Goal: Task Accomplishment & Management: Manage account settings

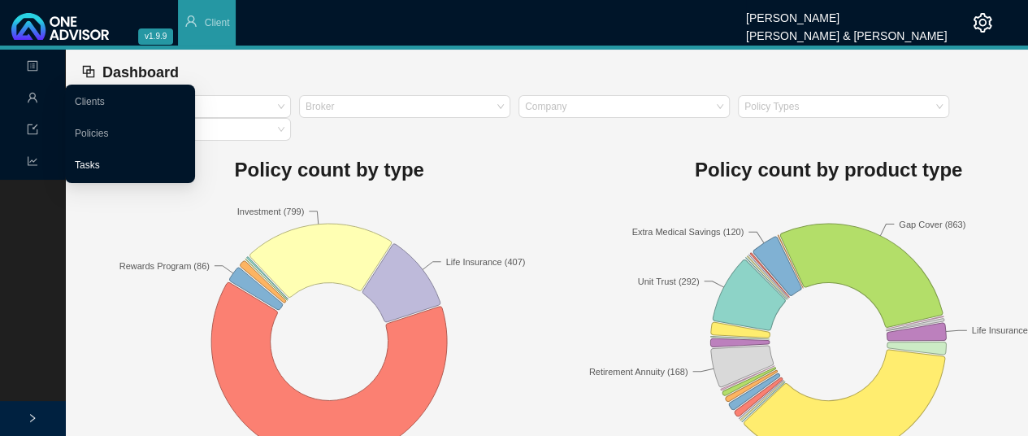
click at [100, 162] on link "Tasks" at bounding box center [87, 164] width 25 height 11
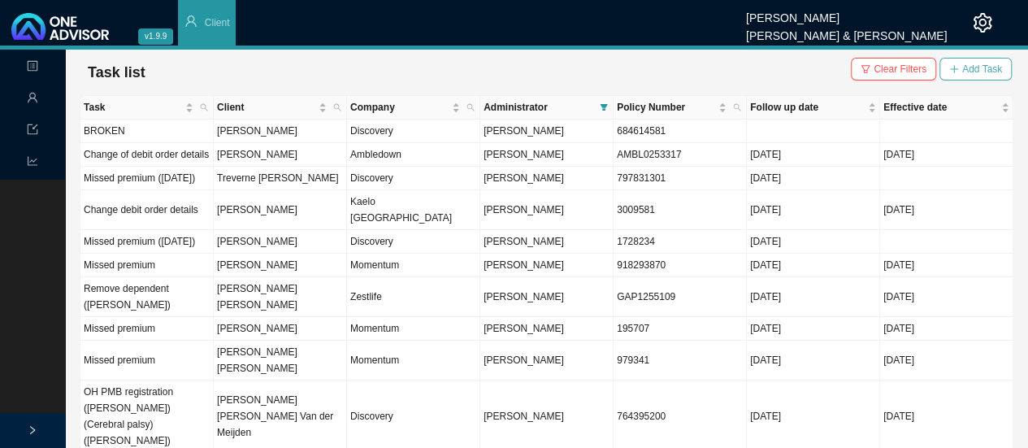
click at [970, 59] on button "Add Task" at bounding box center [975, 69] width 72 height 23
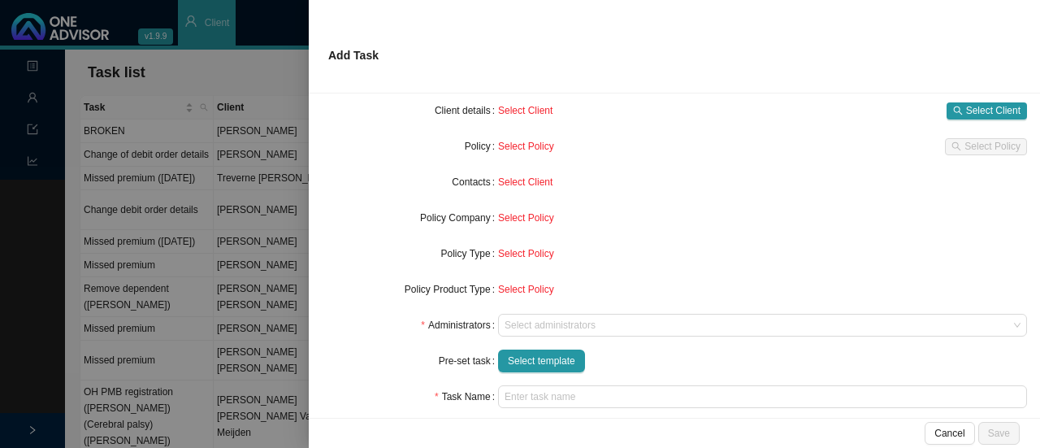
scroll to position [163, 0]
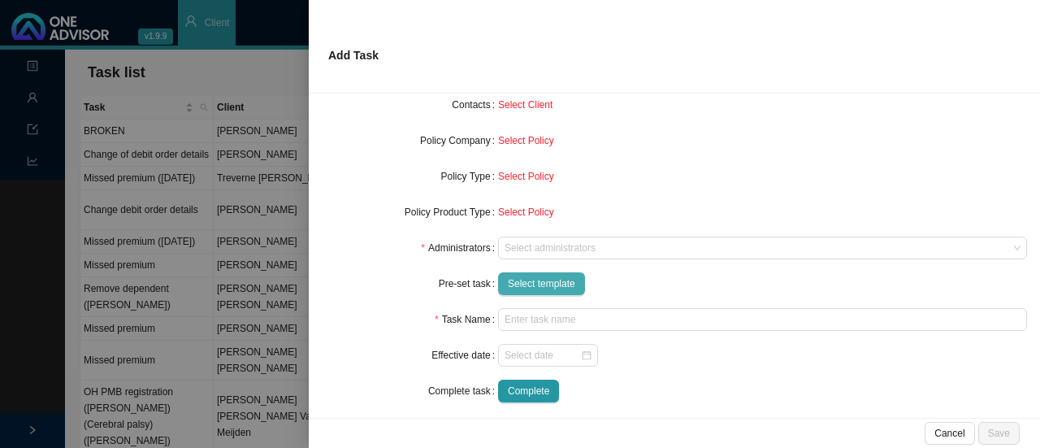
click at [532, 287] on span "Select template" at bounding box center [541, 284] width 67 height 16
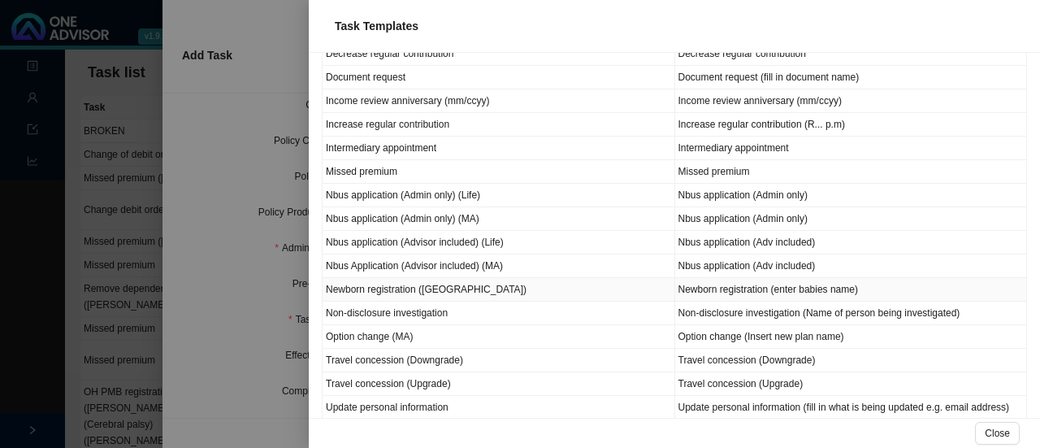
scroll to position [0, 0]
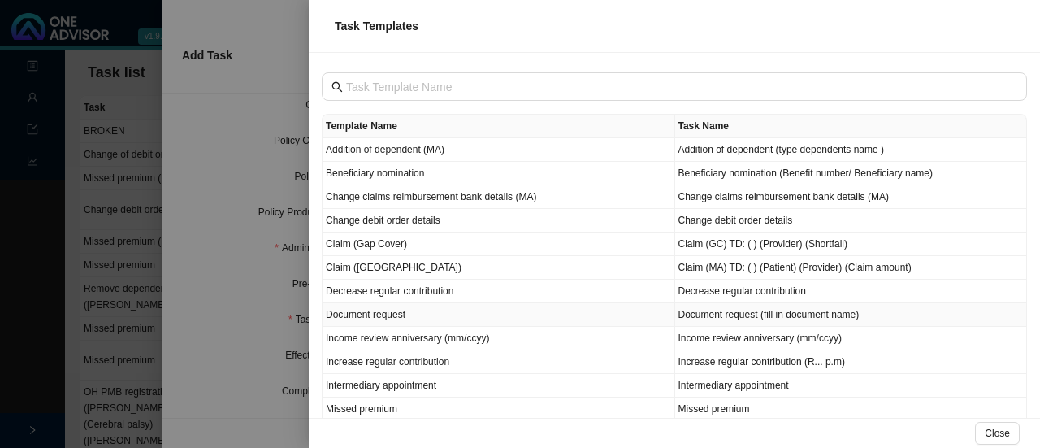
click at [766, 313] on td "Document request (fill in document name)" at bounding box center [851, 315] width 353 height 24
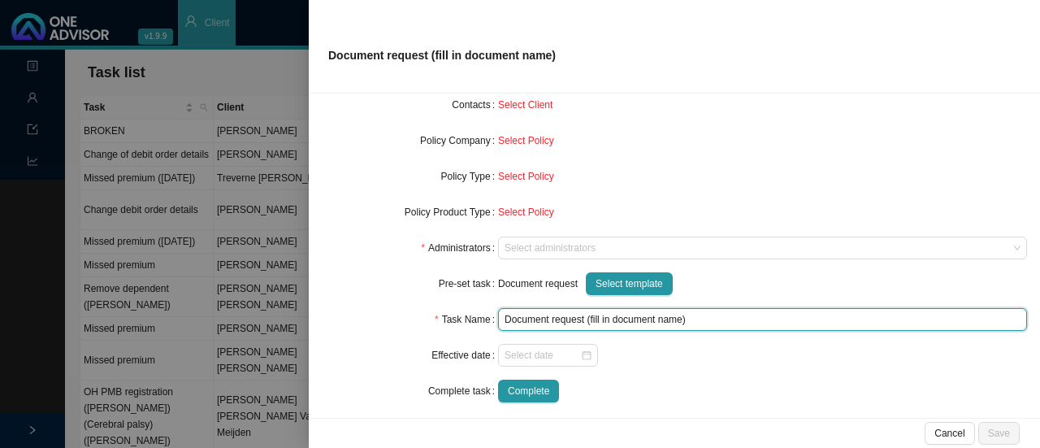
click at [689, 322] on input "Document request (fill in document name)" at bounding box center [762, 319] width 529 height 23
click at [679, 316] on input "Document request (fill in document name)" at bounding box center [762, 319] width 529 height 23
type input "Document request (Membership certificate)"
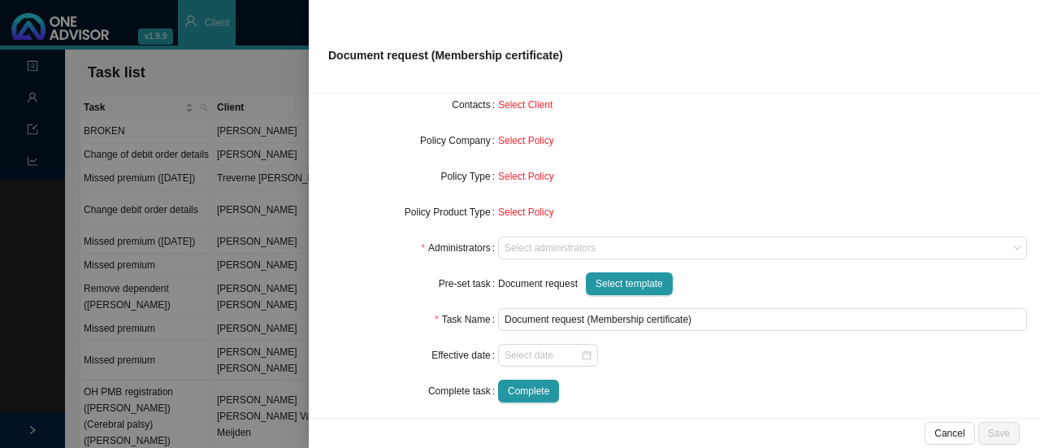
click at [716, 136] on div "Select Policy" at bounding box center [762, 140] width 529 height 16
click at [627, 280] on span "Select template" at bounding box center [629, 284] width 67 height 16
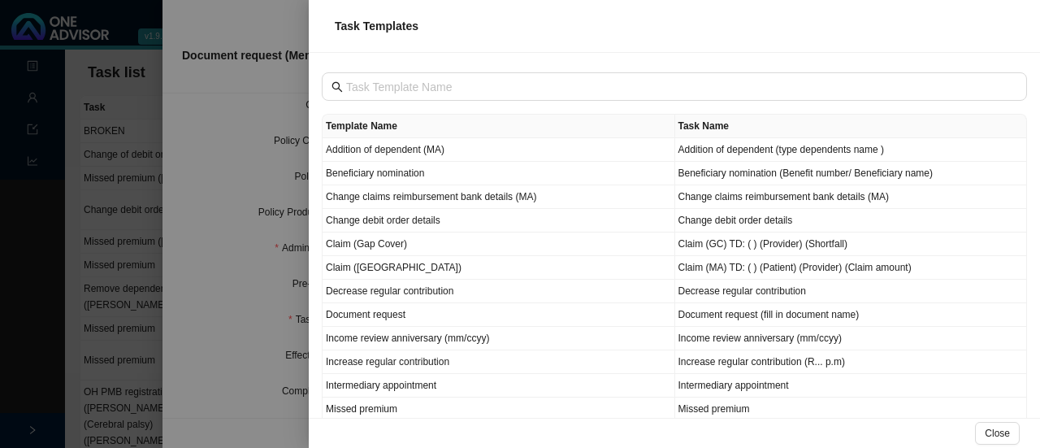
click at [258, 73] on div at bounding box center [520, 224] width 1040 height 448
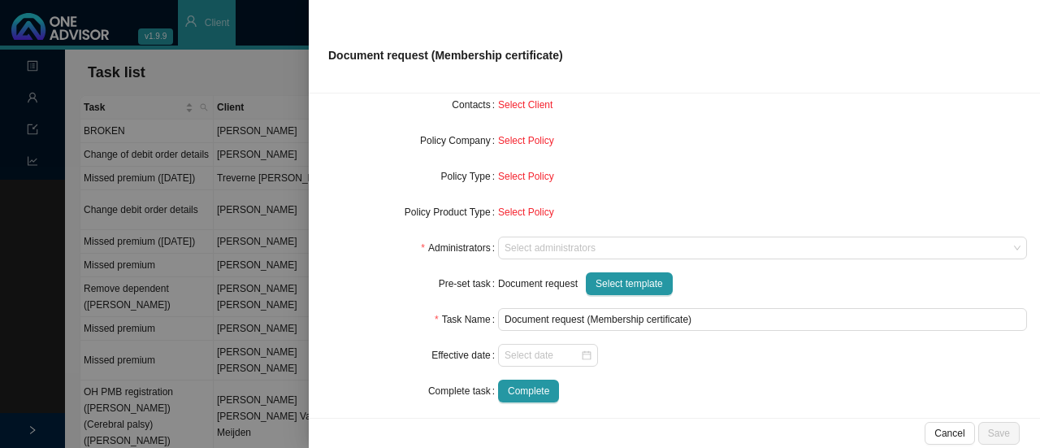
click at [518, 100] on span "Select Client" at bounding box center [525, 104] width 54 height 11
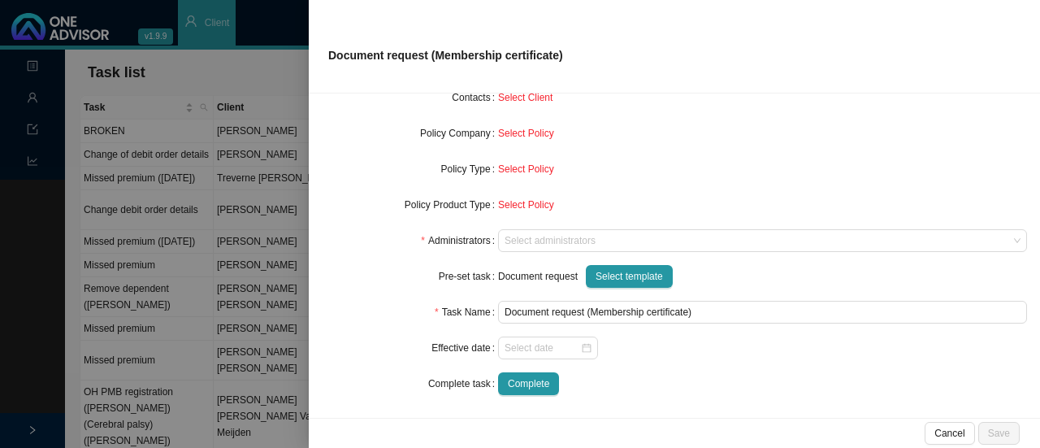
scroll to position [172, 0]
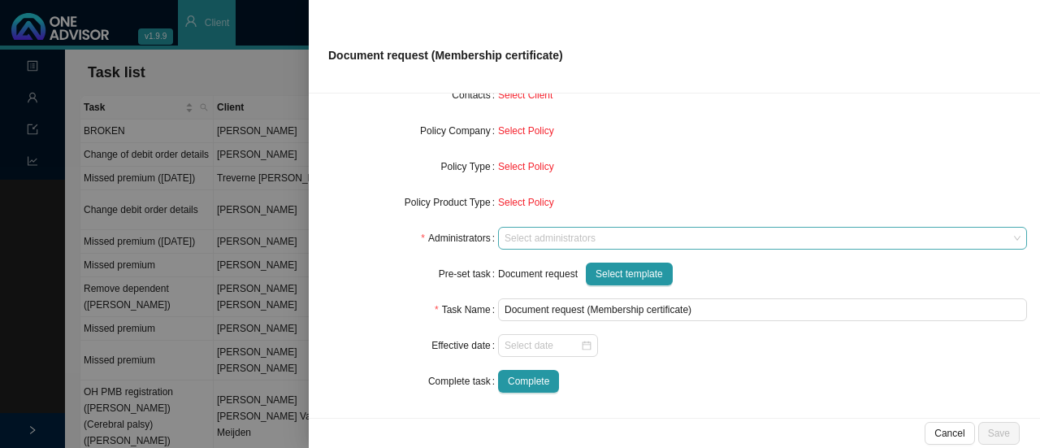
click at [514, 246] on div "Select administrators" at bounding box center [762, 238] width 529 height 23
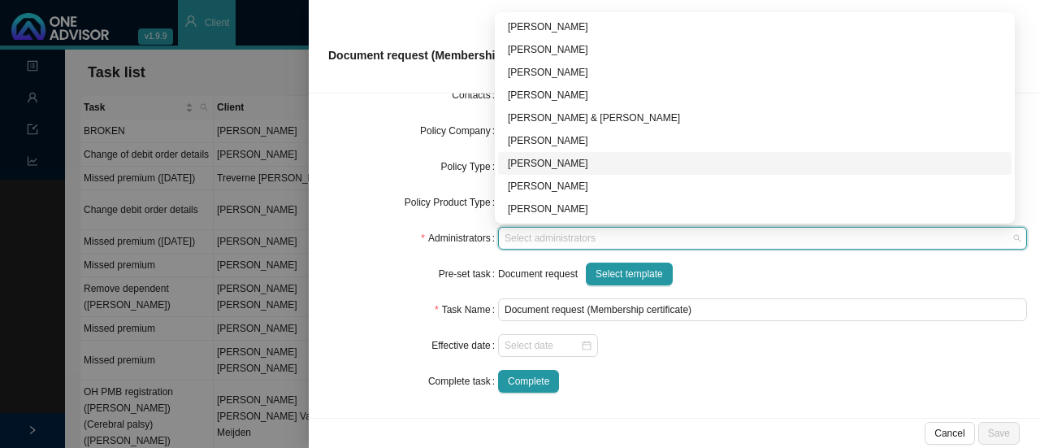
click at [533, 160] on div "[PERSON_NAME]" at bounding box center [755, 163] width 494 height 16
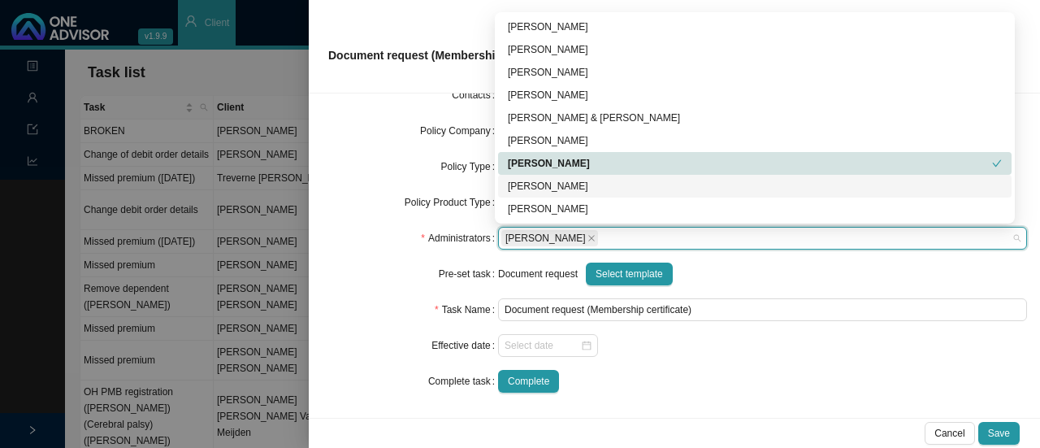
click at [800, 374] on div "Complete" at bounding box center [762, 381] width 529 height 23
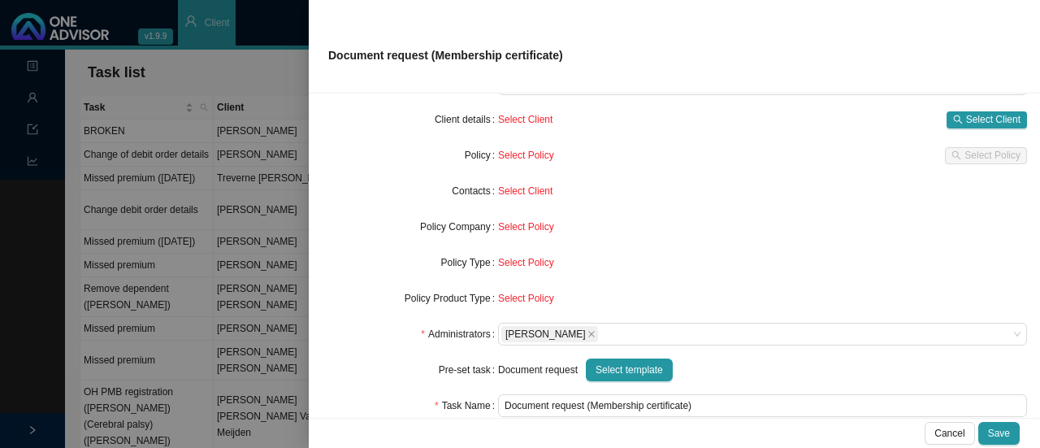
scroll to position [0, 0]
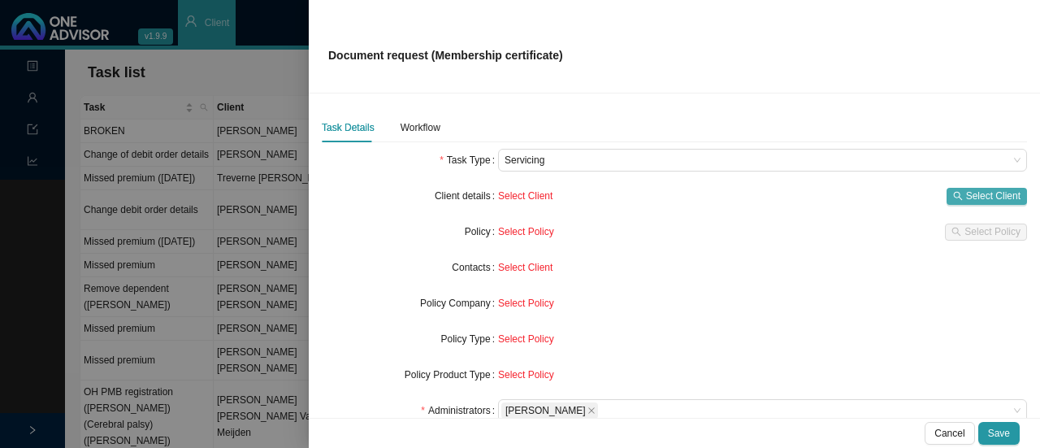
click at [971, 188] on span "Select Client" at bounding box center [993, 196] width 54 height 16
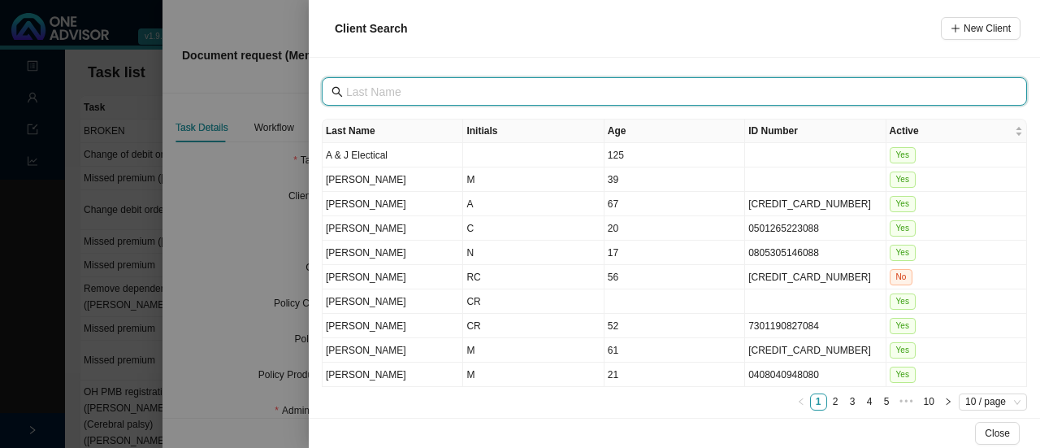
click at [364, 89] on input "text" at bounding box center [676, 92] width 660 height 18
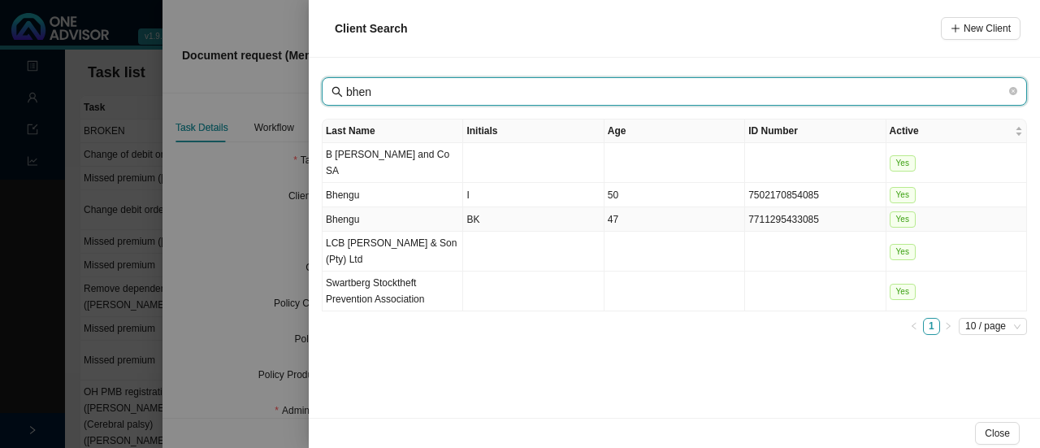
type input "bhen"
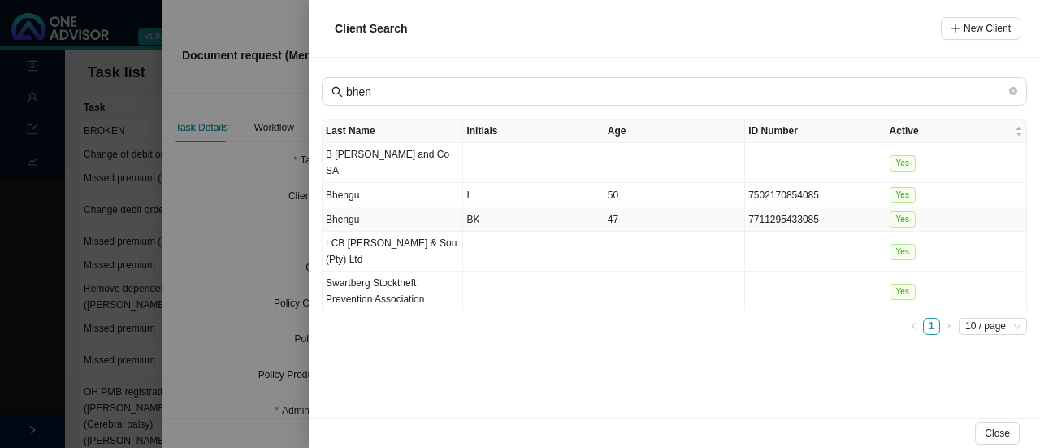
click at [479, 207] on td "BK" at bounding box center [533, 219] width 141 height 24
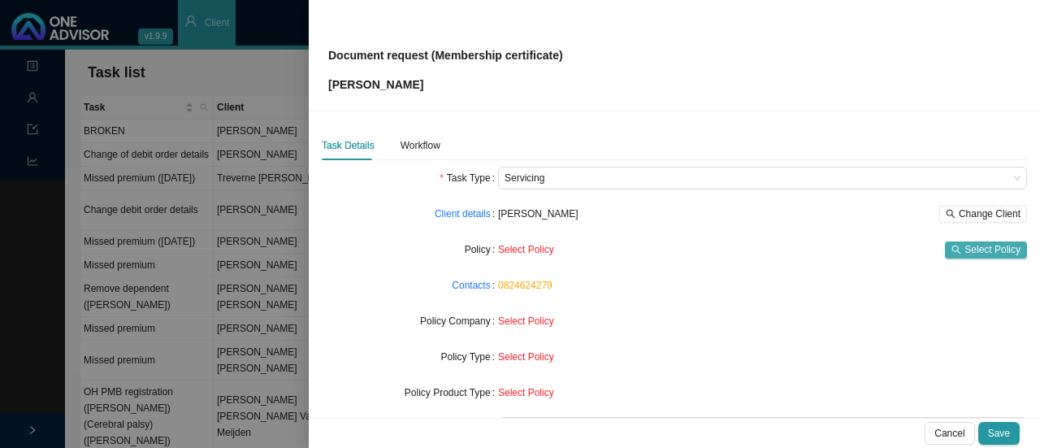
click at [967, 244] on span "Select Policy" at bounding box center [993, 249] width 56 height 16
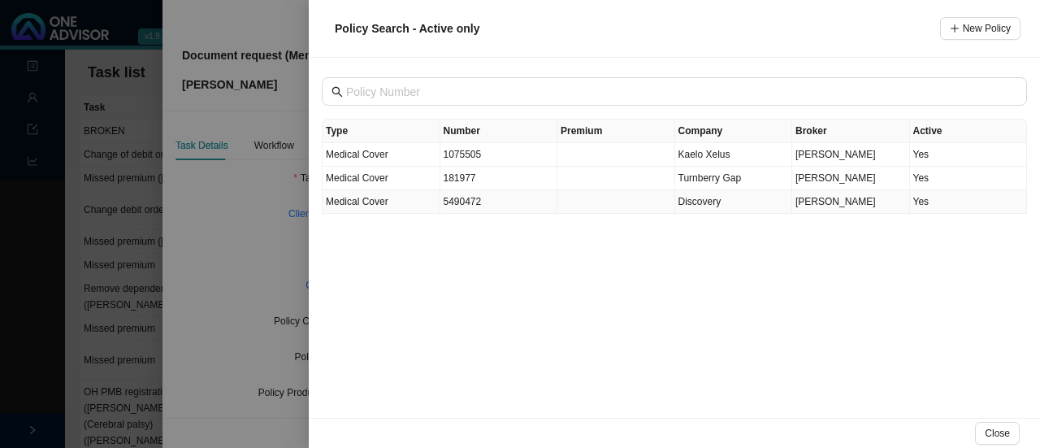
click at [482, 205] on td "5490472" at bounding box center [499, 202] width 118 height 24
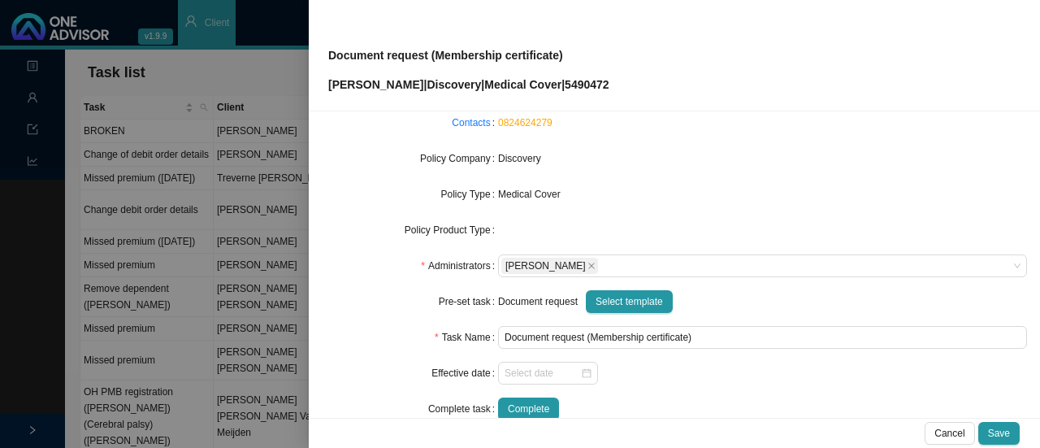
scroll to position [190, 0]
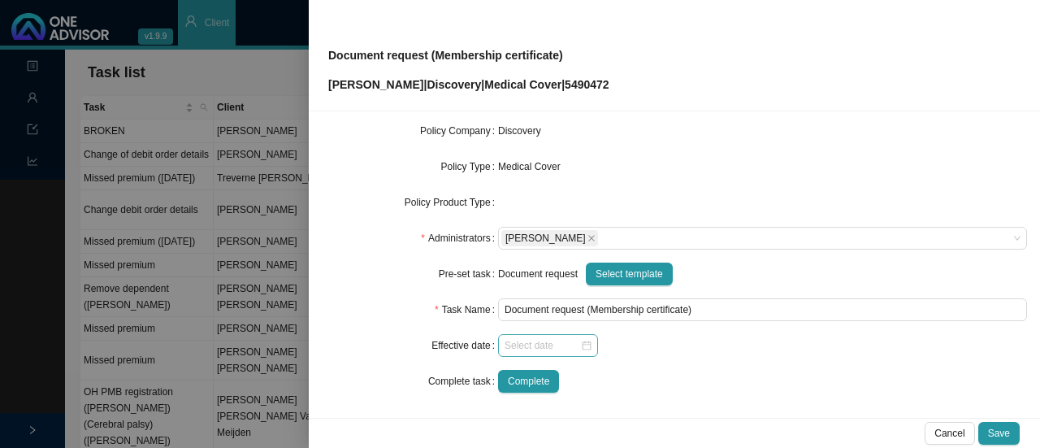
click at [582, 349] on div at bounding box center [548, 345] width 87 height 16
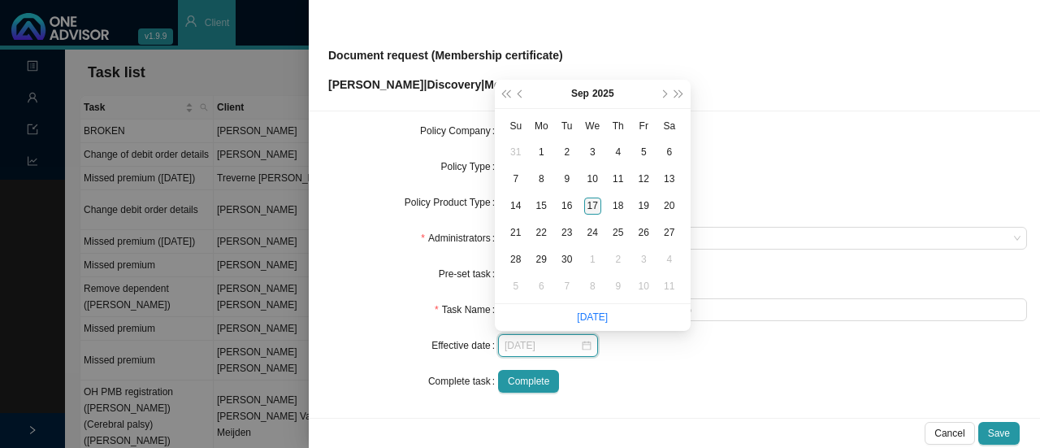
type input "[DATE]"
click at [597, 198] on div "17" at bounding box center [592, 205] width 17 height 17
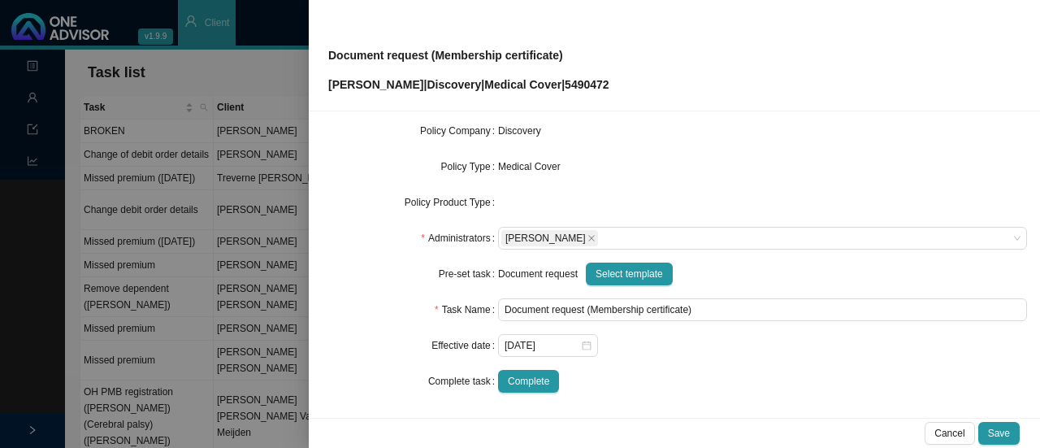
scroll to position [0, 0]
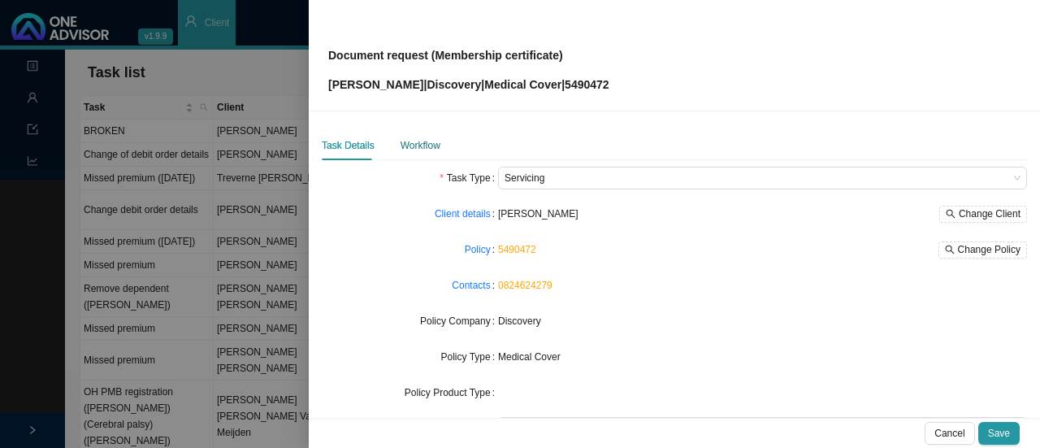
click at [414, 142] on div "Workflow" at bounding box center [421, 145] width 40 height 16
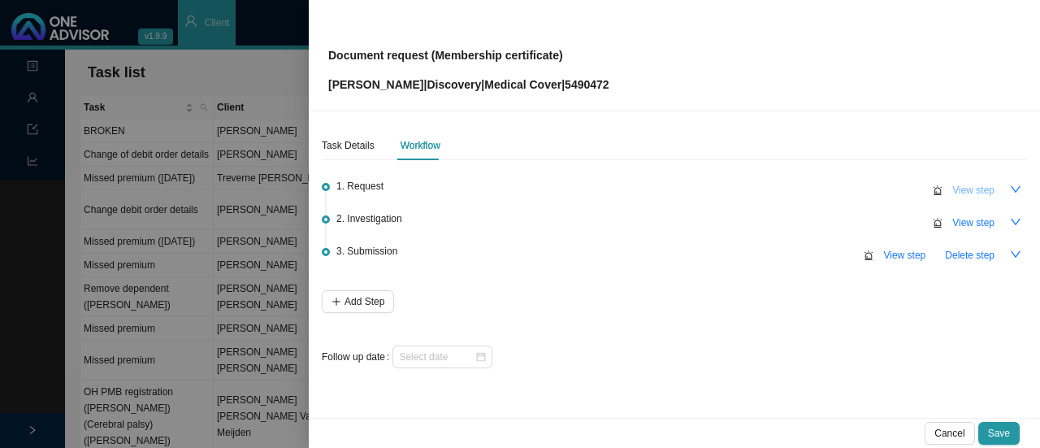
click at [974, 189] on span "View step" at bounding box center [973, 190] width 42 height 16
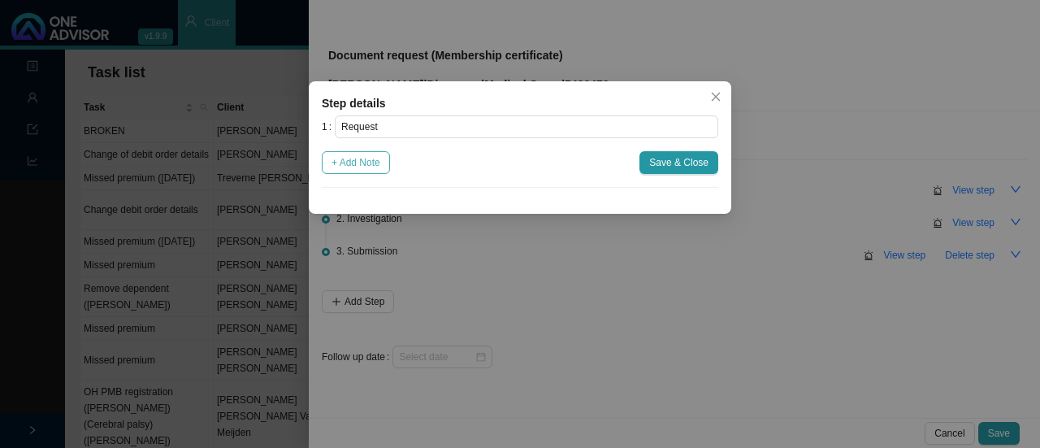
click at [374, 163] on span "+ Add Note" at bounding box center [356, 162] width 49 height 16
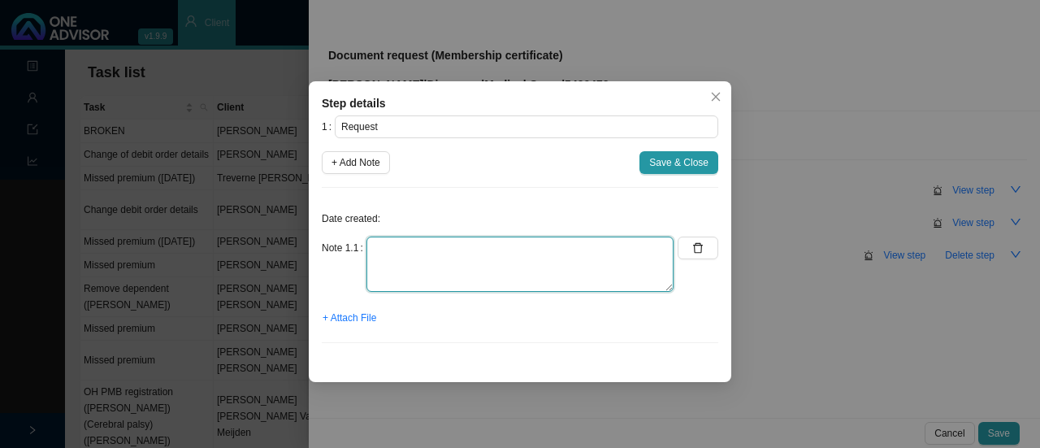
drag, startPoint x: 400, startPoint y: 265, endPoint x: 408, endPoint y: 280, distance: 17.4
click at [401, 264] on textarea at bounding box center [520, 263] width 307 height 55
type textarea "Member requested membership certificate with premium amount included"
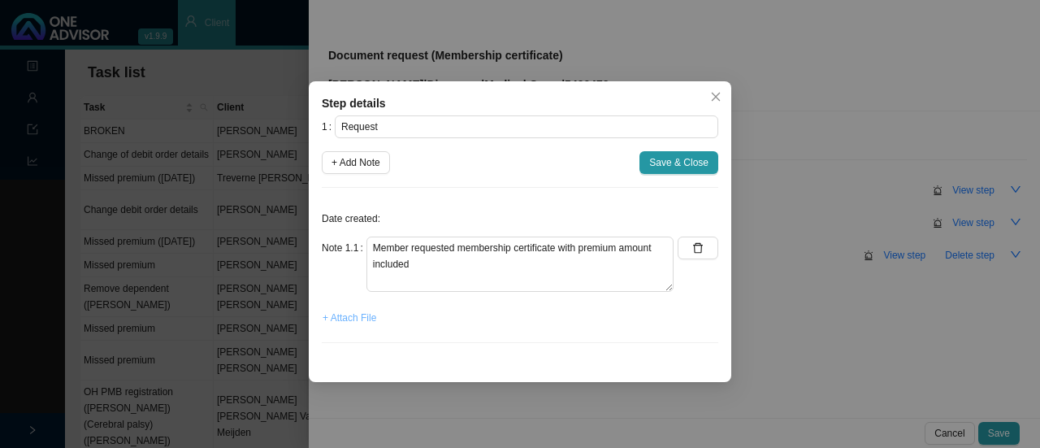
click at [340, 319] on span "+ Attach File" at bounding box center [350, 318] width 54 height 16
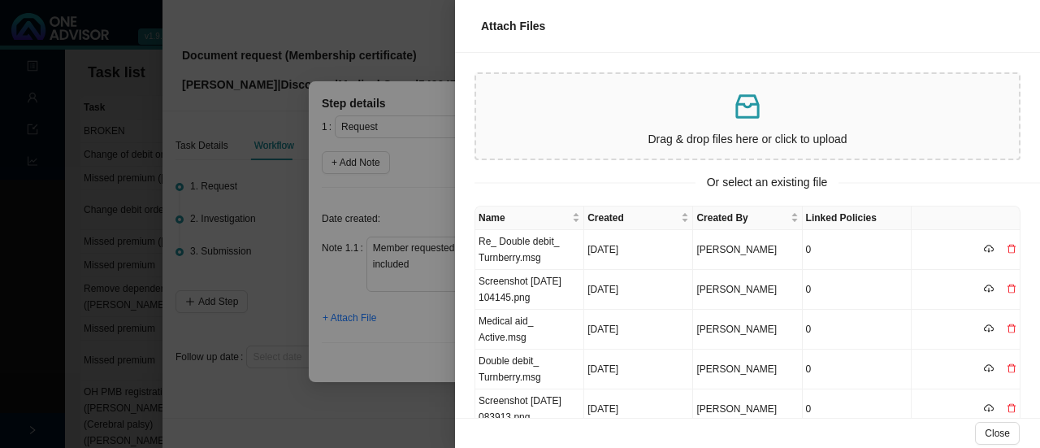
click at [666, 115] on p at bounding box center [748, 106] width 530 height 33
click at [532, 249] on td "Screenshot [DATE] 081618.png" at bounding box center [529, 250] width 109 height 40
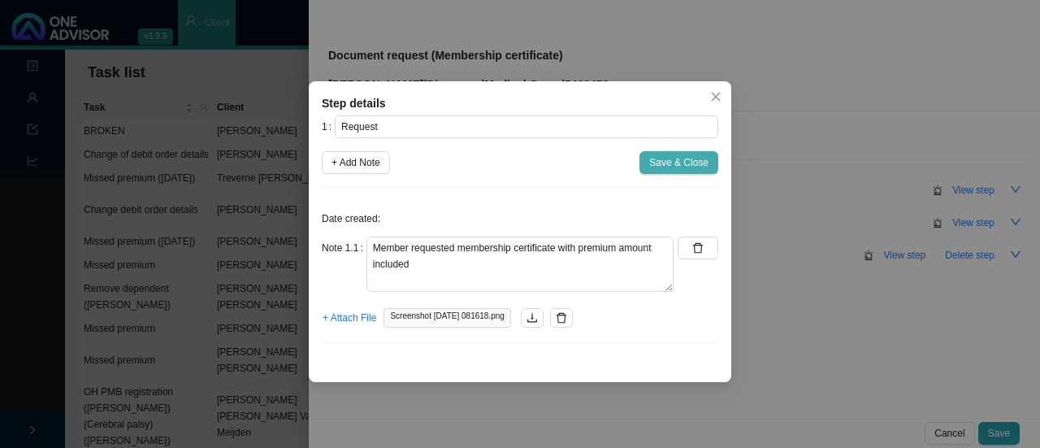
click at [671, 158] on span "Save & Close" at bounding box center [678, 162] width 59 height 16
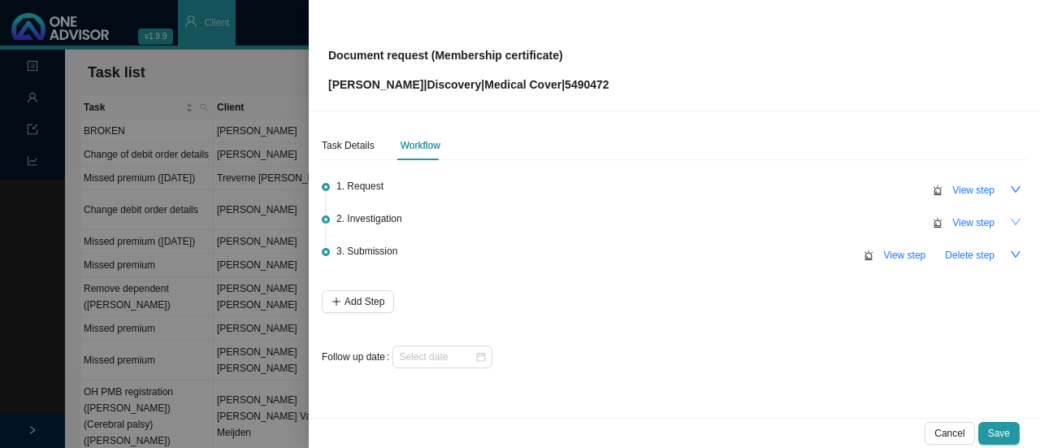
click at [1013, 220] on icon "down" at bounding box center [1016, 222] width 10 height 7
click at [969, 219] on span "View step" at bounding box center [973, 223] width 42 height 16
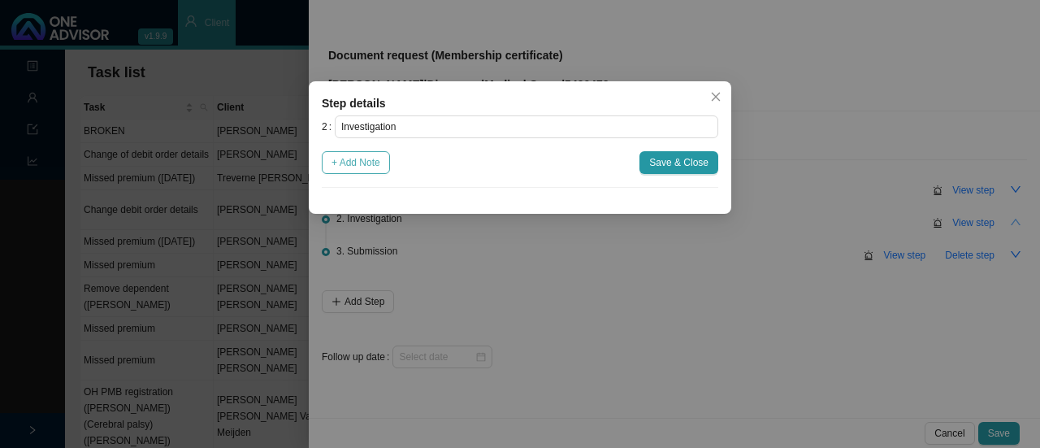
click at [353, 157] on span "+ Add Note" at bounding box center [356, 162] width 49 height 16
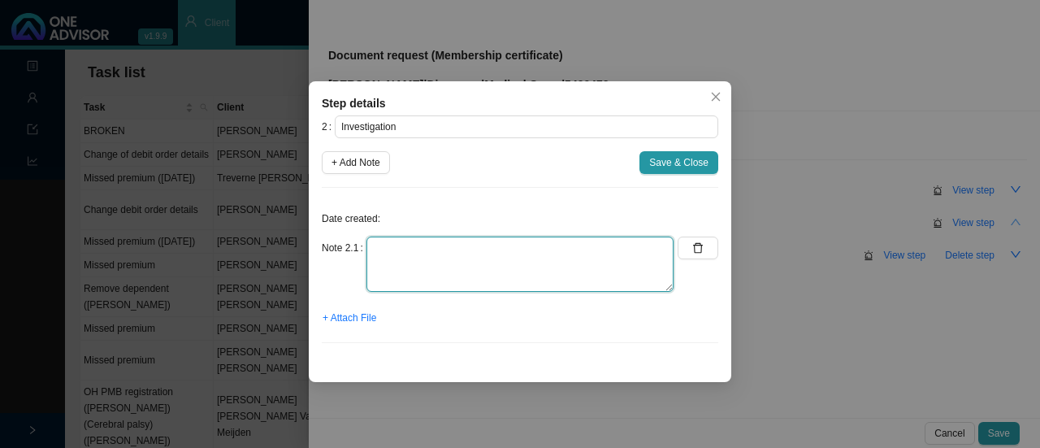
click at [411, 264] on textarea at bounding box center [520, 263] width 307 height 55
type textarea "Download from website"
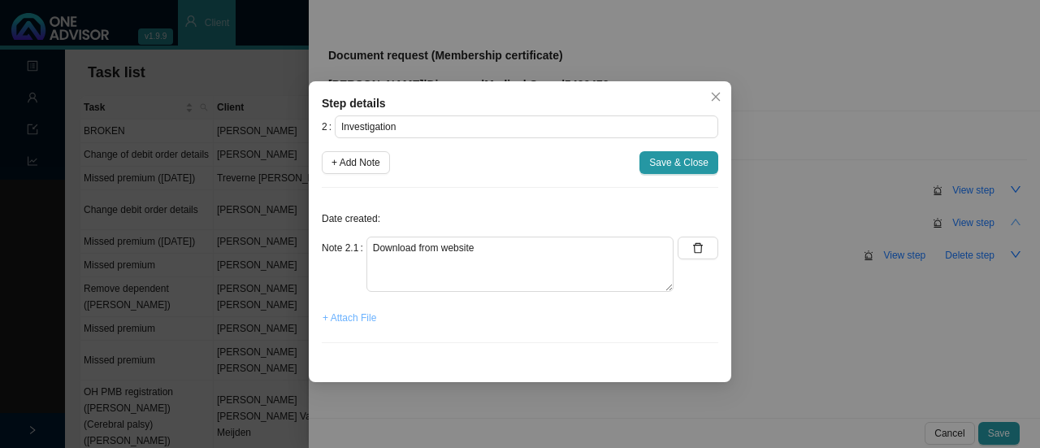
click at [341, 319] on span "+ Attach File" at bounding box center [350, 318] width 54 height 16
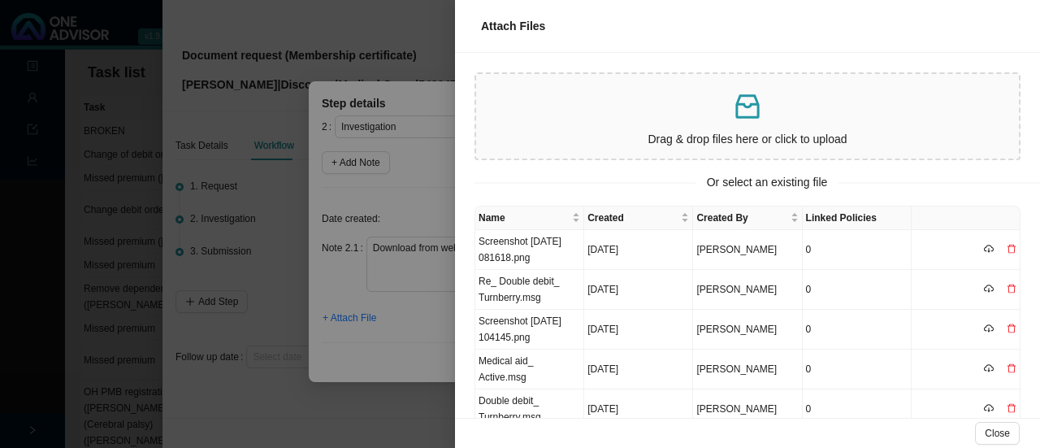
click at [609, 138] on p "Drag & drop files here or click to upload" at bounding box center [748, 139] width 530 height 19
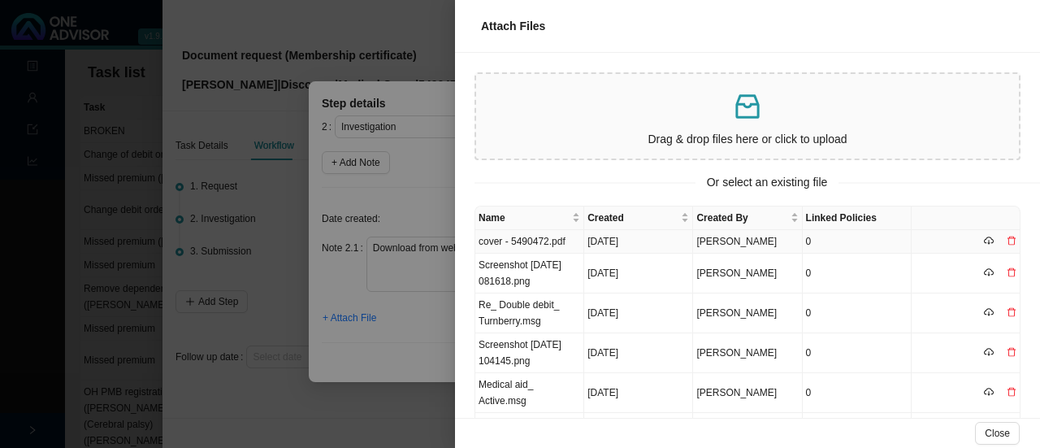
click at [531, 240] on td "cover - 5490472.pdf" at bounding box center [529, 242] width 109 height 24
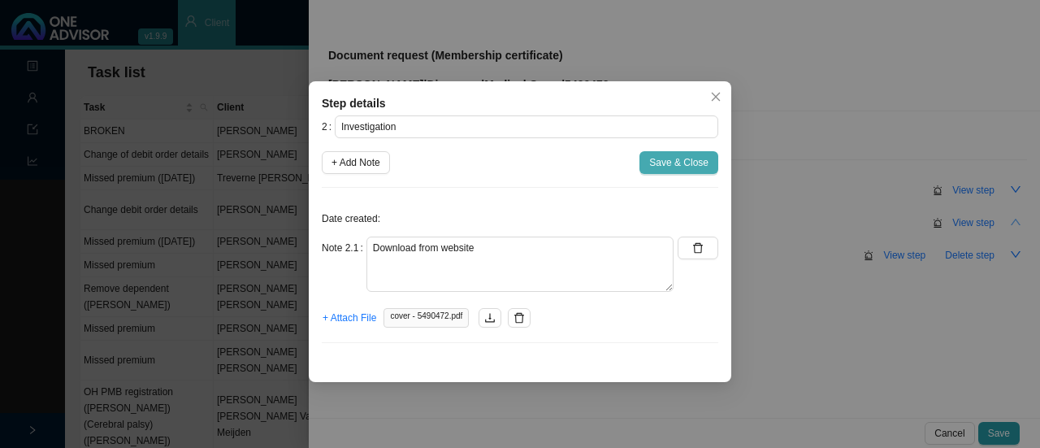
click at [688, 162] on span "Save & Close" at bounding box center [678, 162] width 59 height 16
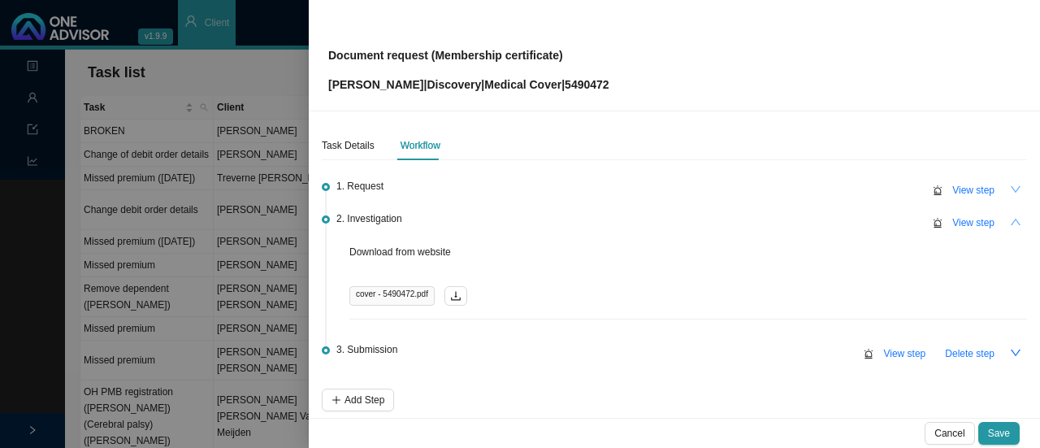
click at [1009, 183] on button "button" at bounding box center [1015, 189] width 23 height 23
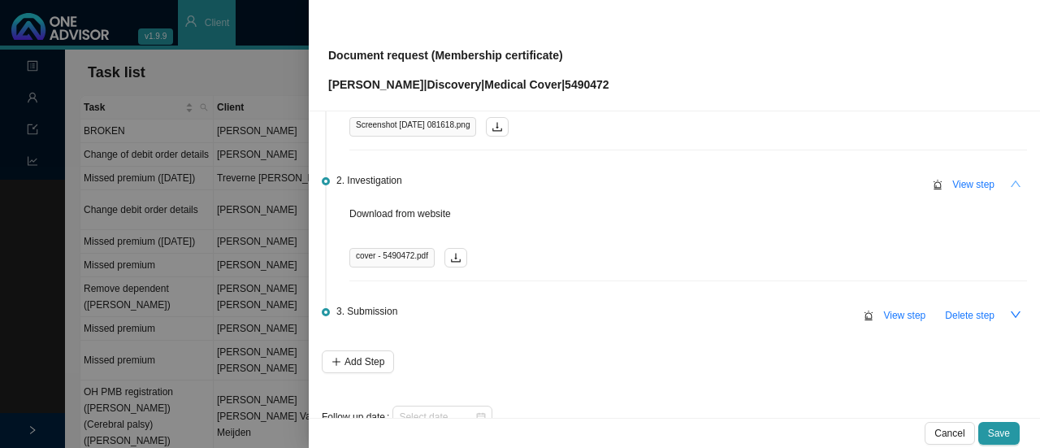
scroll to position [163, 0]
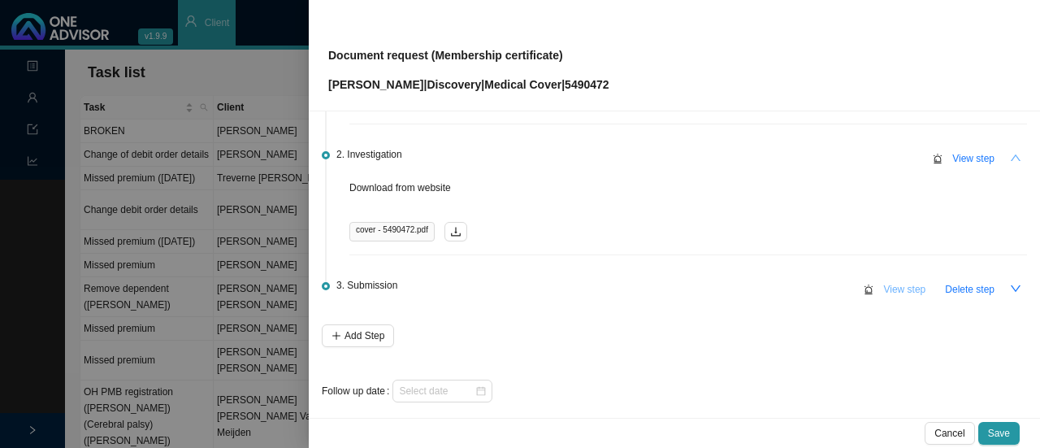
click at [884, 282] on span "View step" at bounding box center [904, 289] width 42 height 16
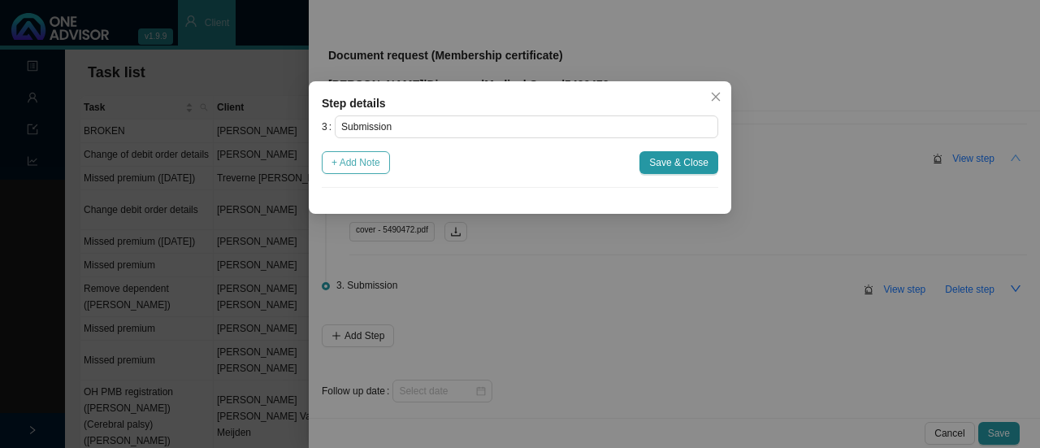
click at [350, 165] on span "+ Add Note" at bounding box center [356, 162] width 49 height 16
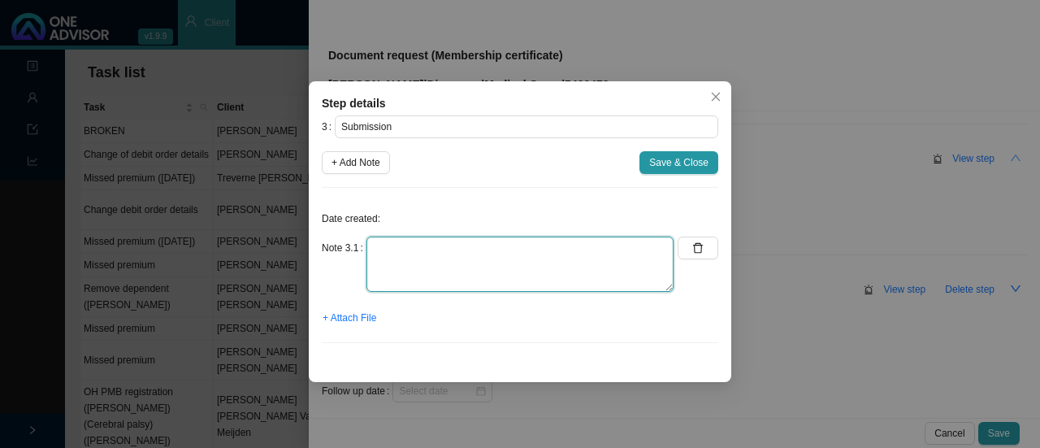
click at [419, 254] on textarea at bounding box center [520, 263] width 307 height 55
type textarea "C"
type textarea "Membership certificate sent"
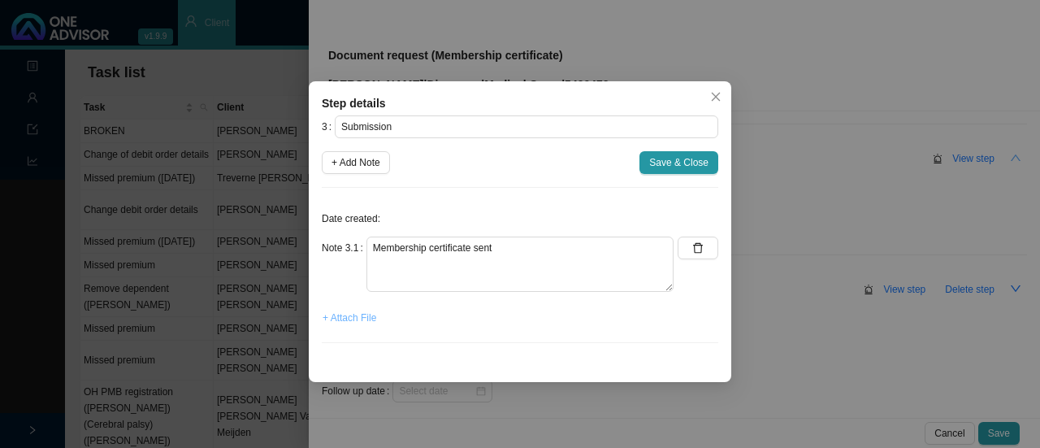
click at [355, 311] on span "+ Attach File" at bounding box center [350, 318] width 54 height 16
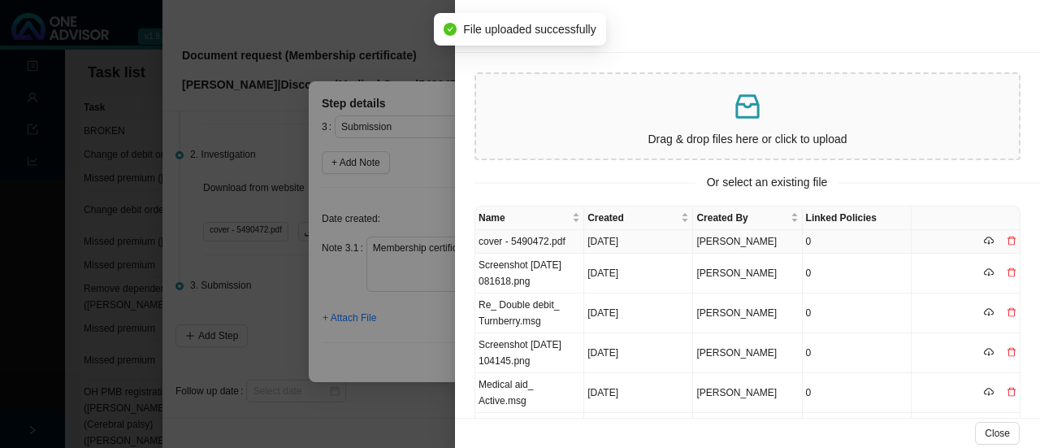
click at [502, 248] on td "cover - 5490472.pdf" at bounding box center [529, 242] width 109 height 24
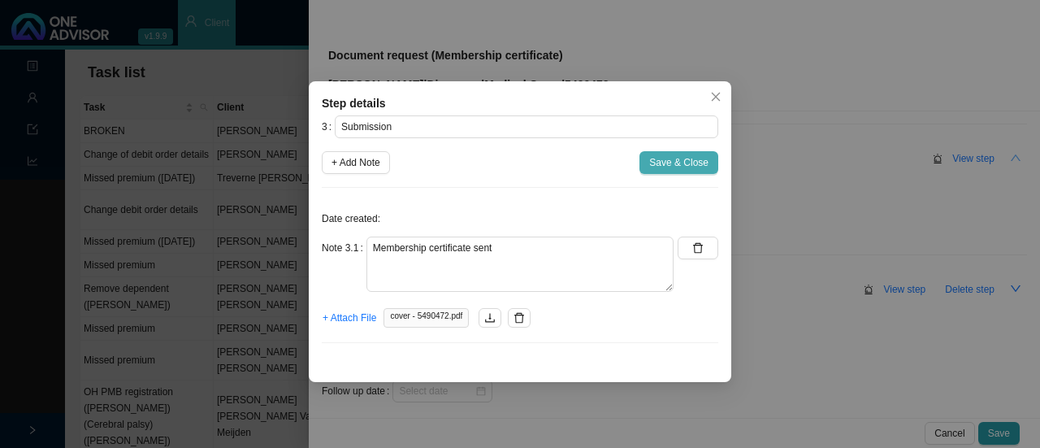
click at [694, 162] on span "Save & Close" at bounding box center [678, 162] width 59 height 16
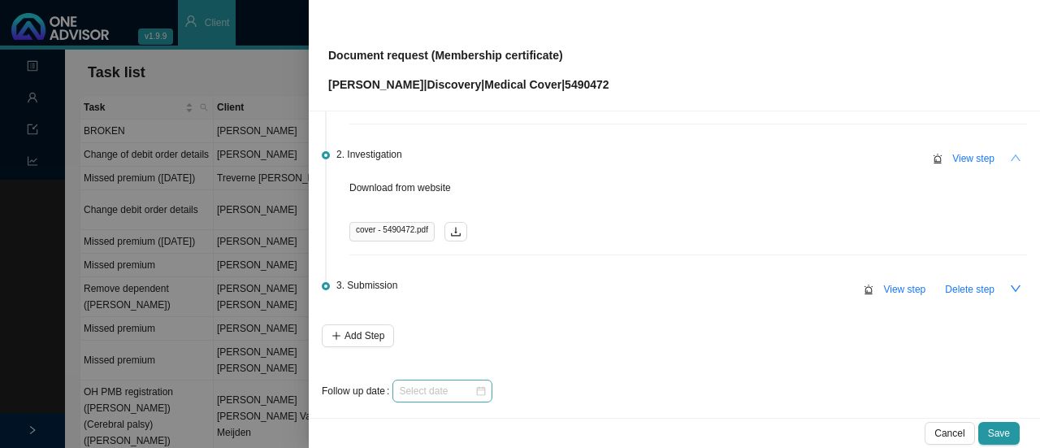
click at [481, 394] on div at bounding box center [442, 391] width 87 height 16
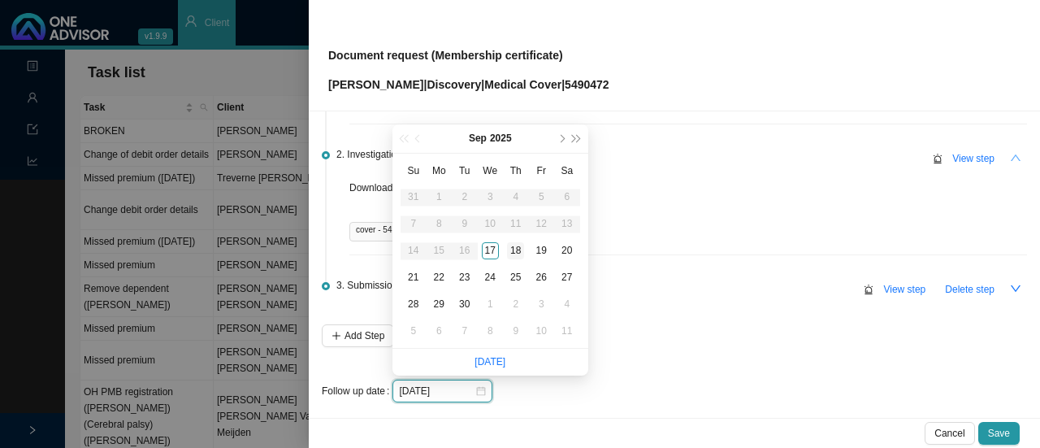
type input "[DATE]"
click at [519, 249] on div "18" at bounding box center [515, 250] width 17 height 17
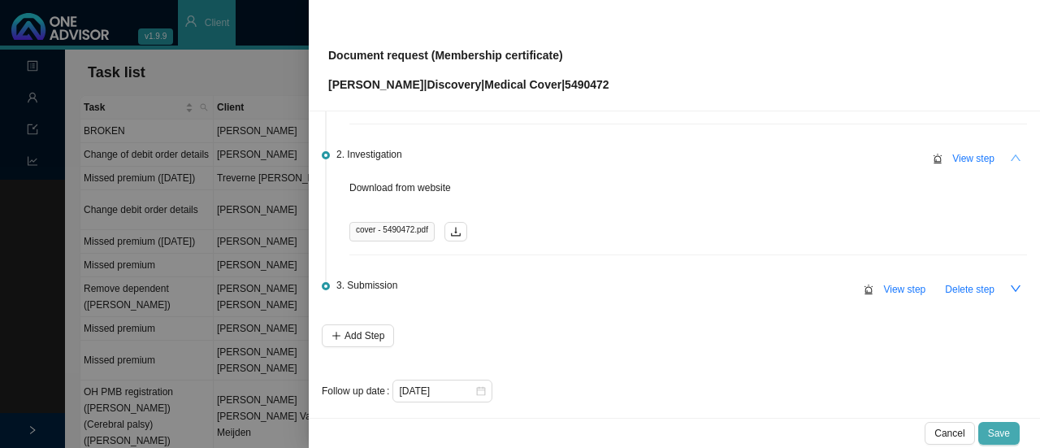
click at [1008, 430] on span "Save" at bounding box center [999, 433] width 22 height 16
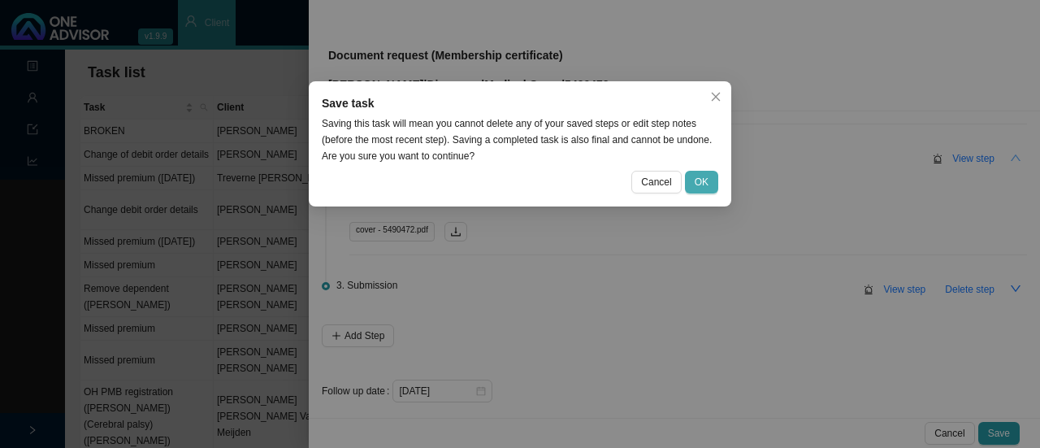
click at [705, 186] on span "OK" at bounding box center [702, 182] width 14 height 16
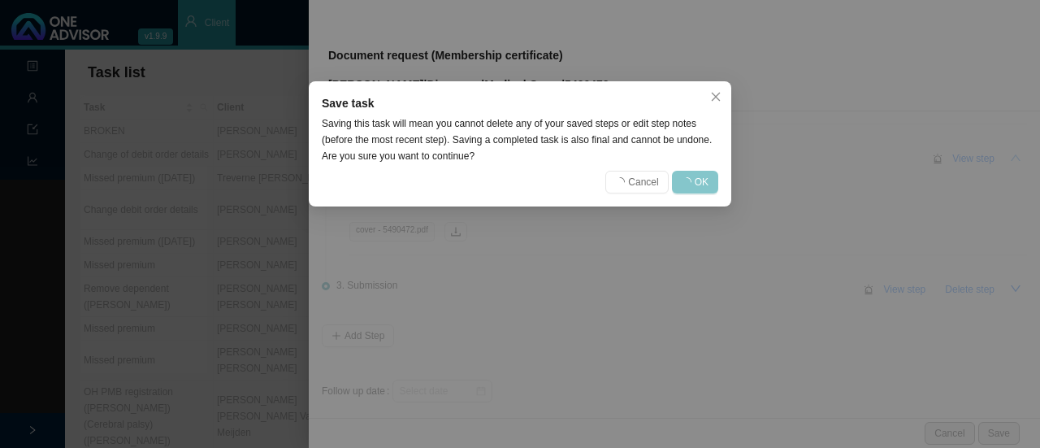
scroll to position [0, 0]
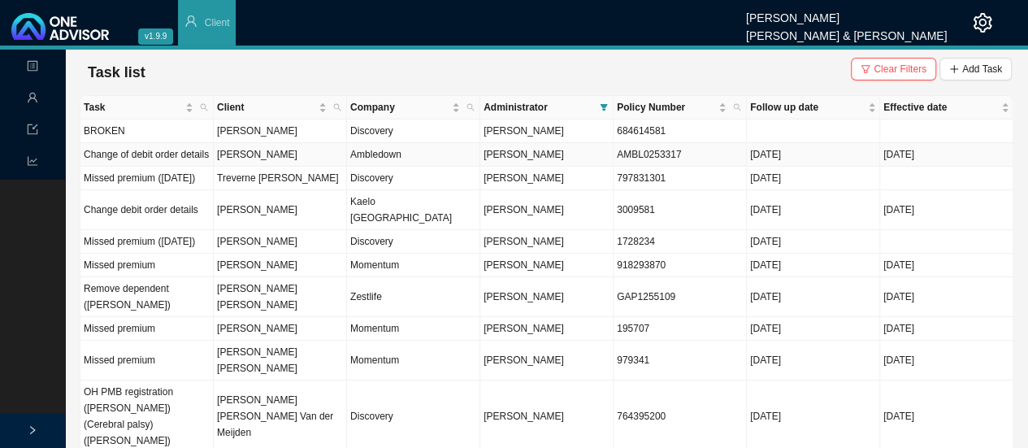
click at [356, 158] on td "Ambledown" at bounding box center [413, 155] width 133 height 24
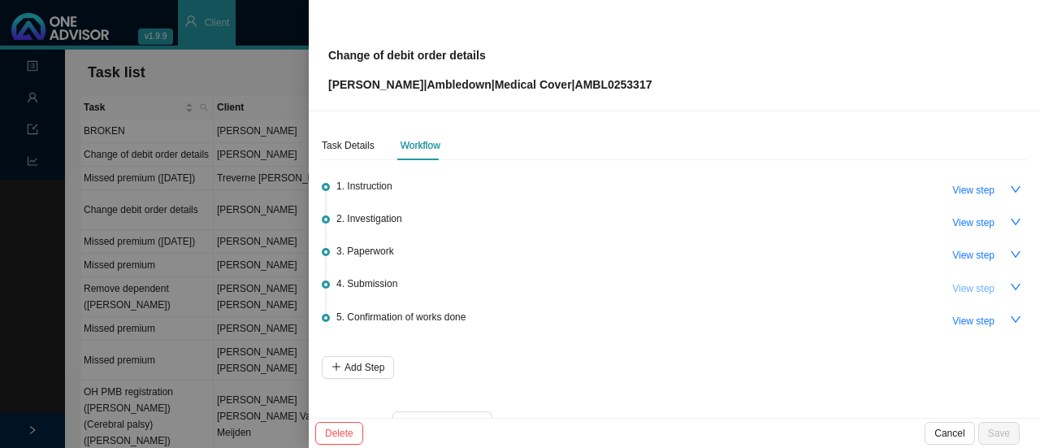
click at [959, 284] on span "View step" at bounding box center [973, 288] width 42 height 16
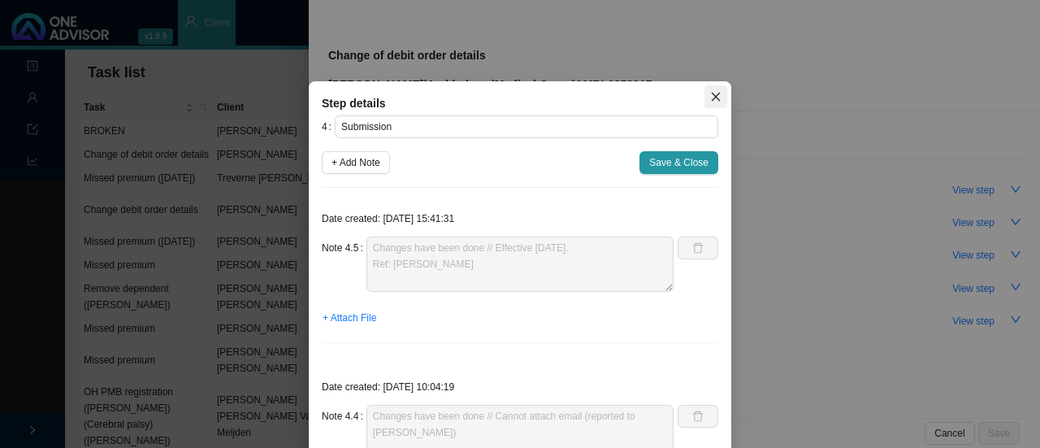
click at [710, 97] on icon "close" at bounding box center [715, 96] width 11 height 11
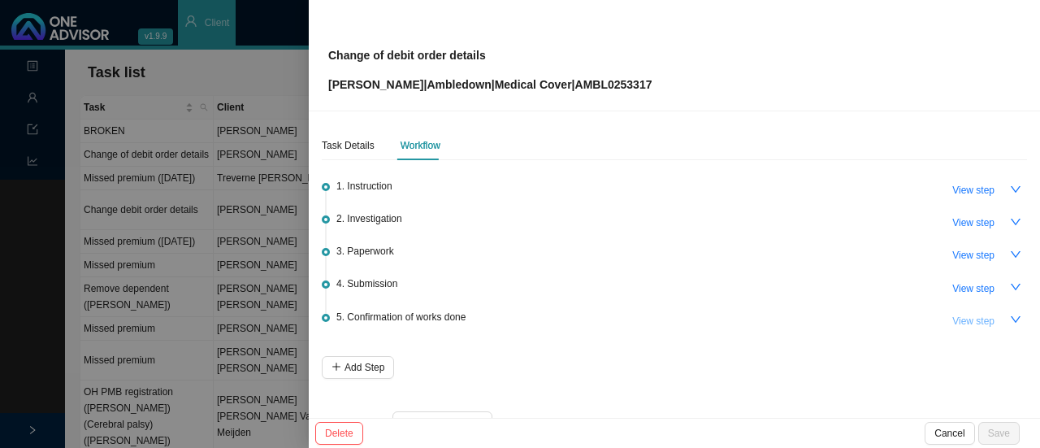
click at [980, 319] on span "View step" at bounding box center [973, 321] width 42 height 16
type input "Confirmation of works done"
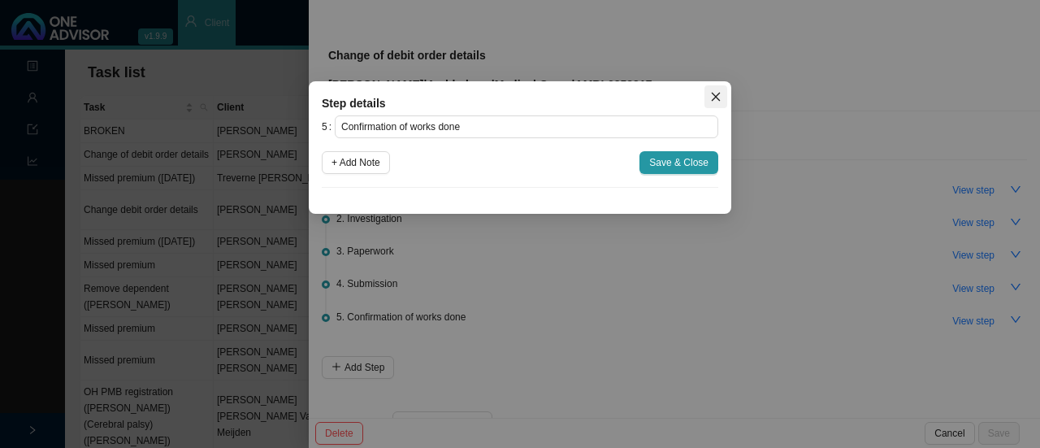
click at [720, 97] on icon "close" at bounding box center [715, 96] width 11 height 11
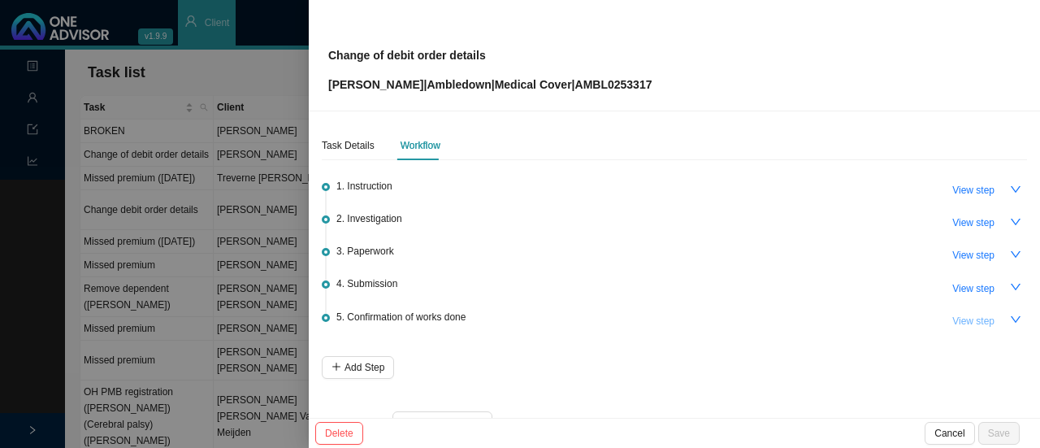
click at [978, 317] on span "View step" at bounding box center [973, 321] width 42 height 16
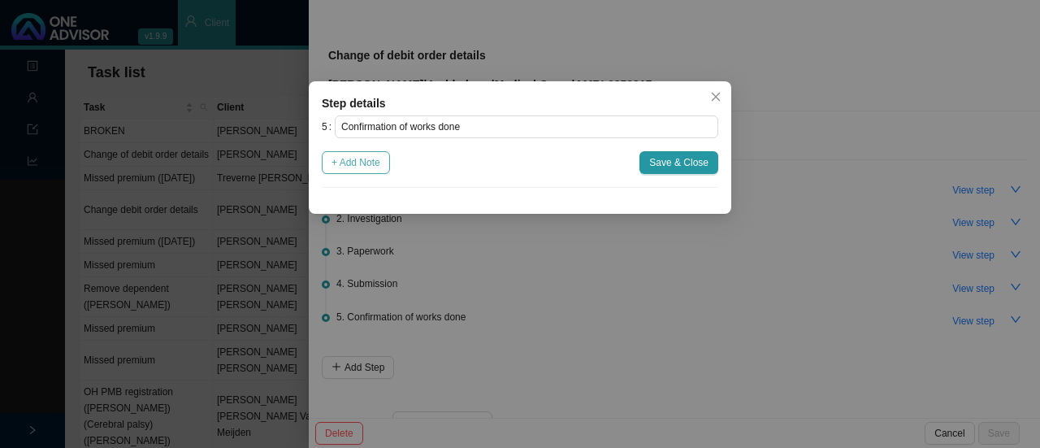
click at [358, 166] on span "+ Add Note" at bounding box center [356, 162] width 49 height 16
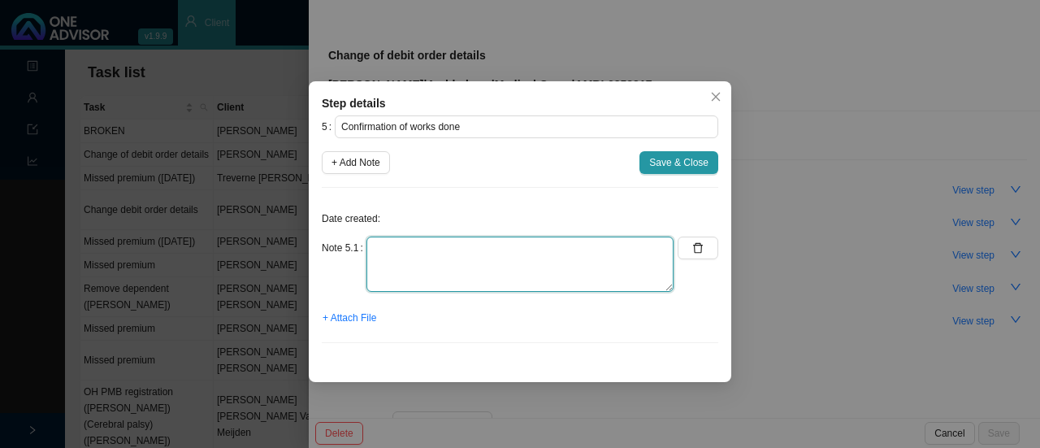
click at [439, 271] on textarea at bounding box center [520, 263] width 307 height 55
type textarea "B"
click at [653, 249] on textarea "Informed client - Bank details updated (effective [DATE])" at bounding box center [520, 263] width 307 height 55
type textarea "Informed client - Bank details updated (effective [DATE])"
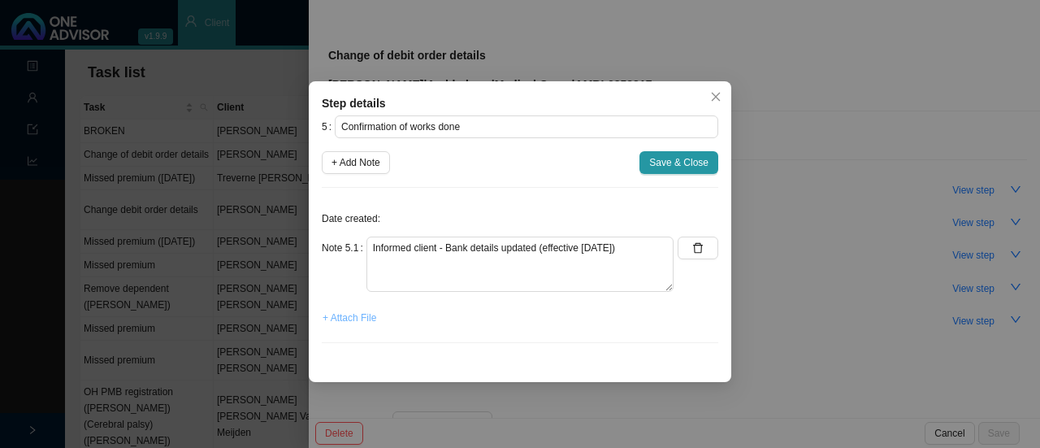
click at [337, 316] on span "+ Attach File" at bounding box center [350, 318] width 54 height 16
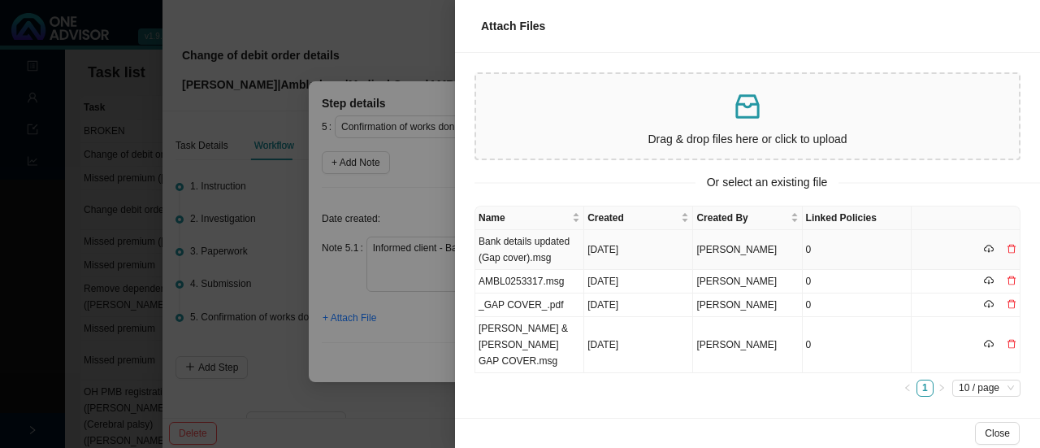
click at [500, 254] on td "Bank details updated (Gap cover).msg" at bounding box center [529, 250] width 109 height 40
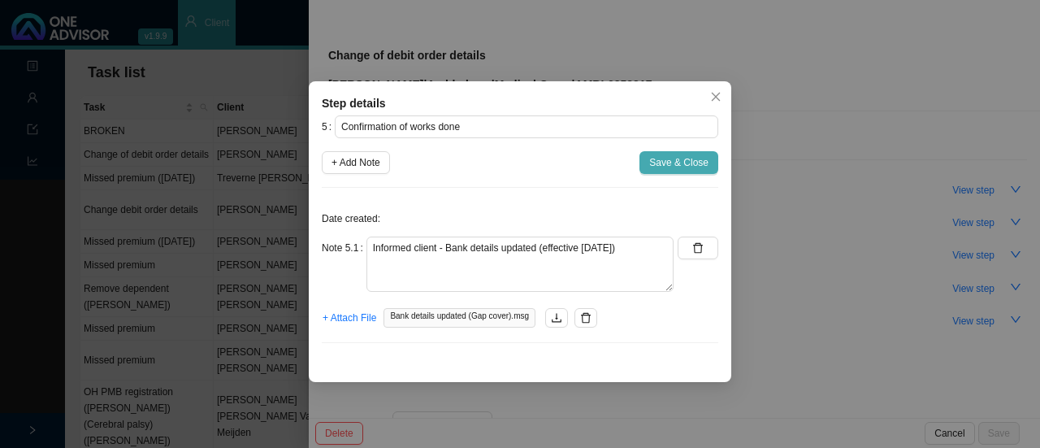
click at [681, 157] on span "Save & Close" at bounding box center [678, 162] width 59 height 16
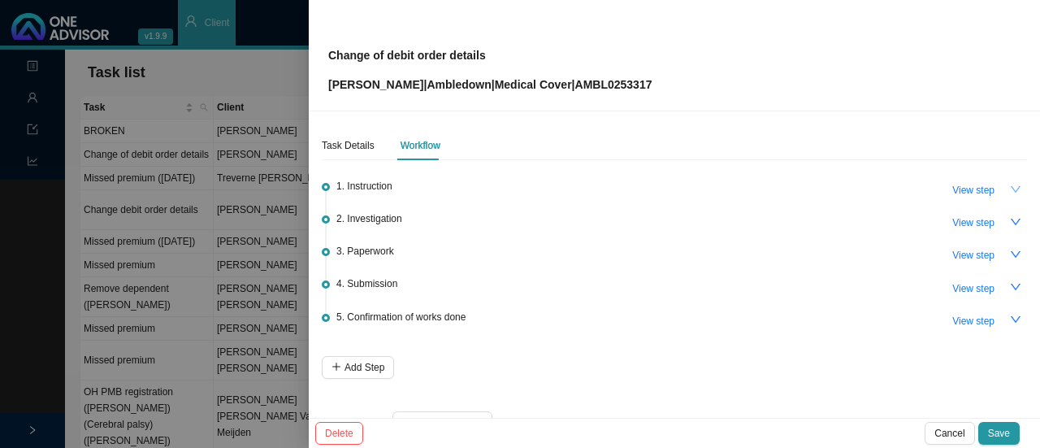
click at [1004, 188] on button "button" at bounding box center [1015, 189] width 23 height 23
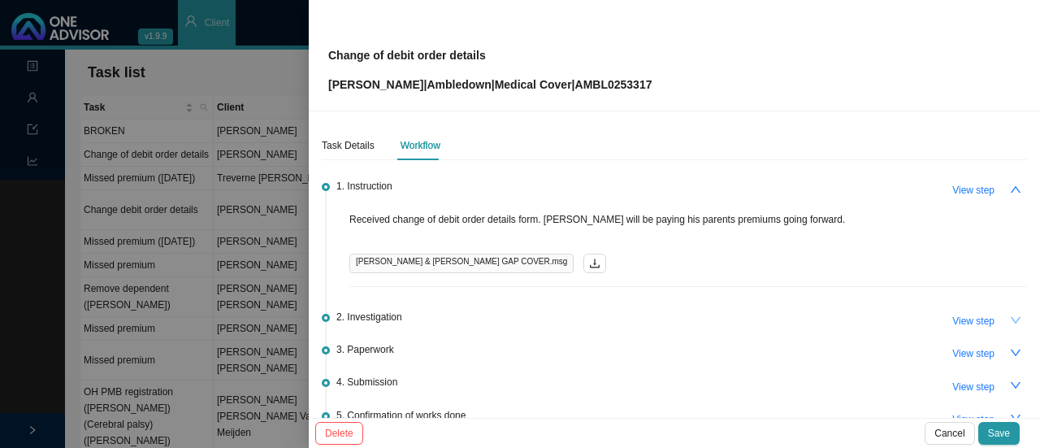
click at [1004, 319] on button "button" at bounding box center [1015, 320] width 23 height 23
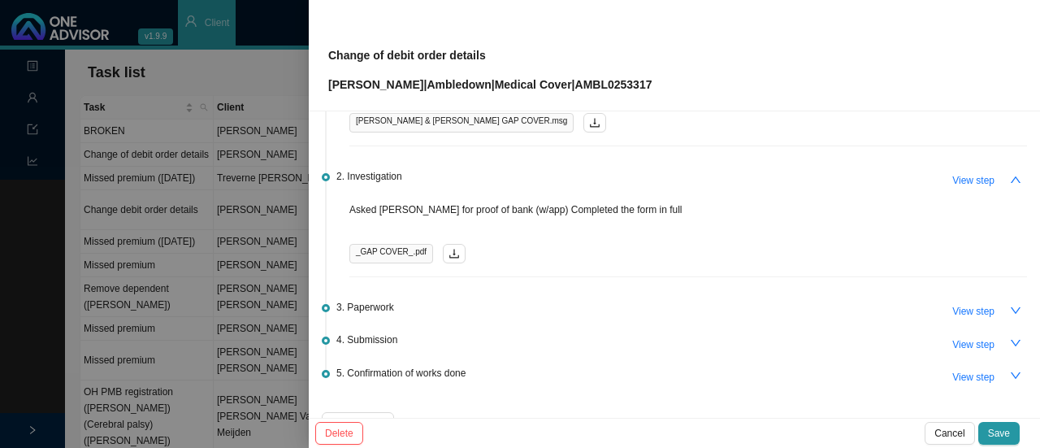
scroll to position [163, 0]
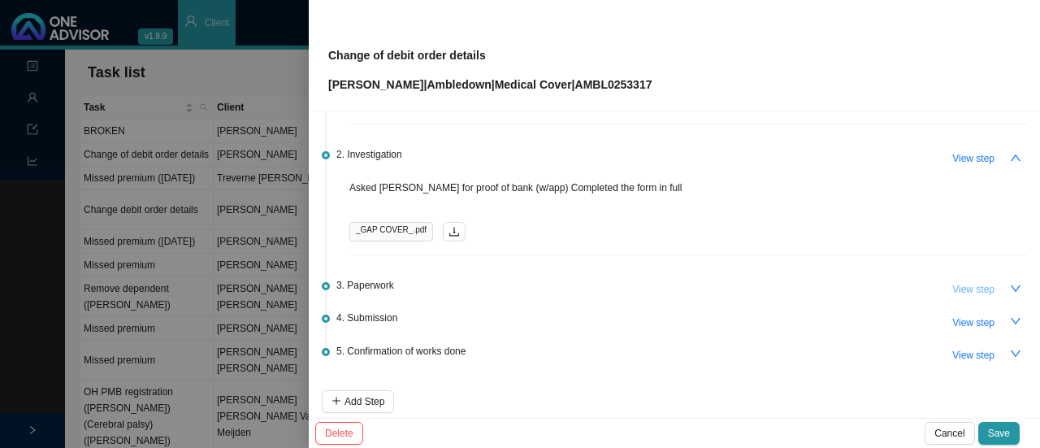
click at [978, 288] on span "View step" at bounding box center [973, 289] width 42 height 16
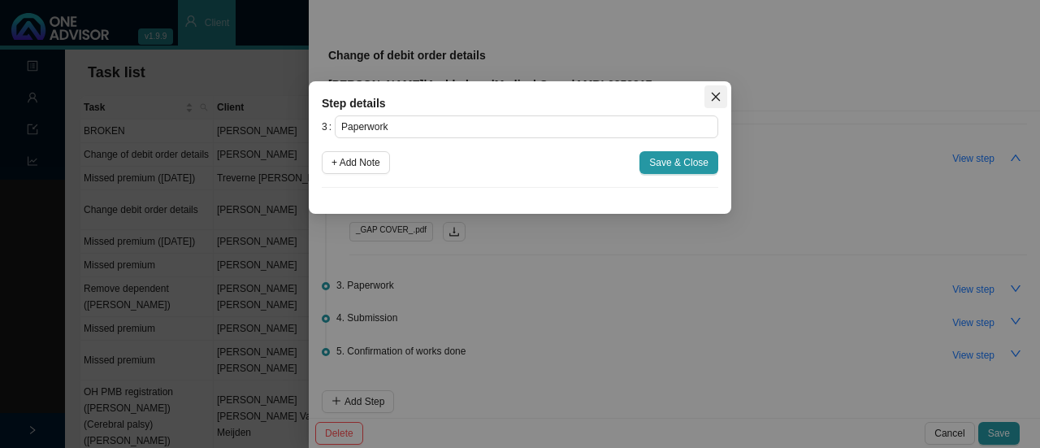
click at [722, 97] on span "Close" at bounding box center [716, 96] width 23 height 11
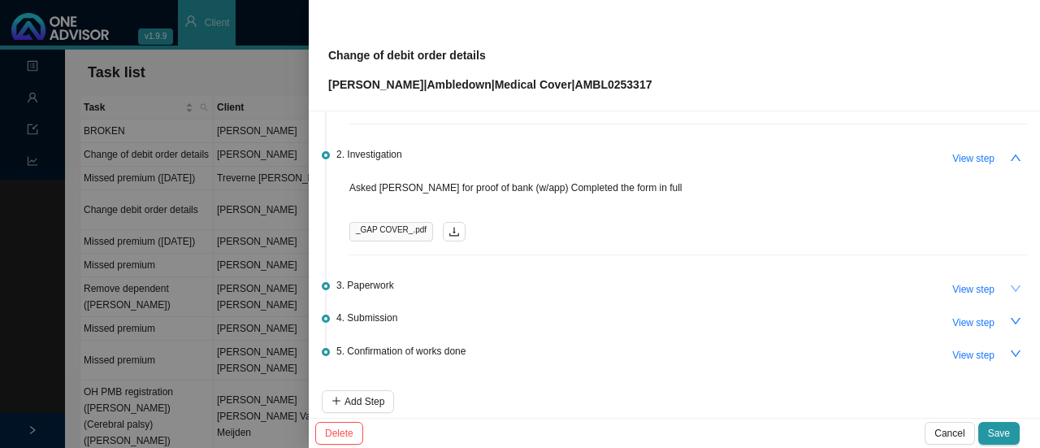
click at [1010, 284] on icon "down" at bounding box center [1015, 288] width 11 height 11
click at [1010, 288] on icon "up" at bounding box center [1015, 288] width 11 height 11
click at [1011, 319] on icon "down" at bounding box center [1016, 321] width 10 height 7
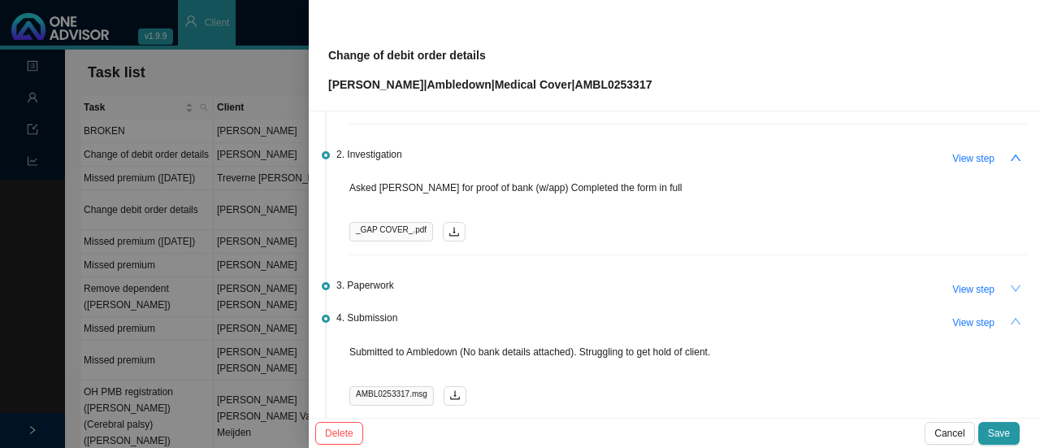
click at [1010, 290] on icon "down" at bounding box center [1015, 288] width 11 height 11
click at [1010, 285] on icon "up" at bounding box center [1015, 288] width 11 height 11
click at [965, 289] on span "View step" at bounding box center [973, 289] width 42 height 16
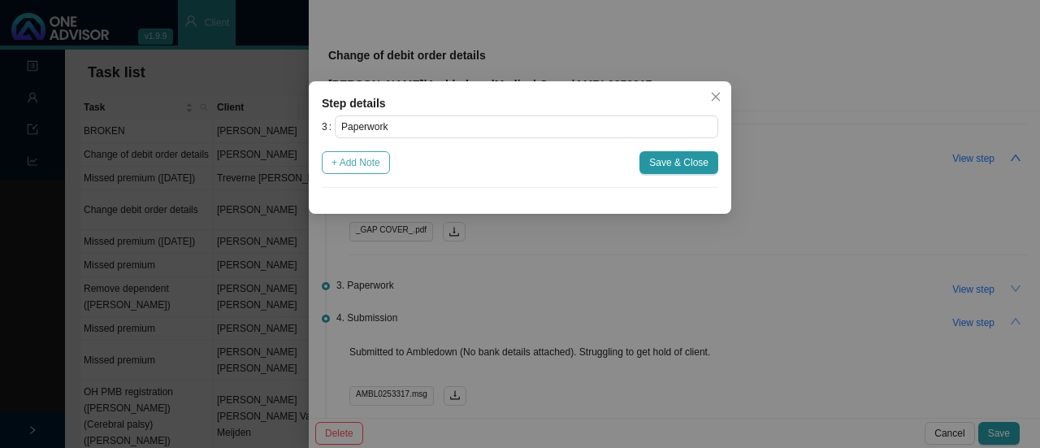
click at [362, 158] on span "+ Add Note" at bounding box center [356, 162] width 49 height 16
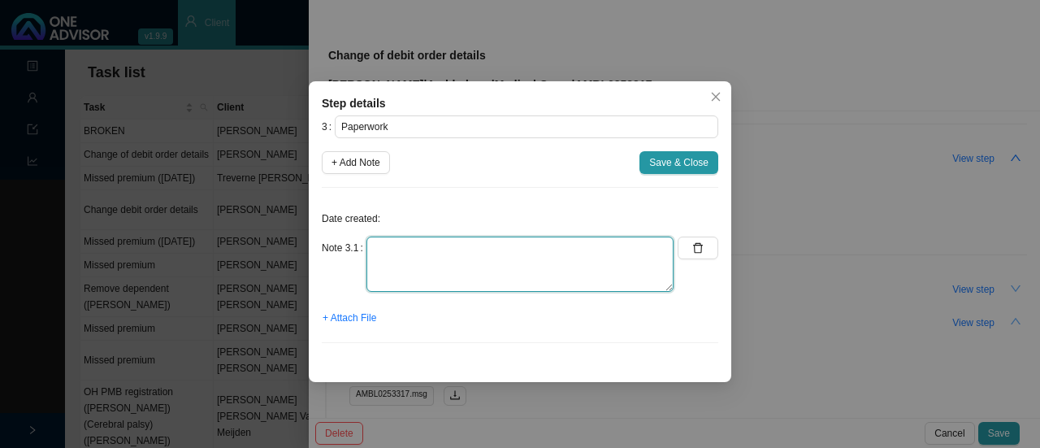
click at [406, 254] on textarea at bounding box center [520, 263] width 307 height 55
type textarea "N/A"
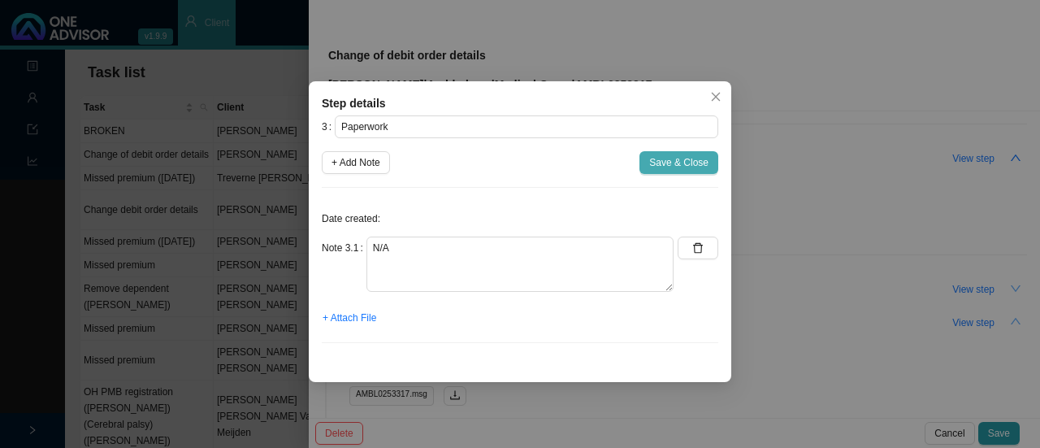
click at [688, 167] on span "Save & Close" at bounding box center [678, 162] width 59 height 16
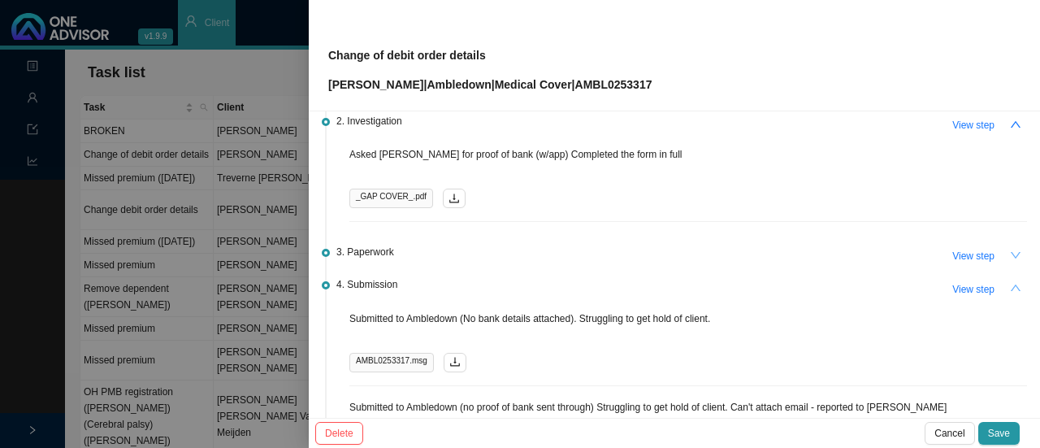
scroll to position [0, 0]
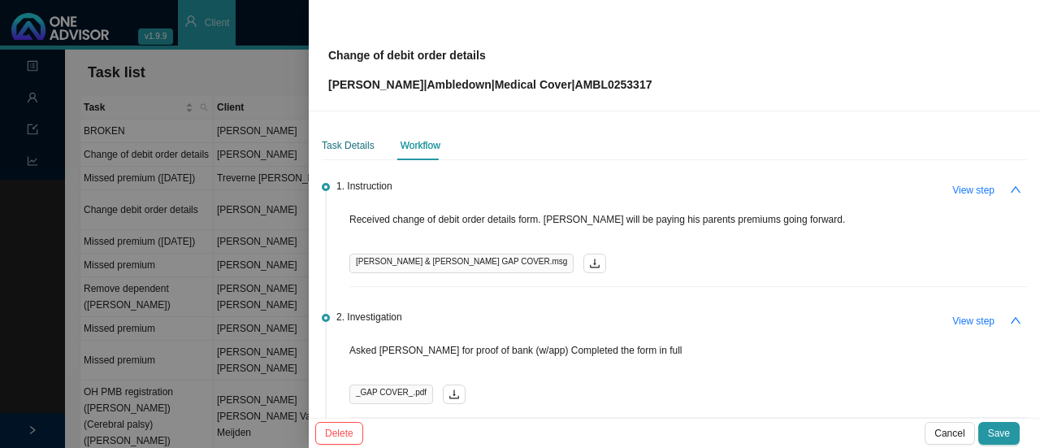
click at [349, 141] on div "Task Details" at bounding box center [348, 145] width 53 height 16
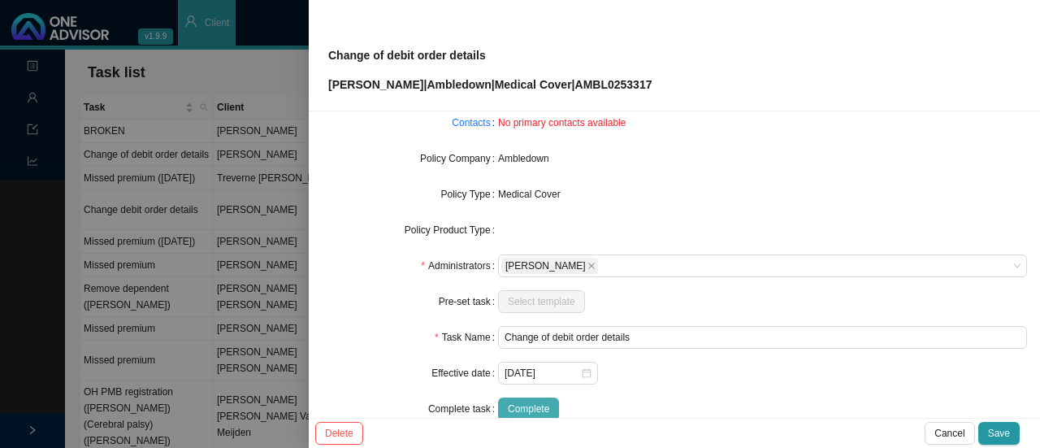
scroll to position [190, 0]
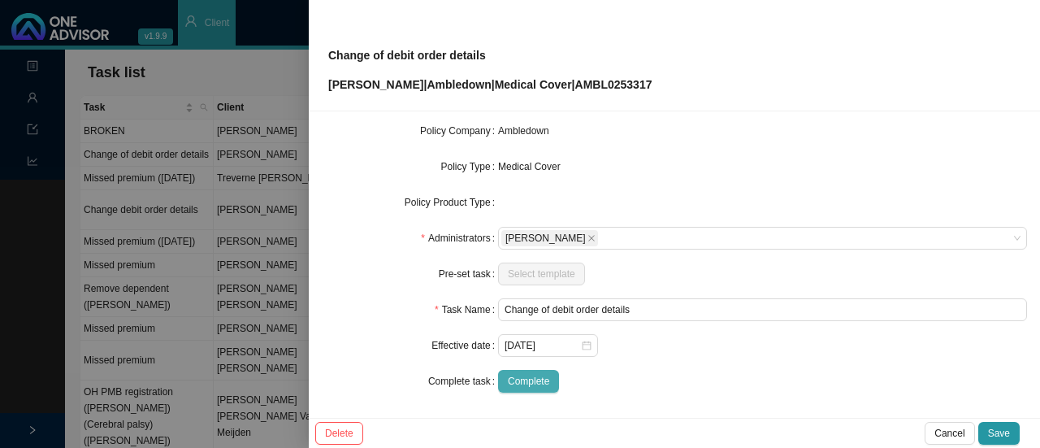
click at [514, 386] on span "Complete" at bounding box center [528, 381] width 41 height 16
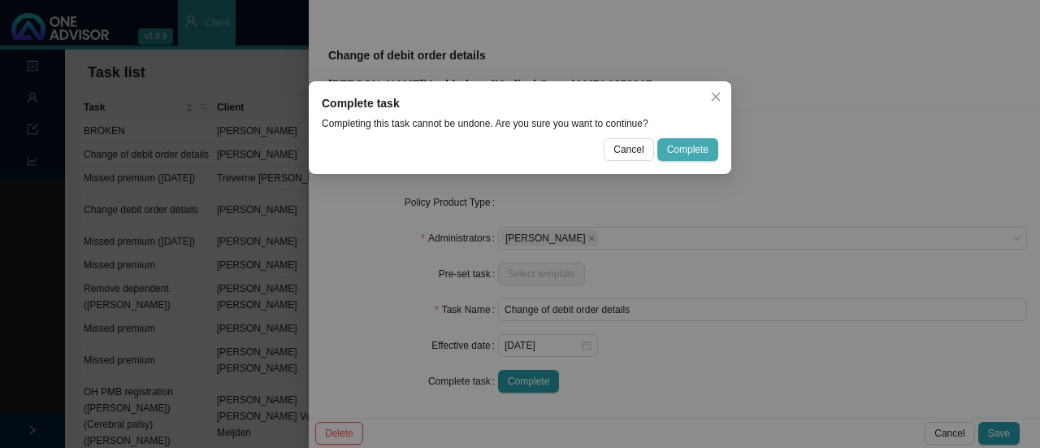
click at [686, 150] on span "Complete" at bounding box center [687, 149] width 41 height 16
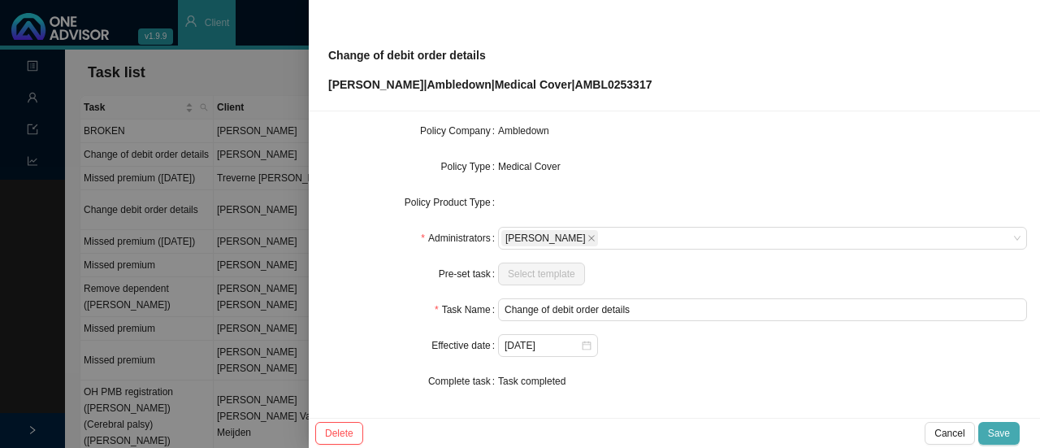
click at [996, 434] on span "Save" at bounding box center [999, 433] width 22 height 16
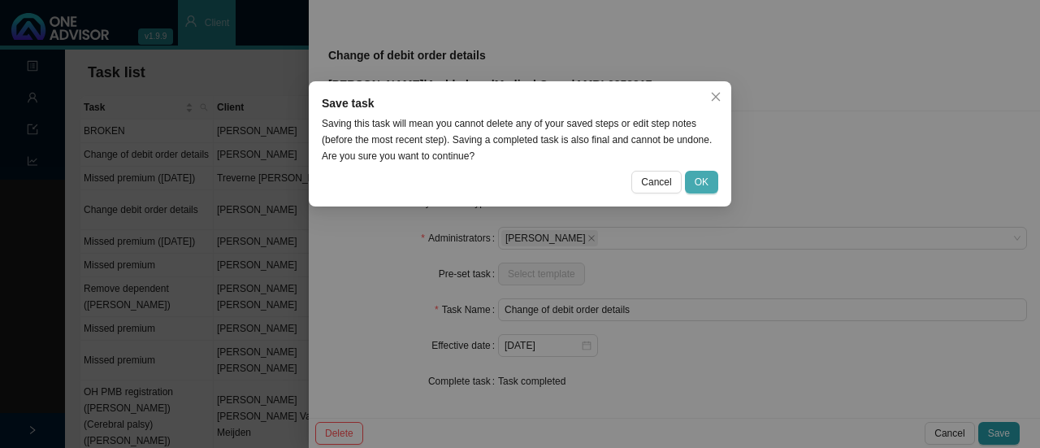
click at [710, 183] on button "OK" at bounding box center [701, 182] width 33 height 23
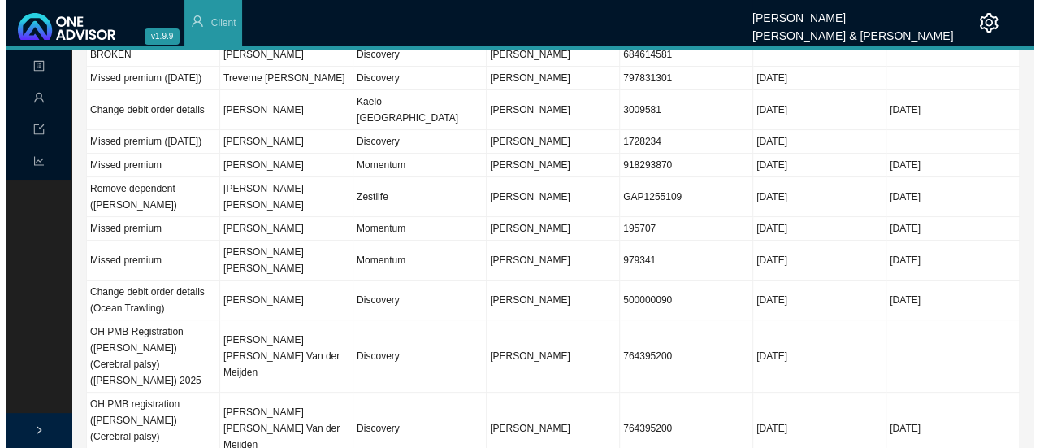
scroll to position [0, 0]
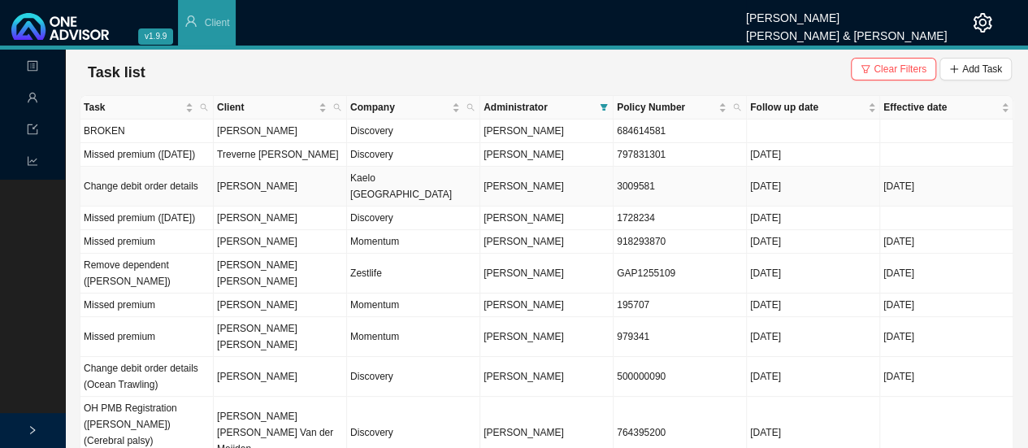
click at [375, 197] on td "Kaelo [GEOGRAPHIC_DATA]" at bounding box center [413, 187] width 133 height 40
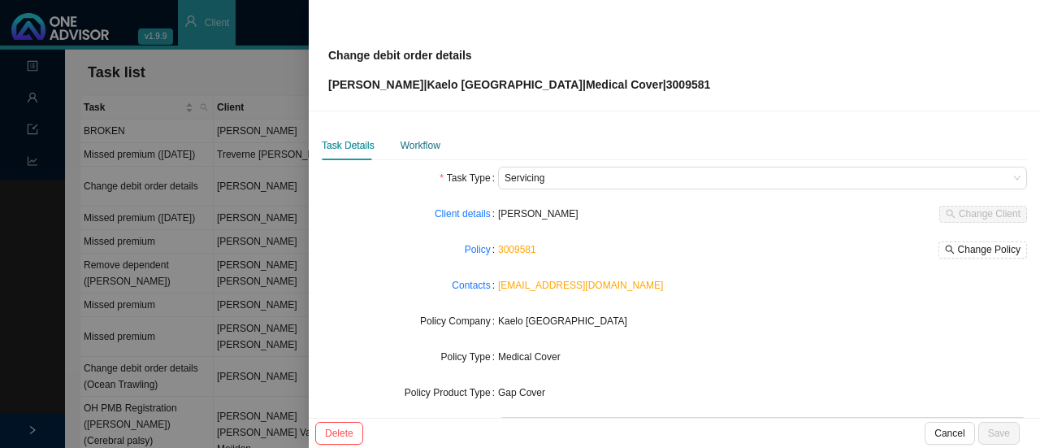
click at [419, 145] on div "Workflow" at bounding box center [421, 145] width 40 height 16
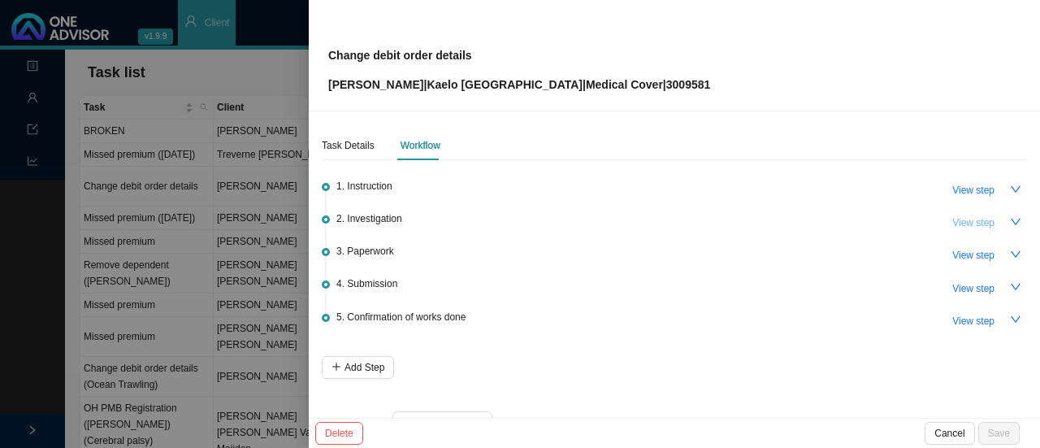
click at [974, 225] on span "View step" at bounding box center [973, 223] width 42 height 16
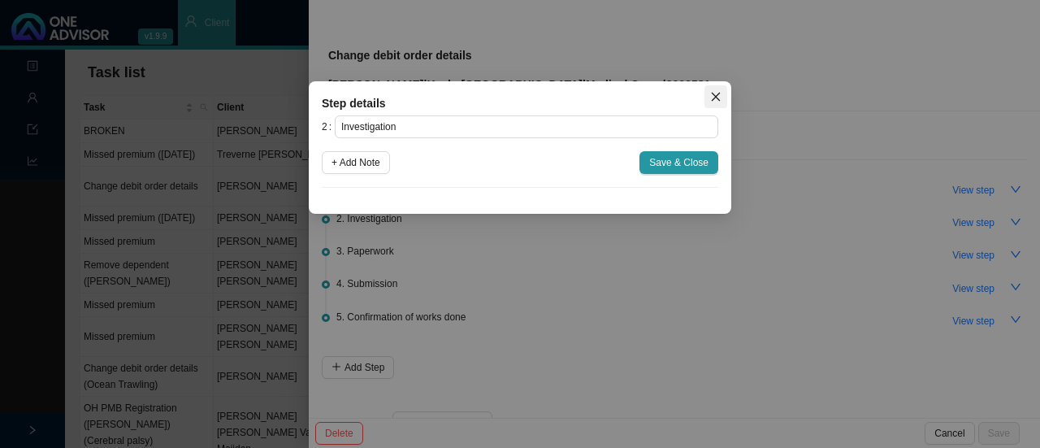
click at [711, 100] on icon "close" at bounding box center [715, 96] width 11 height 11
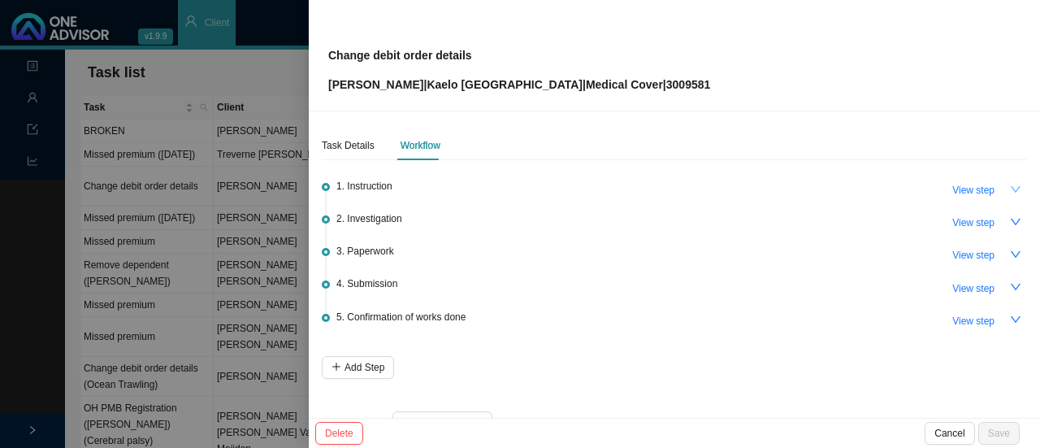
click at [1010, 189] on button "button" at bounding box center [1015, 189] width 23 height 23
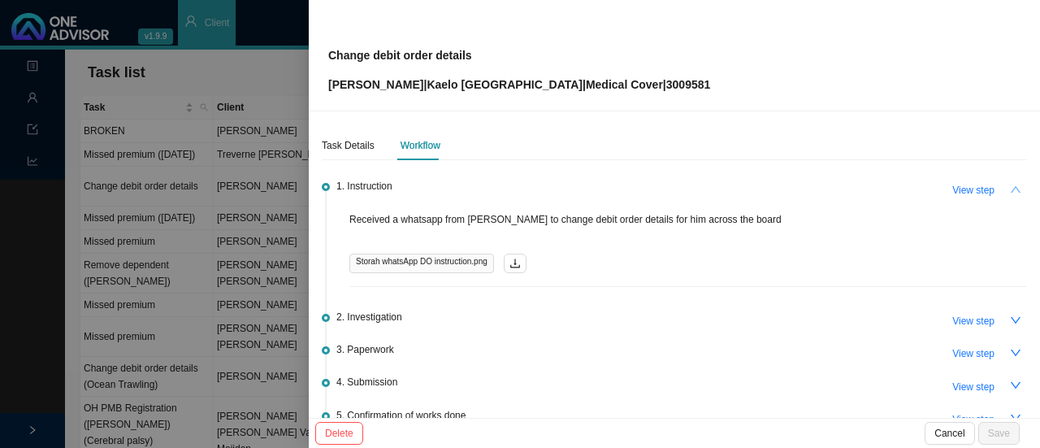
click at [1010, 189] on button "button" at bounding box center [1015, 189] width 23 height 23
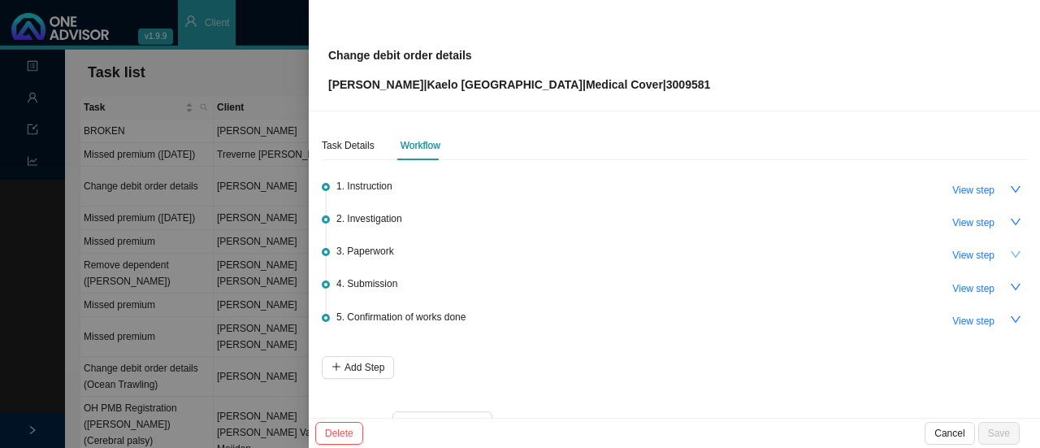
click at [1010, 256] on icon "down" at bounding box center [1015, 254] width 11 height 11
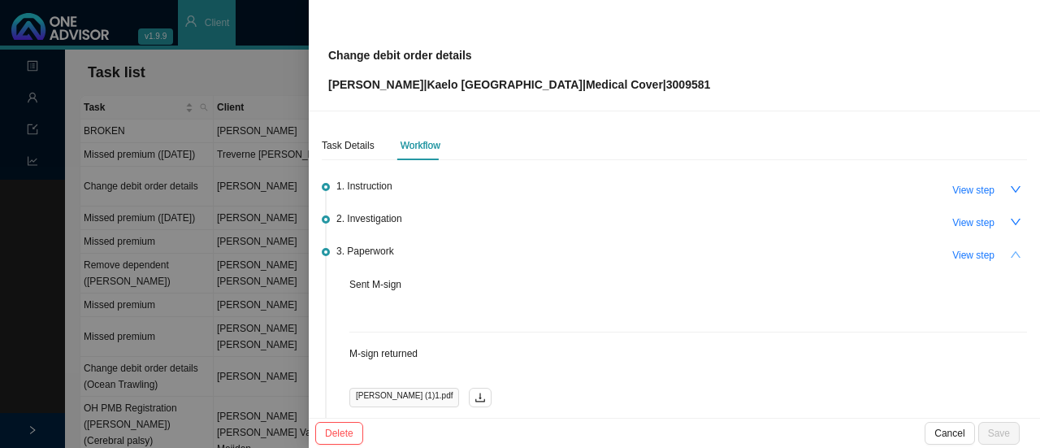
click at [1011, 256] on icon "up" at bounding box center [1016, 254] width 10 height 7
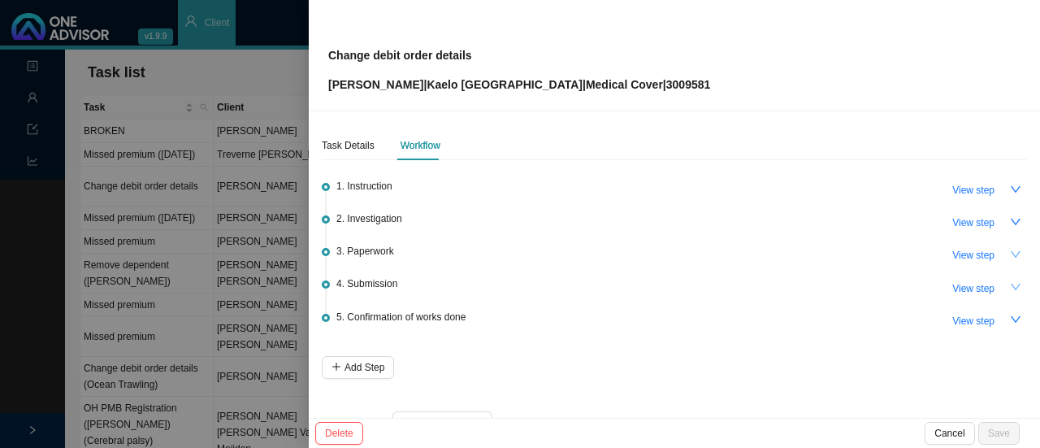
click at [1010, 288] on icon "down" at bounding box center [1015, 286] width 11 height 11
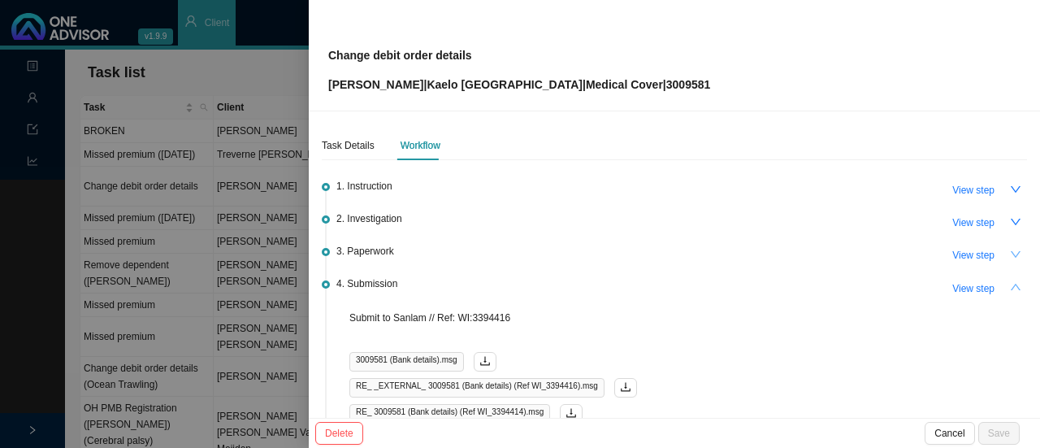
click at [271, 70] on div at bounding box center [520, 224] width 1040 height 448
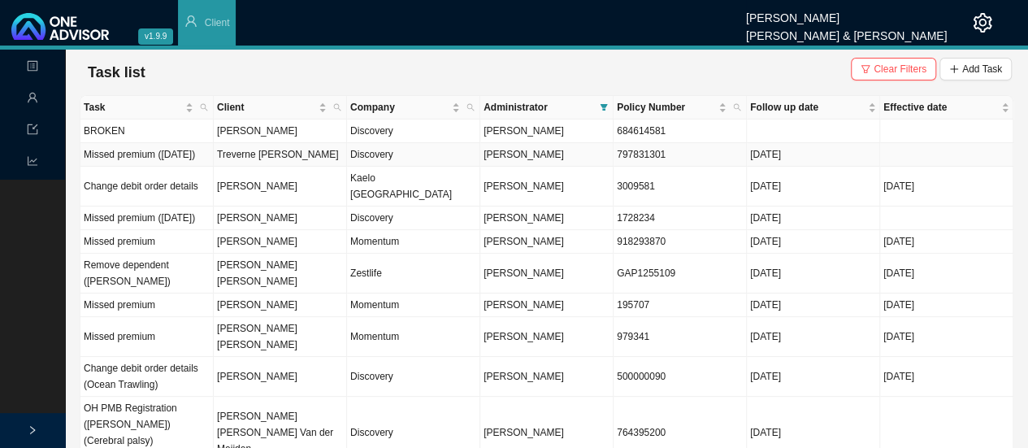
drag, startPoint x: 668, startPoint y: 162, endPoint x: 611, endPoint y: 167, distance: 57.1
click at [611, 167] on tr "Missed premium ([DATE]) Treverne [PERSON_NAME] Discovery [PERSON_NAME] 79783130…" at bounding box center [546, 155] width 933 height 24
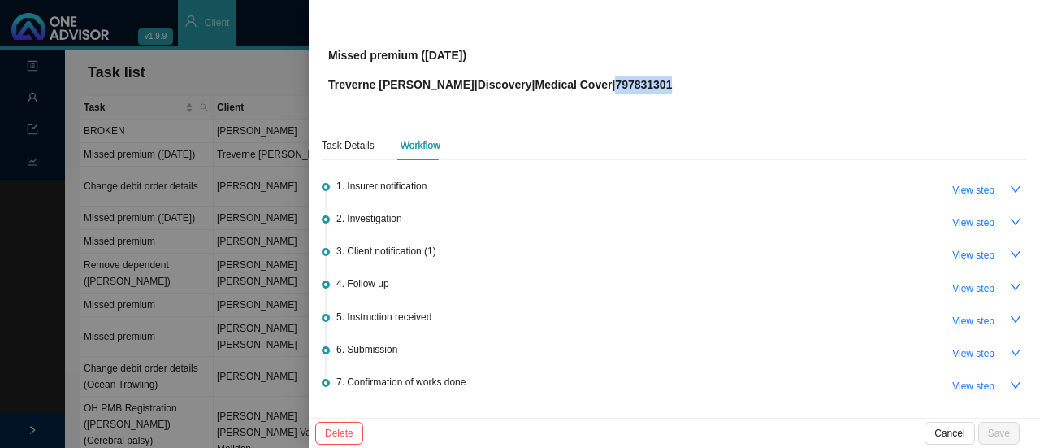
drag, startPoint x: 649, startPoint y: 86, endPoint x: 582, endPoint y: 89, distance: 67.5
click at [582, 89] on div "Missed premium ([DATE]) Treverne [PERSON_NAME] | Discovery | Medical Cover | 79…" at bounding box center [674, 55] width 692 height 76
copy p "797831301"
click at [275, 74] on div at bounding box center [520, 224] width 1040 height 448
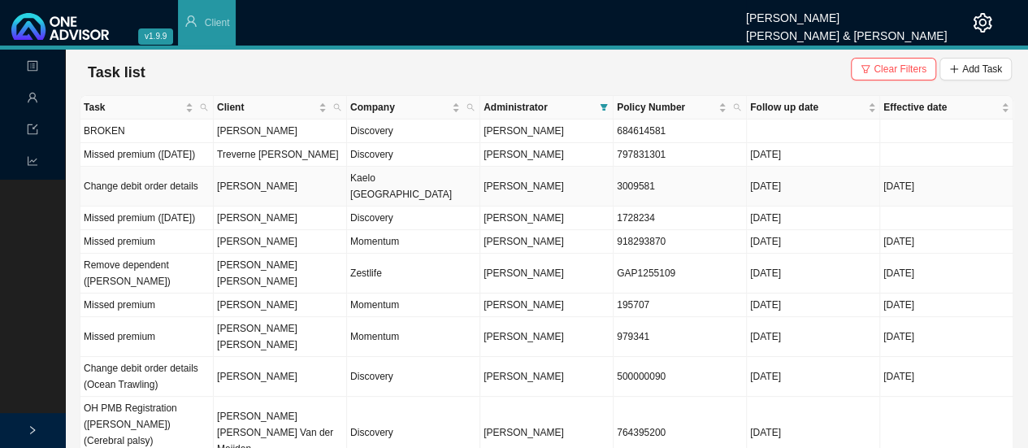
click at [245, 197] on td "[PERSON_NAME]" at bounding box center [280, 187] width 133 height 40
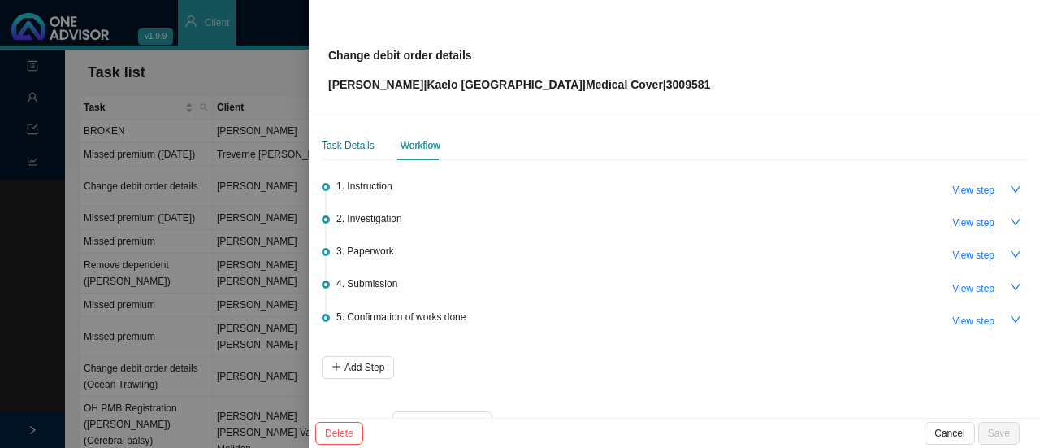
click at [341, 149] on div "Task Details" at bounding box center [348, 145] width 53 height 16
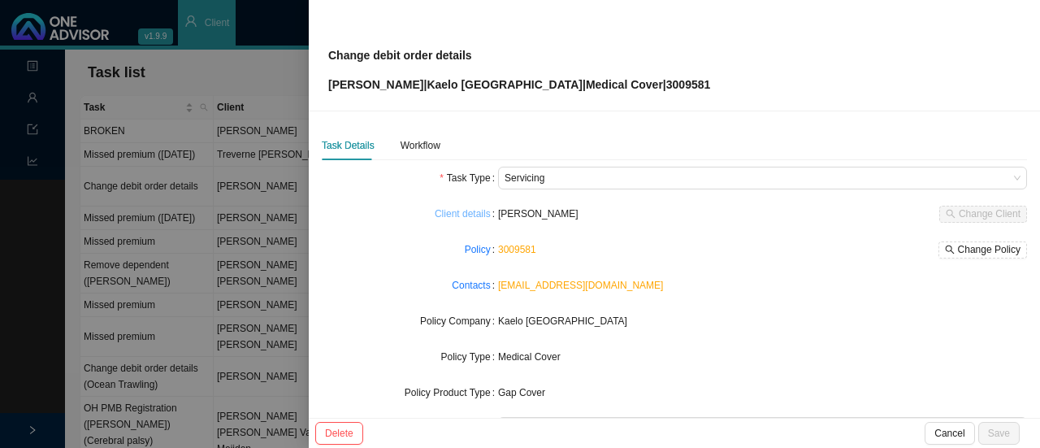
click at [459, 211] on link "Client details" at bounding box center [463, 214] width 56 height 16
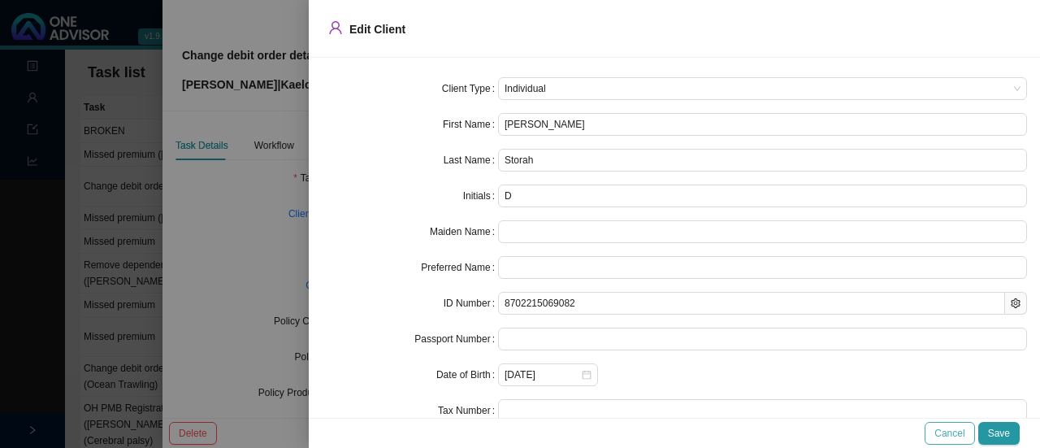
click at [952, 435] on span "Cancel" at bounding box center [950, 433] width 30 height 16
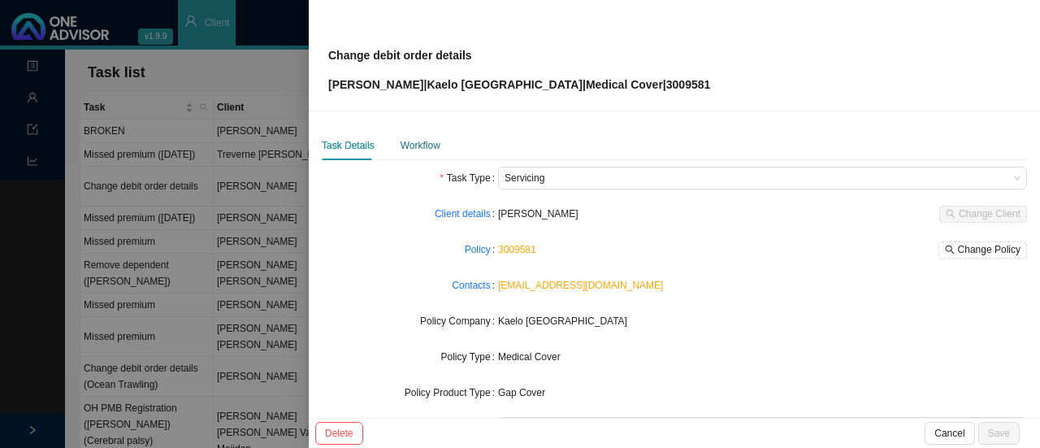
click at [403, 149] on div "Workflow" at bounding box center [421, 145] width 40 height 16
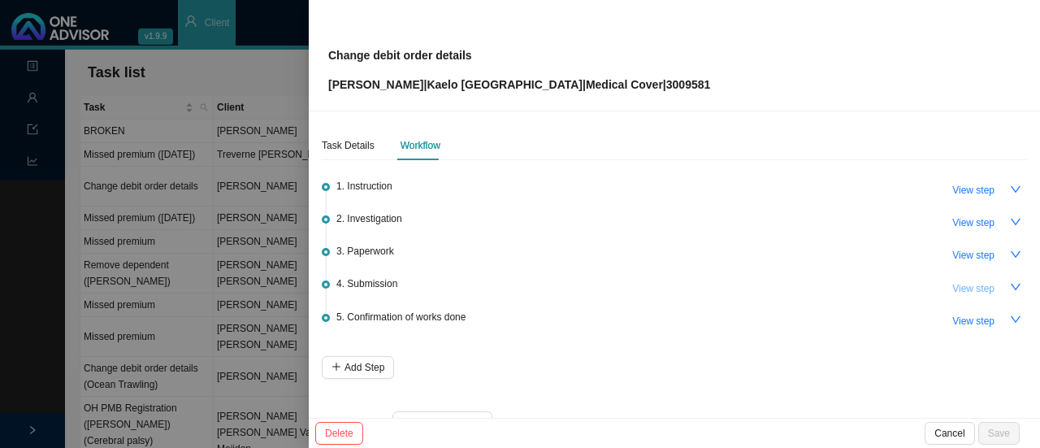
click at [957, 289] on span "View step" at bounding box center [973, 288] width 42 height 16
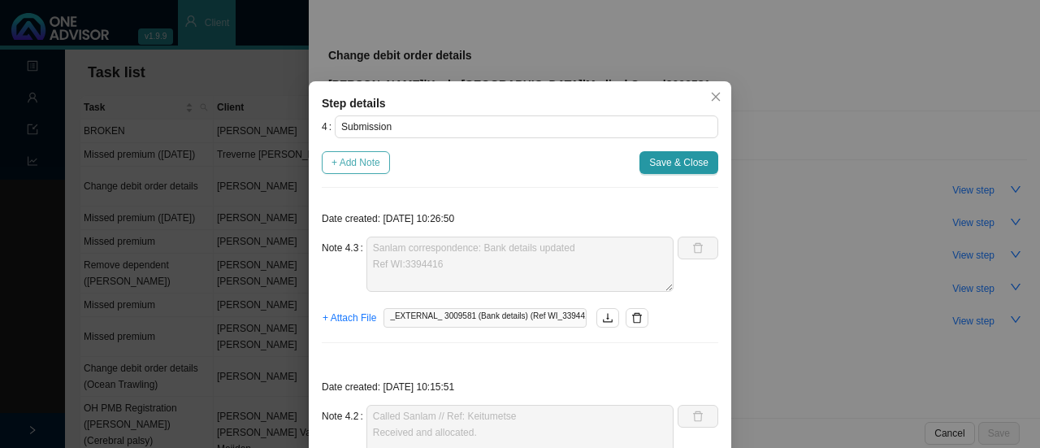
click at [362, 163] on span "+ Add Note" at bounding box center [356, 162] width 49 height 16
type textarea "Sanlam correspondence: Bank details updated Ref WI:3394416"
type textarea "Called Sanlam // Ref: Keitumetse Received and allocated."
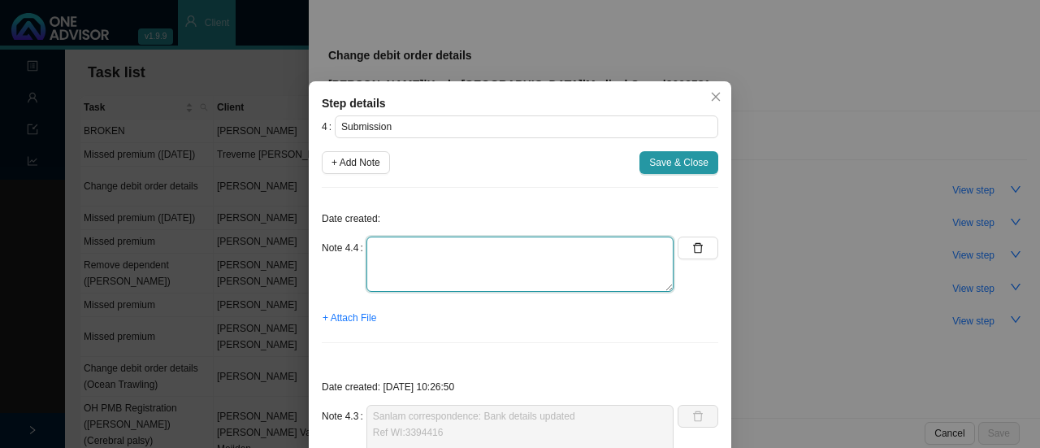
click at [414, 241] on textarea at bounding box center [520, 263] width 307 height 55
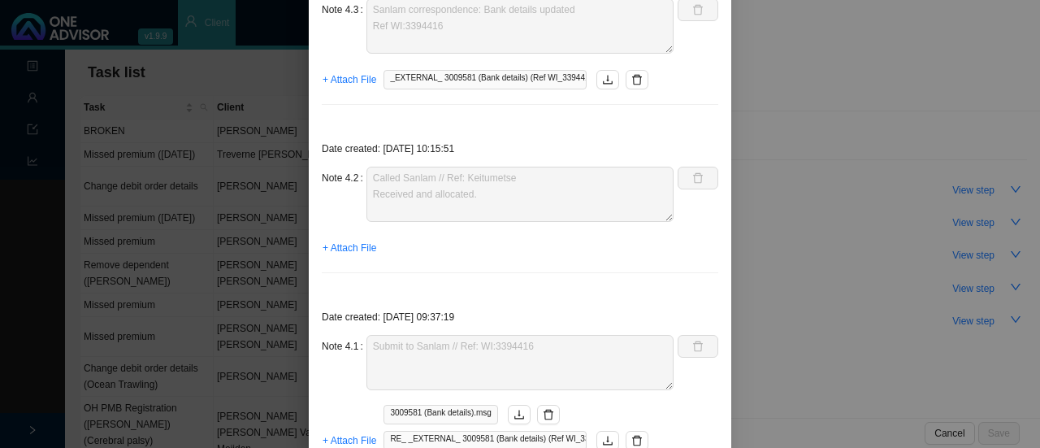
scroll to position [497, 0]
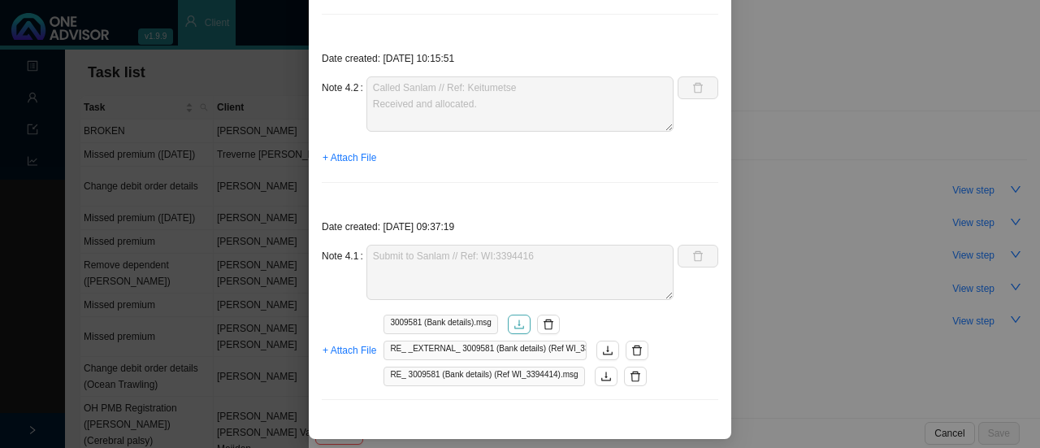
click at [514, 320] on icon "download" at bounding box center [519, 324] width 11 height 11
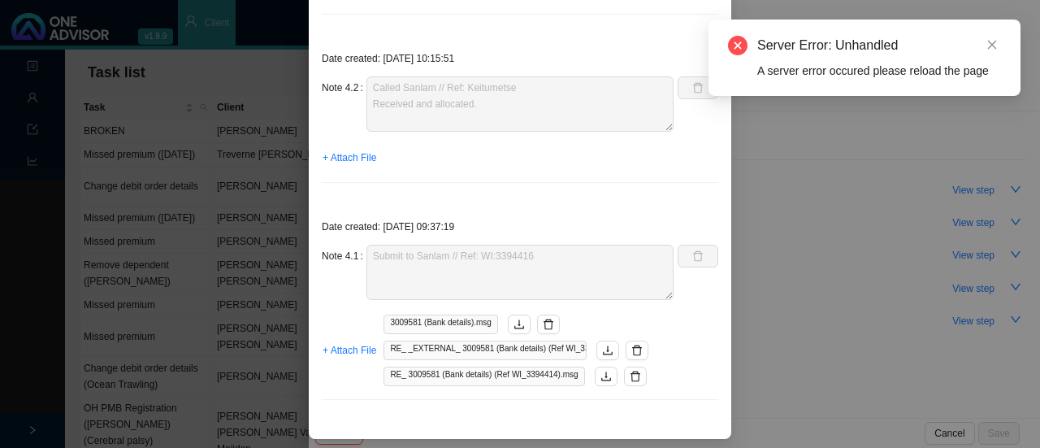
click at [491, 209] on div "Date created: [DATE] 09:37:19 Note 4.1 Submit to Sanlam // Ref: WI:3394416 + At…" at bounding box center [520, 311] width 397 height 204
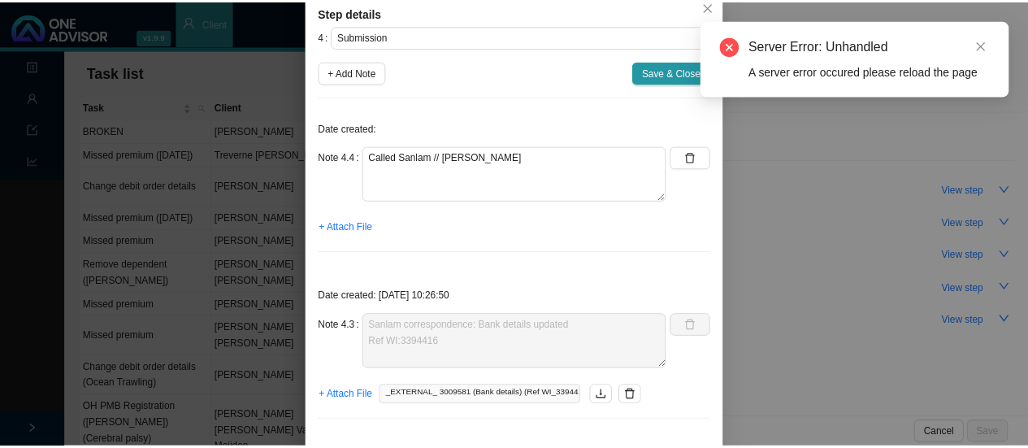
scroll to position [0, 0]
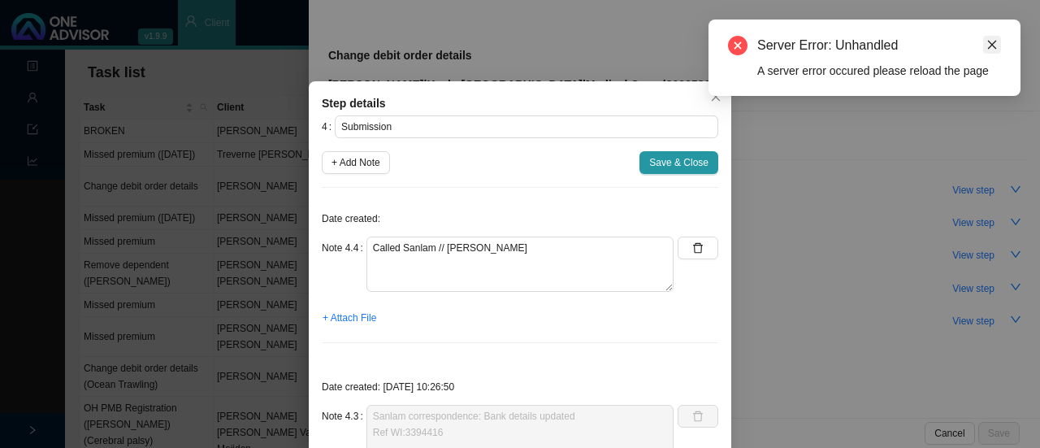
click at [997, 45] on icon "close" at bounding box center [992, 44] width 11 height 11
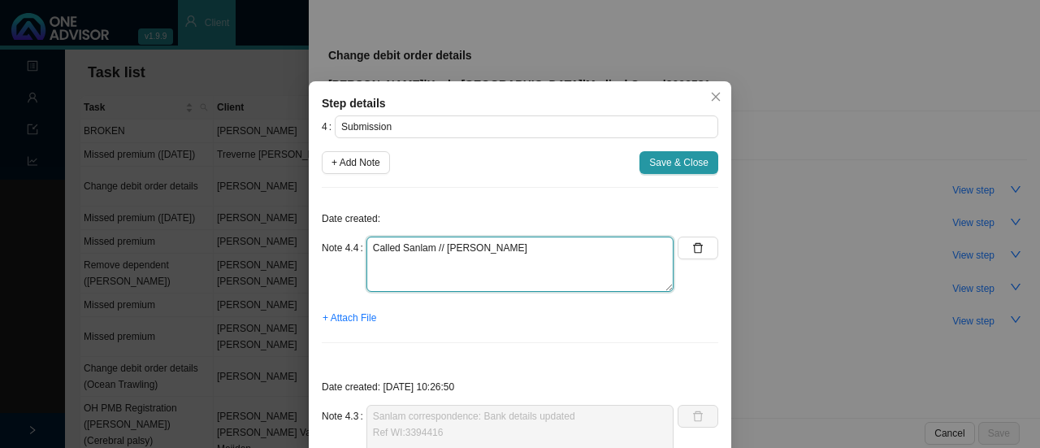
drag, startPoint x: 502, startPoint y: 262, endPoint x: 515, endPoint y: 275, distance: 18.4
click at [504, 265] on textarea "Called Sanlam // [PERSON_NAME]" at bounding box center [520, 263] width 307 height 55
click at [504, 249] on textarea "Called Sanlam // [PERSON_NAME] Bank details have been updated, effective [DATE]." at bounding box center [520, 263] width 307 height 55
click at [493, 246] on textarea "Called Sanlam // [PERSON_NAME] // Ref: 214353 Bank details have been updated, e…" at bounding box center [520, 263] width 307 height 55
click at [640, 264] on textarea "Called Sanlam // [PERSON_NAME] // Ref: 6214353 Bank details have been updated, …" at bounding box center [520, 263] width 307 height 55
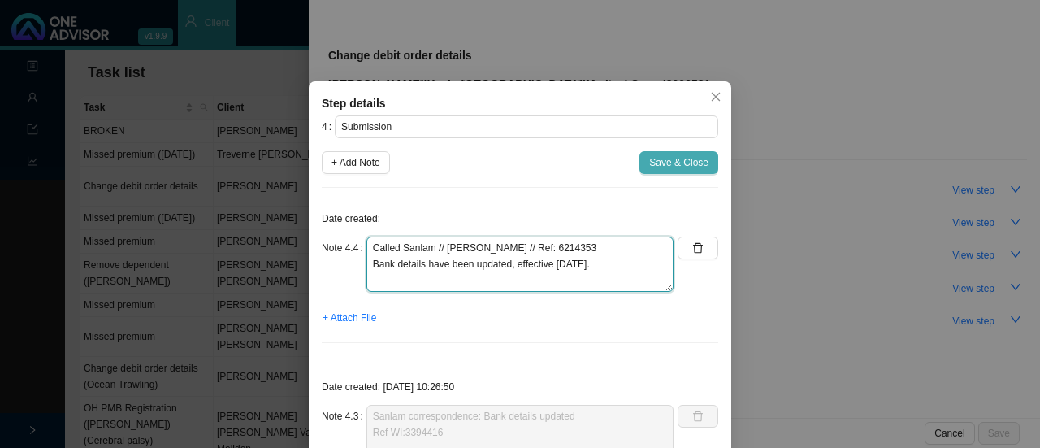
type textarea "Called Sanlam // [PERSON_NAME] // Ref: 6214353 Bank details have been updated, …"
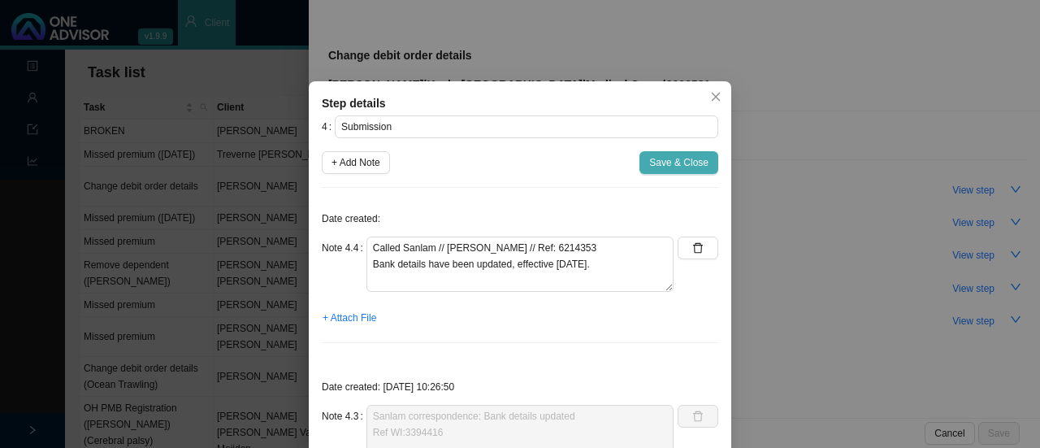
click at [682, 164] on span "Save & Close" at bounding box center [678, 162] width 59 height 16
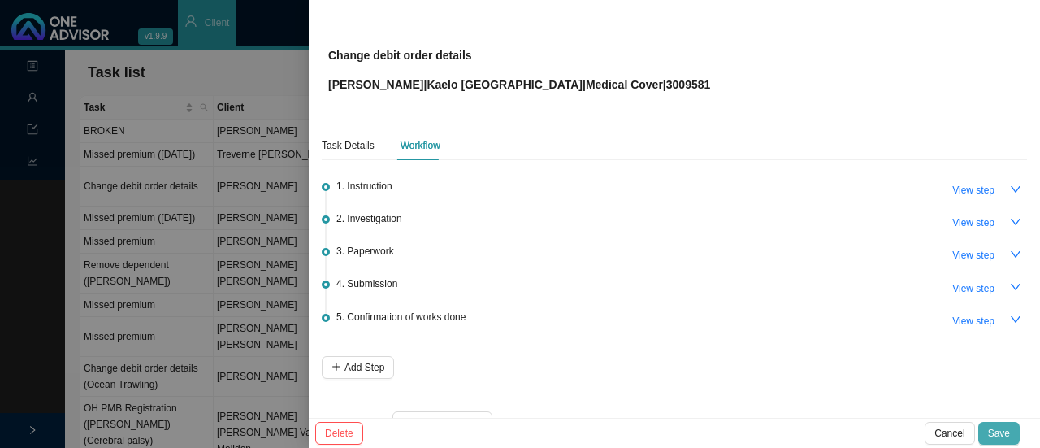
click at [994, 430] on span "Save" at bounding box center [999, 433] width 22 height 16
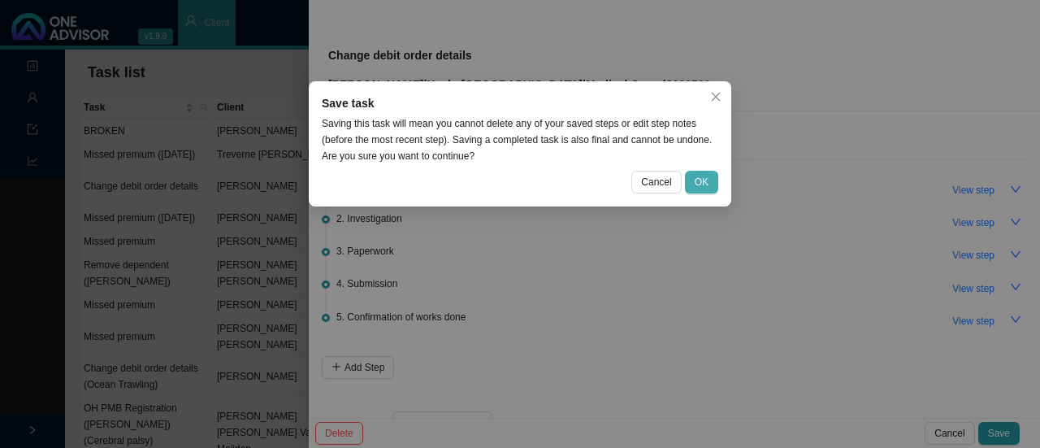
click at [711, 180] on button "OK" at bounding box center [701, 182] width 33 height 23
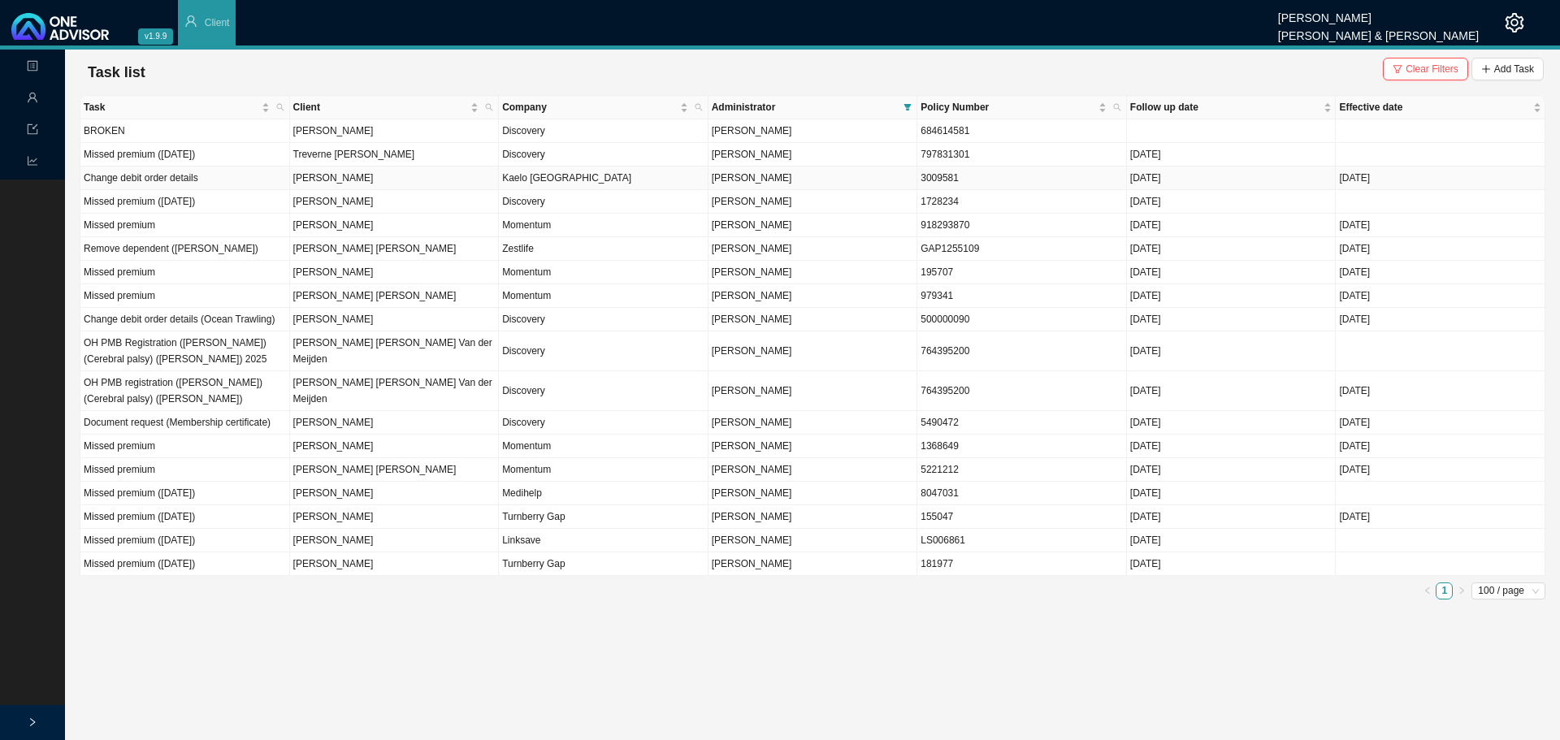
click at [570, 182] on td "Kaelo [GEOGRAPHIC_DATA]" at bounding box center [604, 179] width 210 height 24
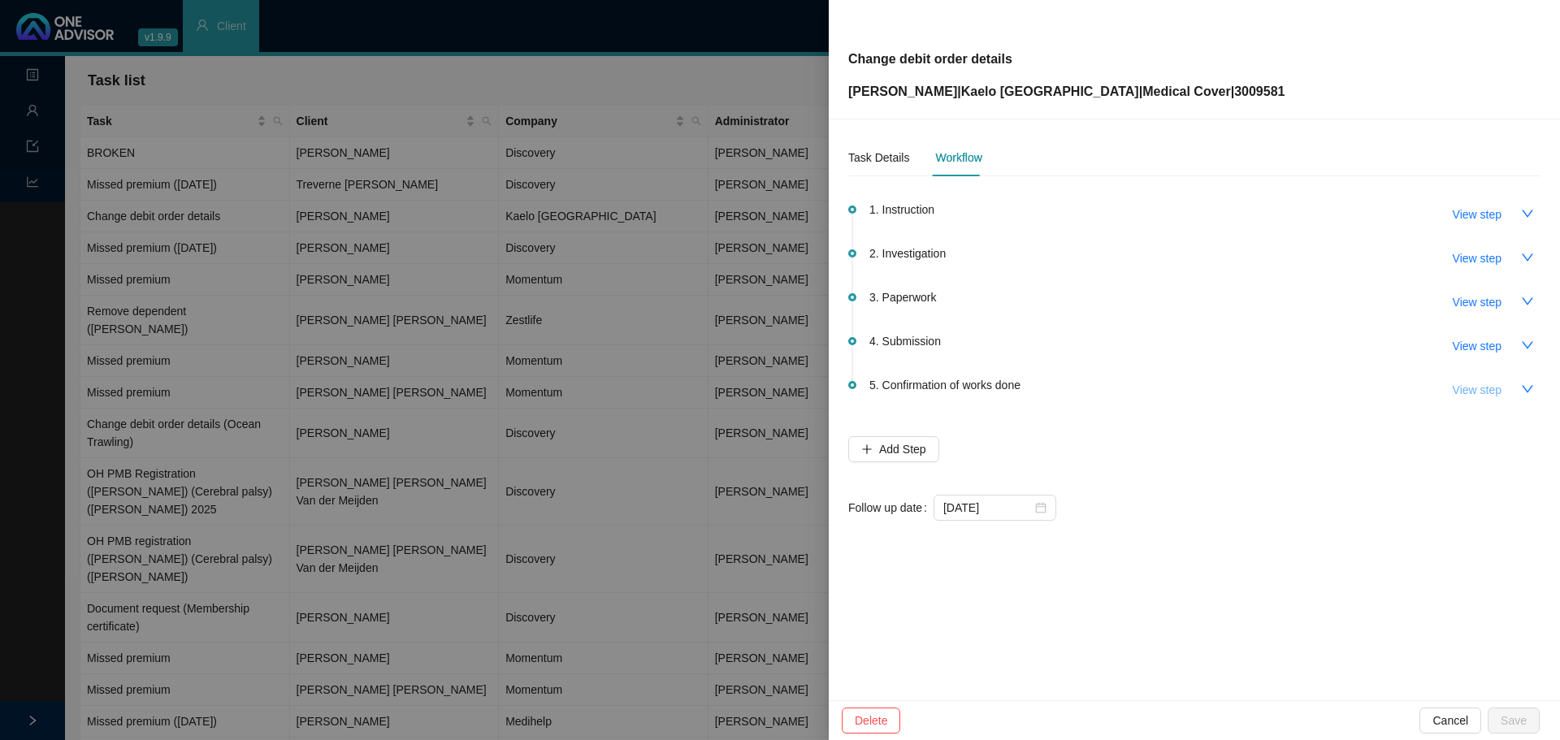
click at [1039, 397] on span "View step" at bounding box center [1477, 390] width 49 height 18
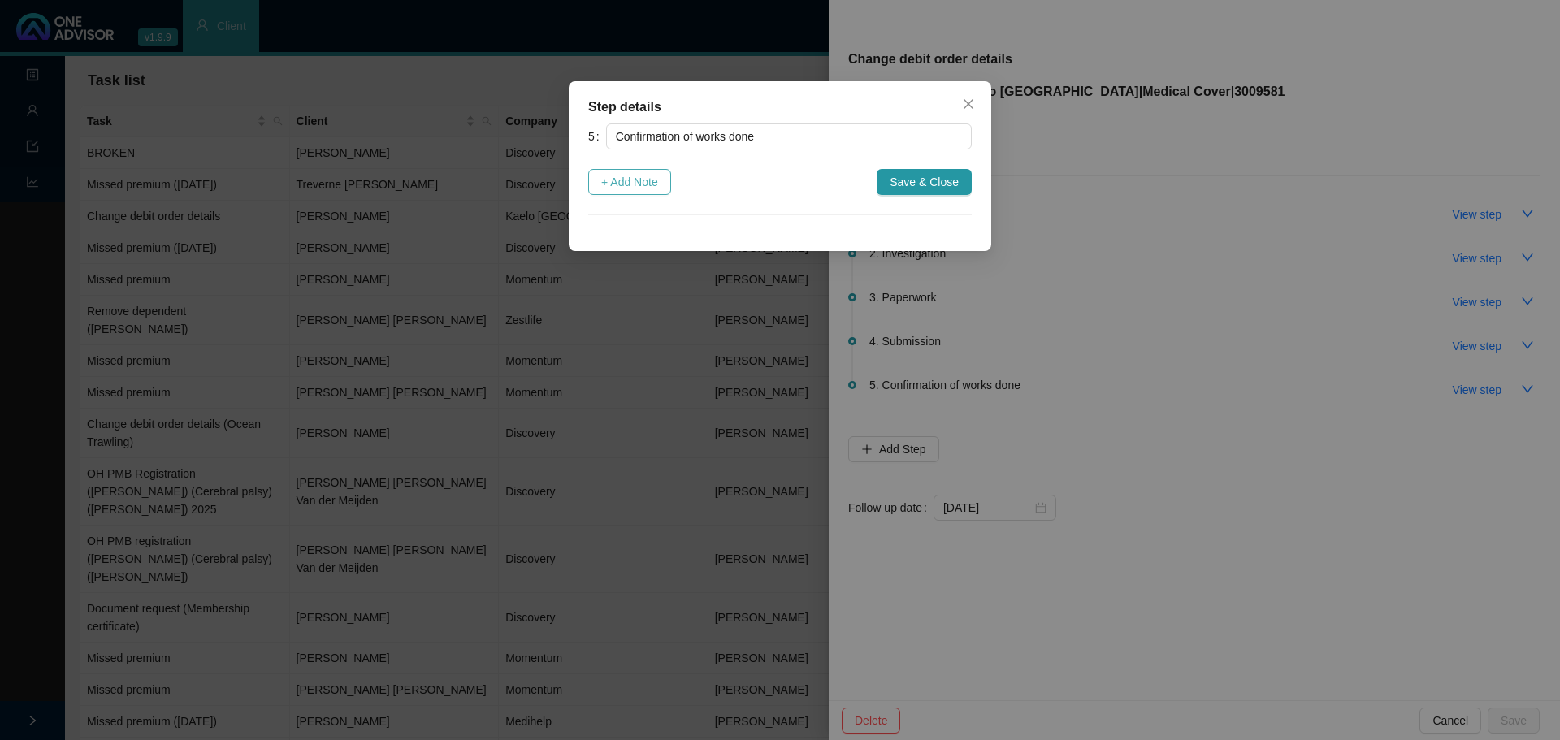
click at [648, 178] on span "+ Add Note" at bounding box center [629, 182] width 57 height 18
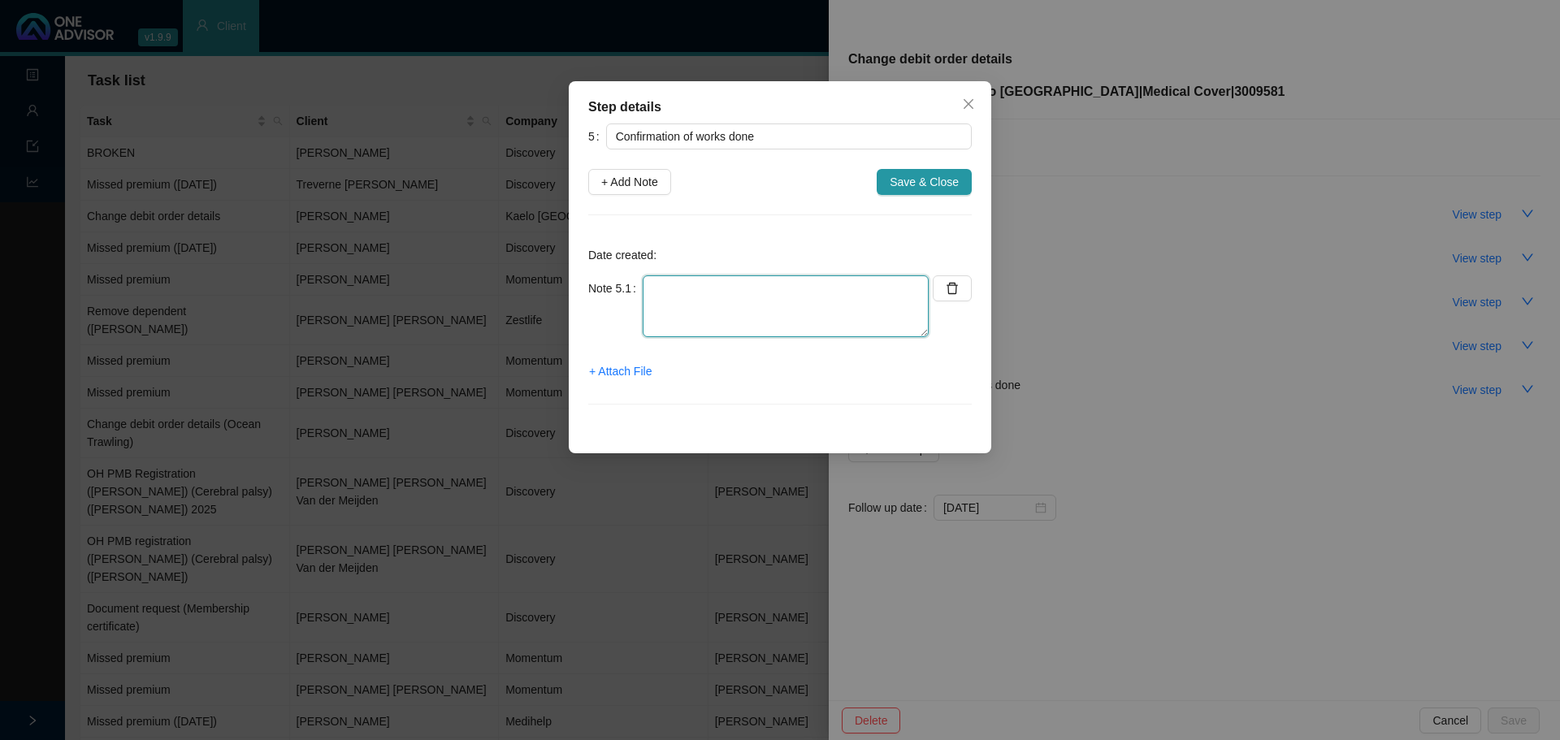
click at [675, 287] on textarea at bounding box center [786, 307] width 286 height 62
type textarea "Bank details updated, effective [DATE]"
click at [619, 375] on span "+ Attach File" at bounding box center [620, 371] width 63 height 18
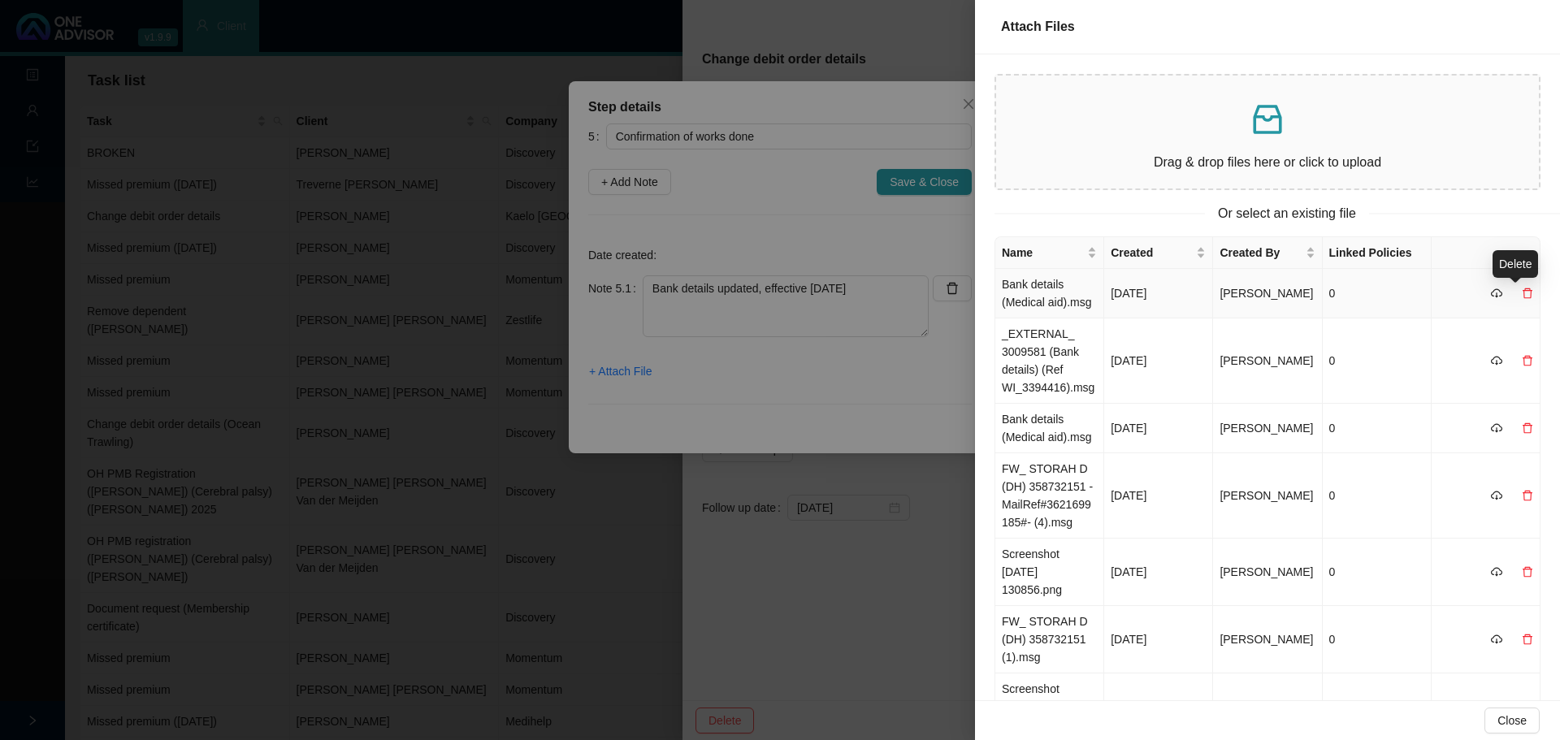
click at [1039, 286] on div at bounding box center [1527, 293] width 11 height 18
click at [1039, 292] on icon "delete" at bounding box center [1527, 293] width 11 height 11
click at [1039, 258] on span "Yes" at bounding box center [1535, 258] width 19 height 18
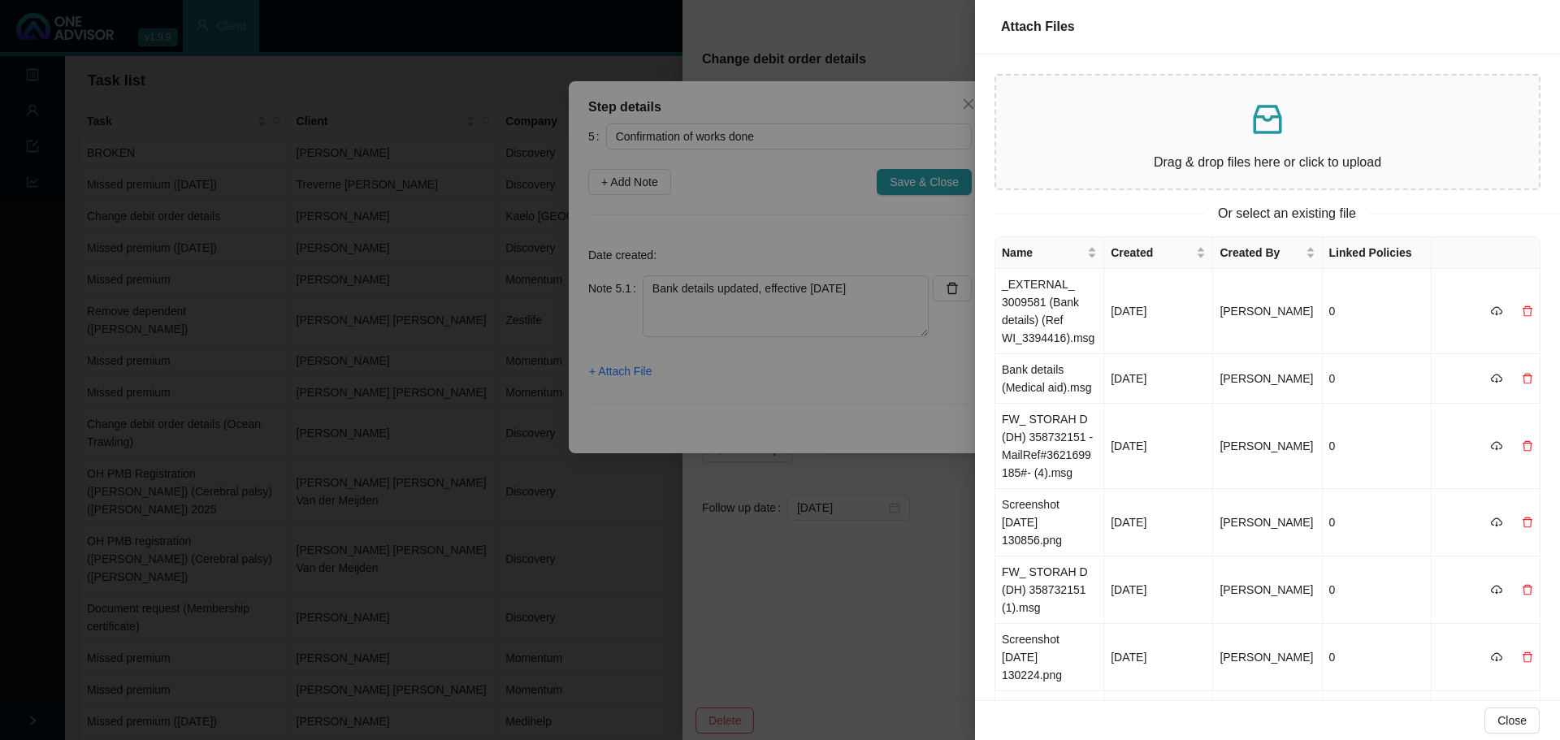
click at [1039, 215] on div "Or select an existing file" at bounding box center [1287, 213] width 585 height 20
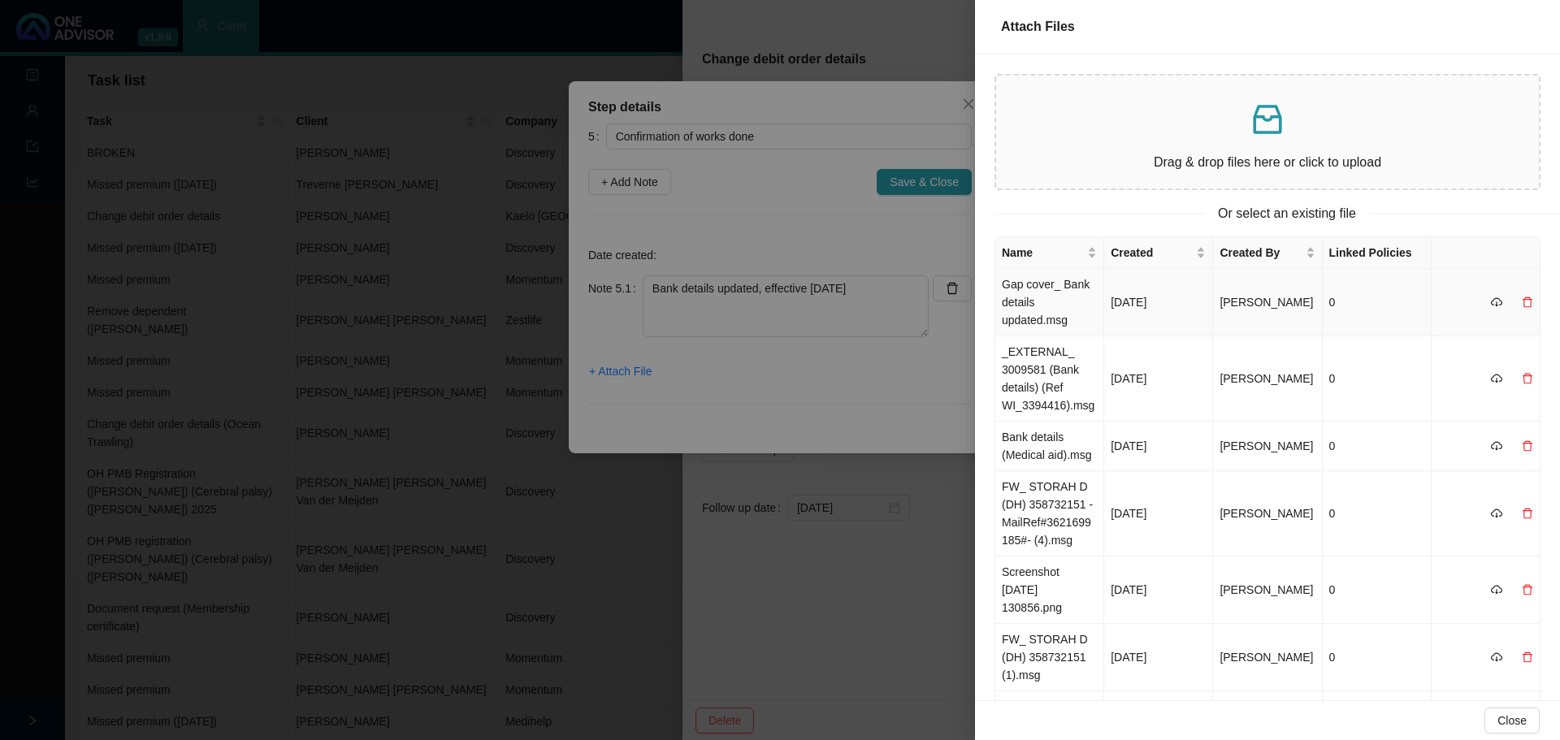
click at [1032, 303] on td "Gap cover_ Bank details updated.msg" at bounding box center [1050, 302] width 109 height 67
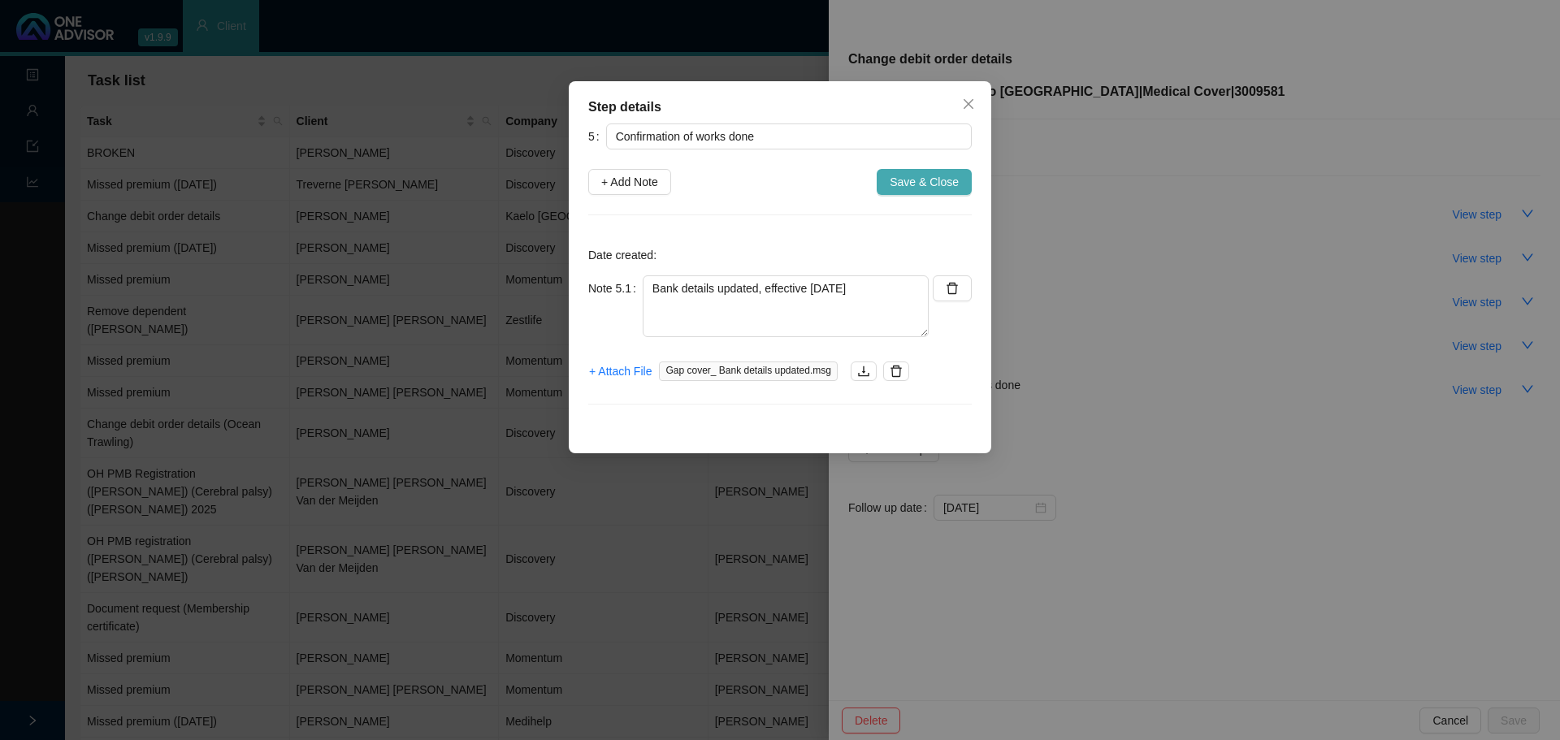
click at [909, 182] on span "Save & Close" at bounding box center [924, 182] width 69 height 18
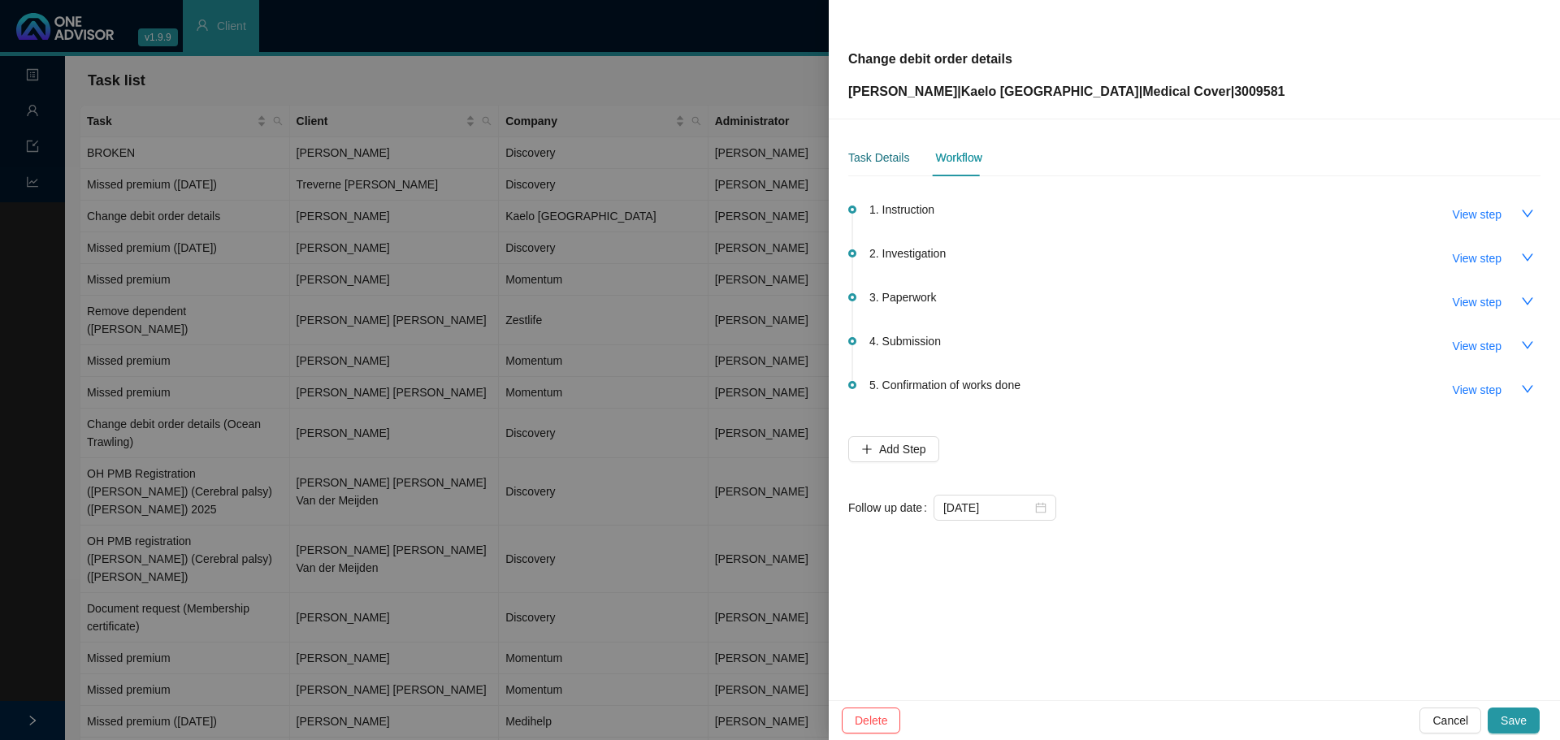
click at [874, 160] on div "Task Details" at bounding box center [878, 158] width 61 height 18
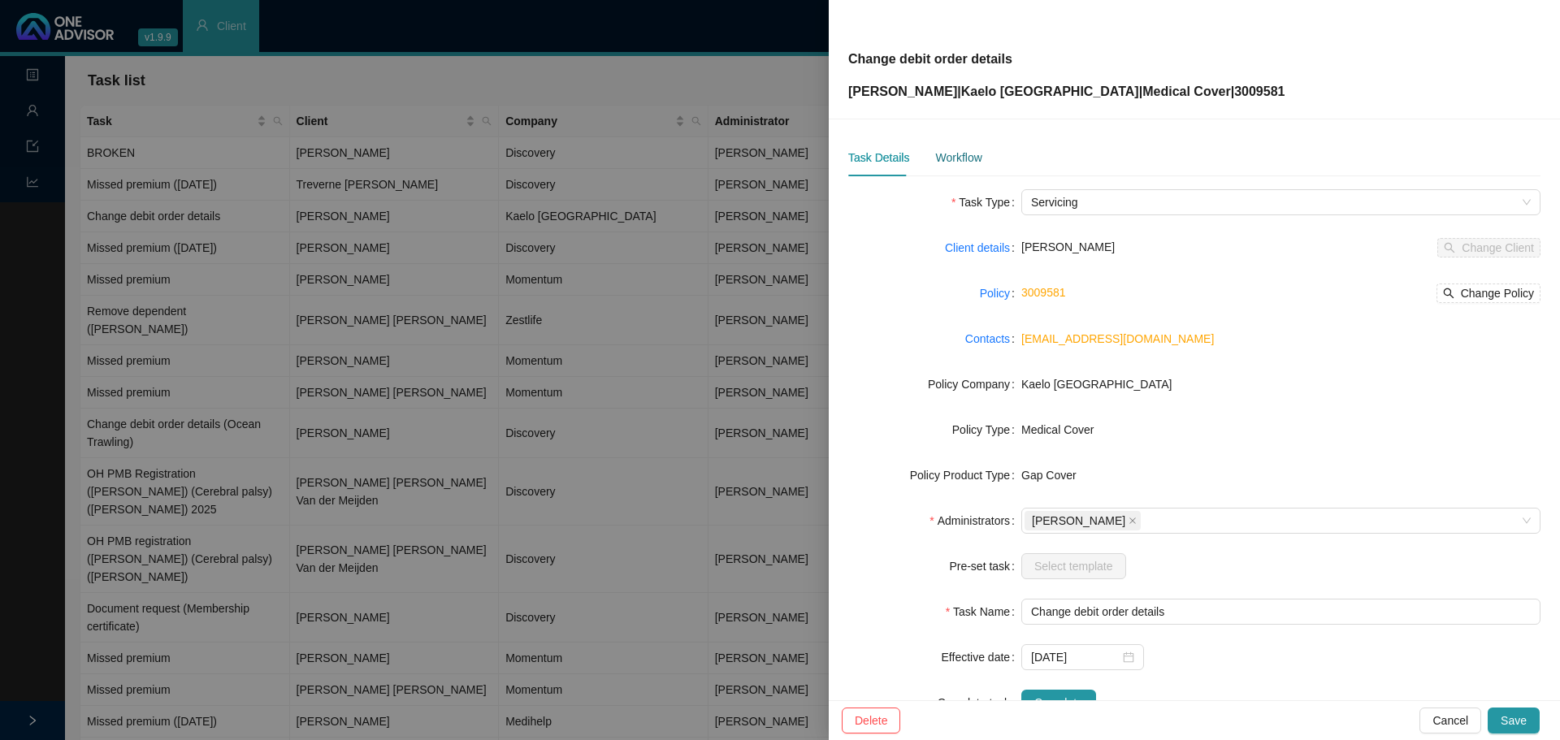
click at [965, 160] on div "Workflow" at bounding box center [958, 158] width 46 height 18
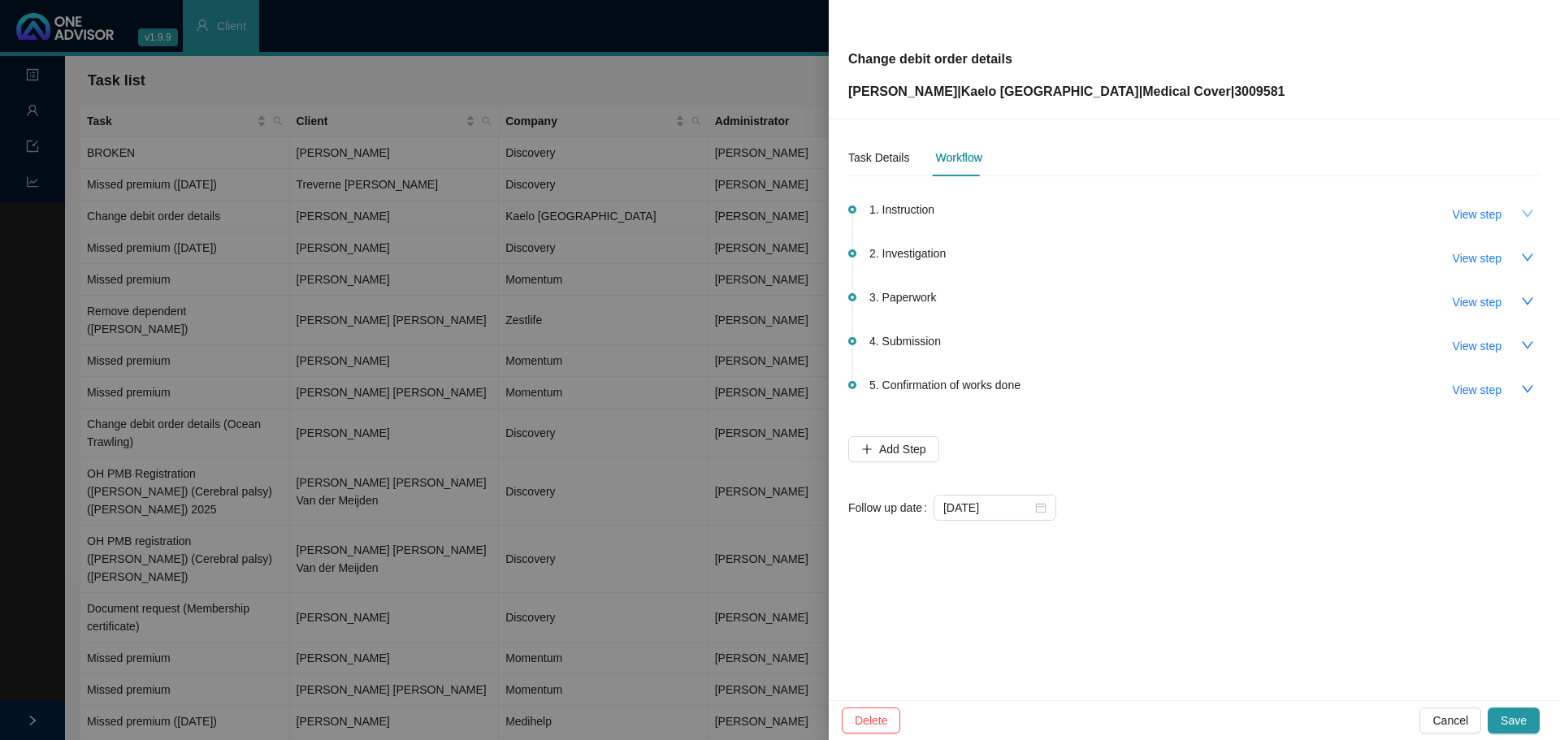
click at [1039, 212] on icon "down" at bounding box center [1527, 213] width 11 height 7
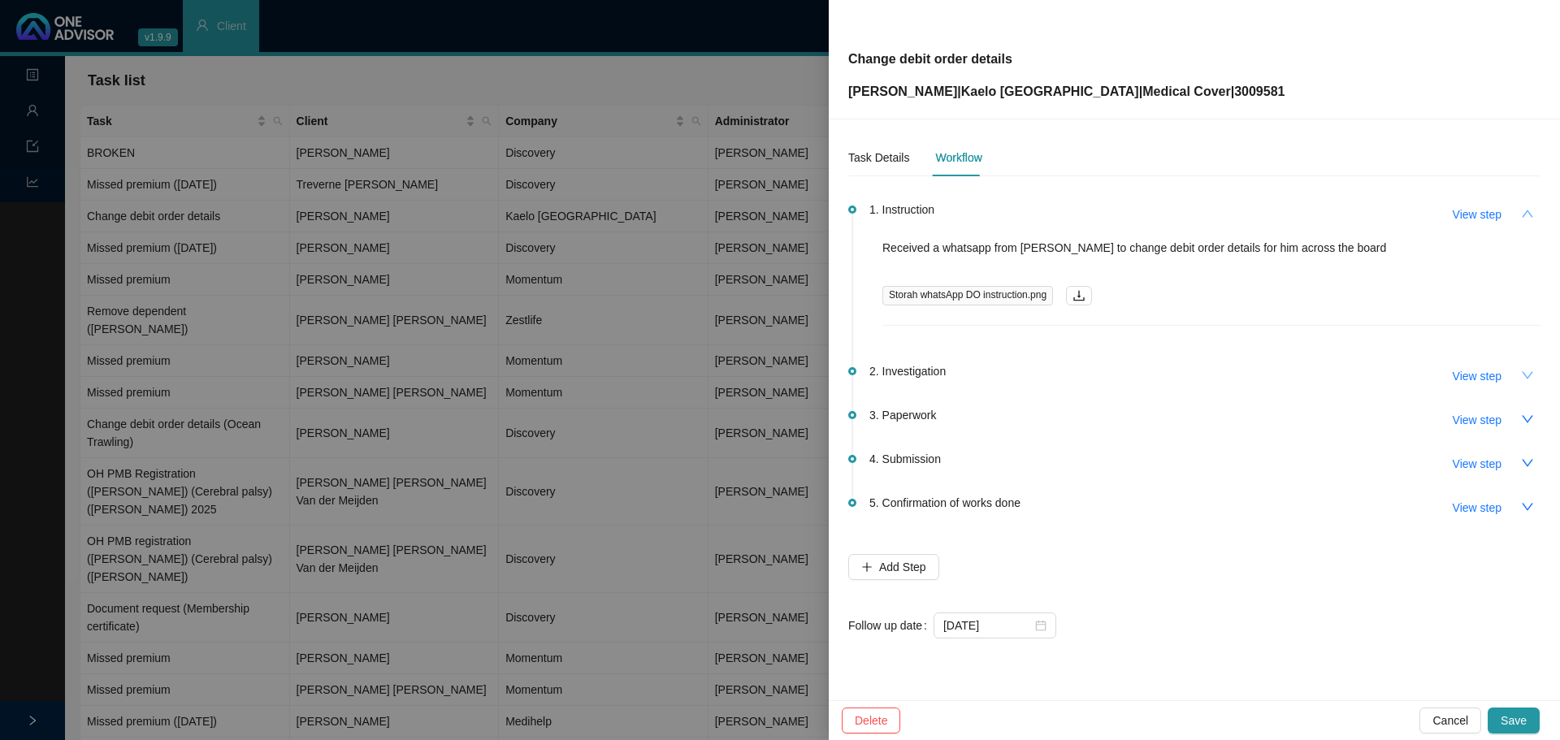
click at [1039, 378] on icon "down" at bounding box center [1527, 375] width 13 height 13
click at [1039, 370] on icon "up" at bounding box center [1527, 375] width 13 height 13
click at [1039, 375] on icon "down" at bounding box center [1527, 374] width 11 height 7
click at [1039, 371] on span "View step" at bounding box center [1477, 376] width 49 height 18
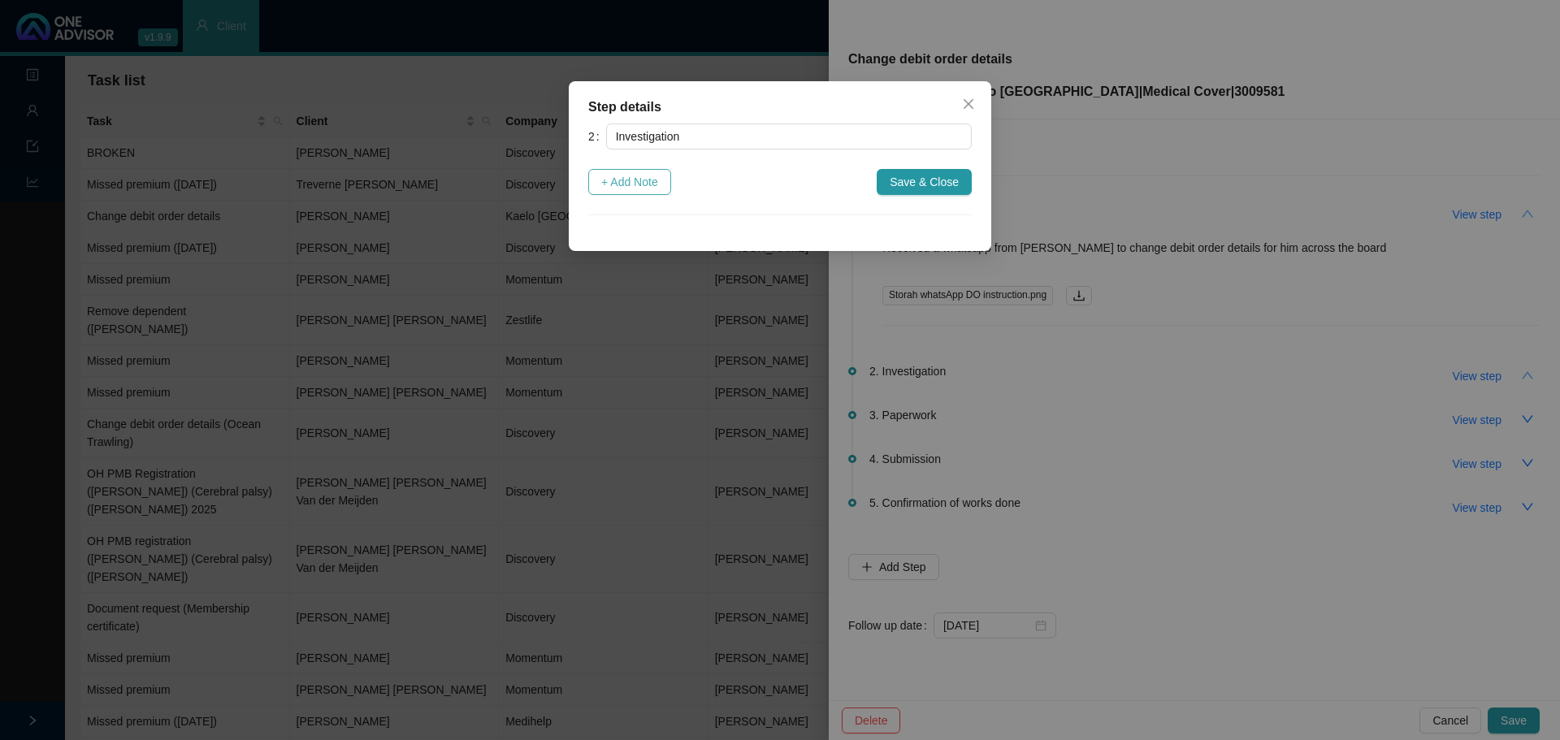
click at [634, 185] on span "+ Add Note" at bounding box center [629, 182] width 57 height 18
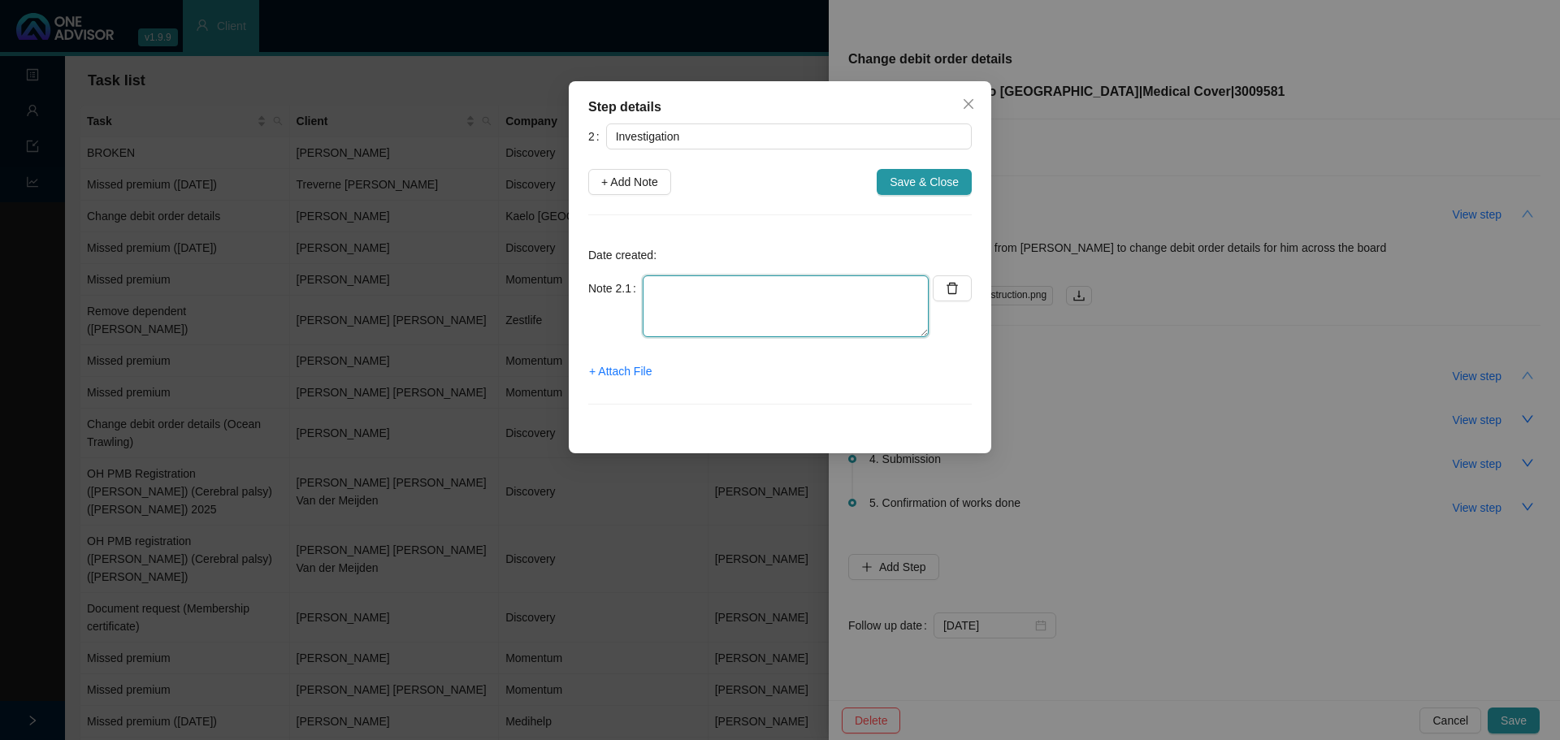
click at [689, 308] on textarea at bounding box center [786, 307] width 286 height 62
type textarea "N/A"
drag, startPoint x: 957, startPoint y: 179, endPoint x: 976, endPoint y: 179, distance: 18.7
click at [957, 180] on span "Save & Close" at bounding box center [924, 182] width 69 height 18
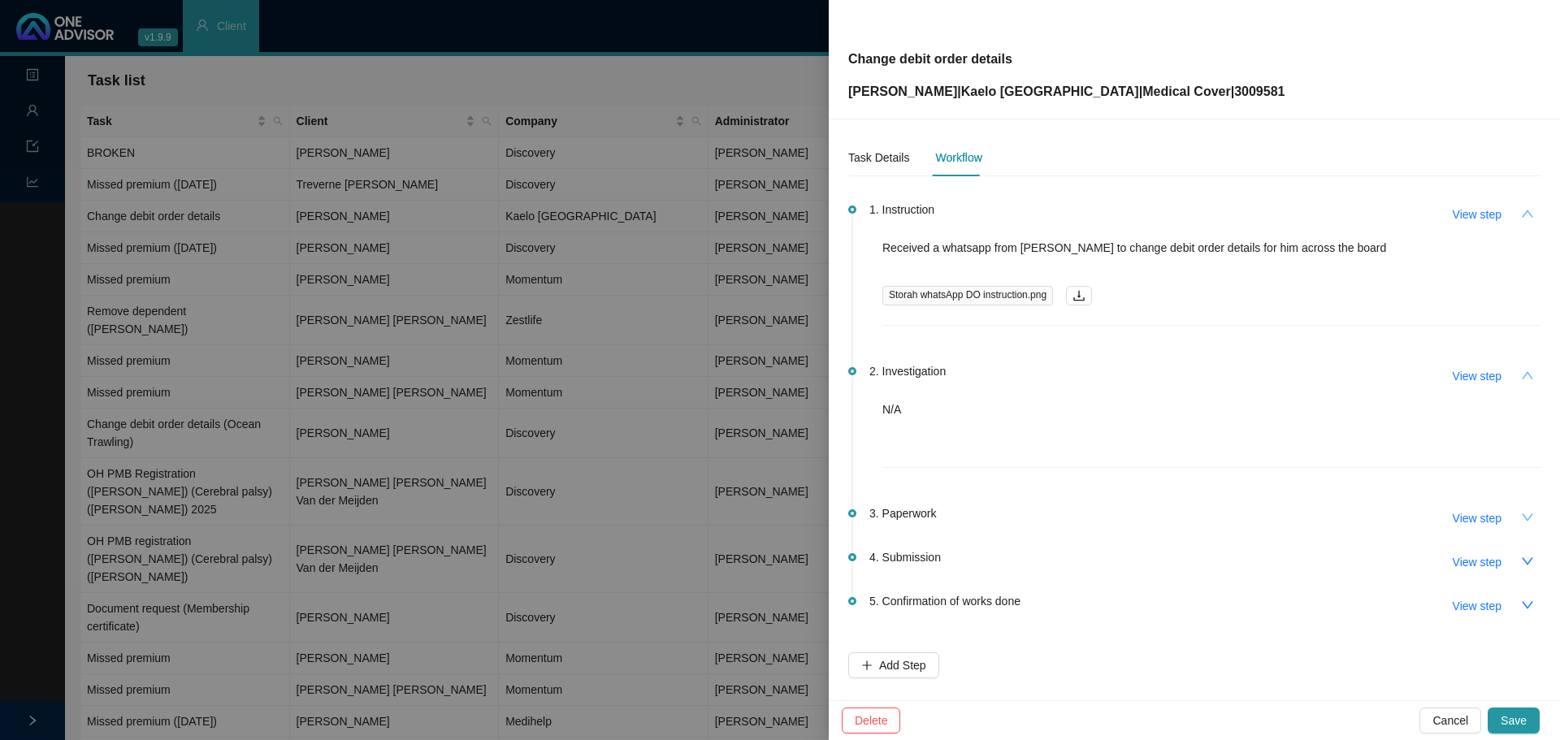
click at [1039, 447] on icon "down" at bounding box center [1527, 517] width 13 height 13
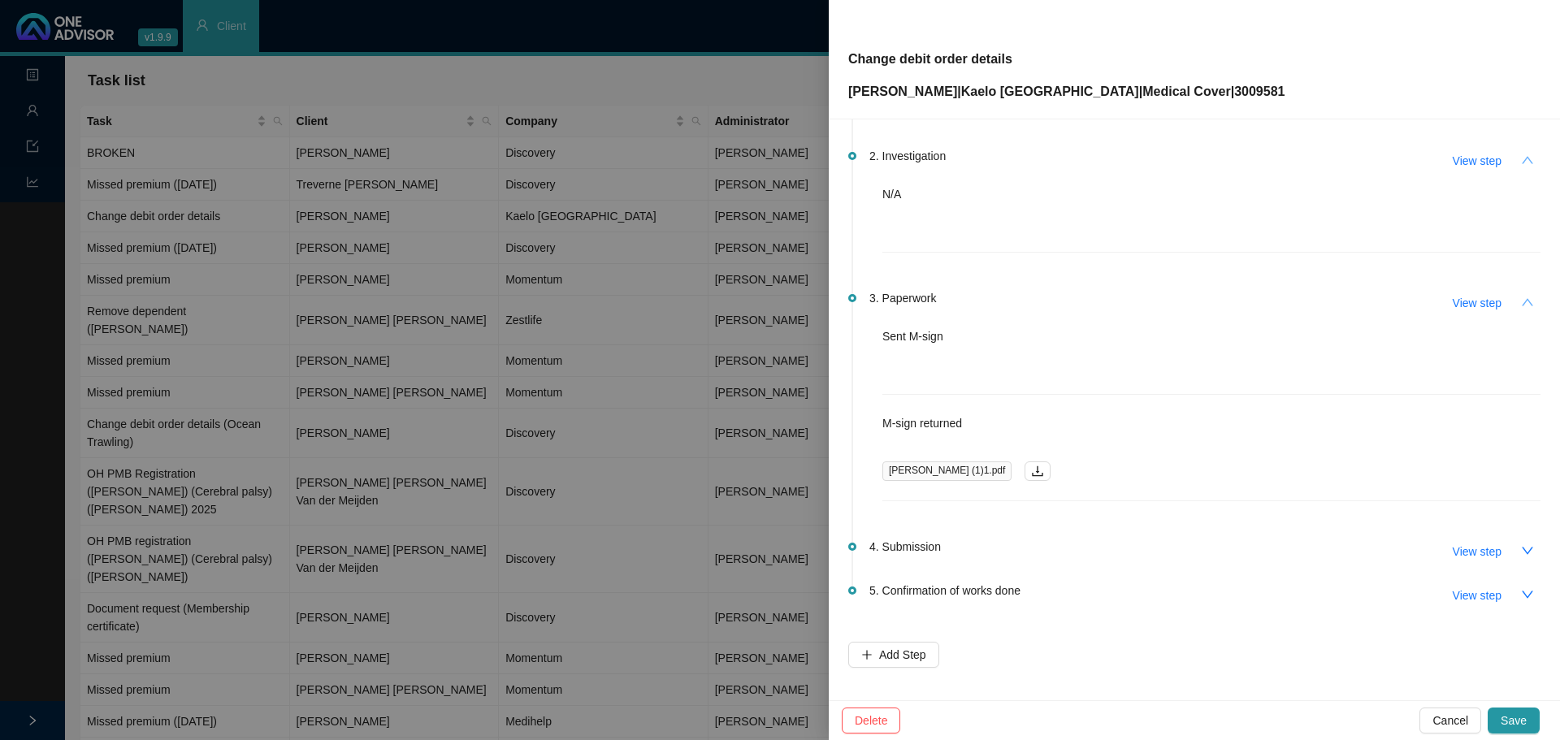
scroll to position [244, 0]
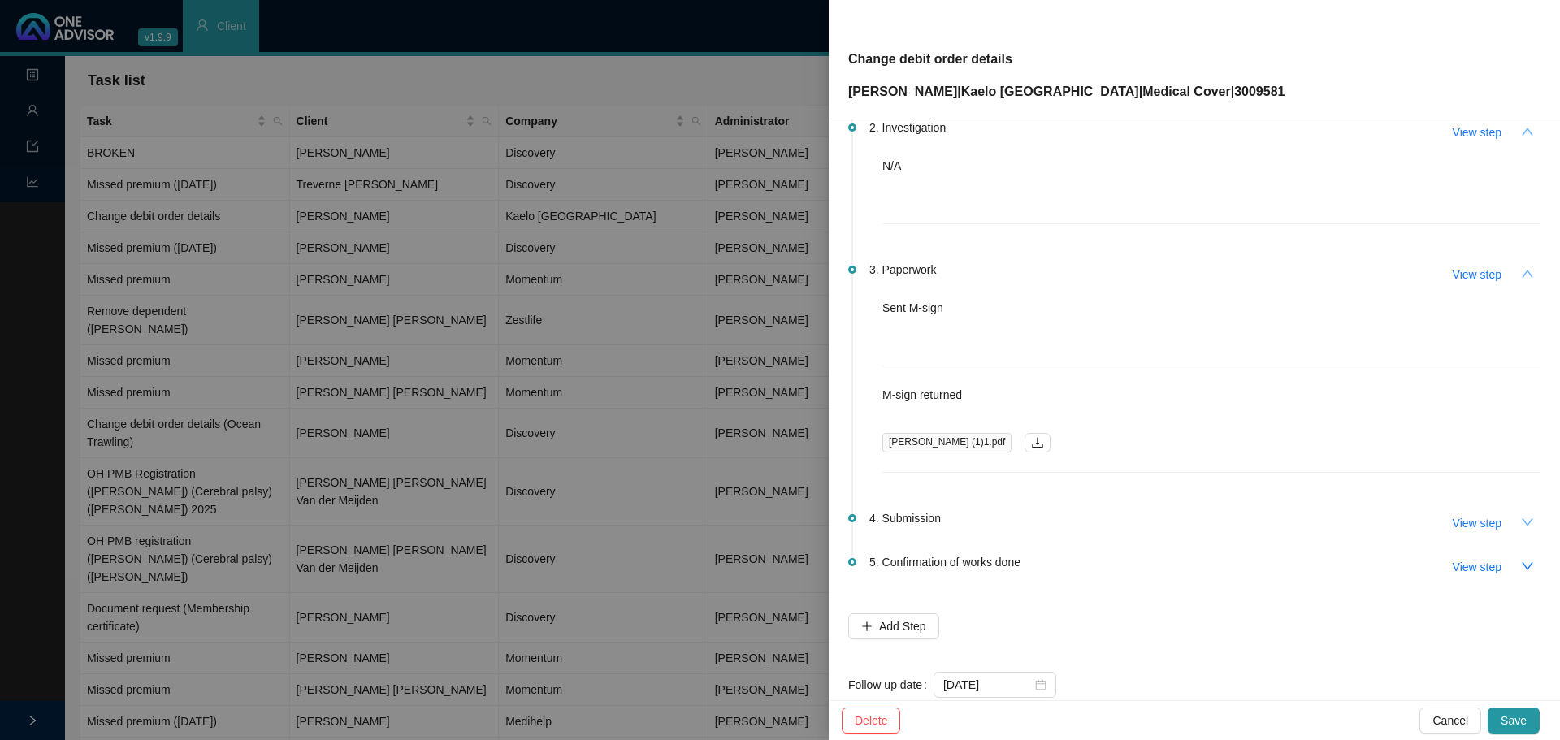
click at [1039, 447] on icon "down" at bounding box center [1527, 522] width 13 height 13
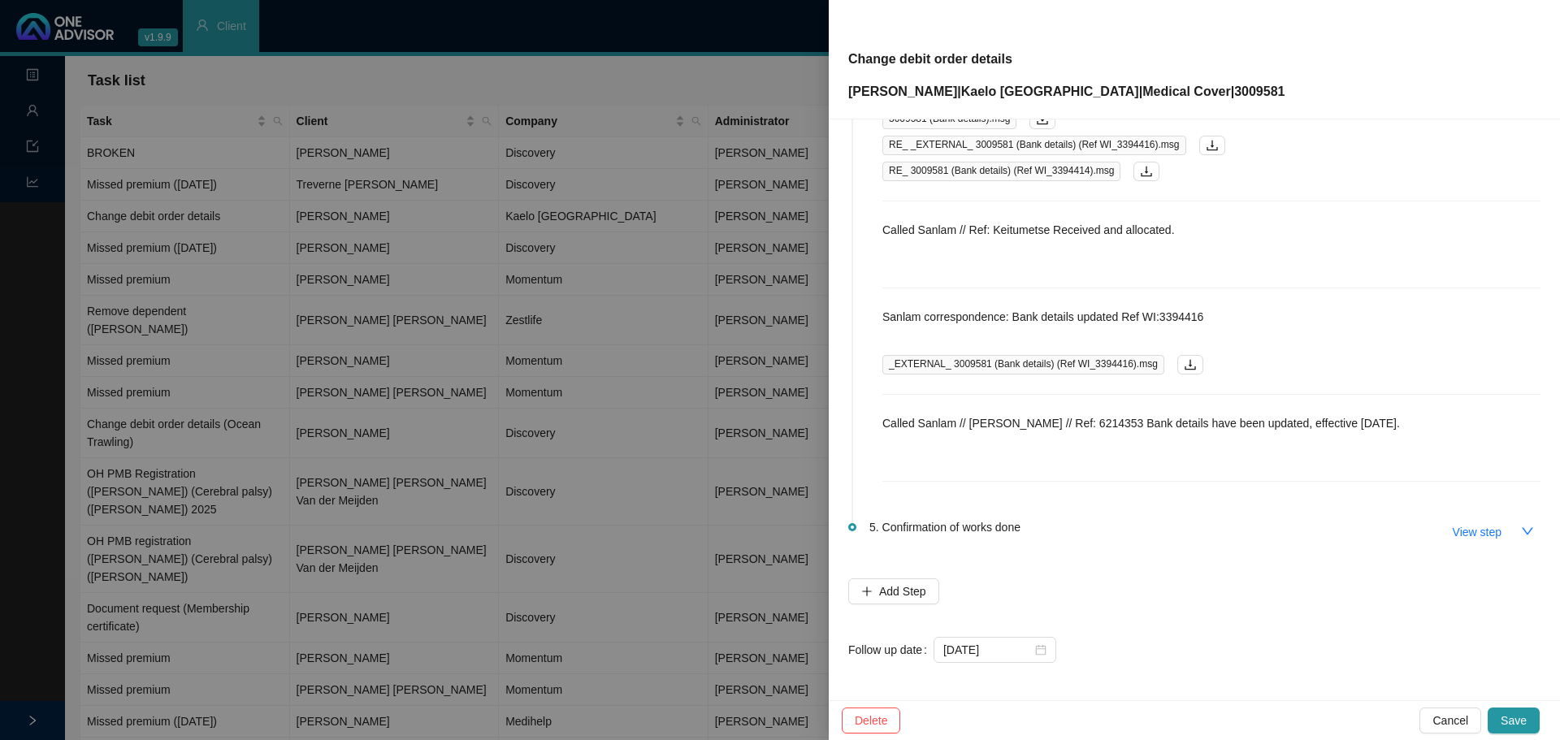
scroll to position [731, 0]
click at [1039, 447] on icon "down" at bounding box center [1527, 529] width 13 height 13
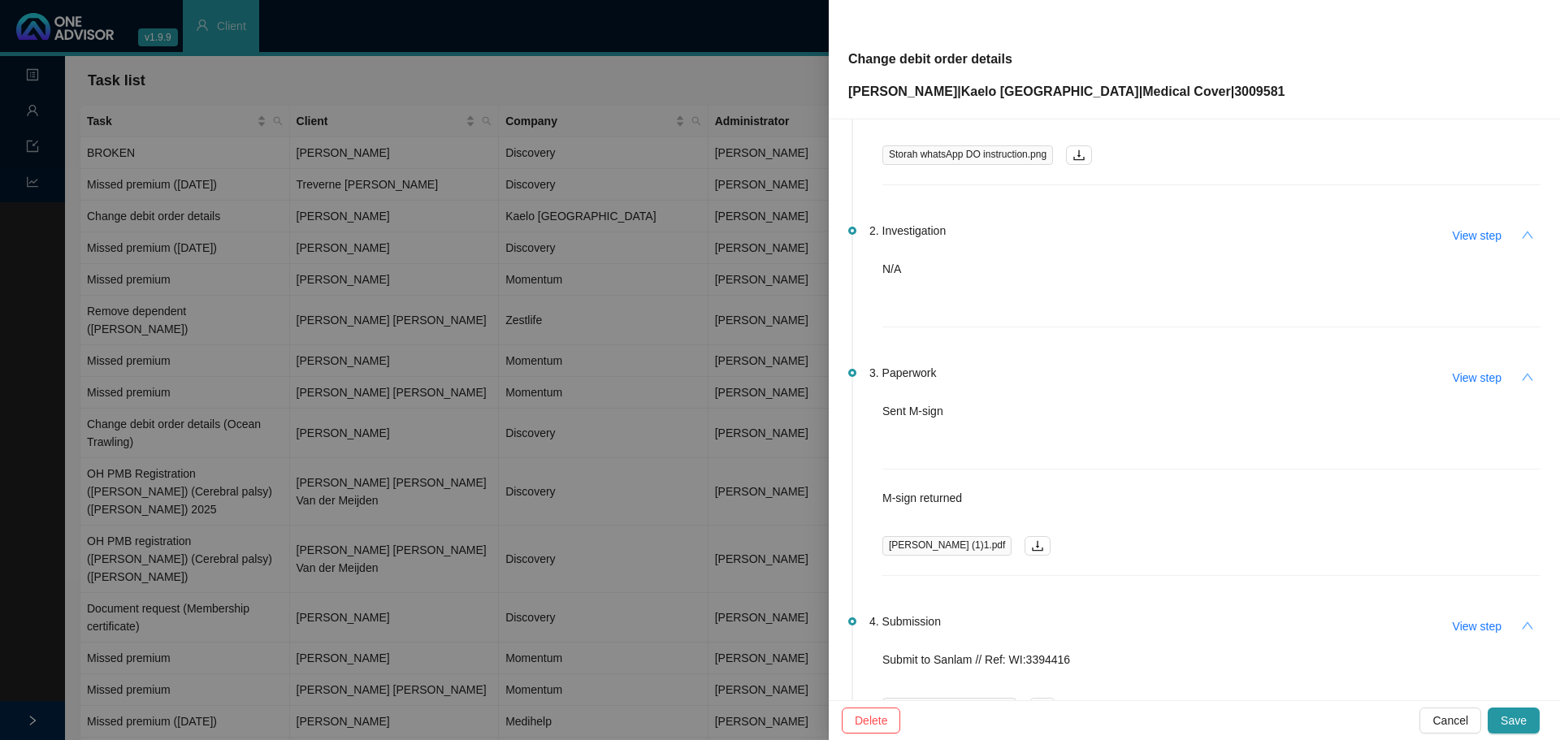
scroll to position [0, 0]
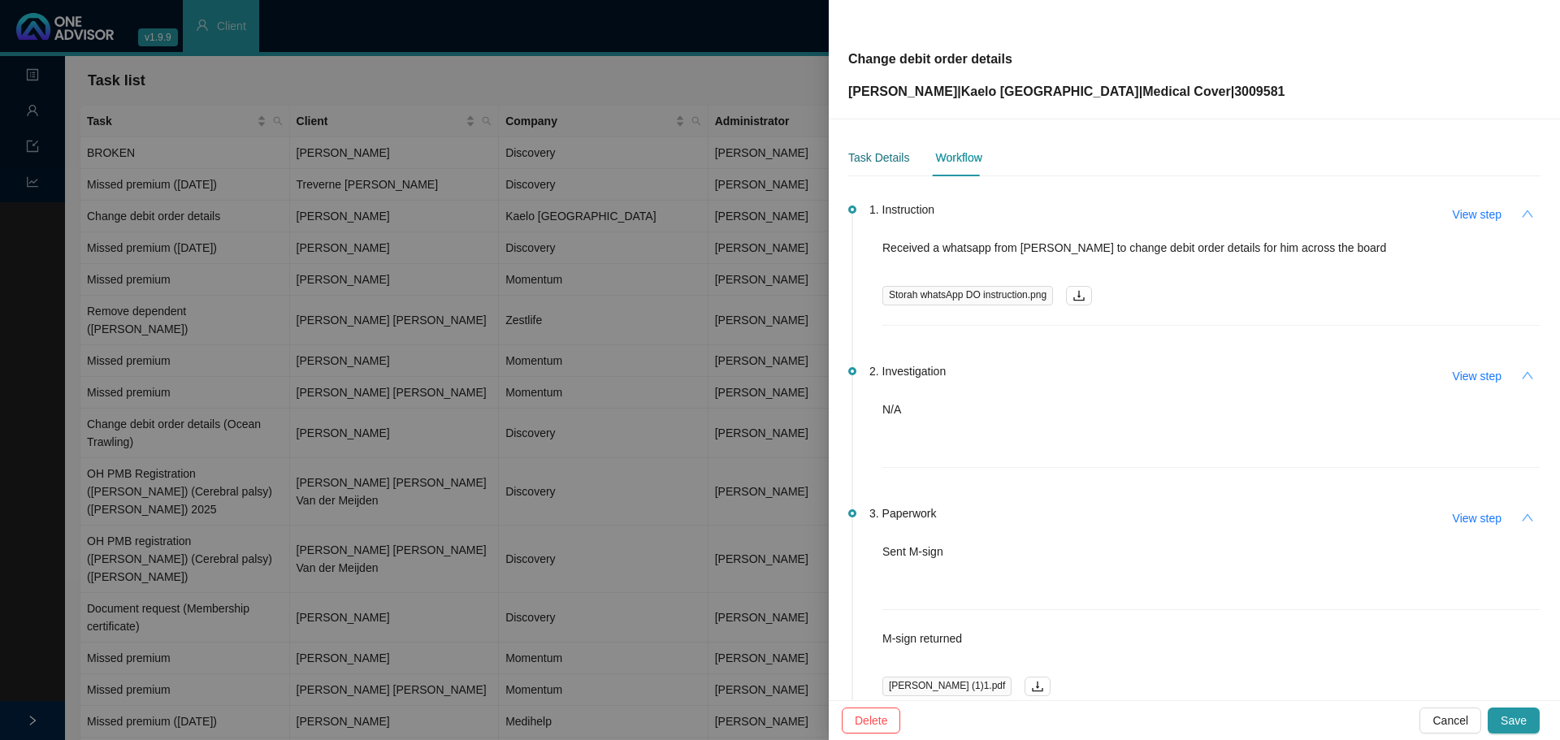
click at [882, 156] on div "Task Details" at bounding box center [878, 158] width 61 height 18
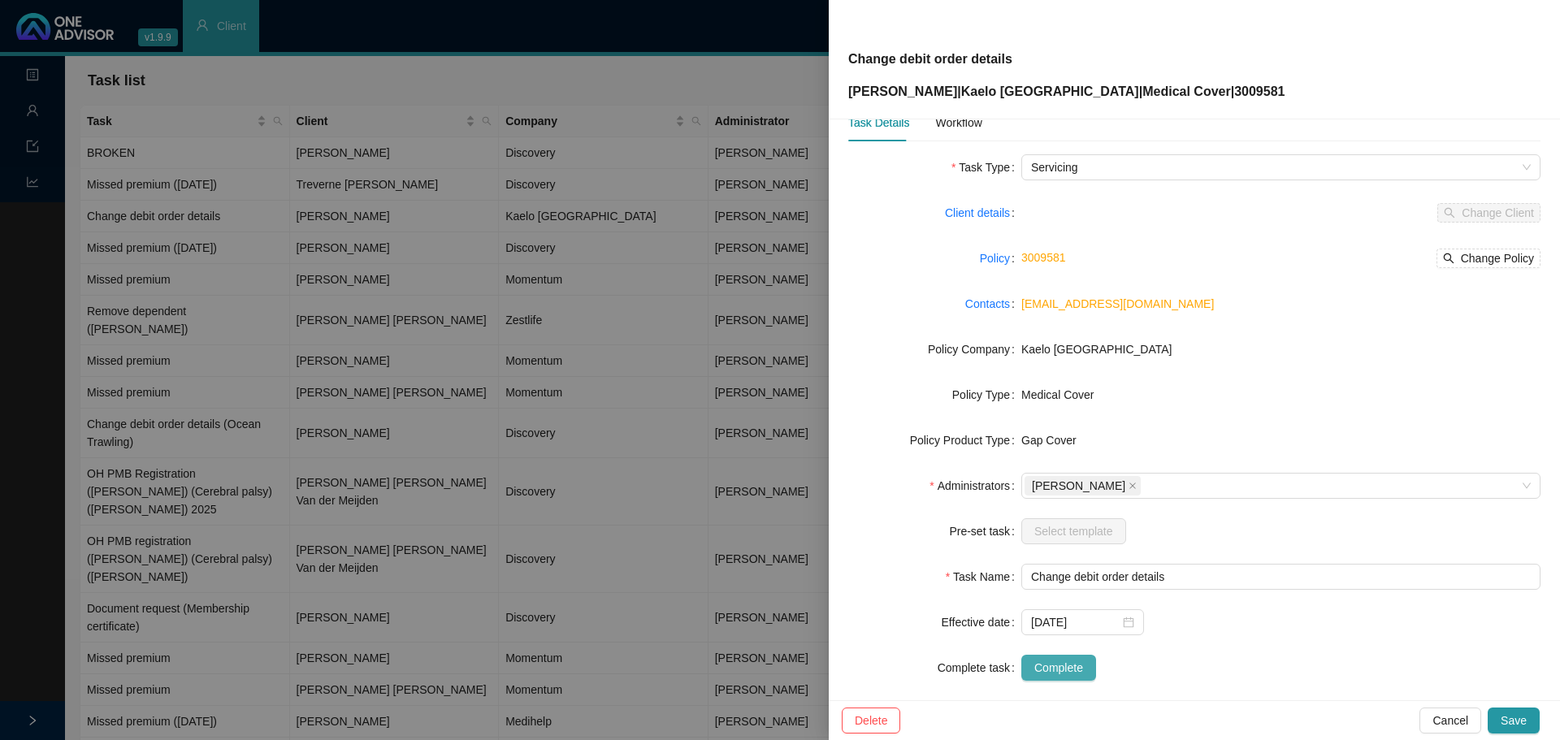
scroll to position [54, 0]
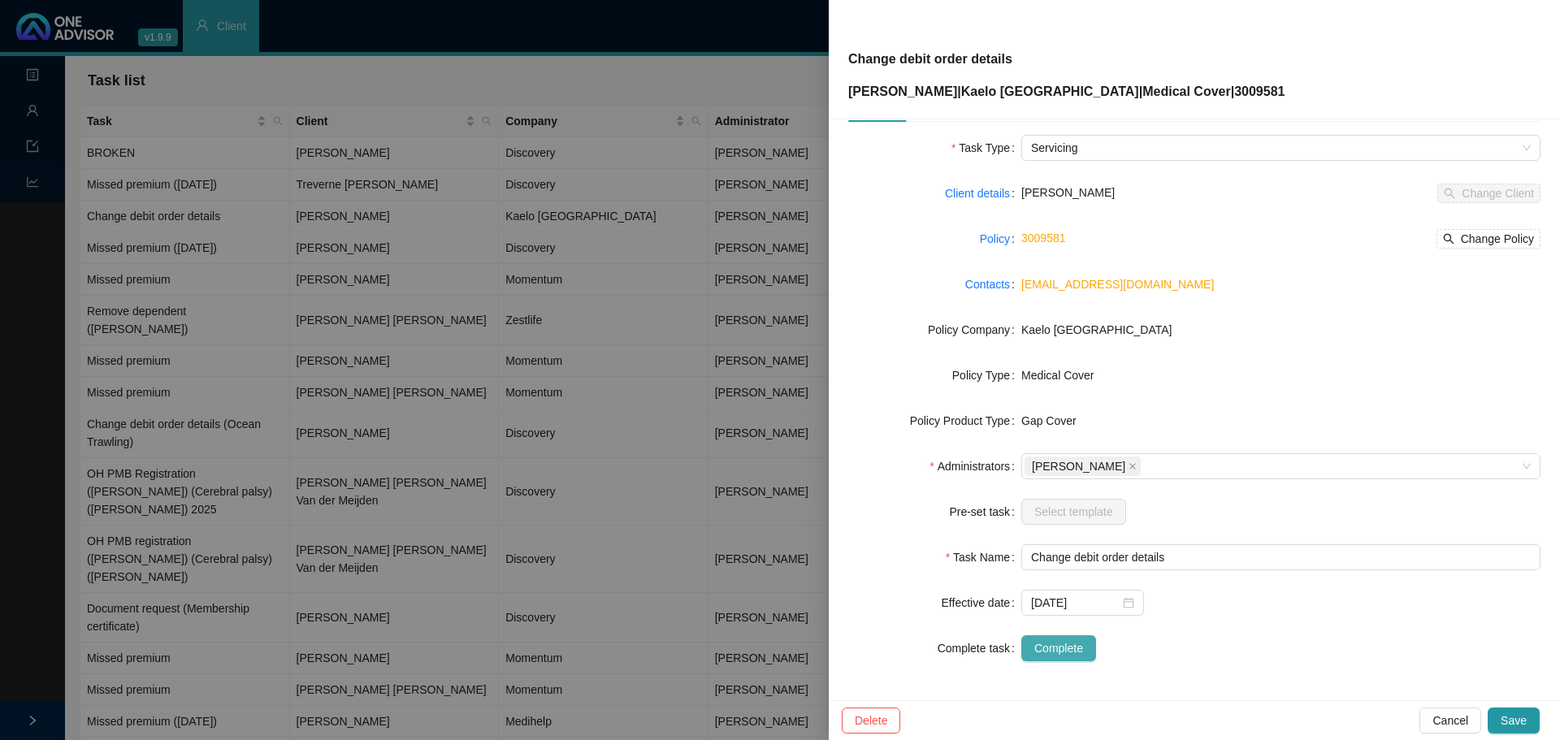
click at [1039, 447] on span "Complete" at bounding box center [1059, 649] width 49 height 18
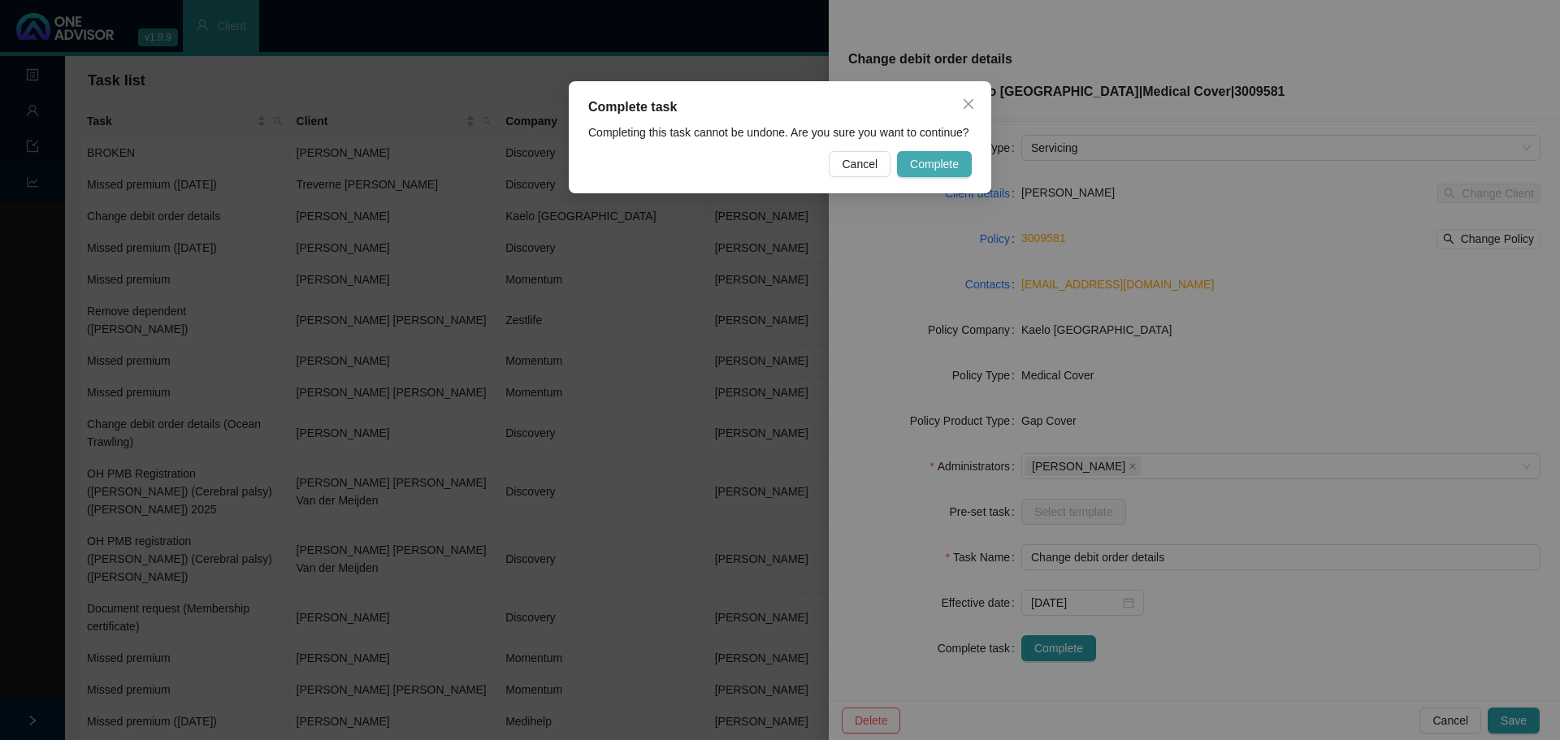
click at [934, 164] on span "Complete" at bounding box center [934, 164] width 49 height 18
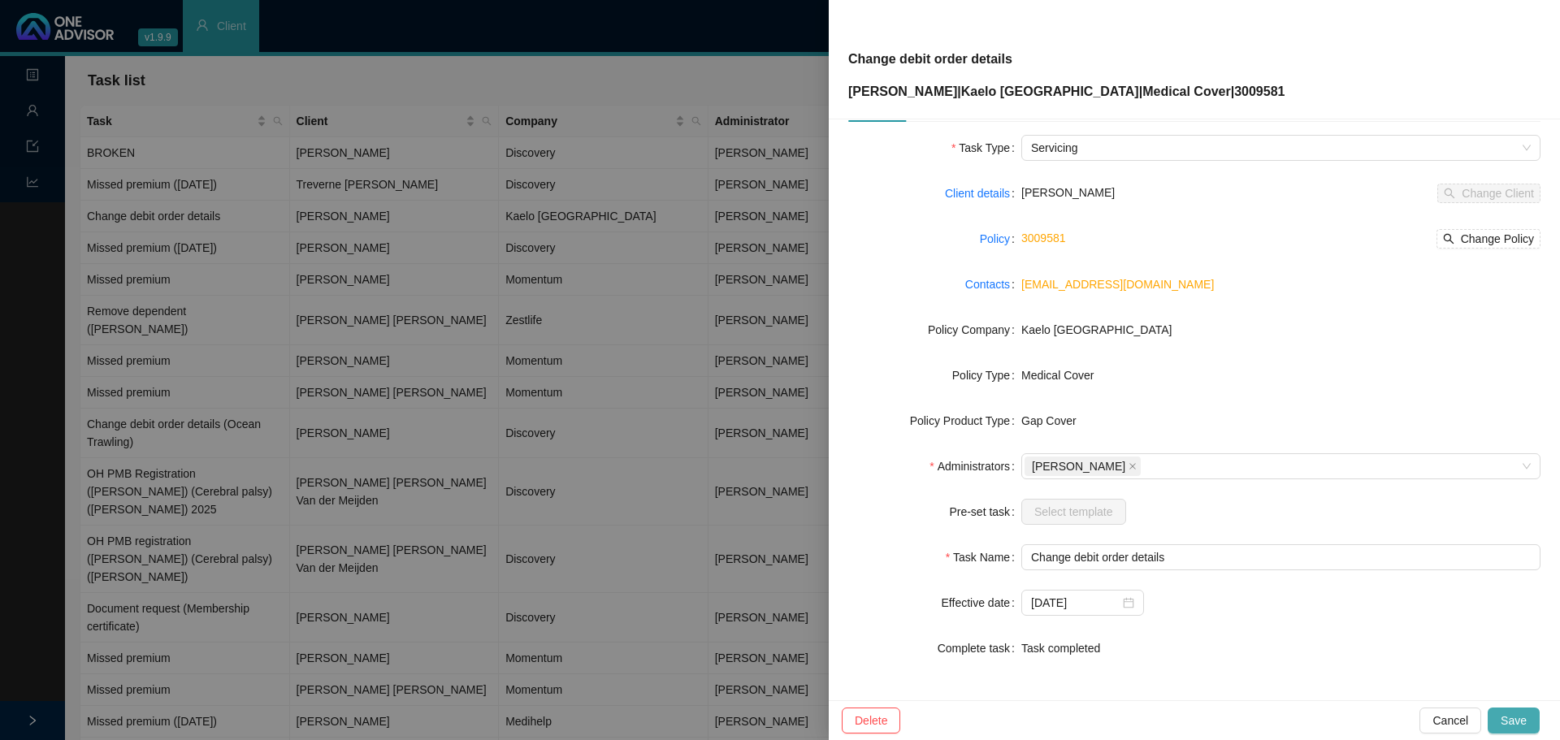
click at [1039, 447] on span "Save" at bounding box center [1514, 721] width 26 height 18
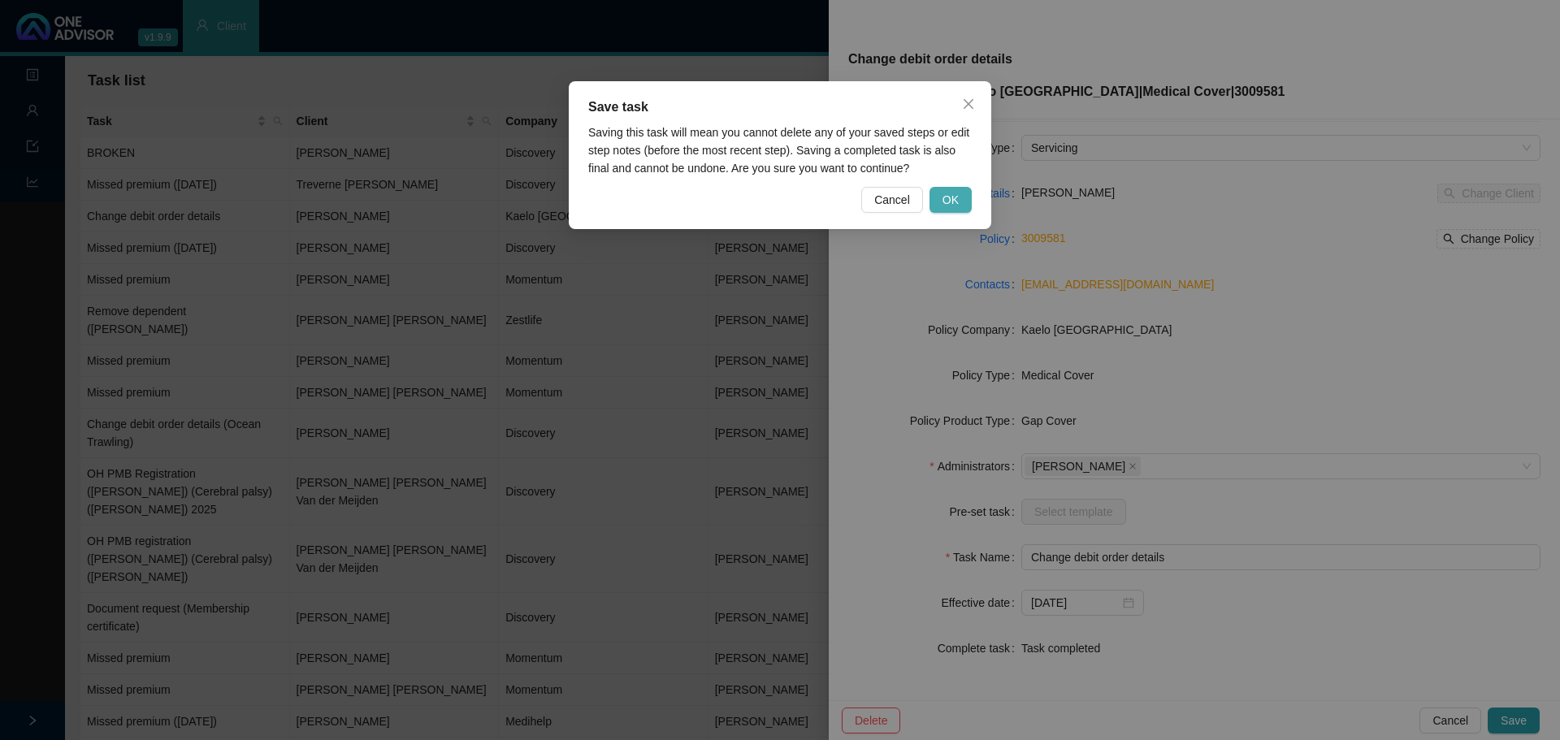
click at [956, 200] on span "OK" at bounding box center [951, 200] width 16 height 18
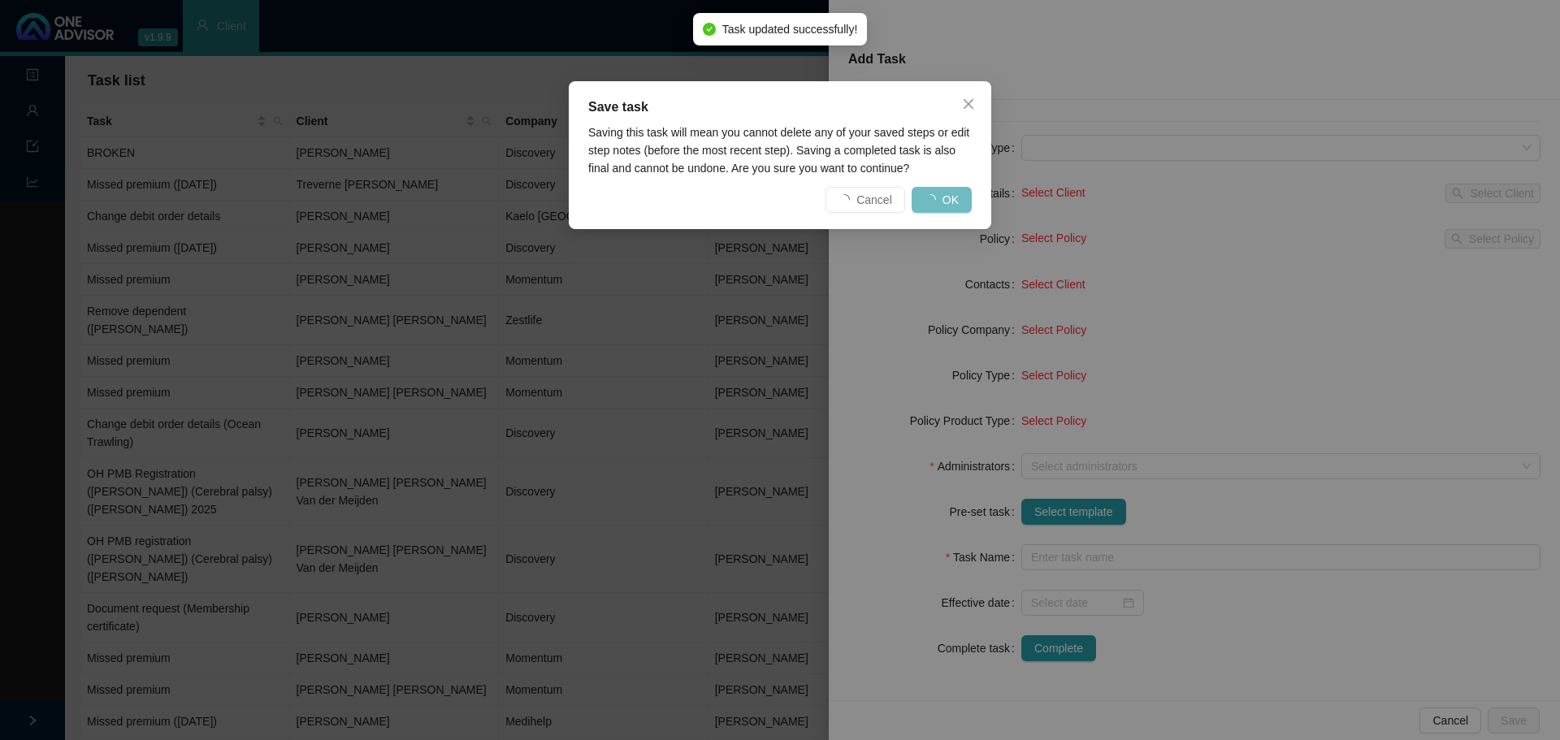
scroll to position [35, 0]
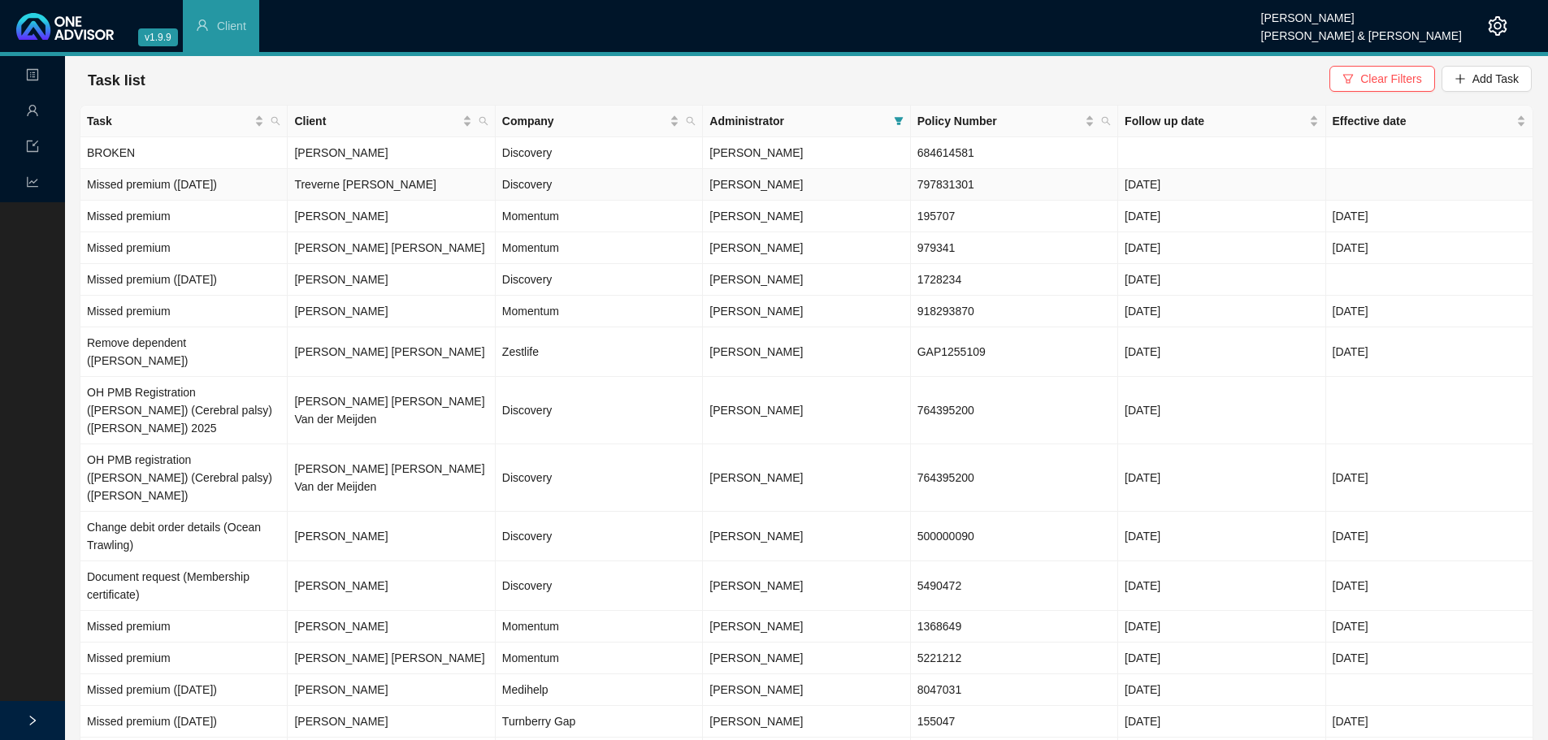
click at [373, 189] on td "Treverne [PERSON_NAME]" at bounding box center [391, 185] width 207 height 32
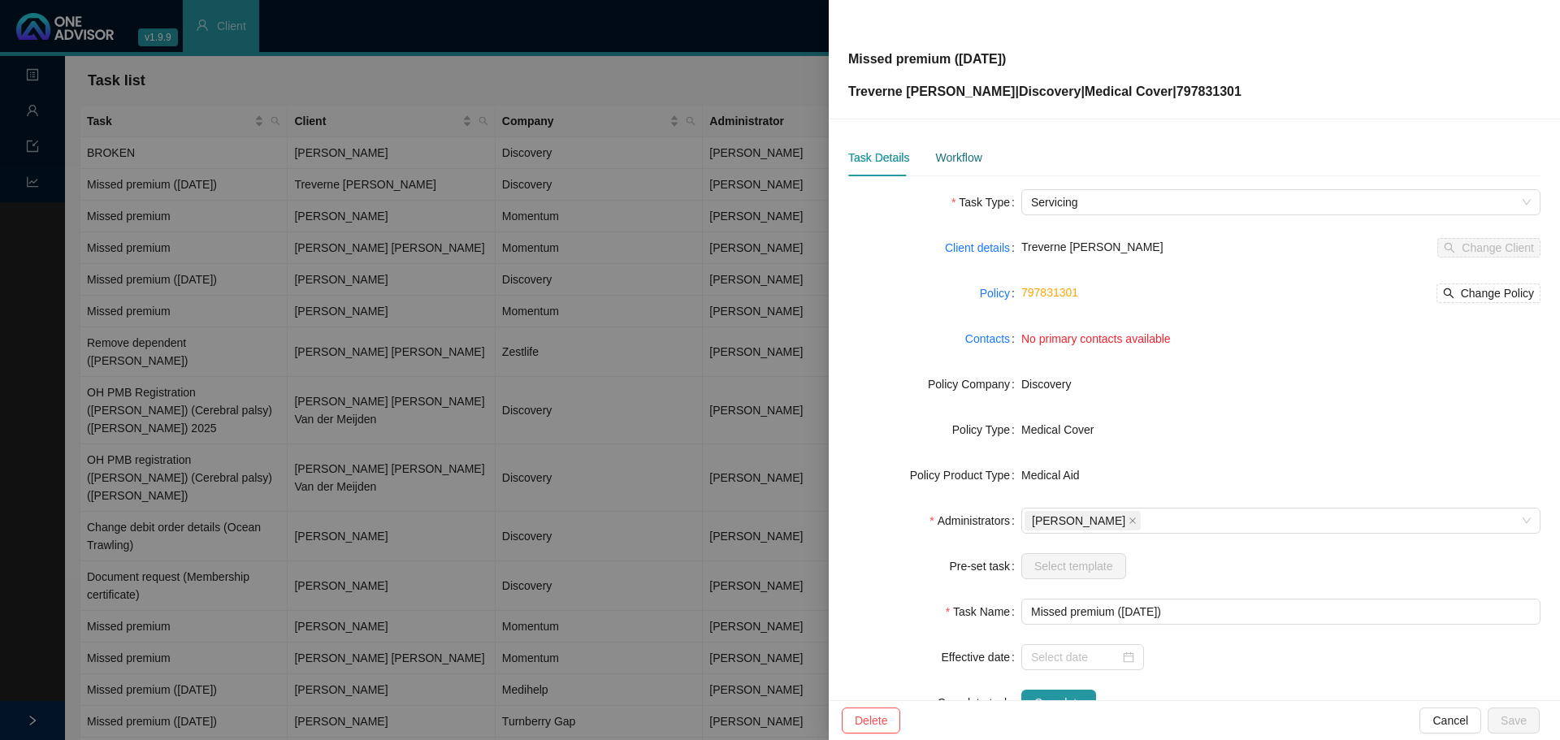
click at [958, 159] on div "Workflow" at bounding box center [958, 158] width 46 height 18
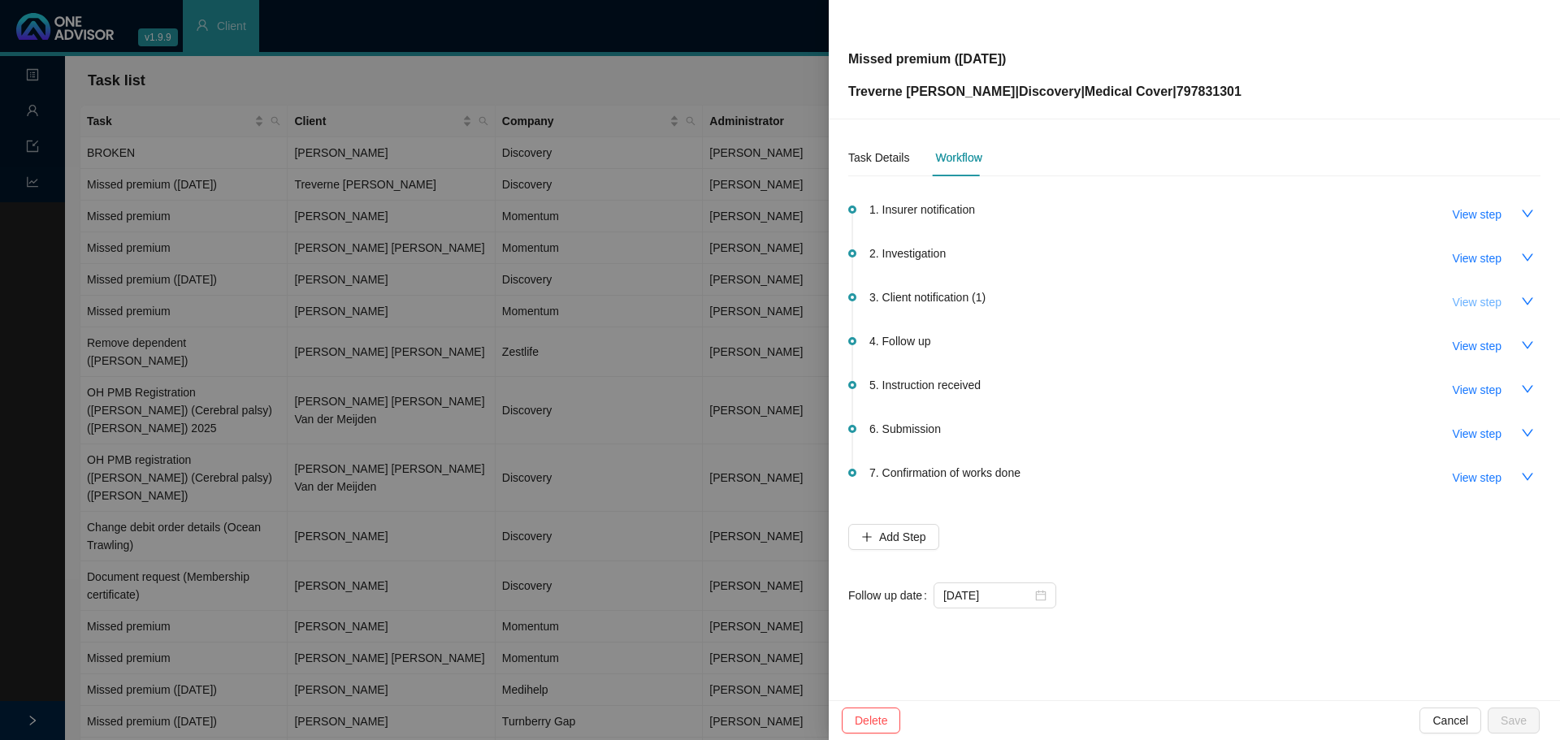
click at [1039, 302] on span "View step" at bounding box center [1477, 302] width 49 height 18
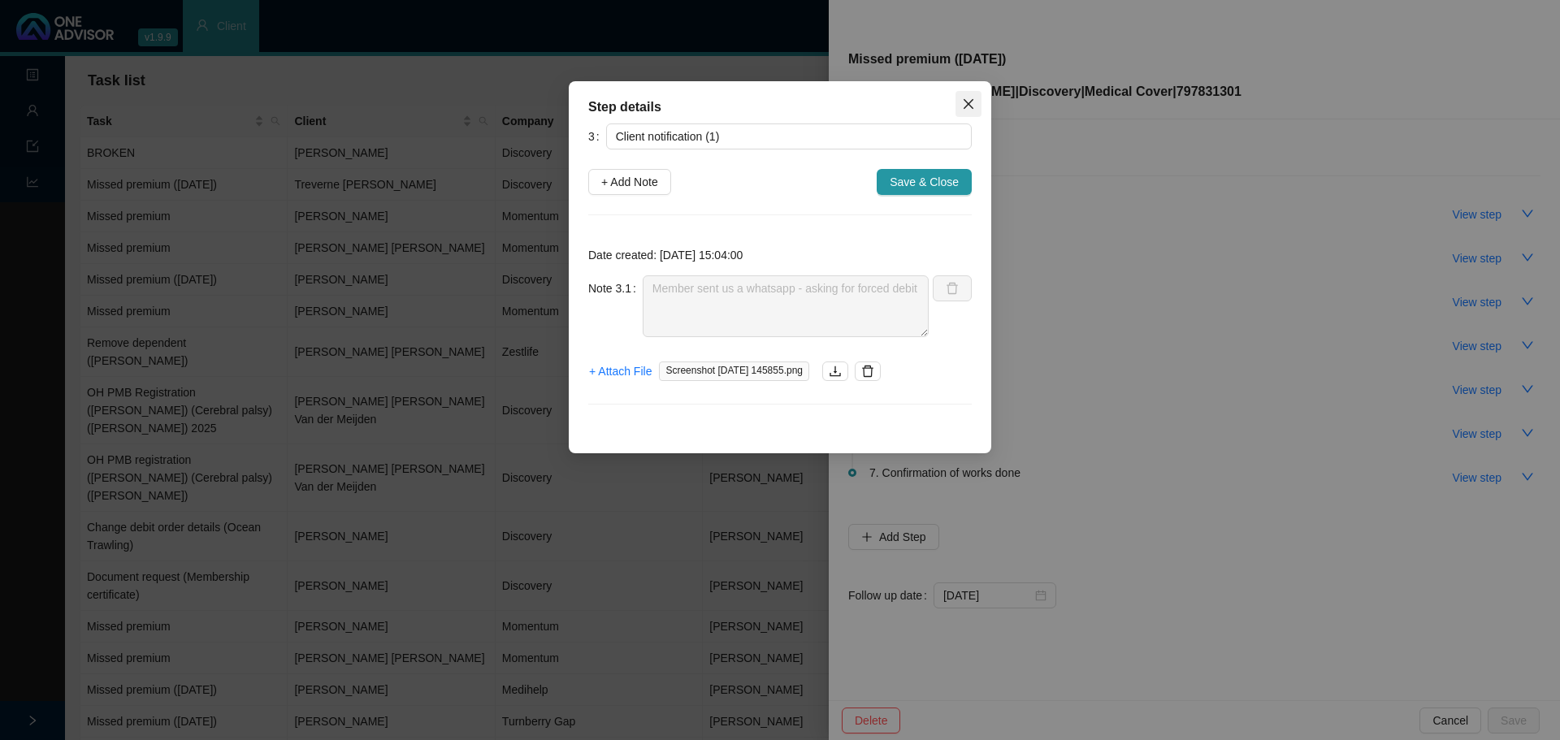
click at [965, 101] on icon "close" at bounding box center [969, 104] width 10 height 10
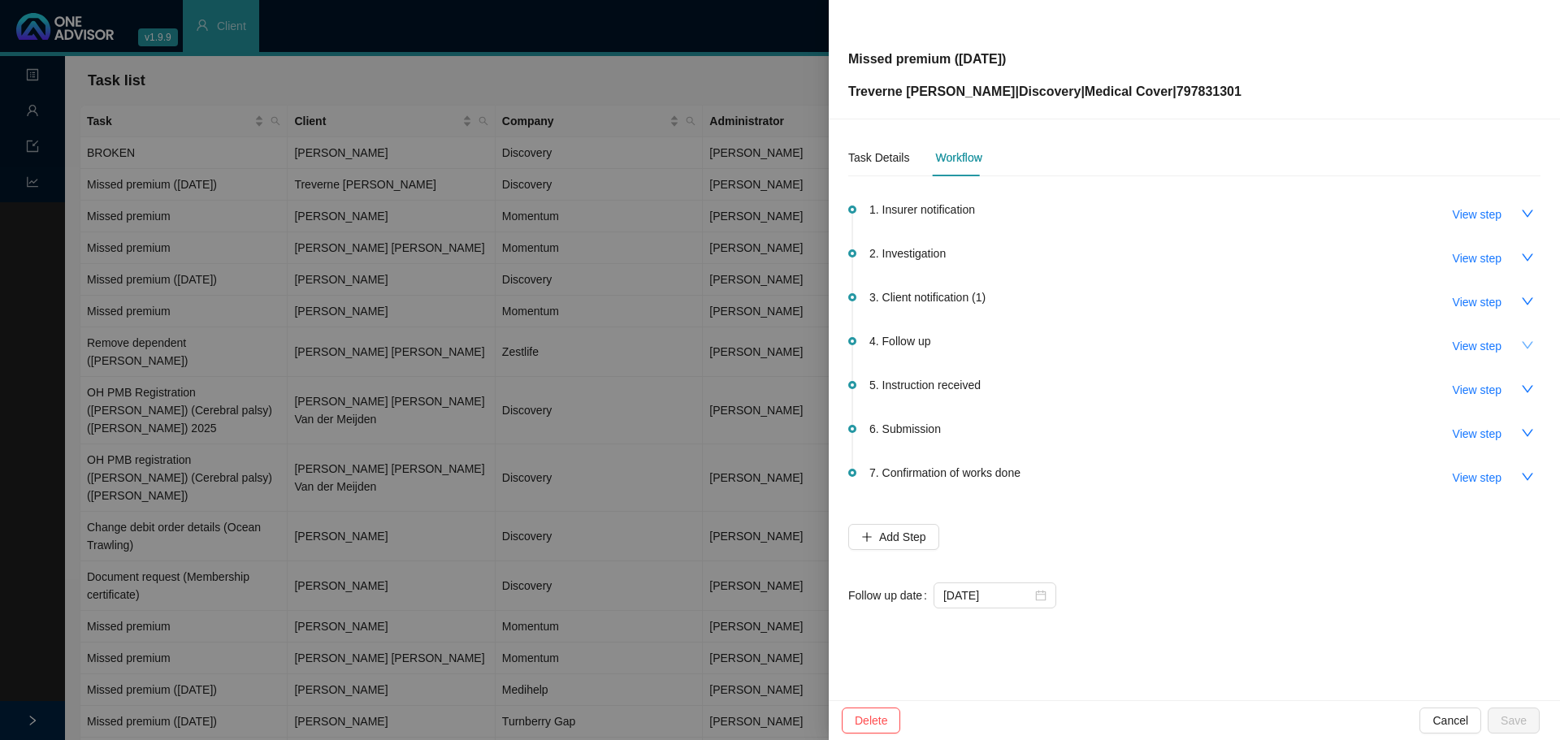
click at [1039, 347] on icon "down" at bounding box center [1527, 344] width 11 height 7
click at [1039, 348] on icon "up" at bounding box center [1527, 345] width 13 height 13
click at [1039, 390] on icon "down" at bounding box center [1527, 389] width 13 height 13
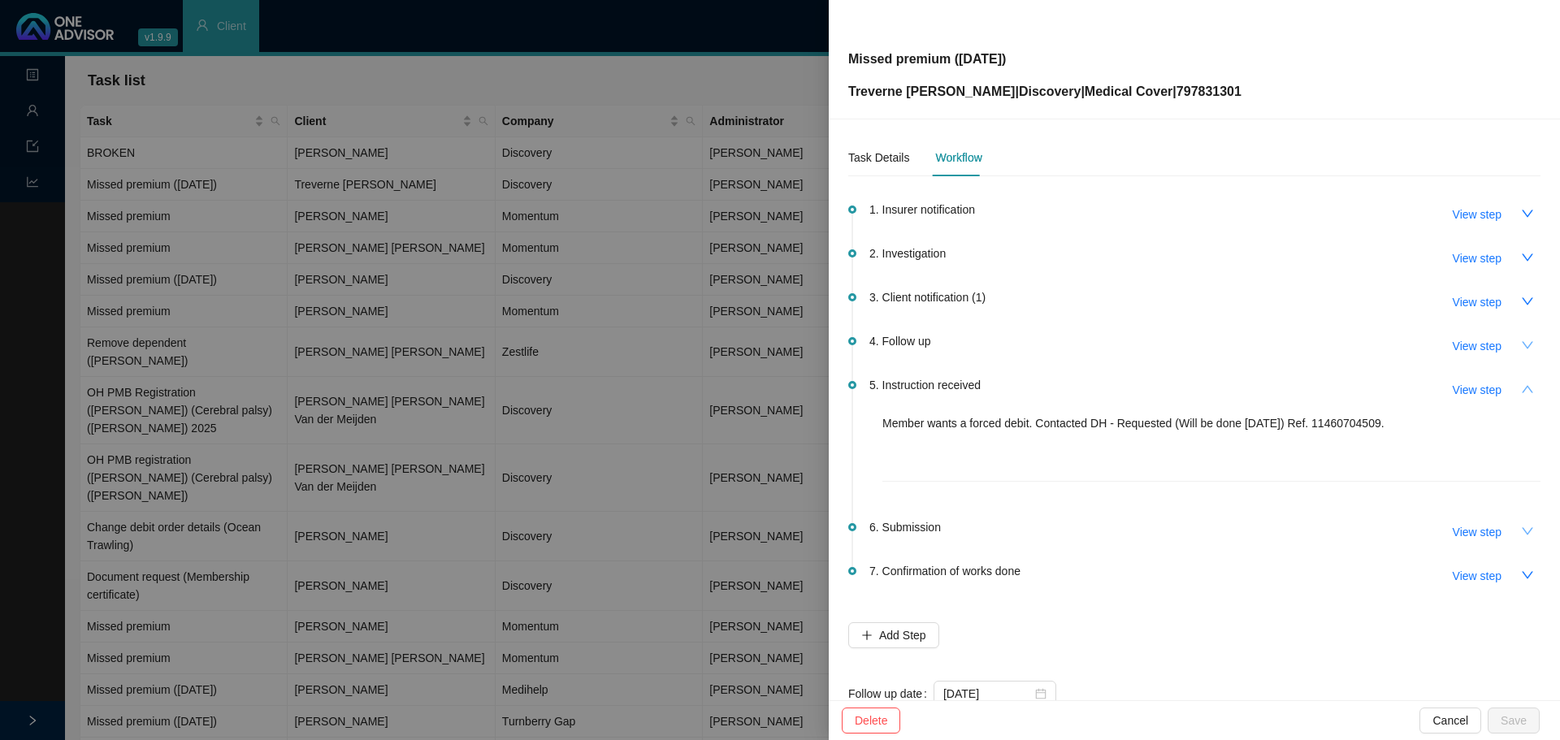
click at [1039, 447] on icon "down" at bounding box center [1527, 531] width 13 height 13
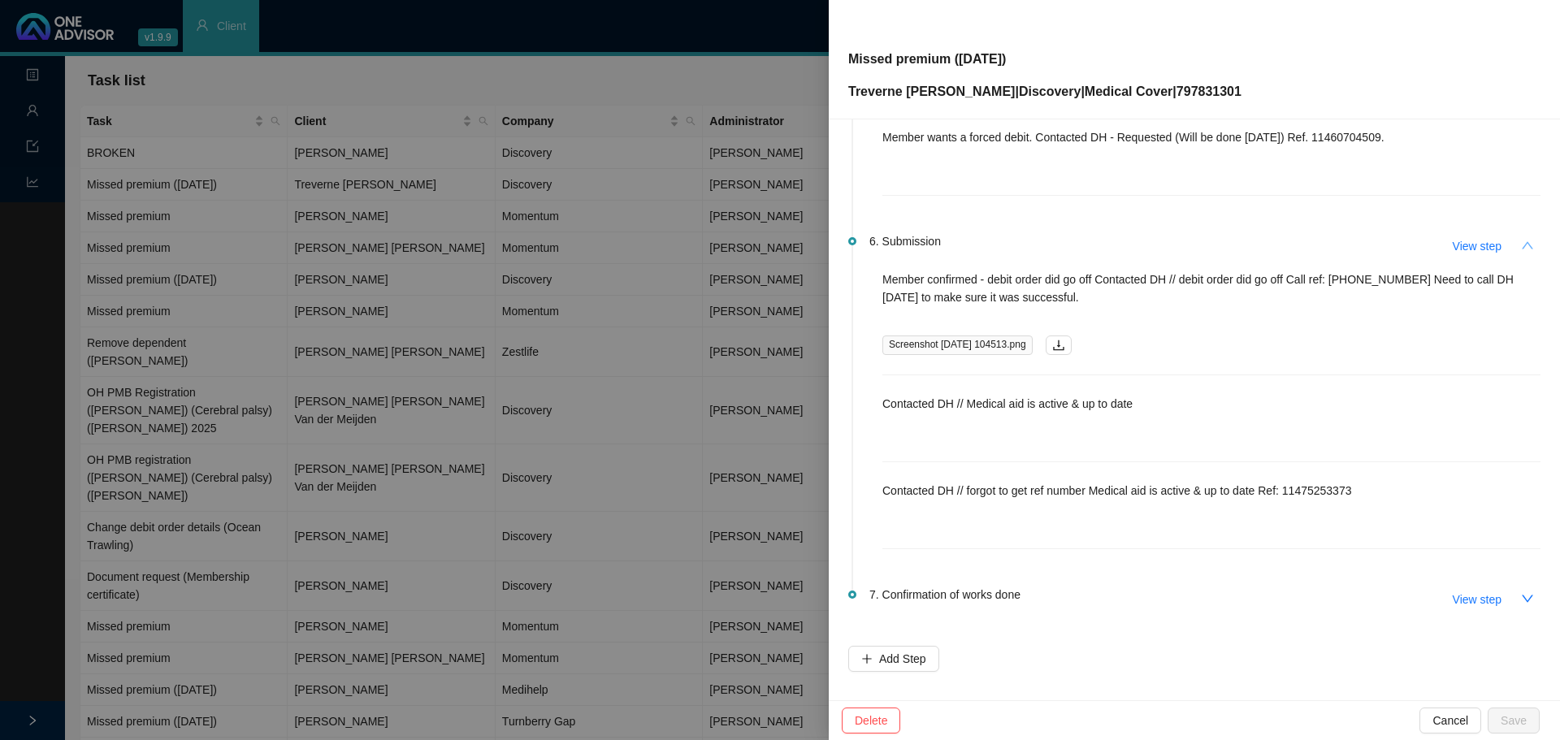
scroll to position [355, 0]
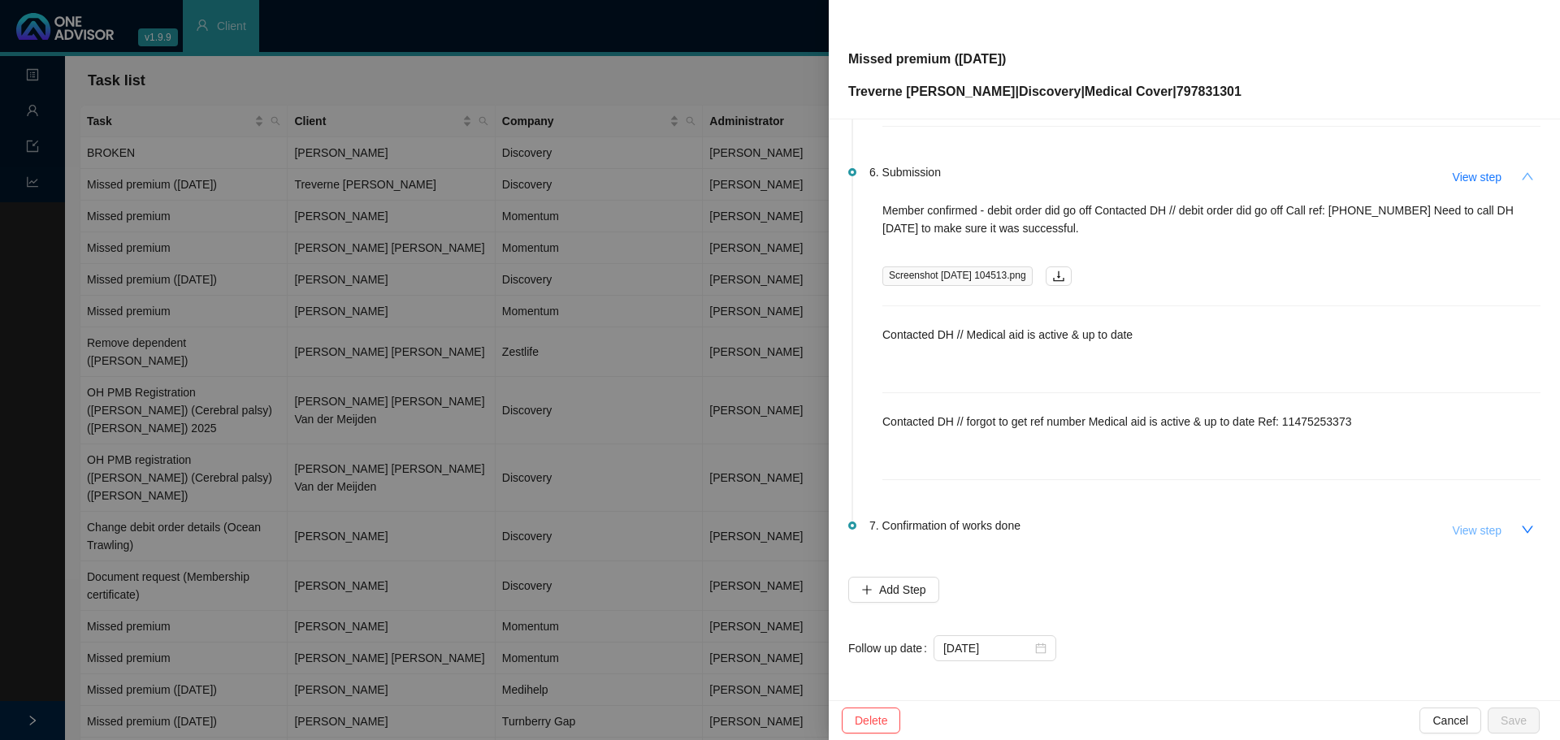
click at [1039, 447] on span "View step" at bounding box center [1477, 531] width 49 height 18
type input "Confirmation of works done"
type textarea "Medical aid is active"
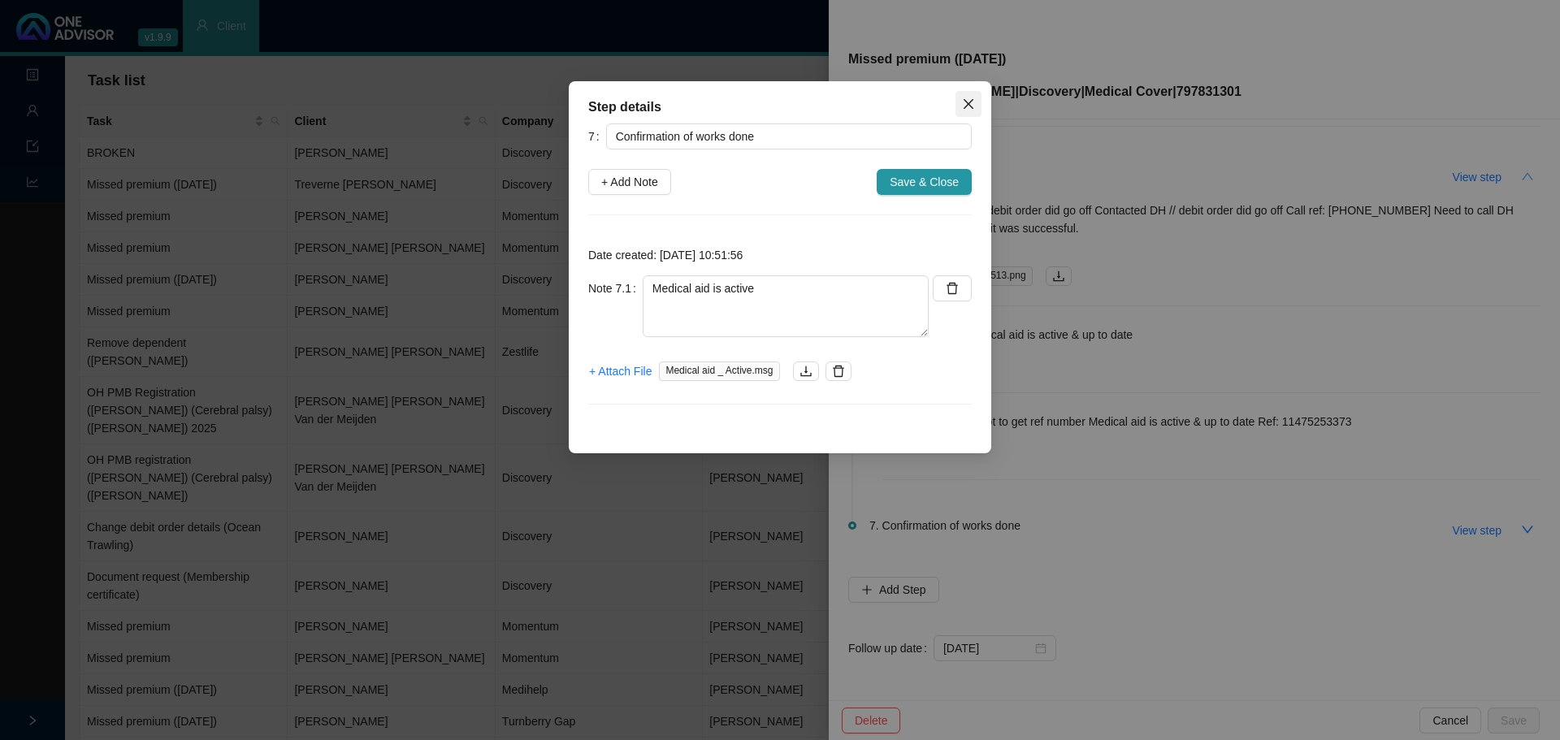
click at [969, 105] on icon "close" at bounding box center [969, 104] width 10 height 10
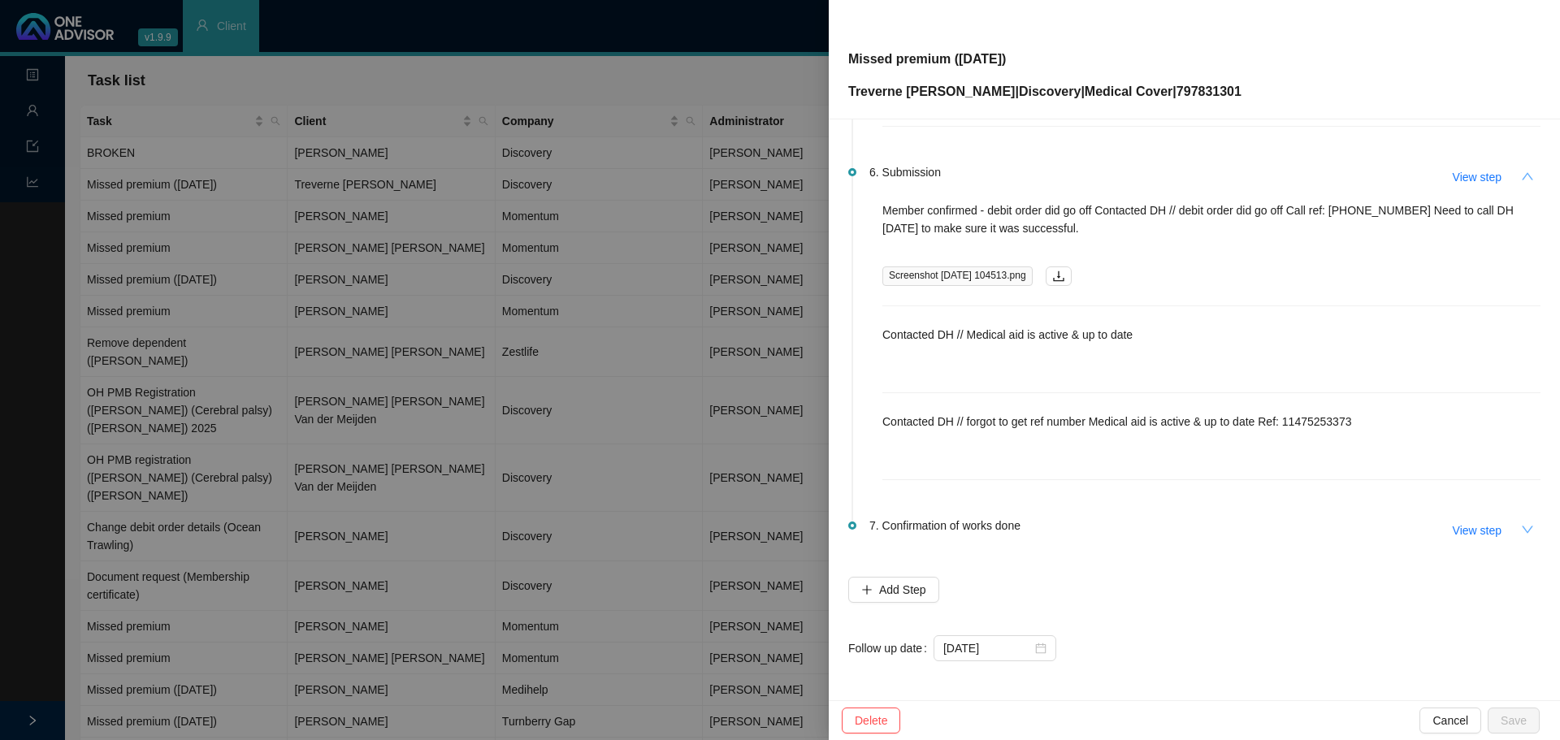
click at [1039, 447] on icon "down" at bounding box center [1527, 529] width 13 height 13
click at [1039, 177] on icon "up" at bounding box center [1527, 175] width 11 height 7
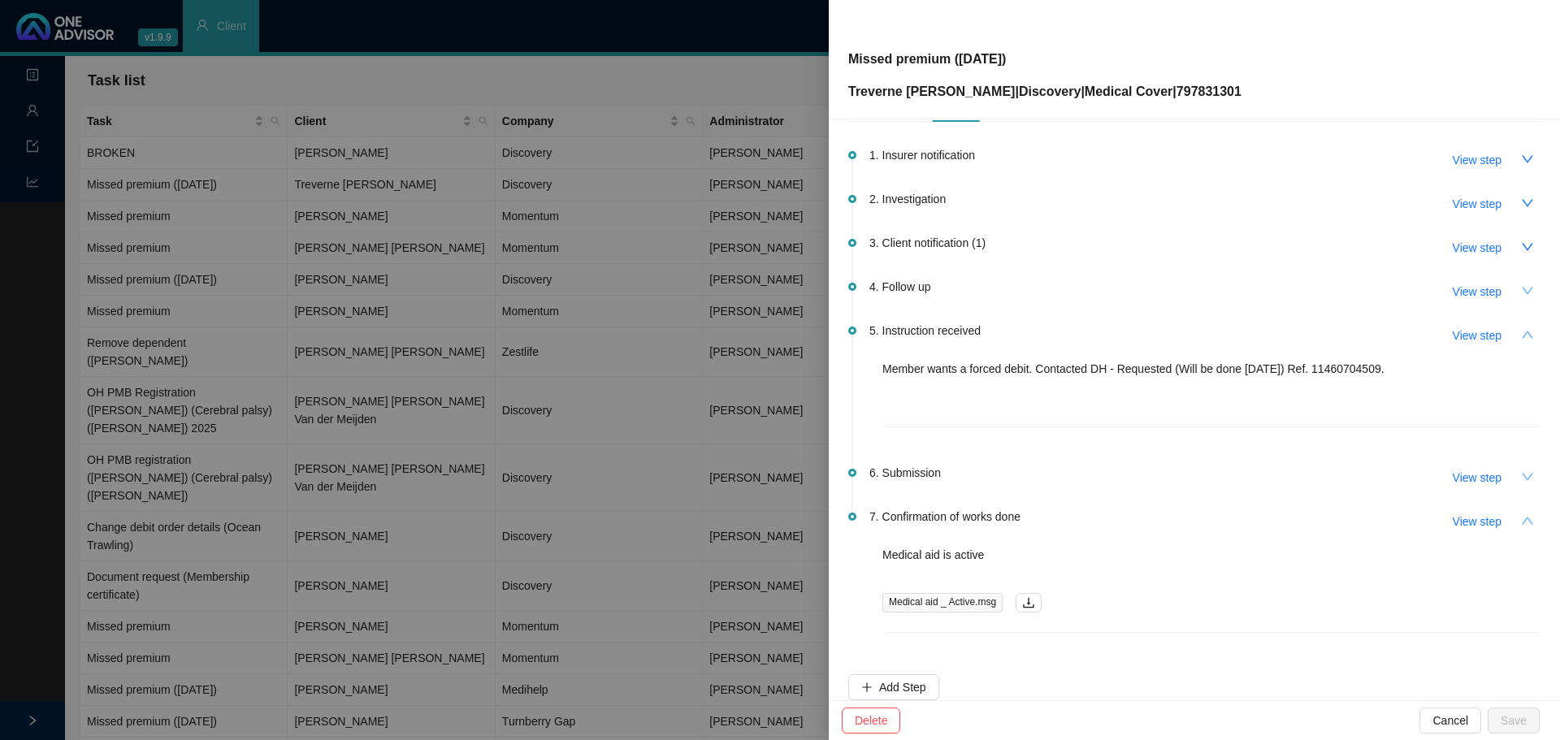
scroll to position [0, 0]
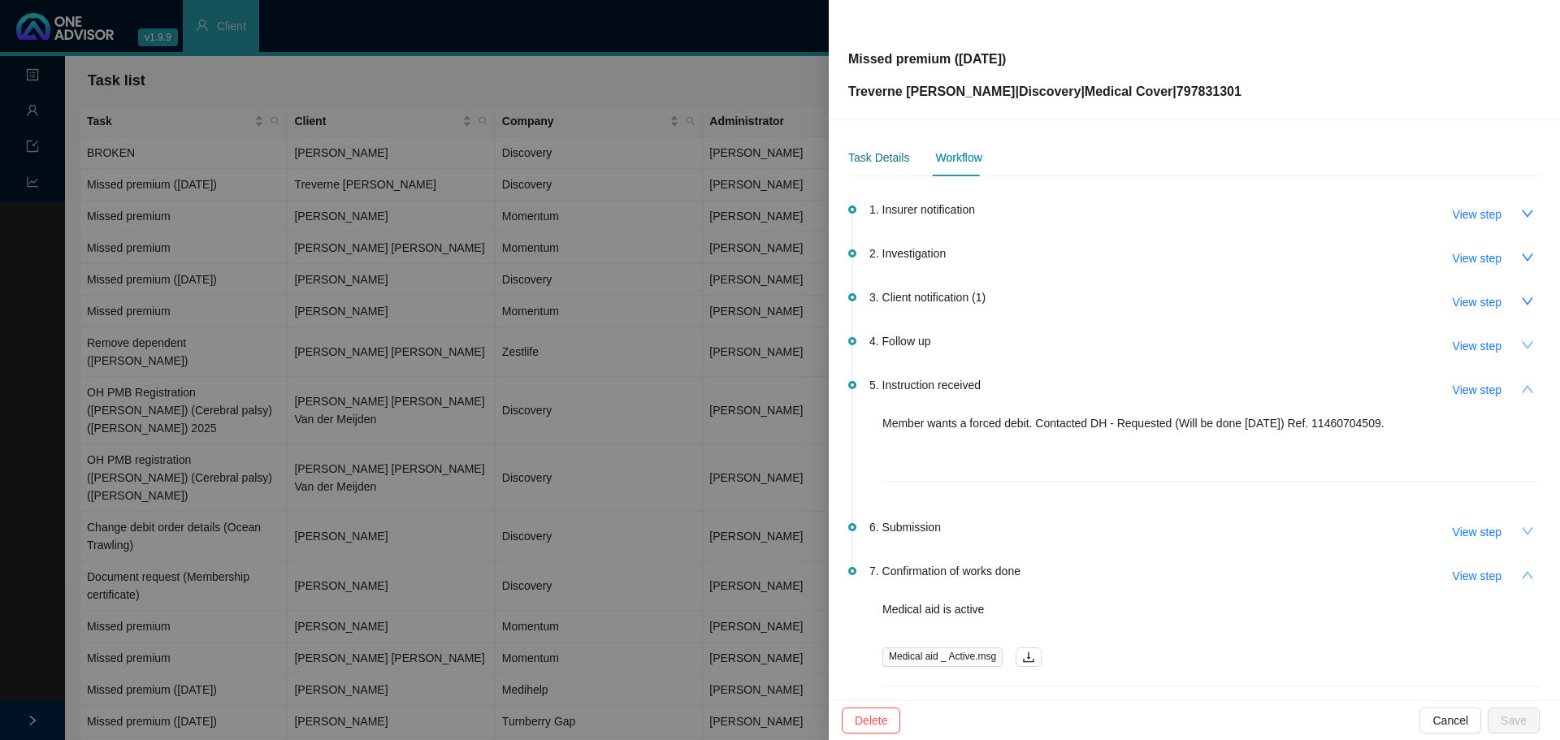
click at [881, 157] on div "Task Details" at bounding box center [878, 158] width 61 height 18
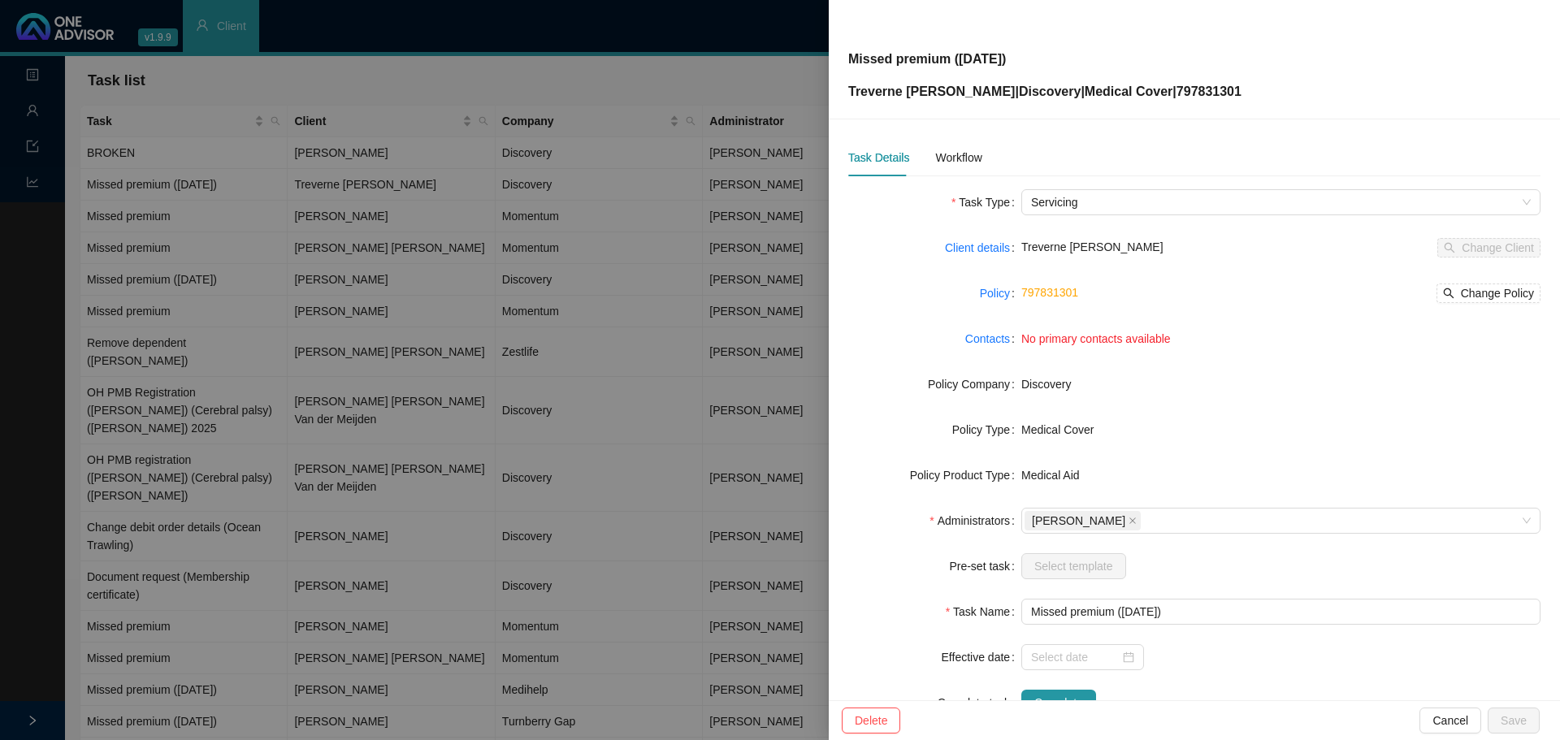
scroll to position [54, 0]
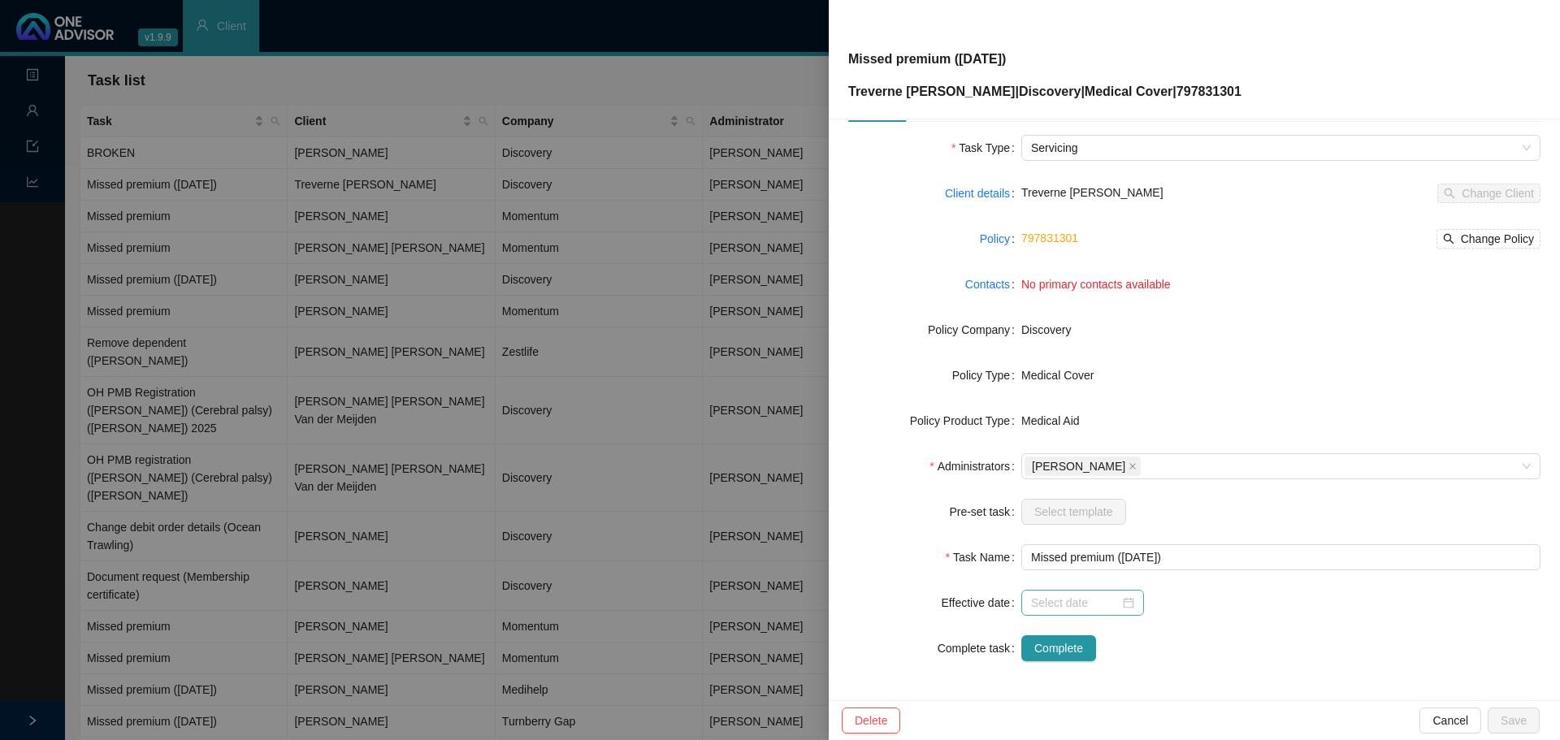
click at [1039, 447] on div at bounding box center [1082, 603] width 103 height 18
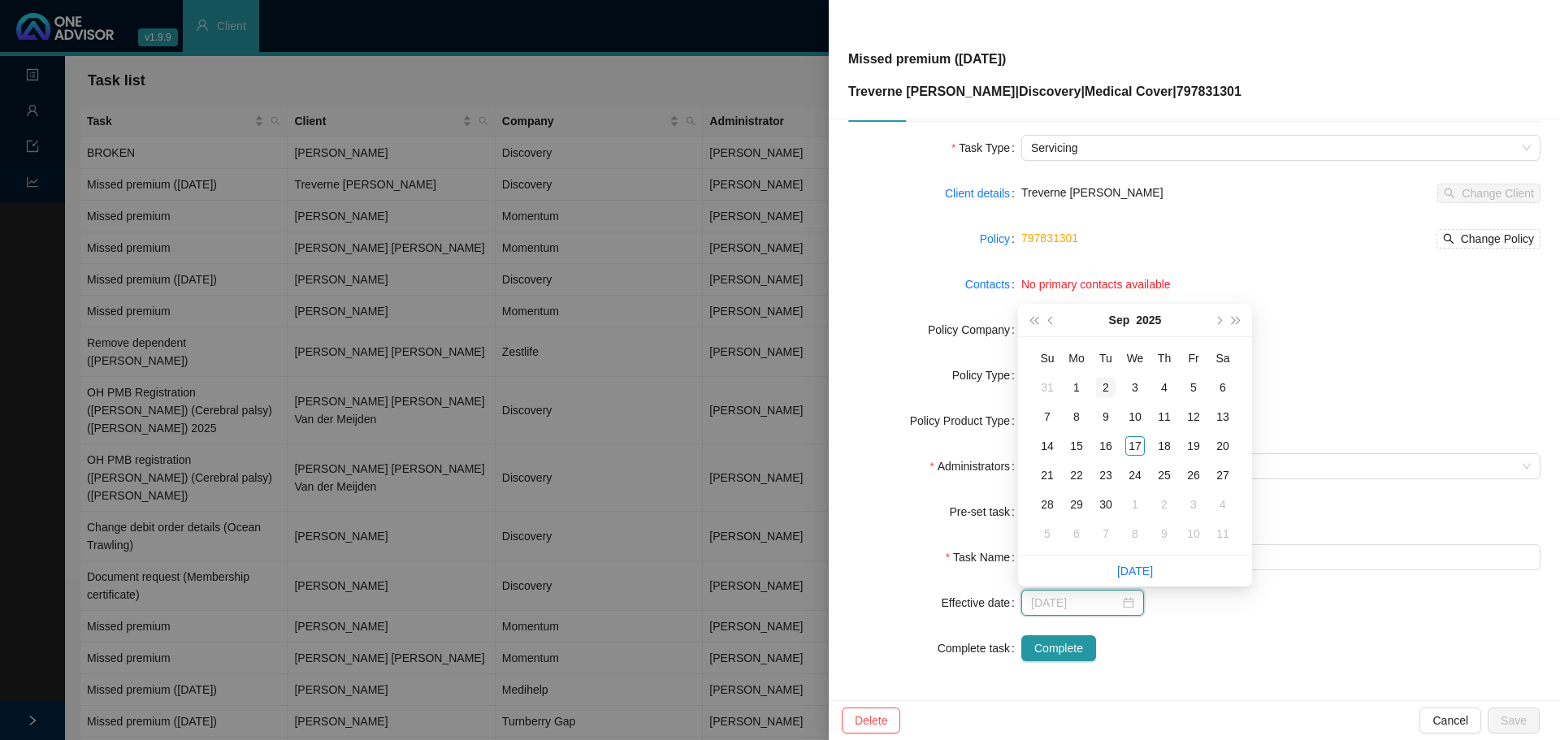
type input "[DATE]"
click at [1039, 386] on div "1" at bounding box center [1077, 388] width 20 height 20
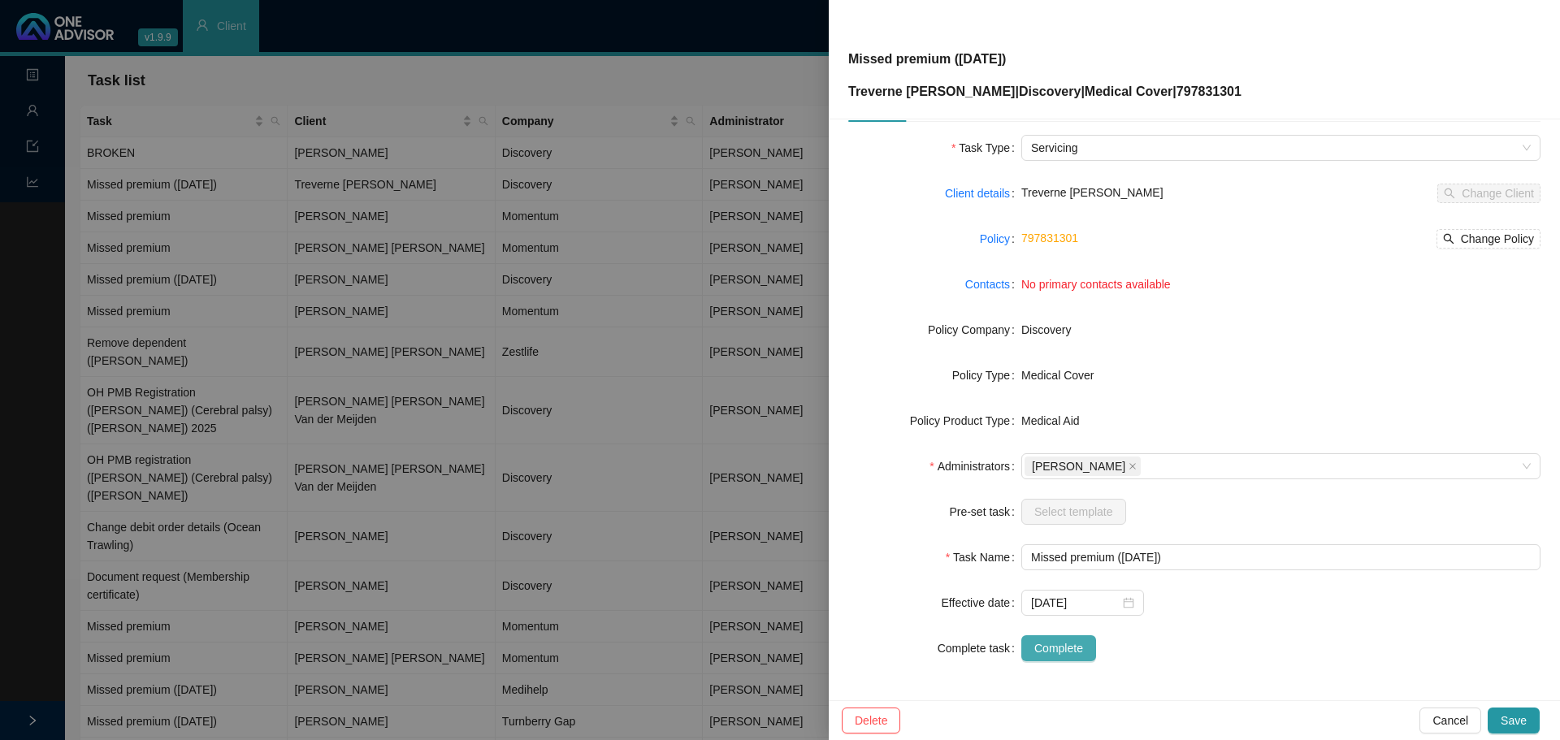
click at [1039, 447] on span "Complete" at bounding box center [1059, 649] width 49 height 18
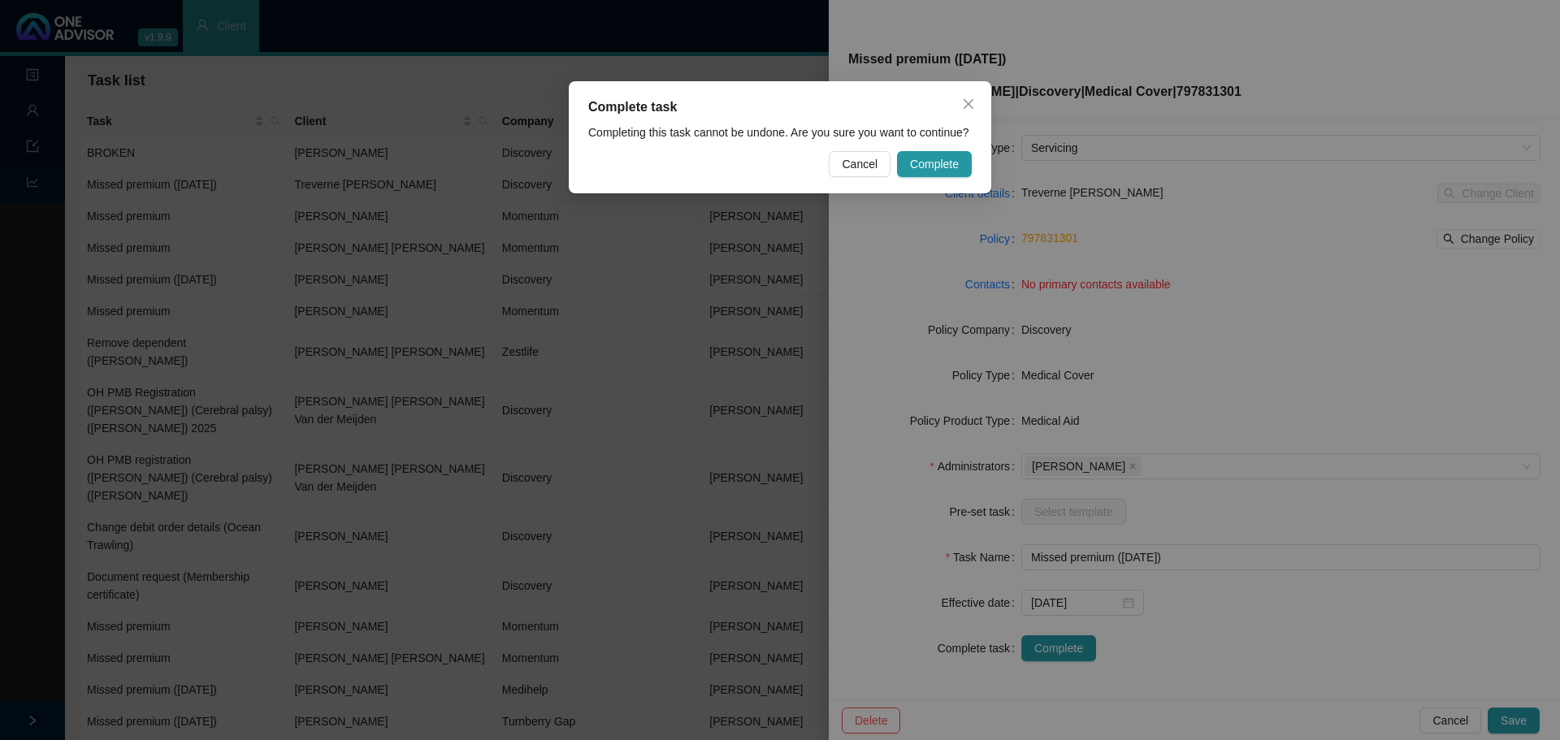
click at [932, 154] on button "Complete" at bounding box center [934, 164] width 75 height 26
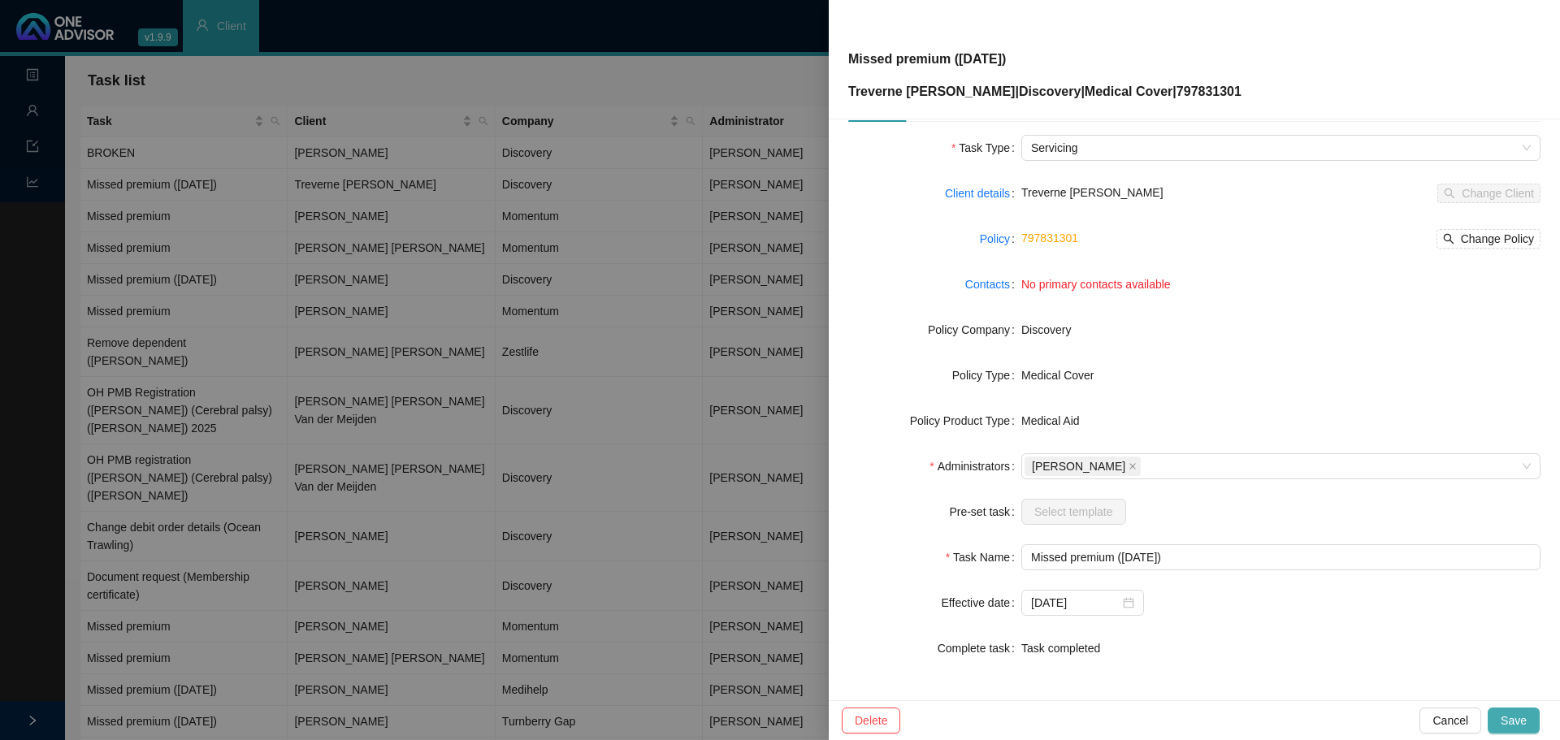
click at [1039, 447] on span "Save" at bounding box center [1514, 721] width 26 height 18
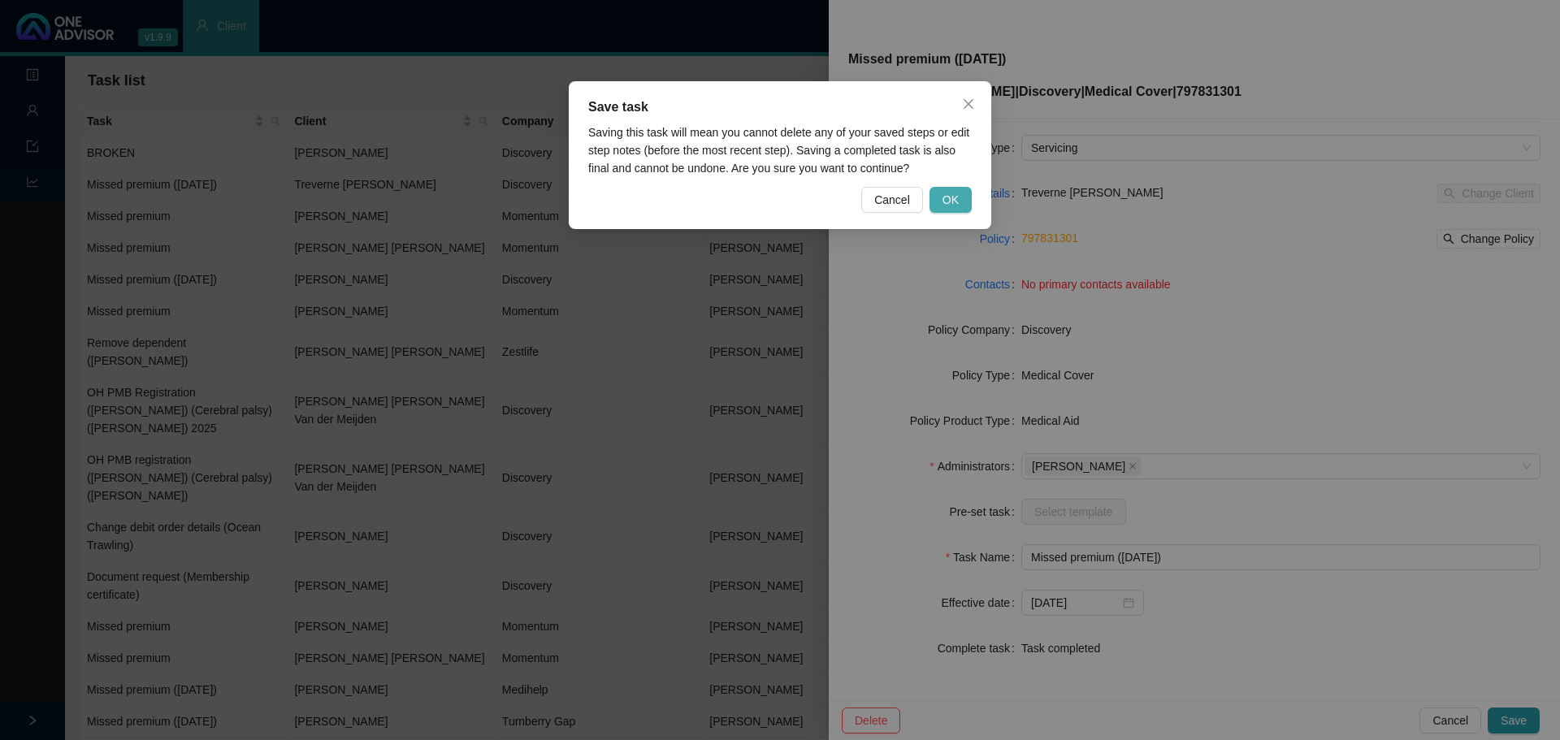
click at [954, 193] on span "OK" at bounding box center [951, 200] width 16 height 18
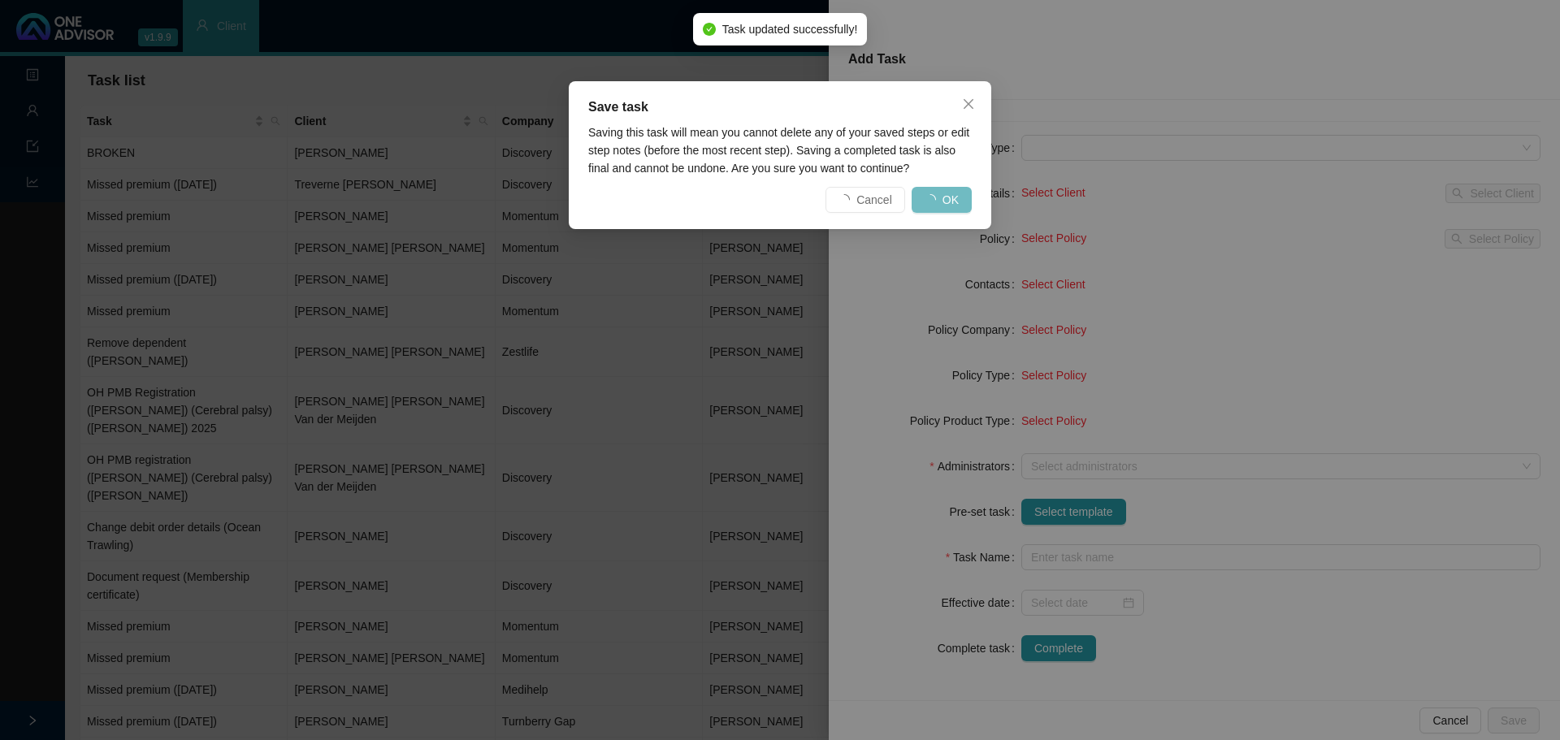
scroll to position [35, 0]
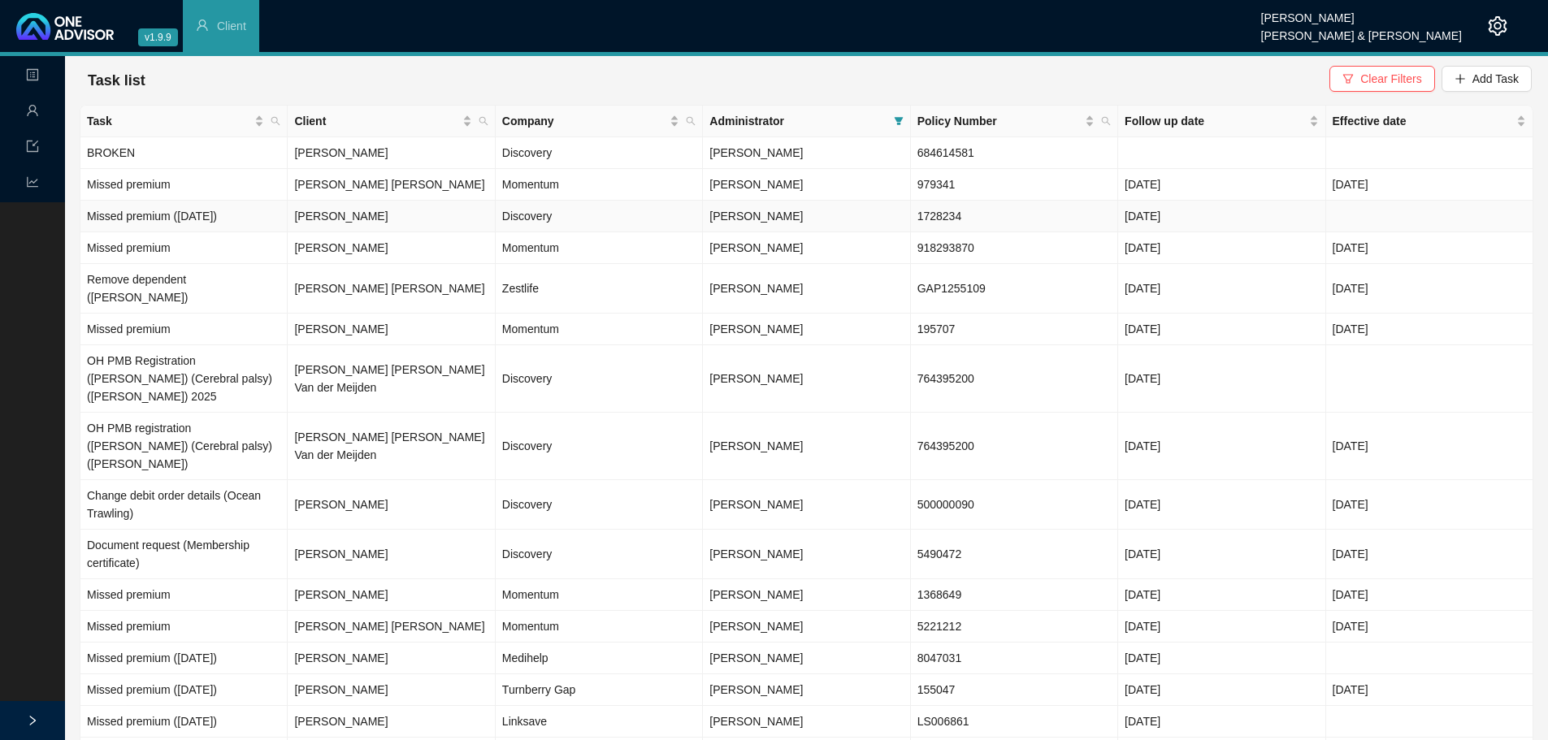
click at [513, 226] on td "Discovery" at bounding box center [599, 217] width 207 height 32
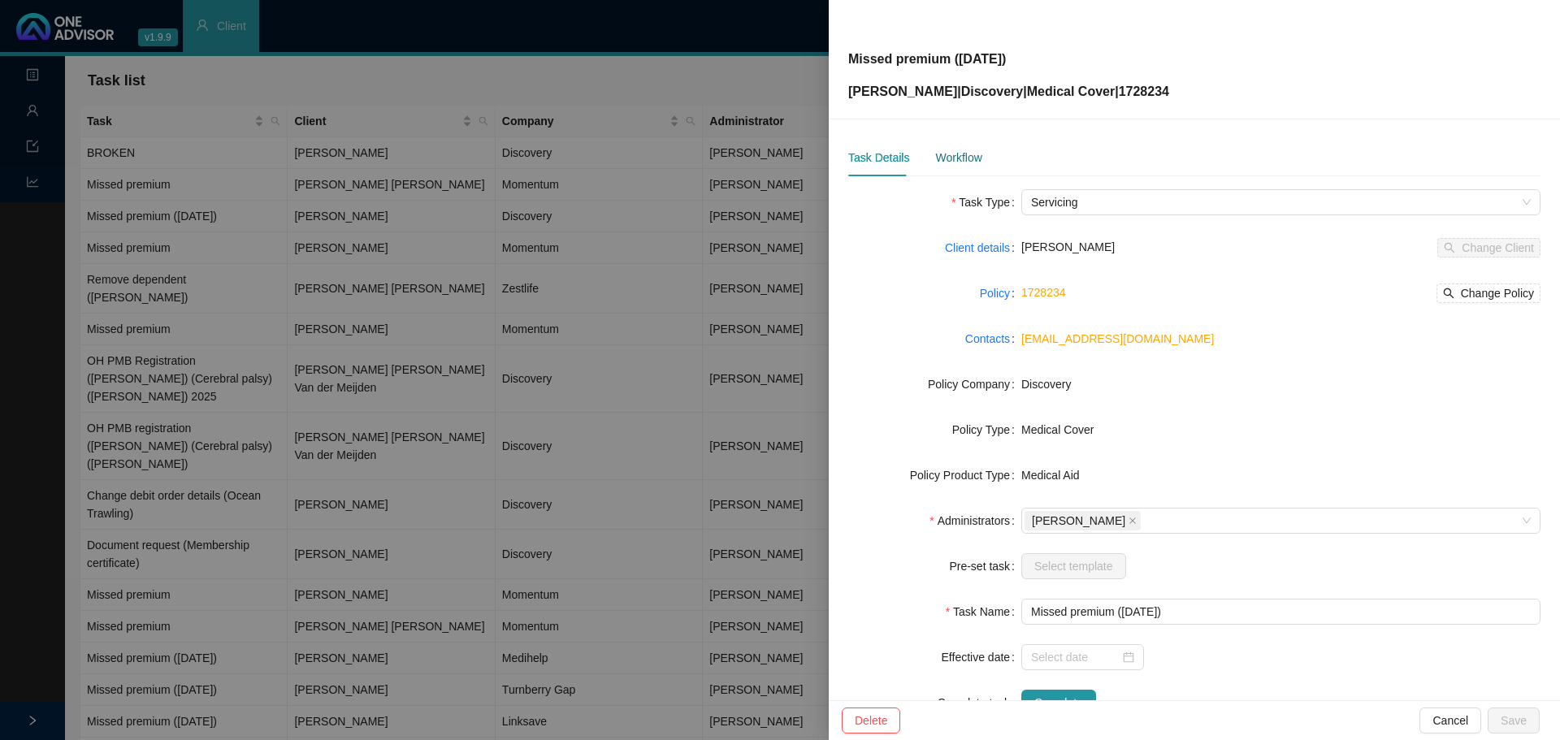
click at [952, 157] on div "Workflow" at bounding box center [958, 158] width 46 height 18
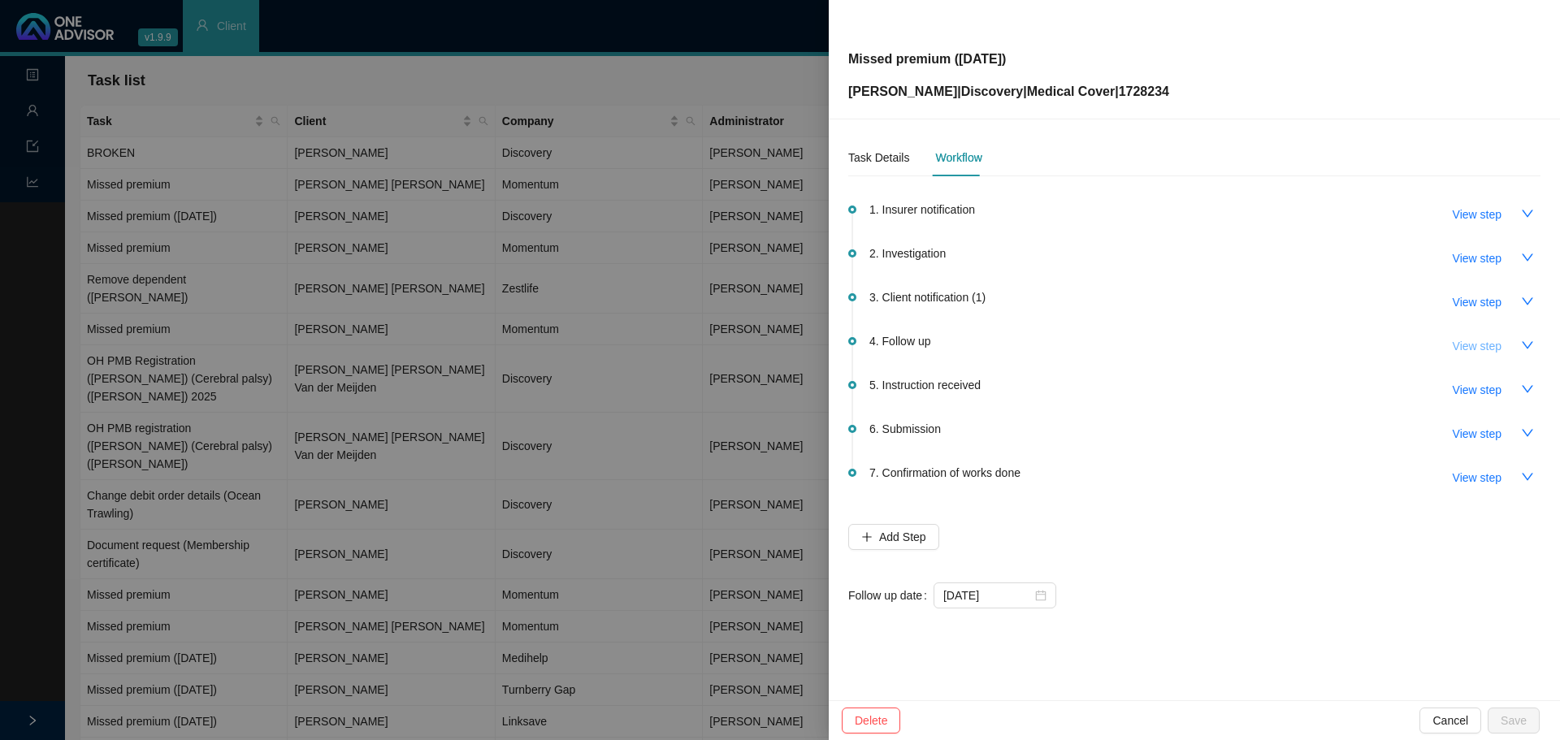
click at [1039, 347] on button "View step" at bounding box center [1477, 346] width 75 height 26
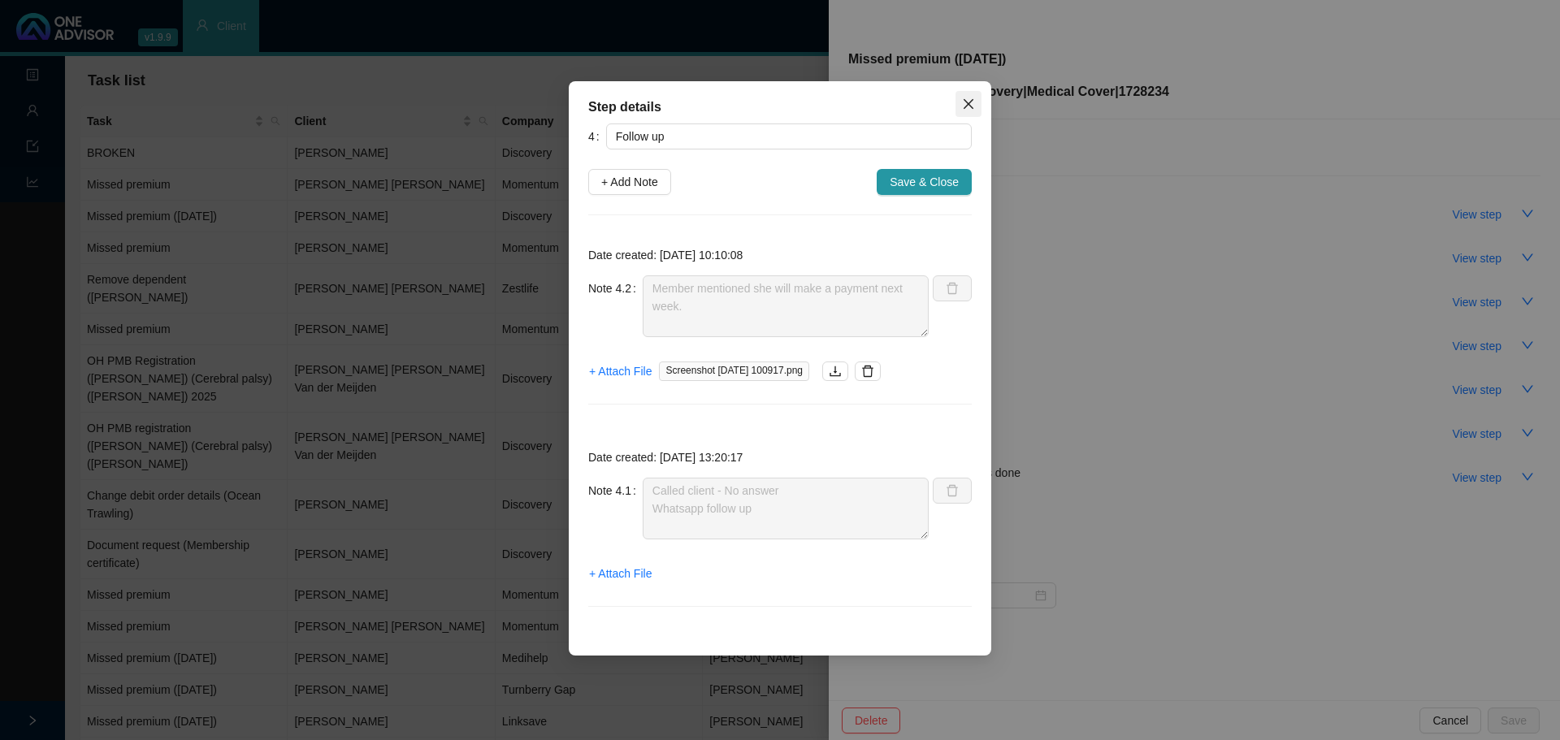
click at [964, 106] on icon "close" at bounding box center [968, 104] width 13 height 13
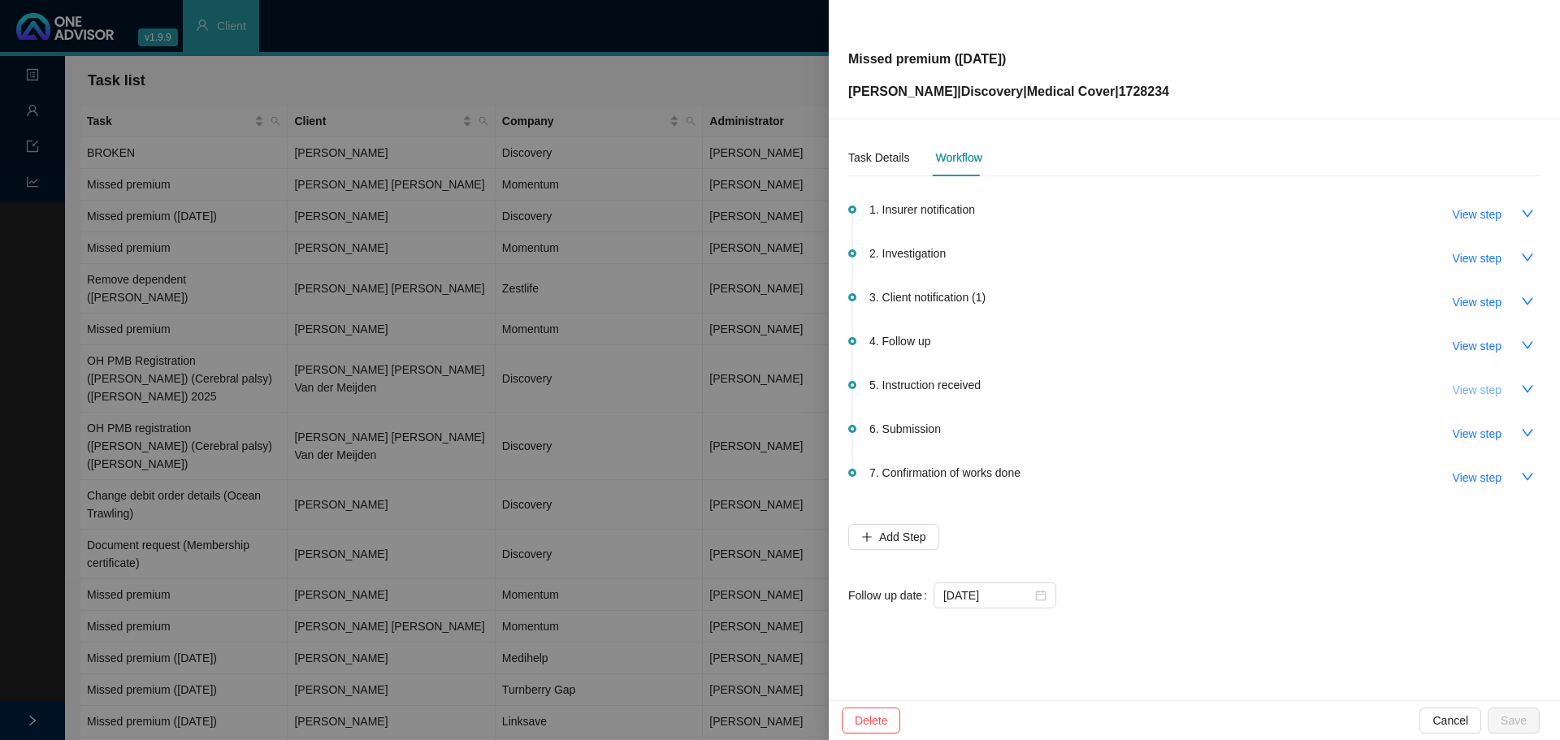
click at [1039, 390] on span "View step" at bounding box center [1477, 390] width 49 height 18
type input "Instruction received"
type textarea "POP sent on whatsapp"
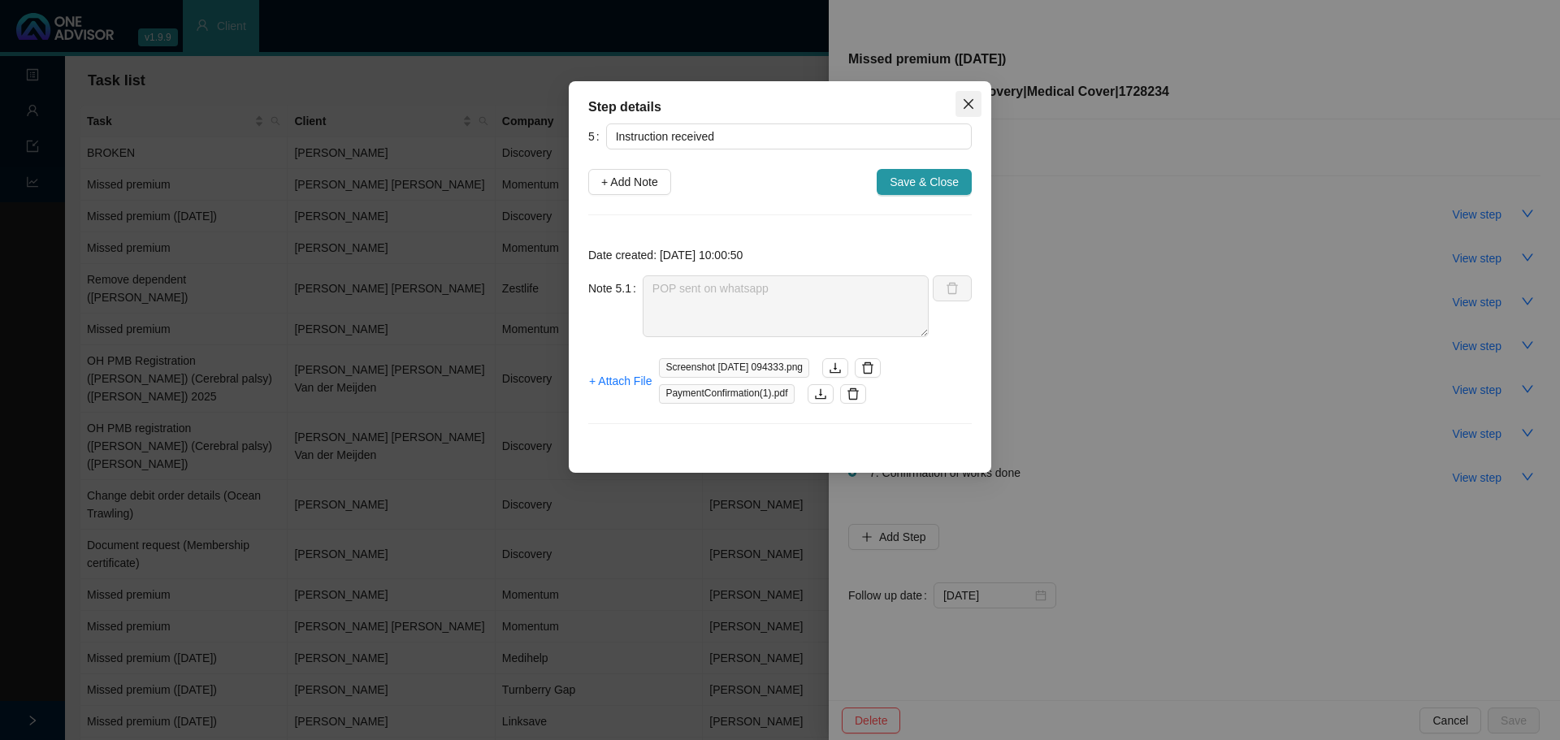
click at [973, 103] on icon "close" at bounding box center [968, 104] width 13 height 13
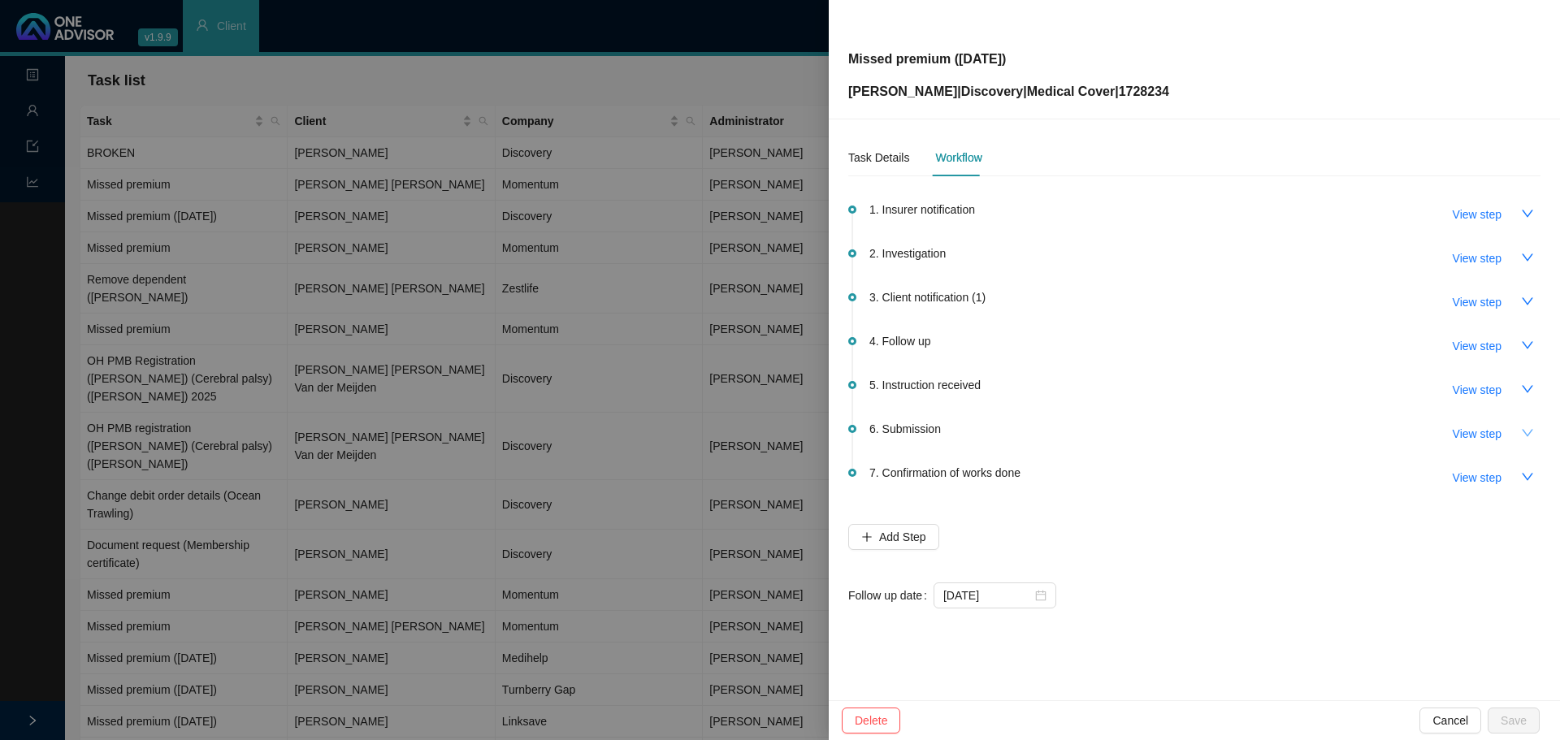
click at [1039, 435] on icon "down" at bounding box center [1527, 433] width 13 height 13
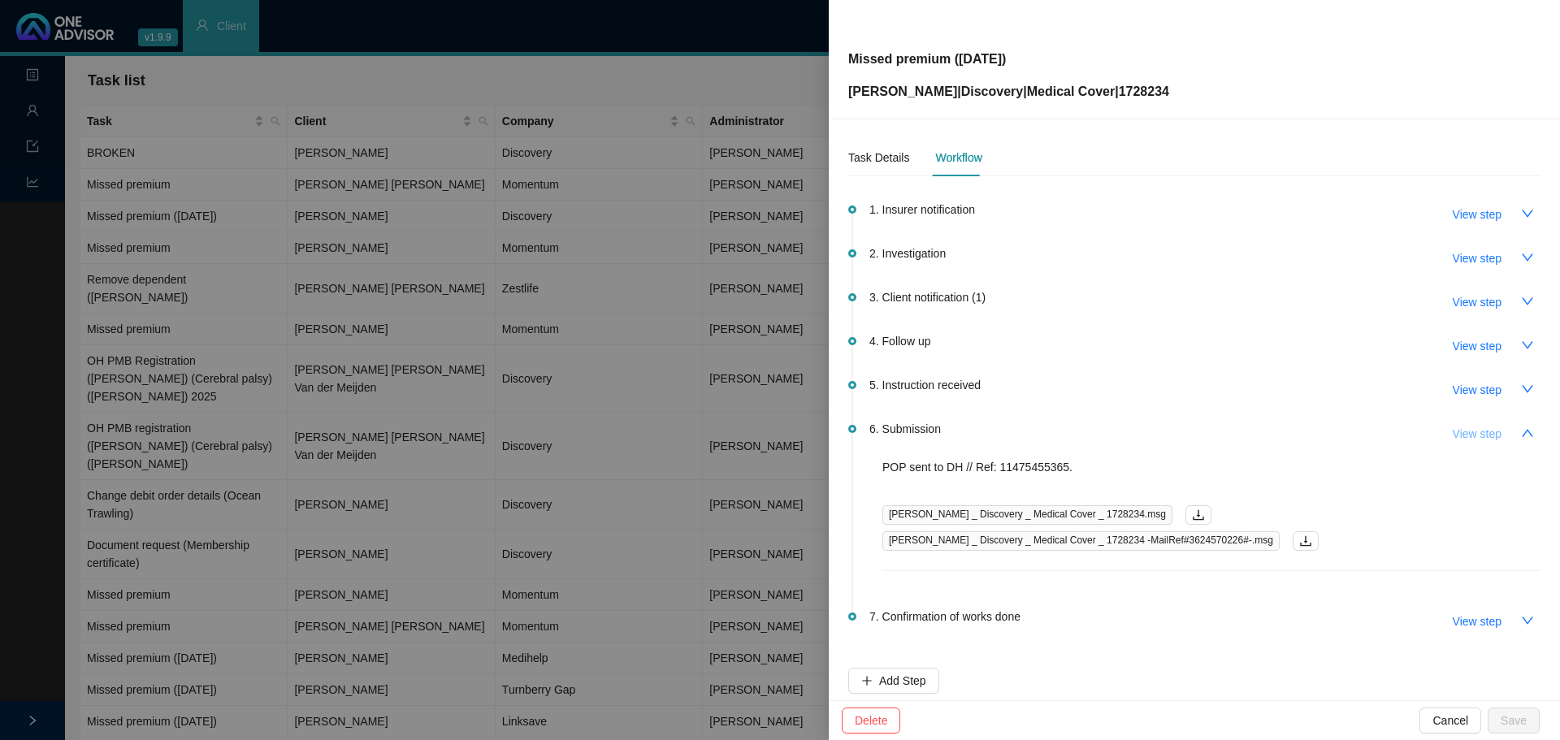
click at [1039, 431] on span "View step" at bounding box center [1477, 434] width 49 height 18
type input "Submission"
type textarea "POP sent to DH // Ref: 11475455365."
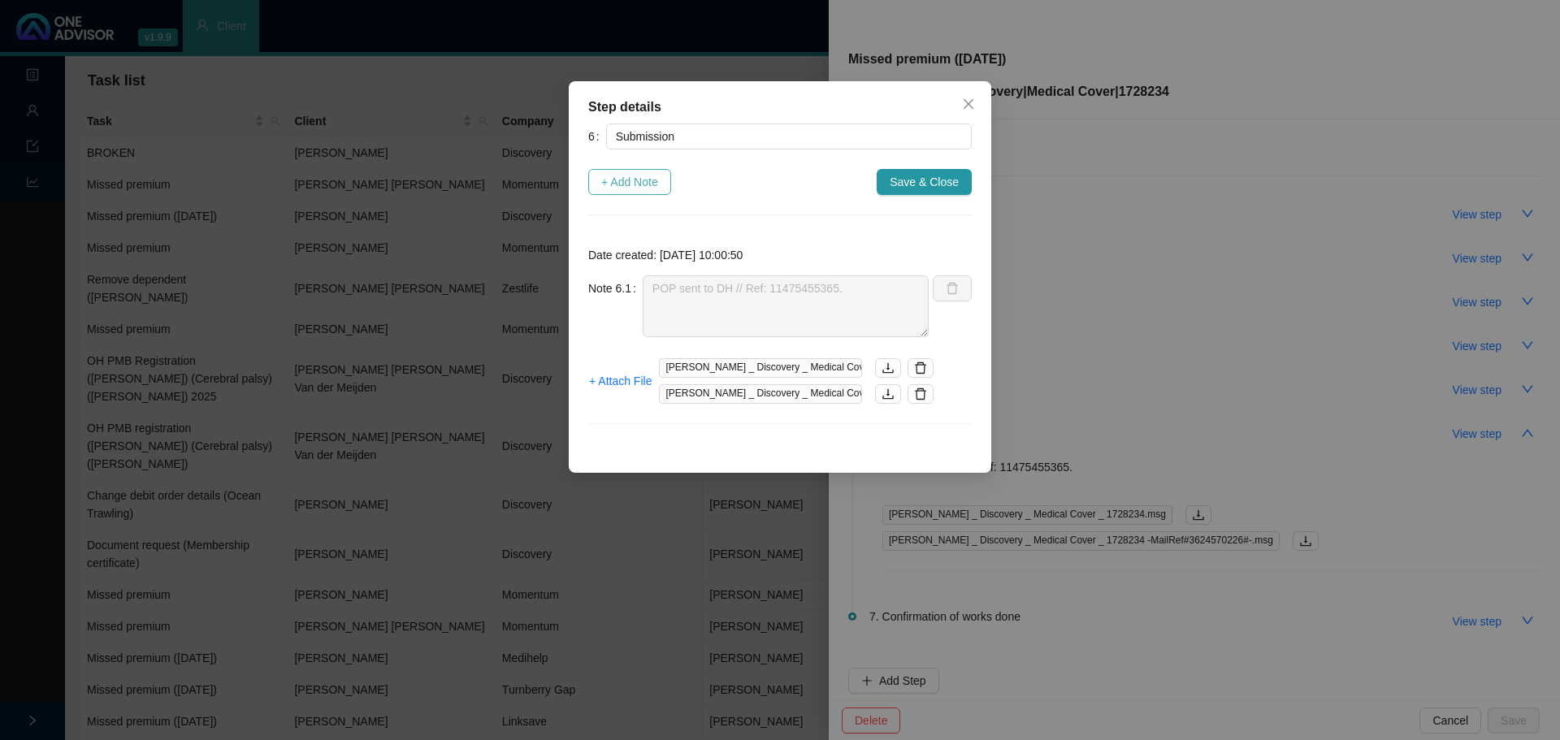
click at [631, 184] on span "+ Add Note" at bounding box center [629, 182] width 57 height 18
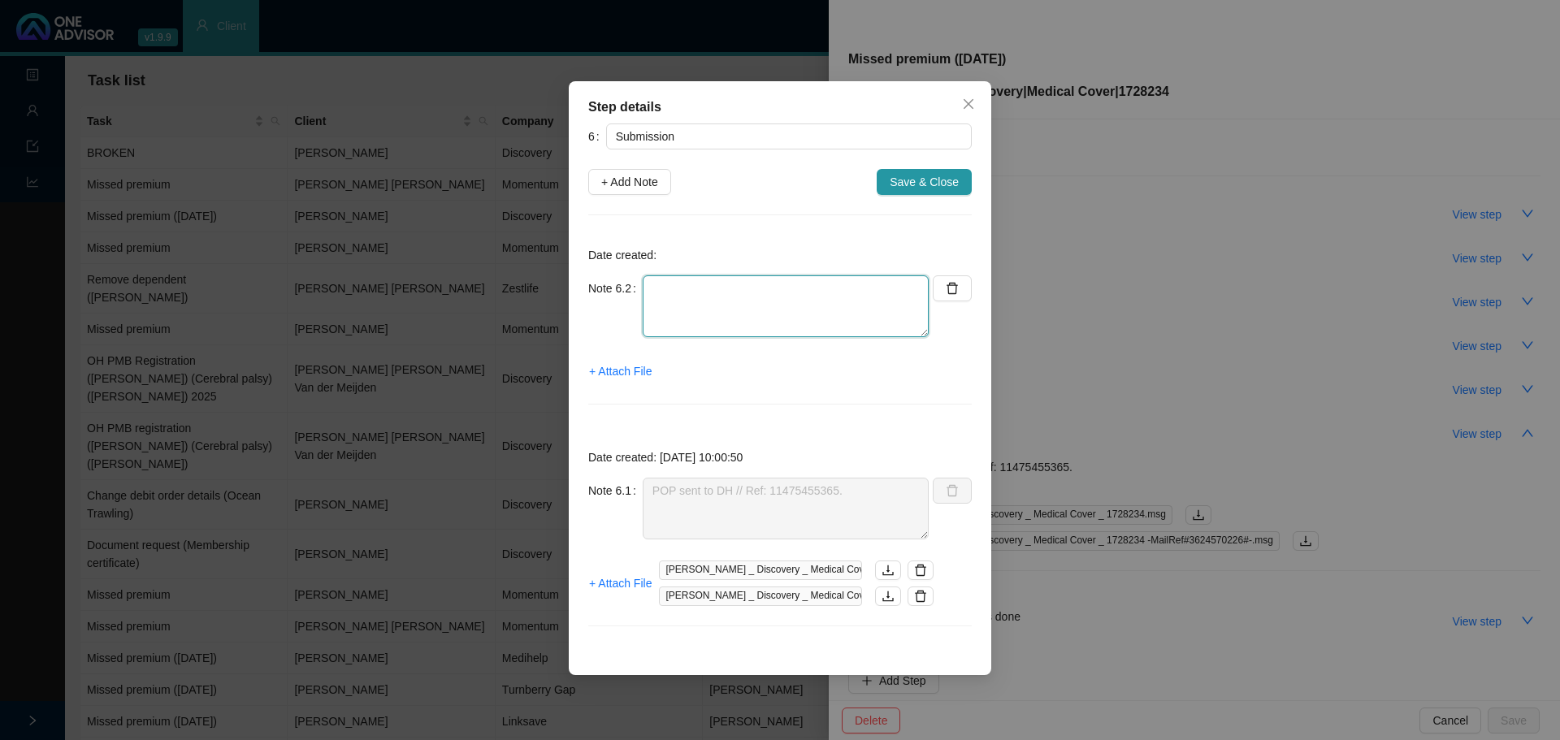
click at [701, 322] on textarea at bounding box center [786, 307] width 286 height 62
paste textarea "011478156077"
click at [900, 332] on textarea "Contacted DH // Ref: 011478156077 Membership is active & up to date Received co…" at bounding box center [786, 307] width 286 height 62
drag, startPoint x: 901, startPoint y: 329, endPoint x: 636, endPoint y: 345, distance: 266.2
click at [636, 345] on div "Note 6.2 Contacted DH // Ref: 011478156077 Membership is active & up to date Re…" at bounding box center [758, 316] width 341 height 81
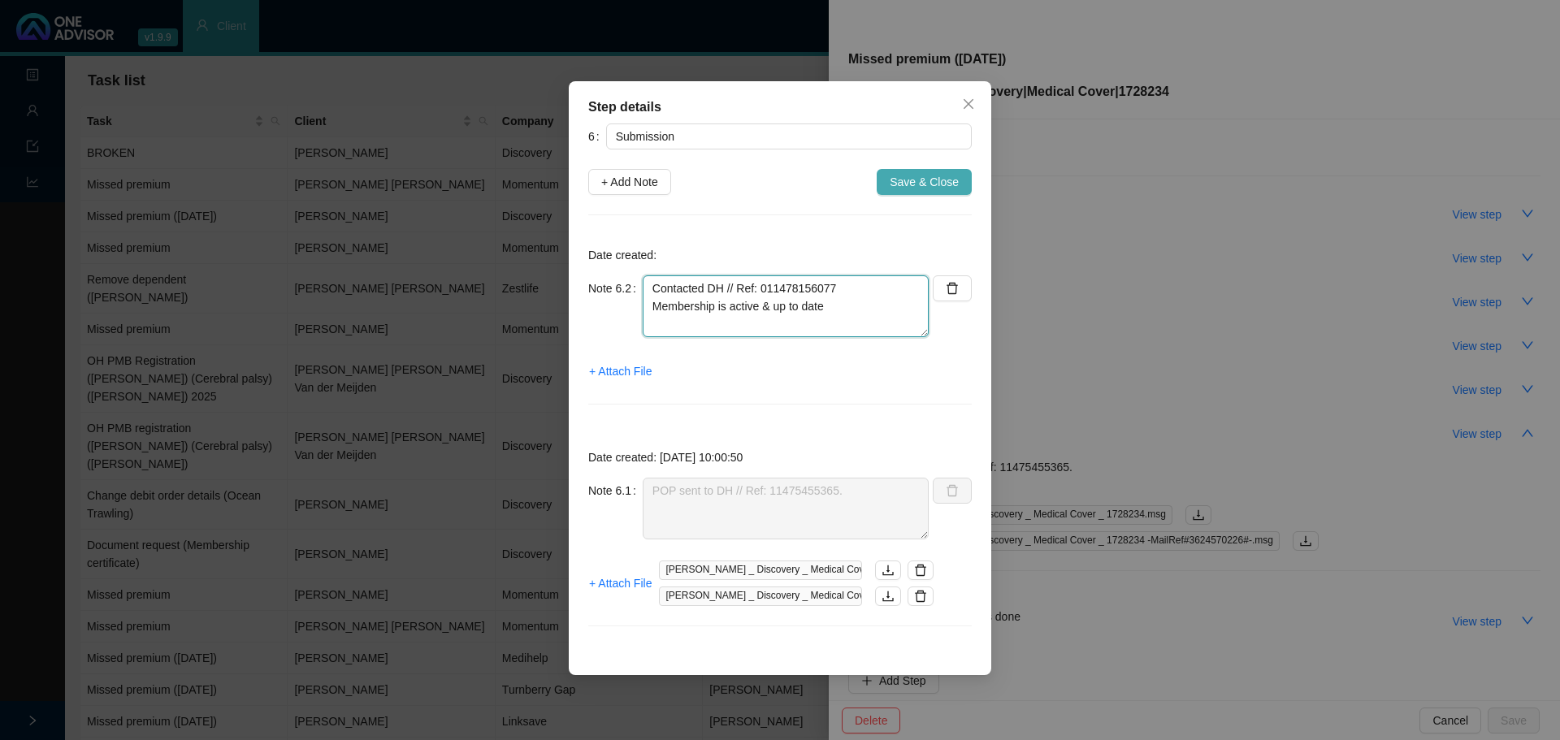
type textarea "Contacted DH // Ref: 011478156077 Membership is active & up to date"
click at [935, 187] on span "Save & Close" at bounding box center [924, 182] width 69 height 18
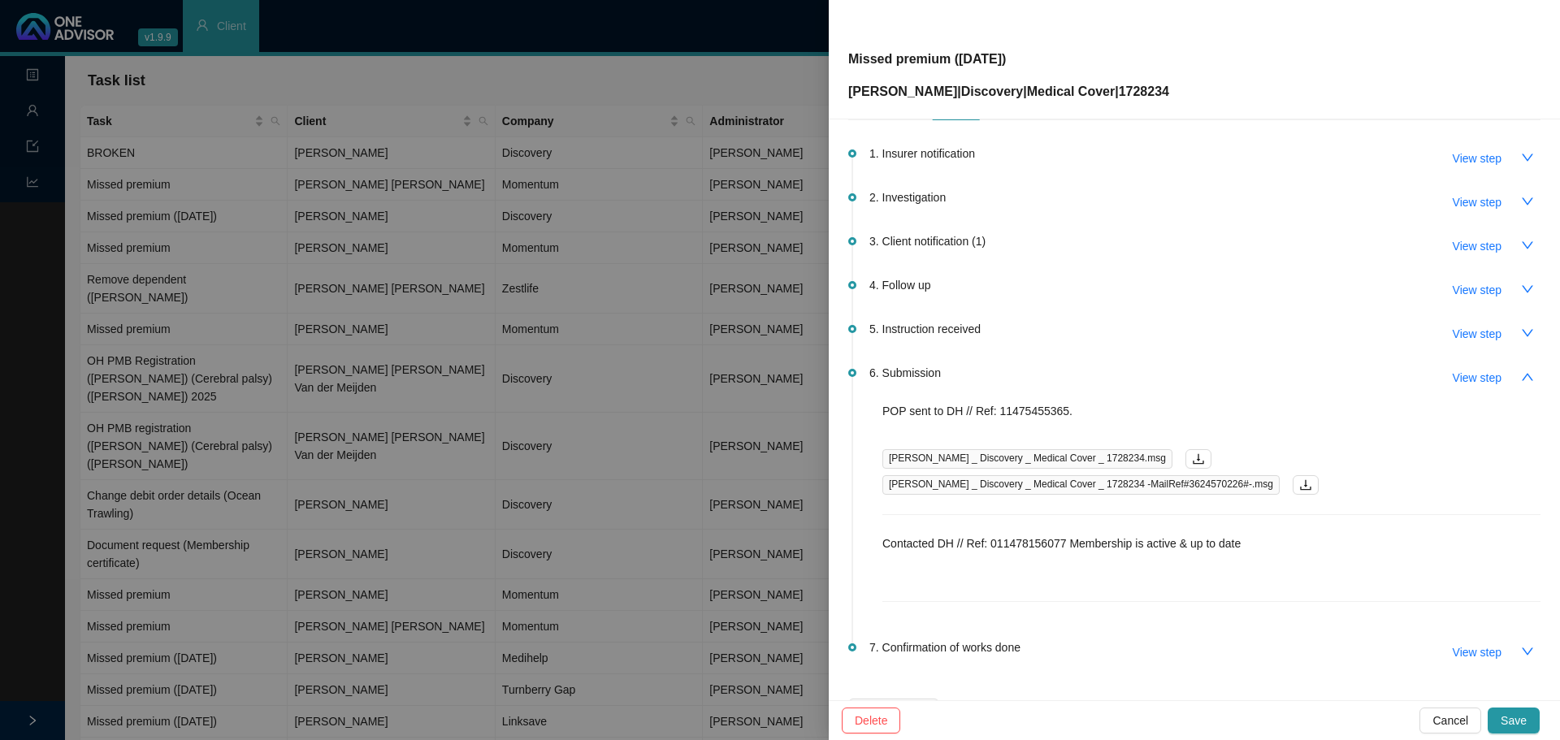
scroll to position [163, 0]
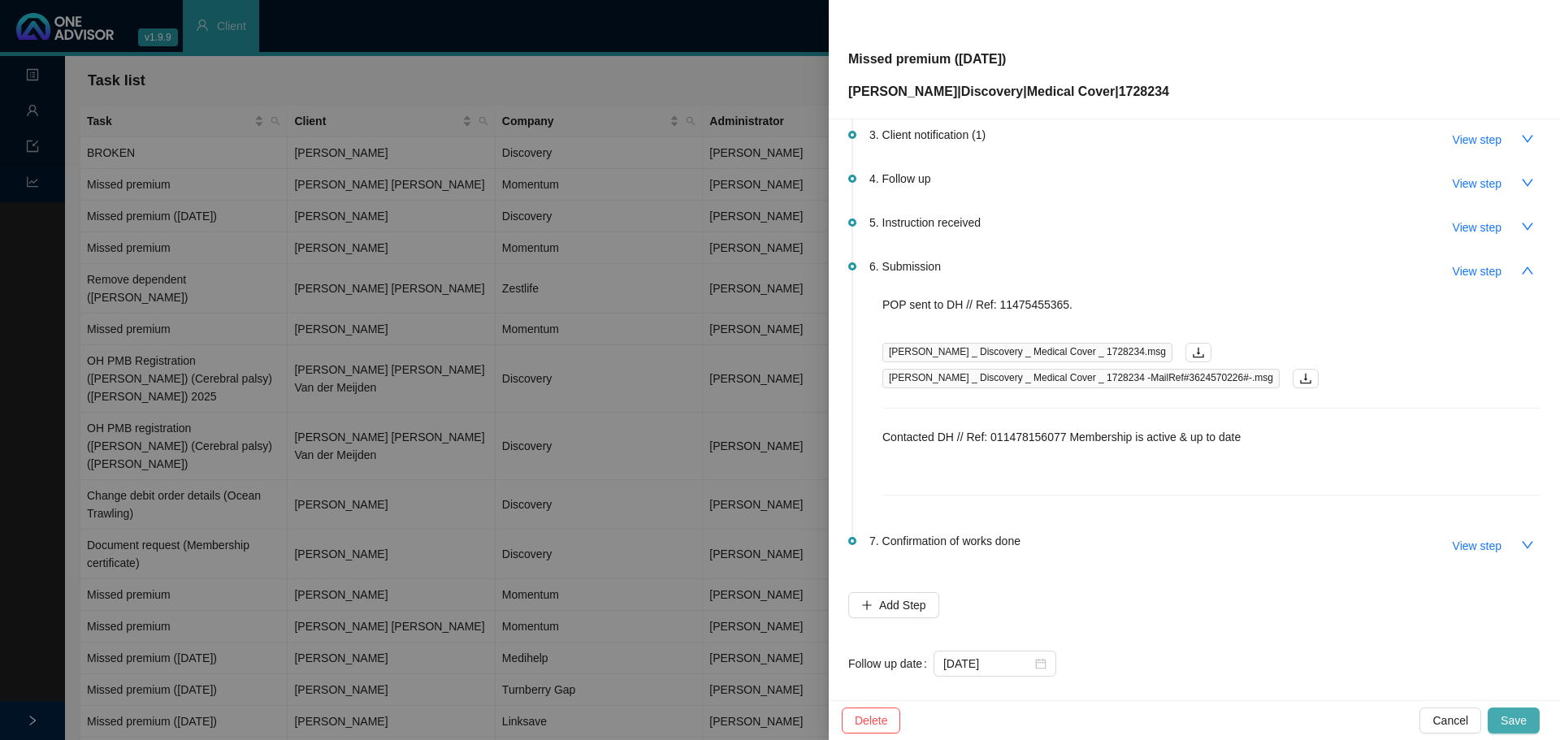
click at [1039, 447] on span "Save" at bounding box center [1514, 721] width 26 height 18
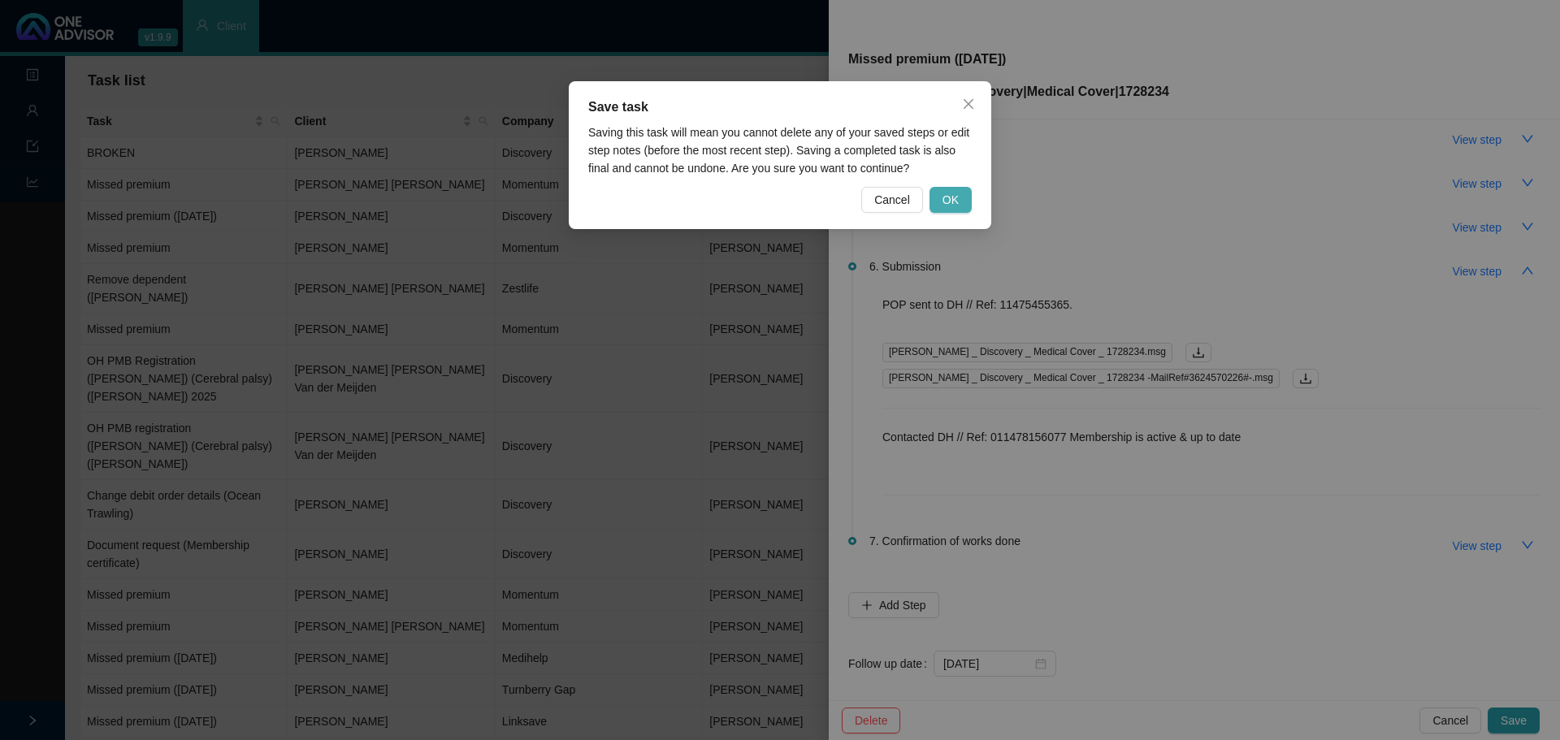
click at [942, 203] on button "OK" at bounding box center [951, 200] width 42 height 26
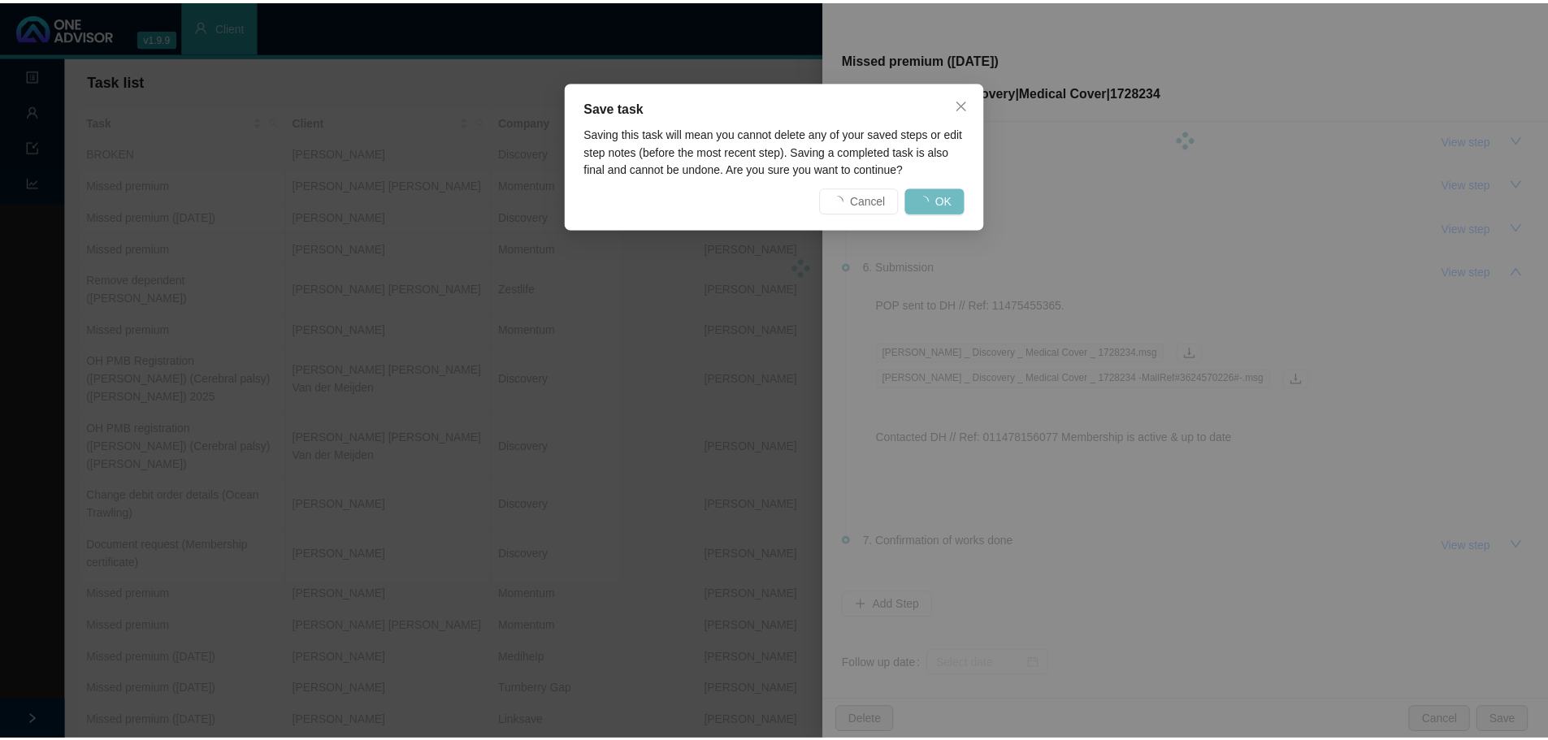
scroll to position [0, 0]
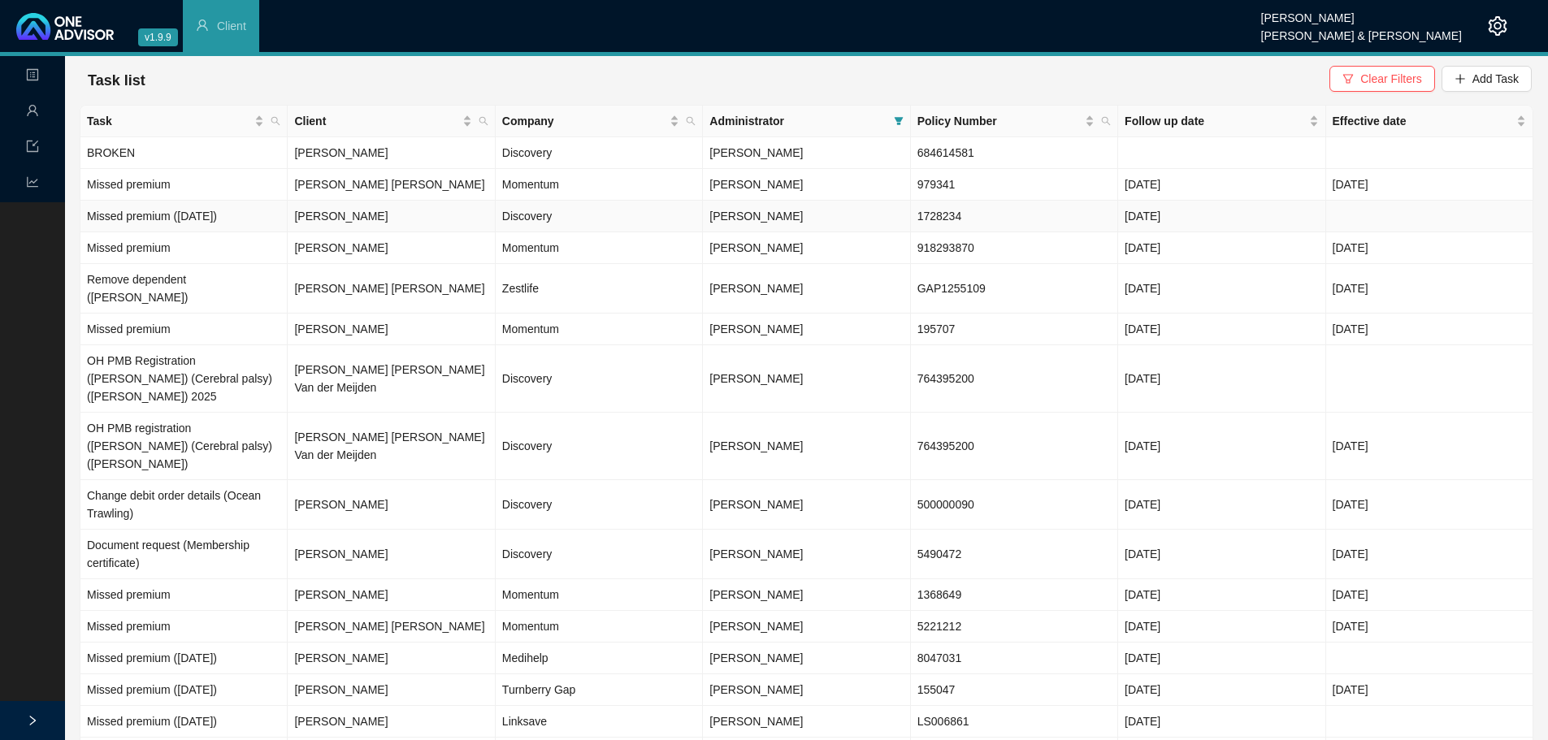
drag, startPoint x: 533, startPoint y: 220, endPoint x: 542, endPoint y: 219, distance: 9.1
click at [533, 220] on td "Discovery" at bounding box center [599, 217] width 207 height 32
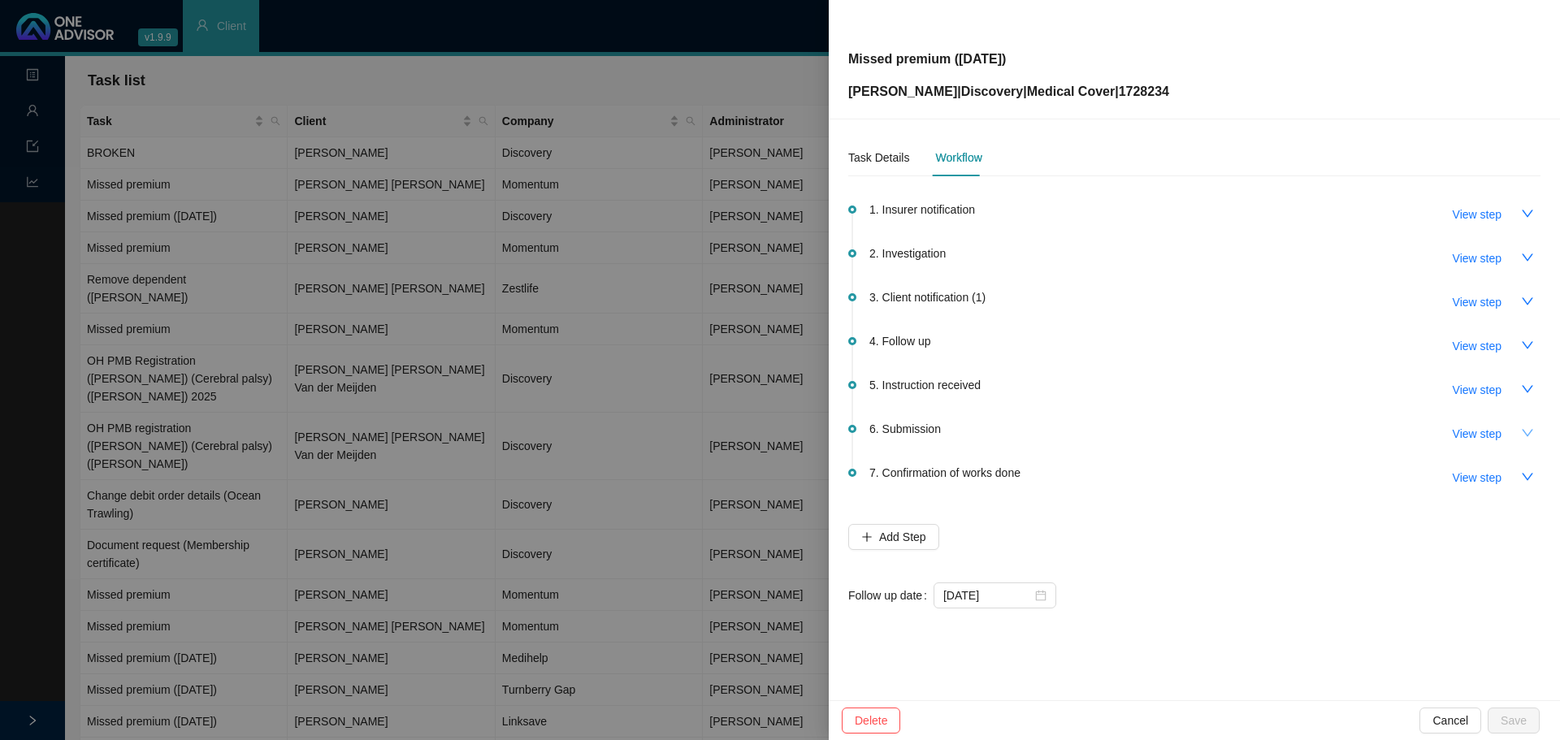
click at [1039, 436] on icon "down" at bounding box center [1527, 433] width 13 height 13
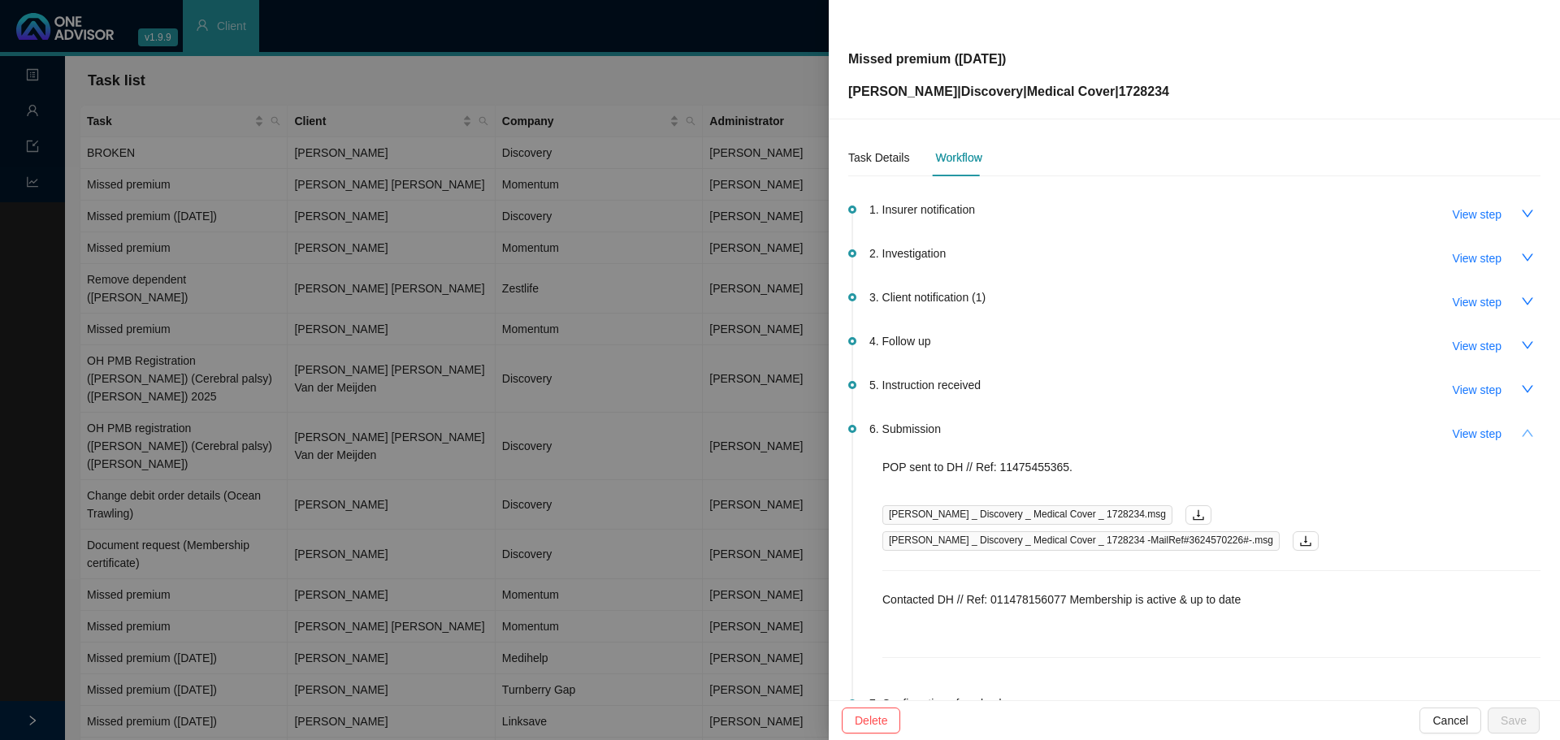
click at [1039, 434] on div "Task Details Workflow 1. Insurer notification View step 2. Investigation View s…" at bounding box center [1194, 409] width 731 height 581
click at [1039, 435] on icon "up" at bounding box center [1527, 433] width 13 height 13
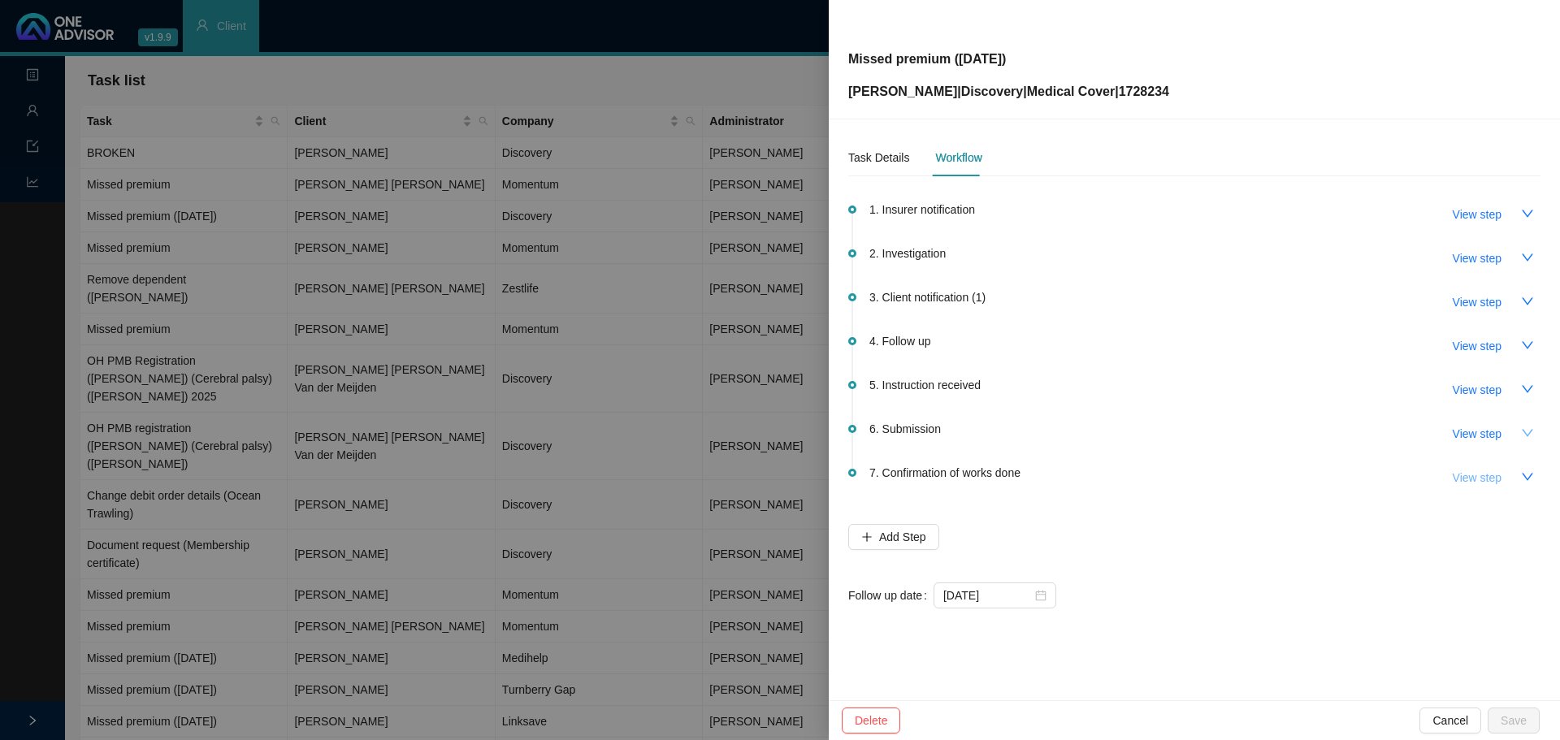
click at [1039, 447] on span "View step" at bounding box center [1477, 478] width 49 height 18
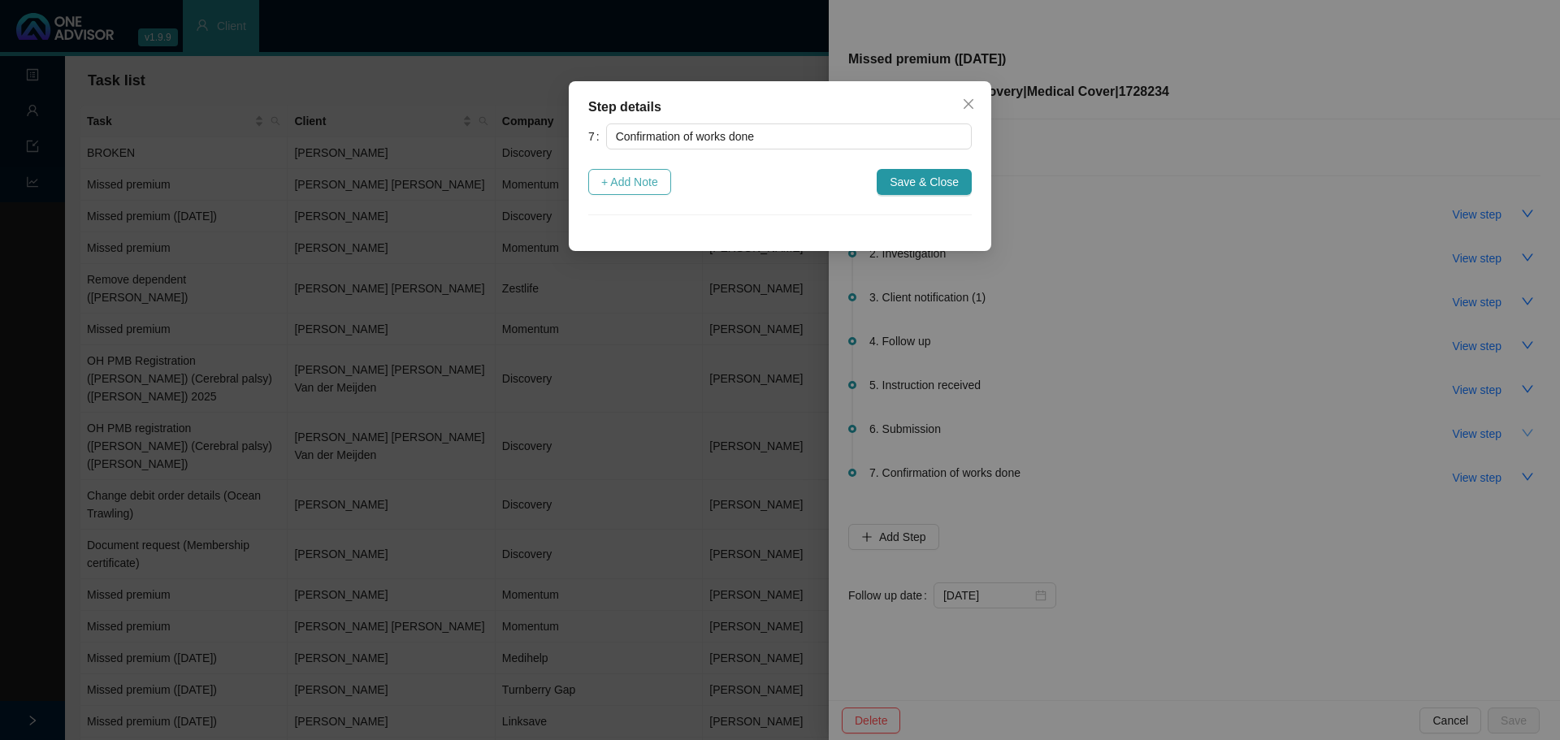
click at [618, 183] on span "+ Add Note" at bounding box center [629, 182] width 57 height 18
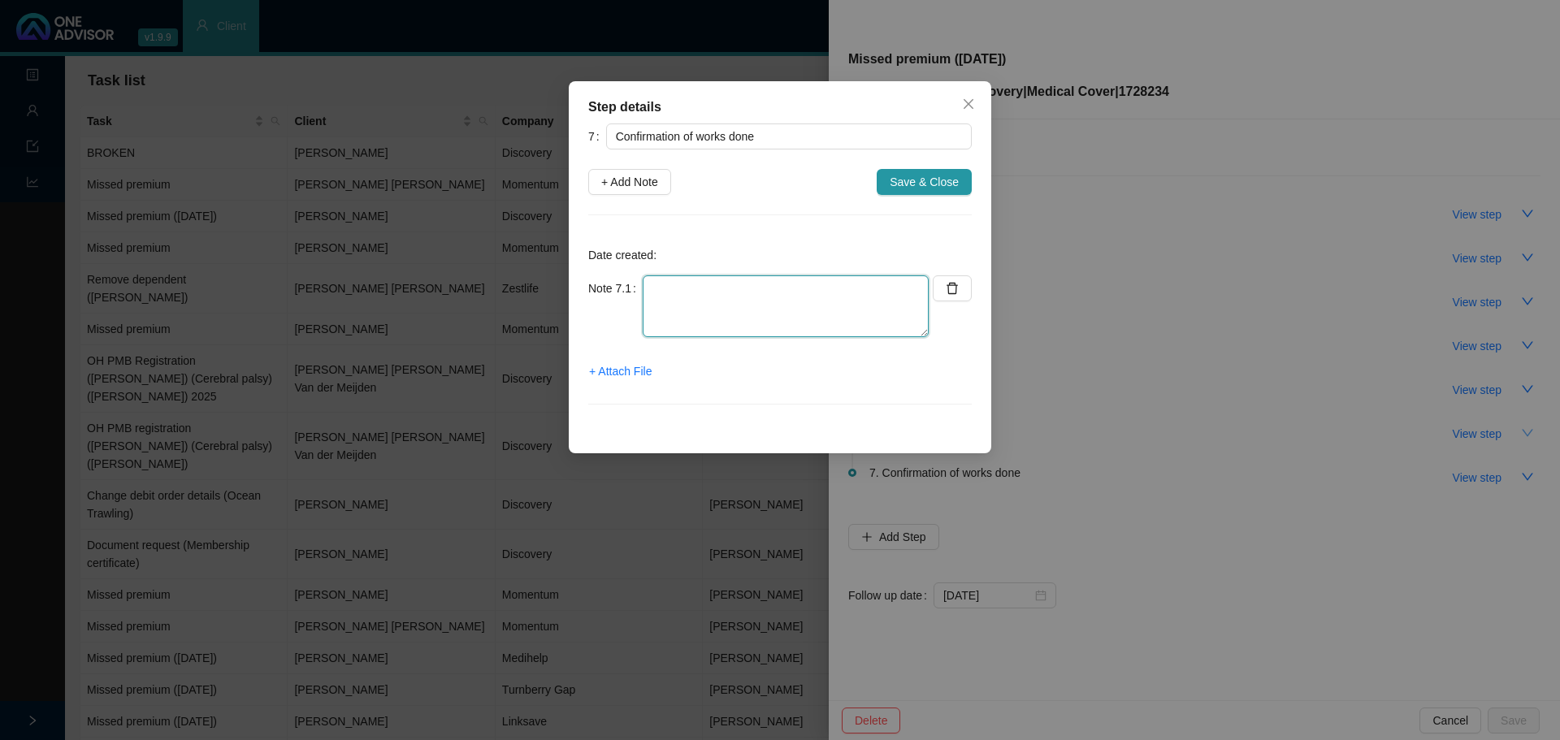
click at [668, 306] on textarea at bounding box center [786, 307] width 286 height 62
type textarea "M"
type textarea "Informed client: Medical aid is active"
click at [631, 368] on span "+ Attach File" at bounding box center [620, 371] width 63 height 18
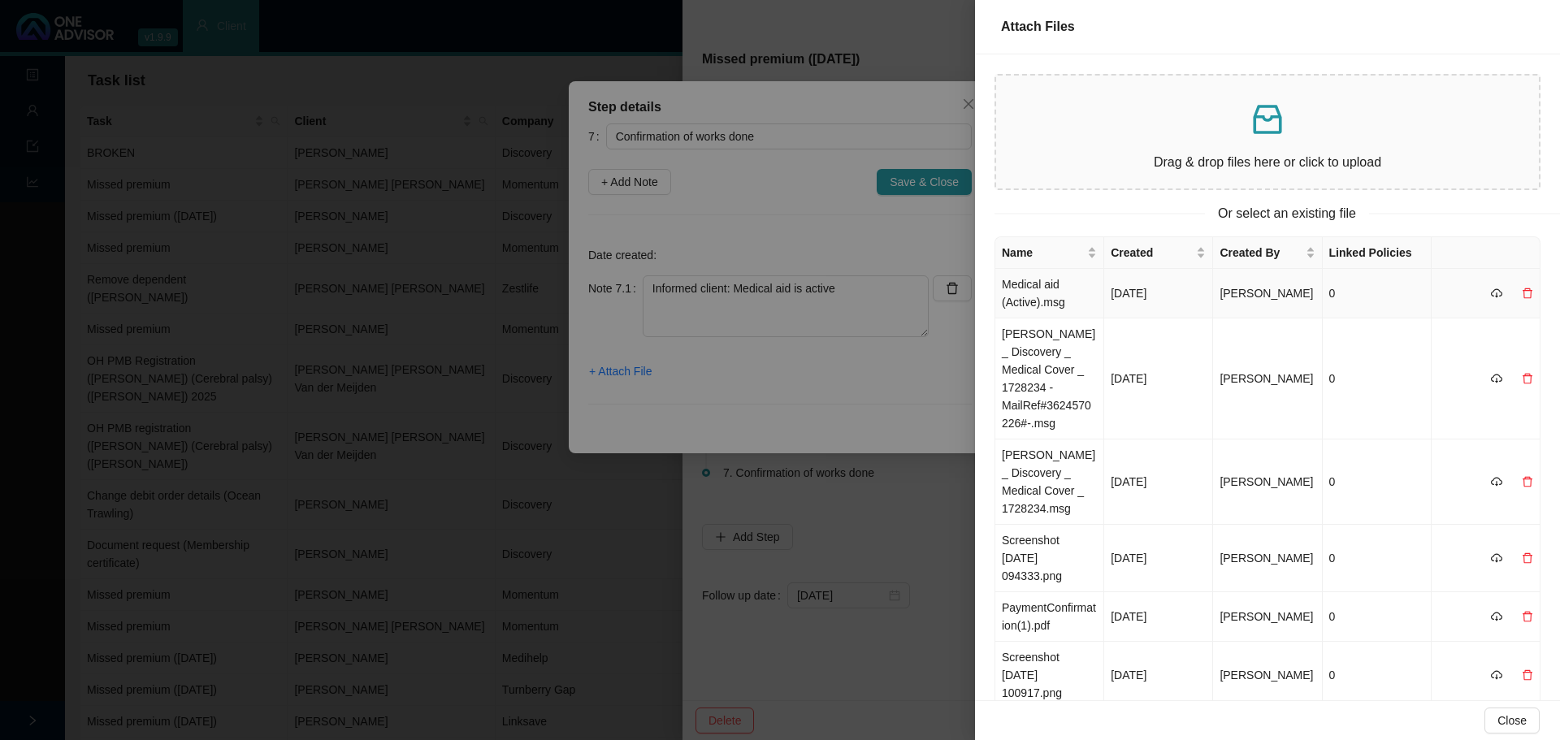
click at [1039, 301] on td "Medical aid (Active).msg" at bounding box center [1050, 294] width 109 height 50
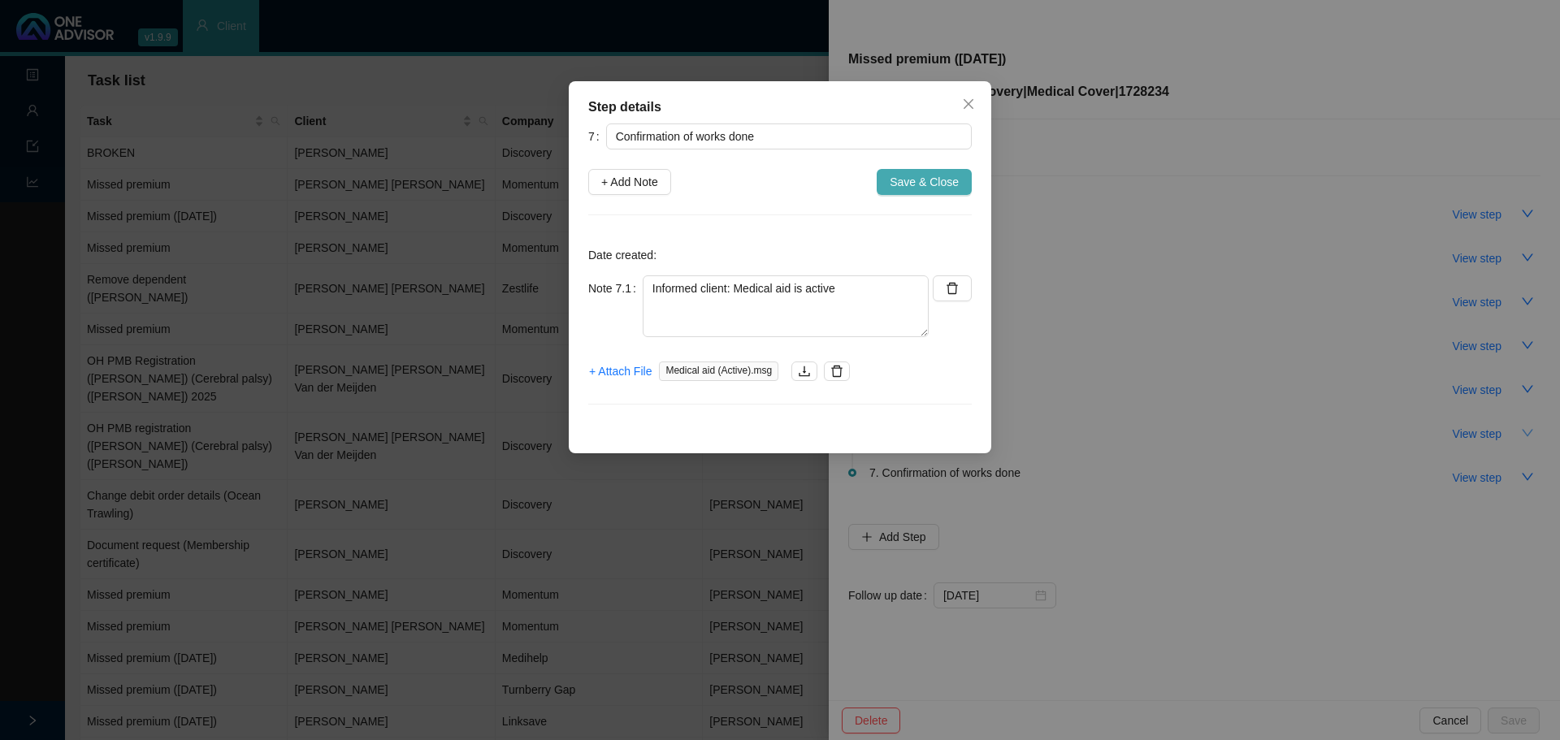
click at [937, 182] on span "Save & Close" at bounding box center [924, 182] width 69 height 18
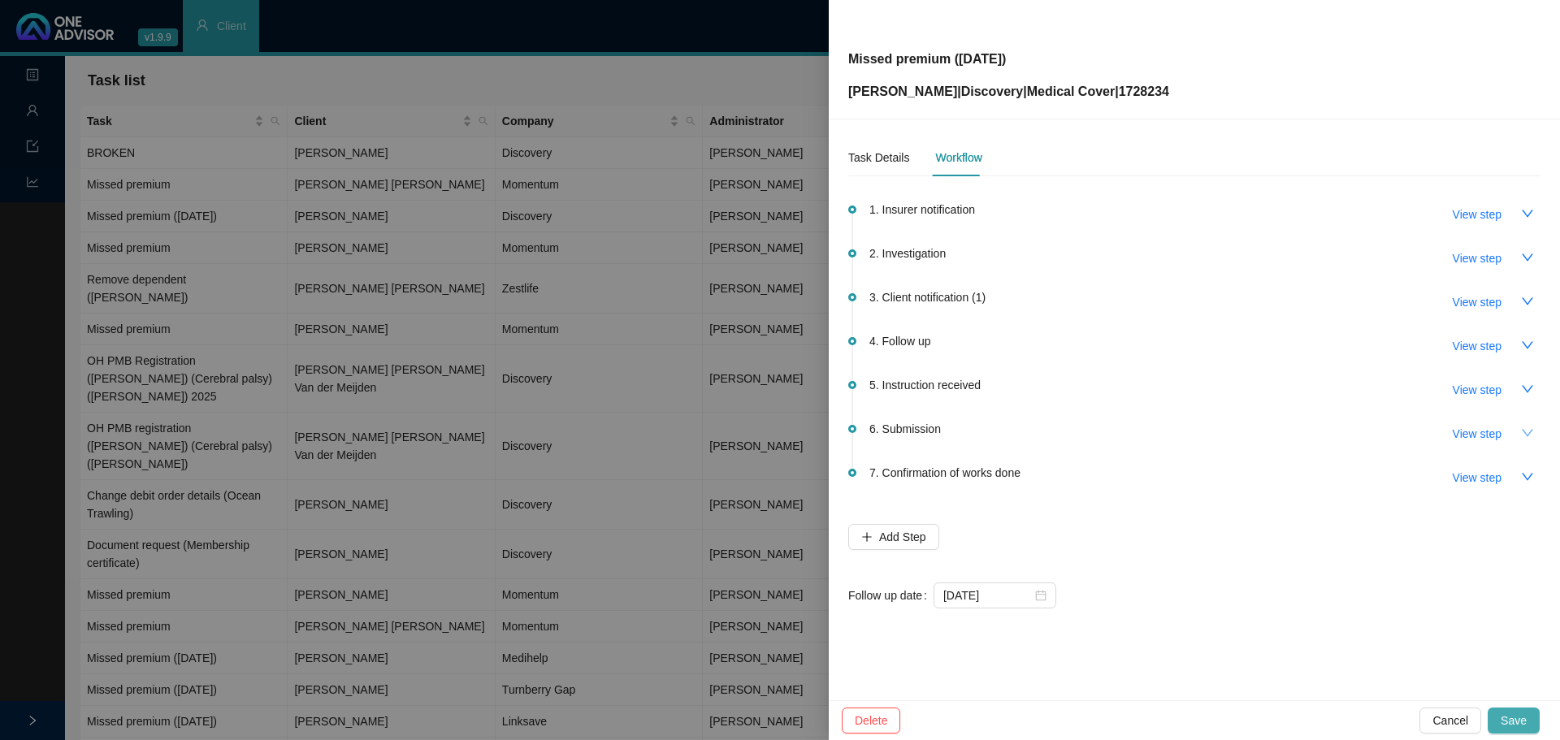
click at [1039, 447] on span "Save" at bounding box center [1514, 721] width 26 height 18
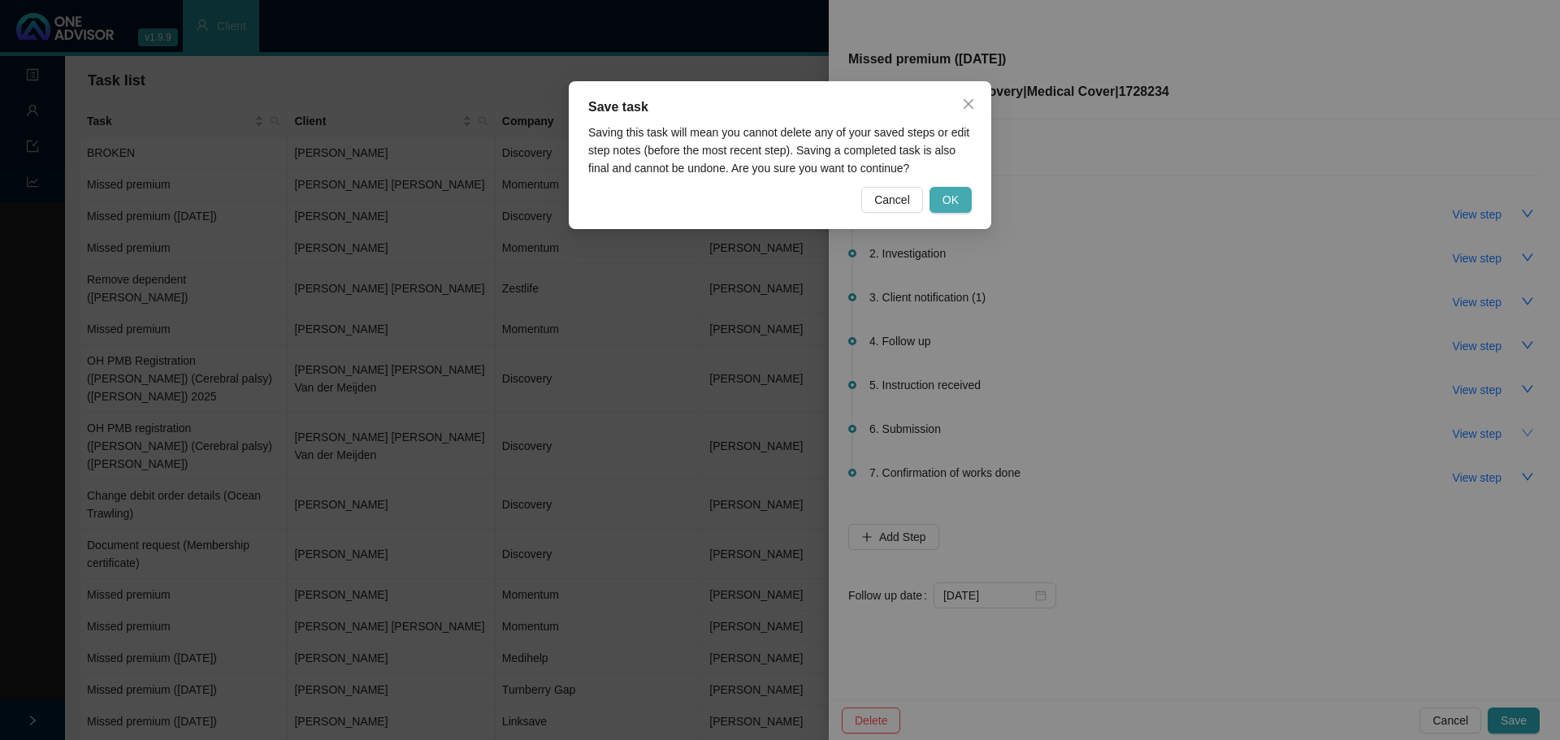
click at [953, 200] on span "OK" at bounding box center [951, 200] width 16 height 18
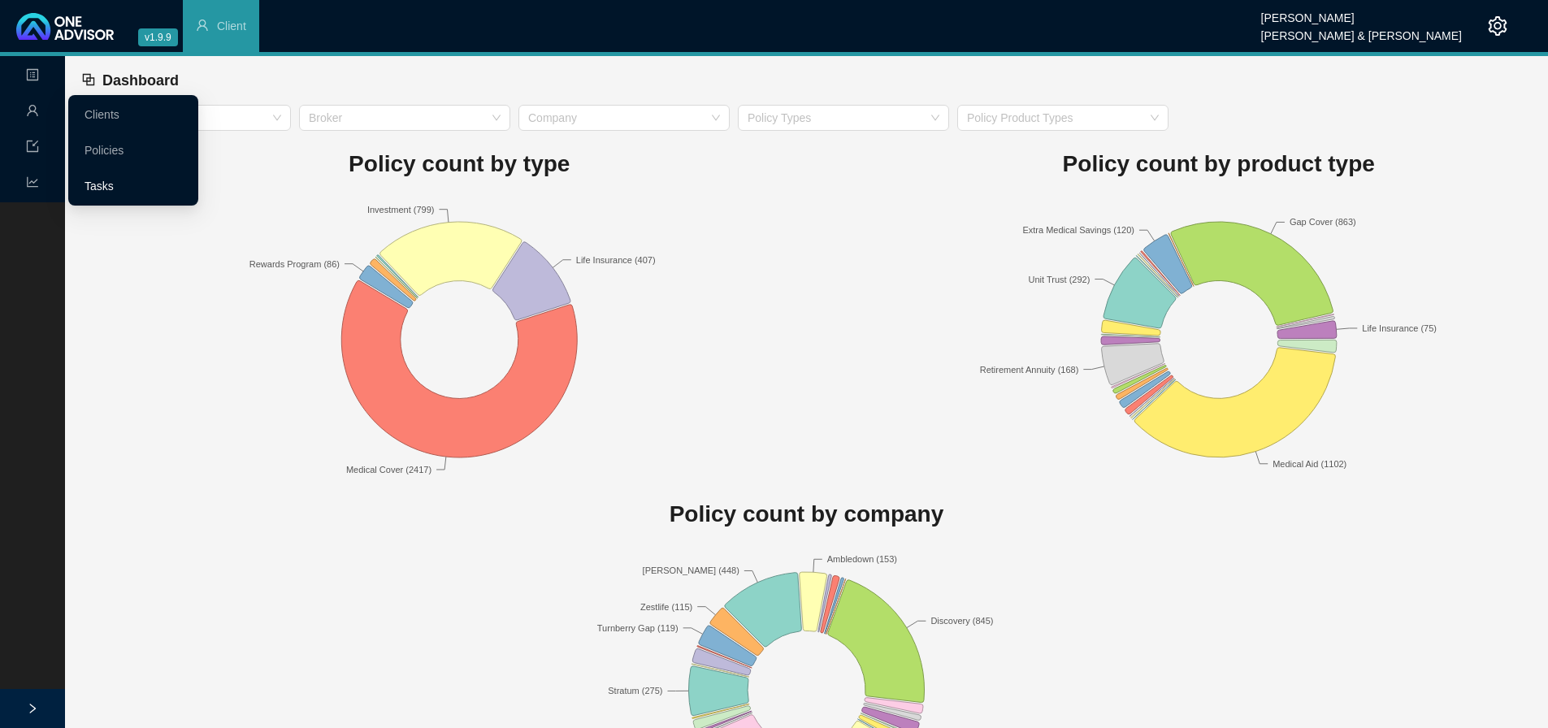
click at [96, 183] on link "Tasks" at bounding box center [99, 186] width 29 height 13
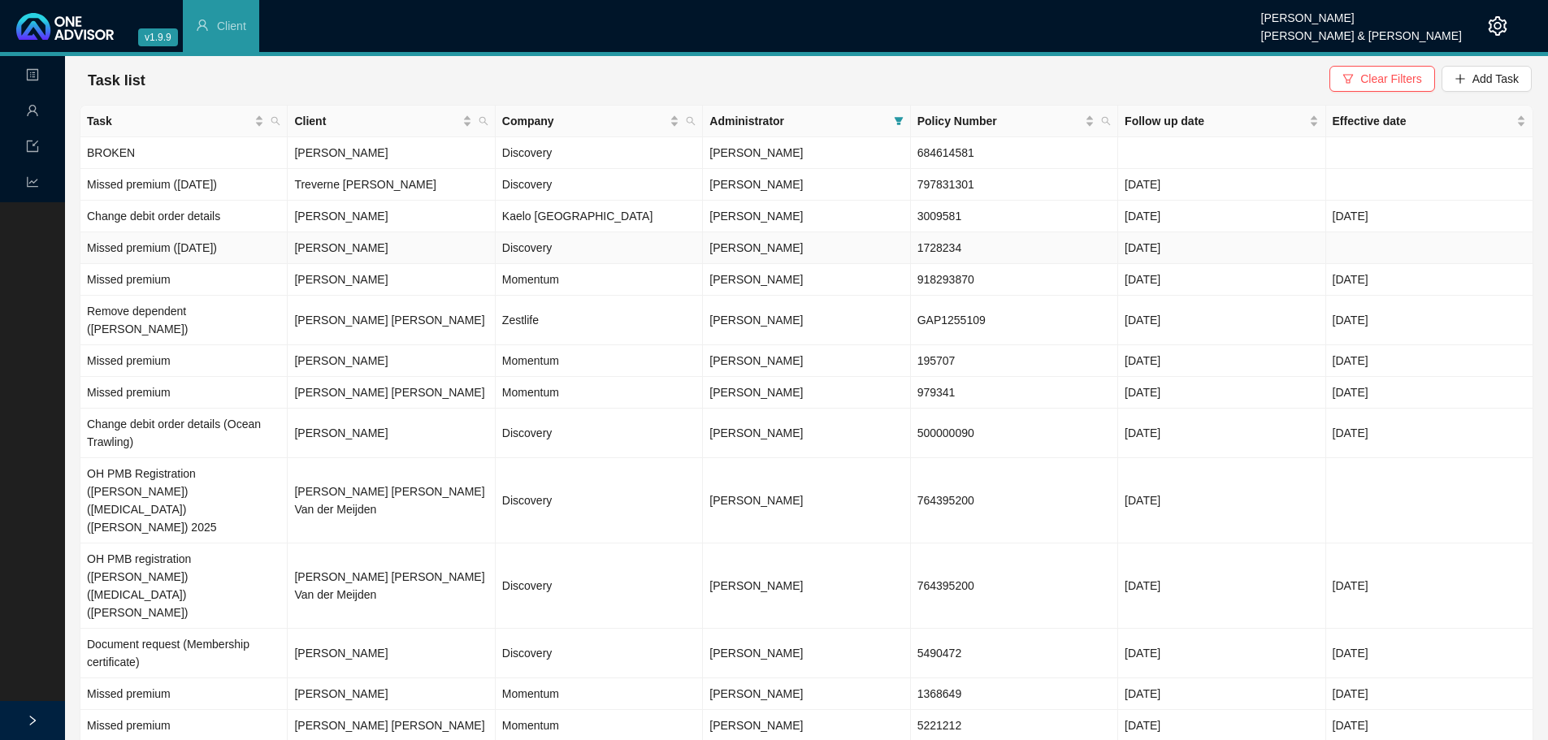
click at [540, 252] on td "Discovery" at bounding box center [599, 248] width 207 height 32
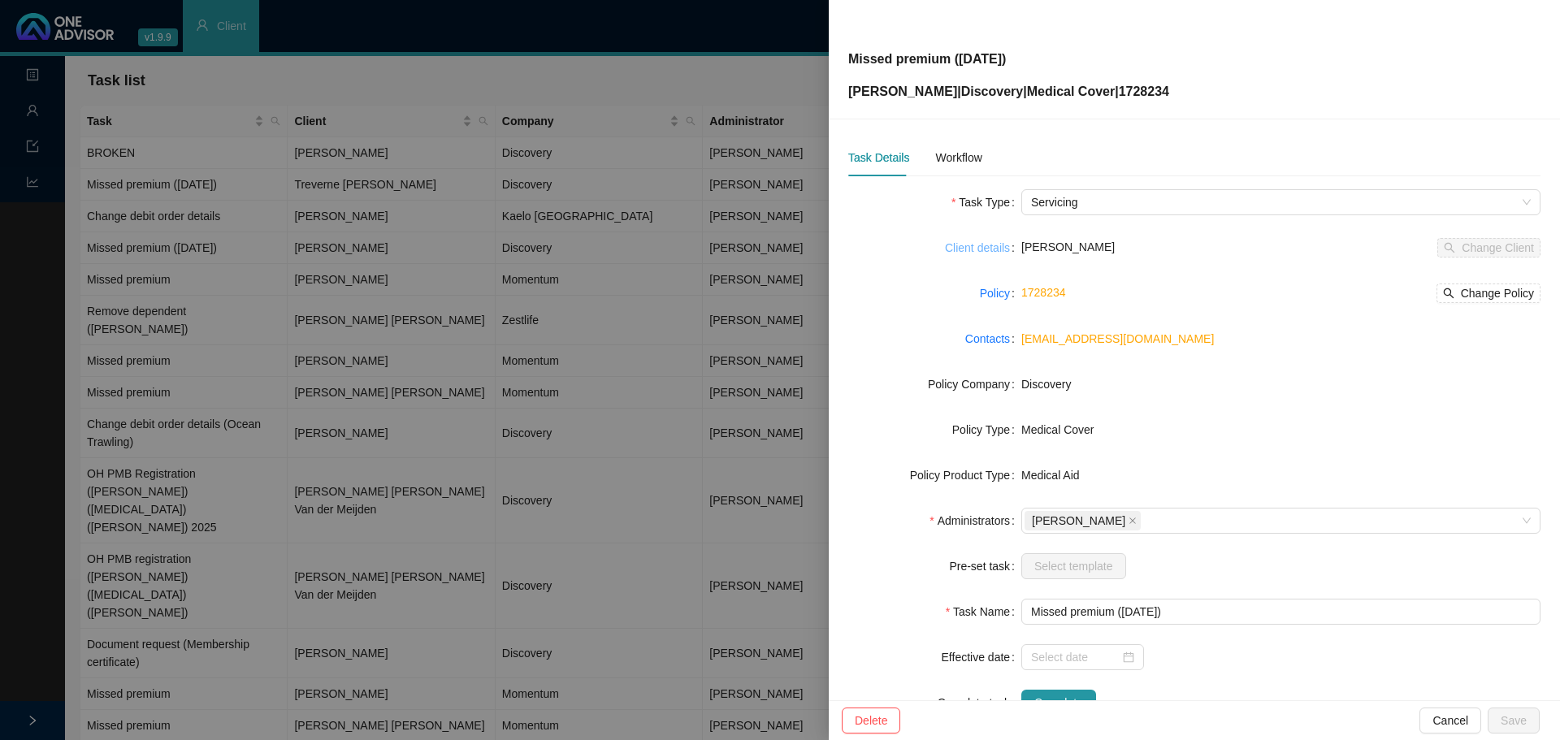
click at [982, 250] on link "Client details" at bounding box center [977, 248] width 65 height 18
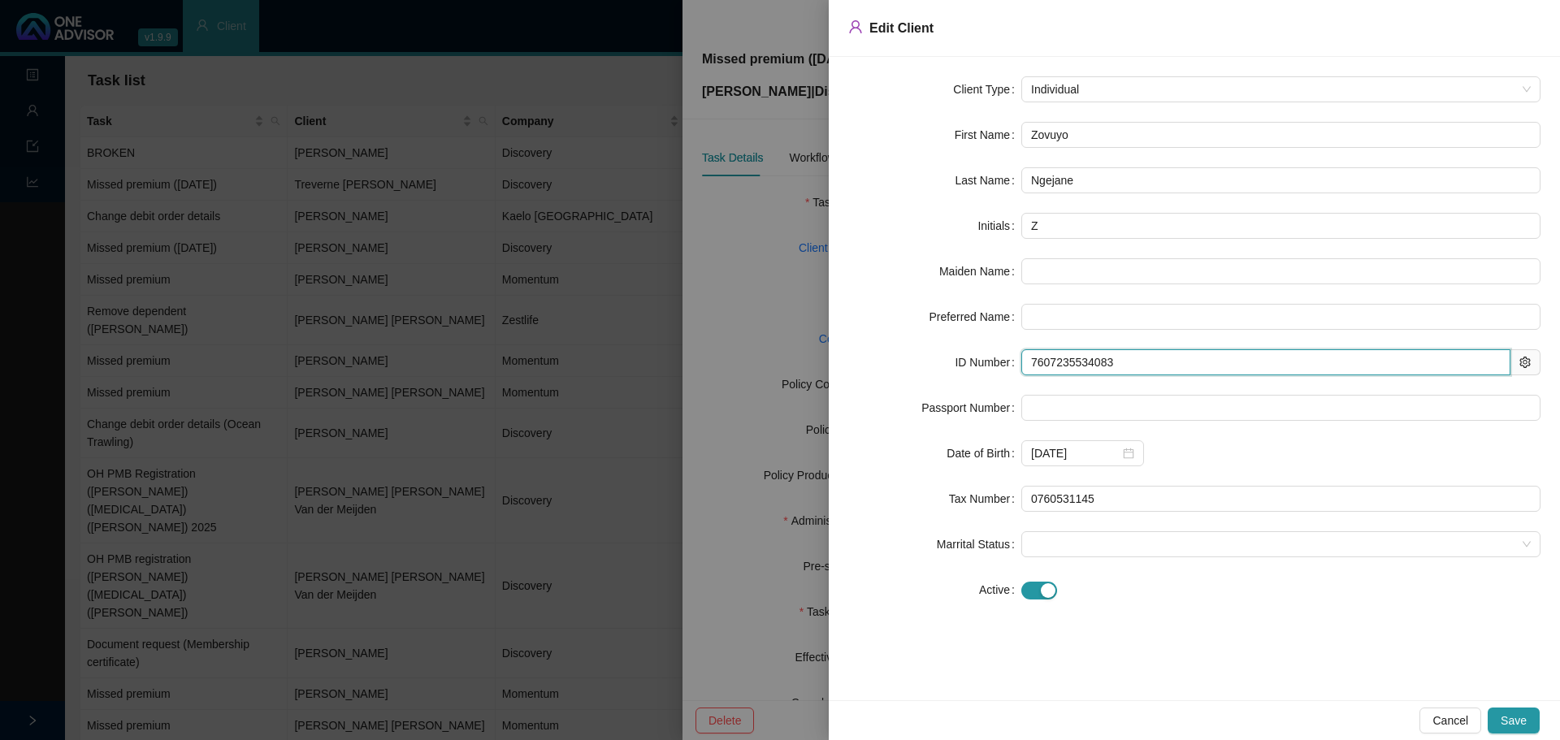
drag, startPoint x: 1122, startPoint y: 357, endPoint x: 935, endPoint y: 362, distance: 187.8
click at [935, 362] on div "ID Number 7607235534083" at bounding box center [1194, 362] width 692 height 26
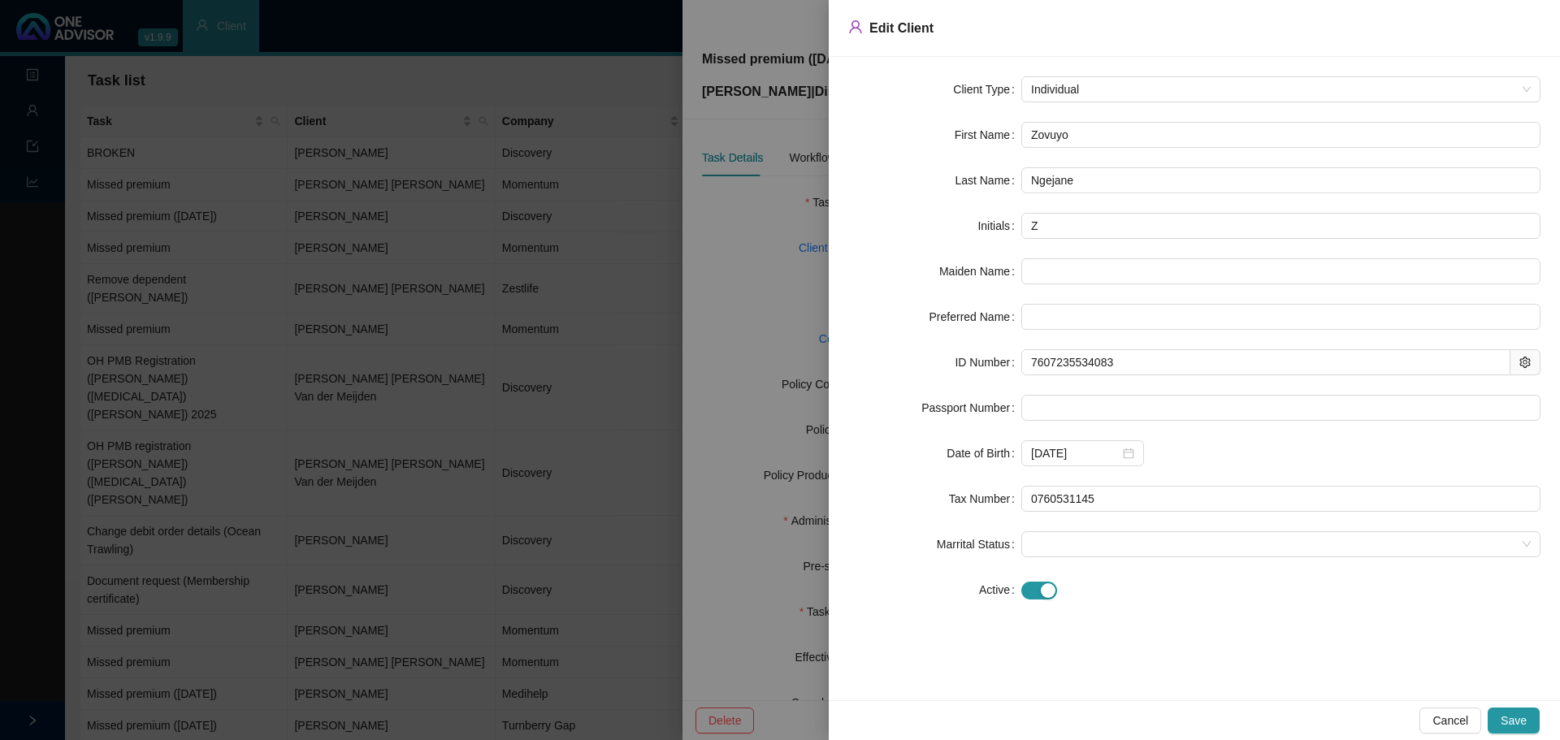
click at [770, 267] on div at bounding box center [780, 370] width 1560 height 740
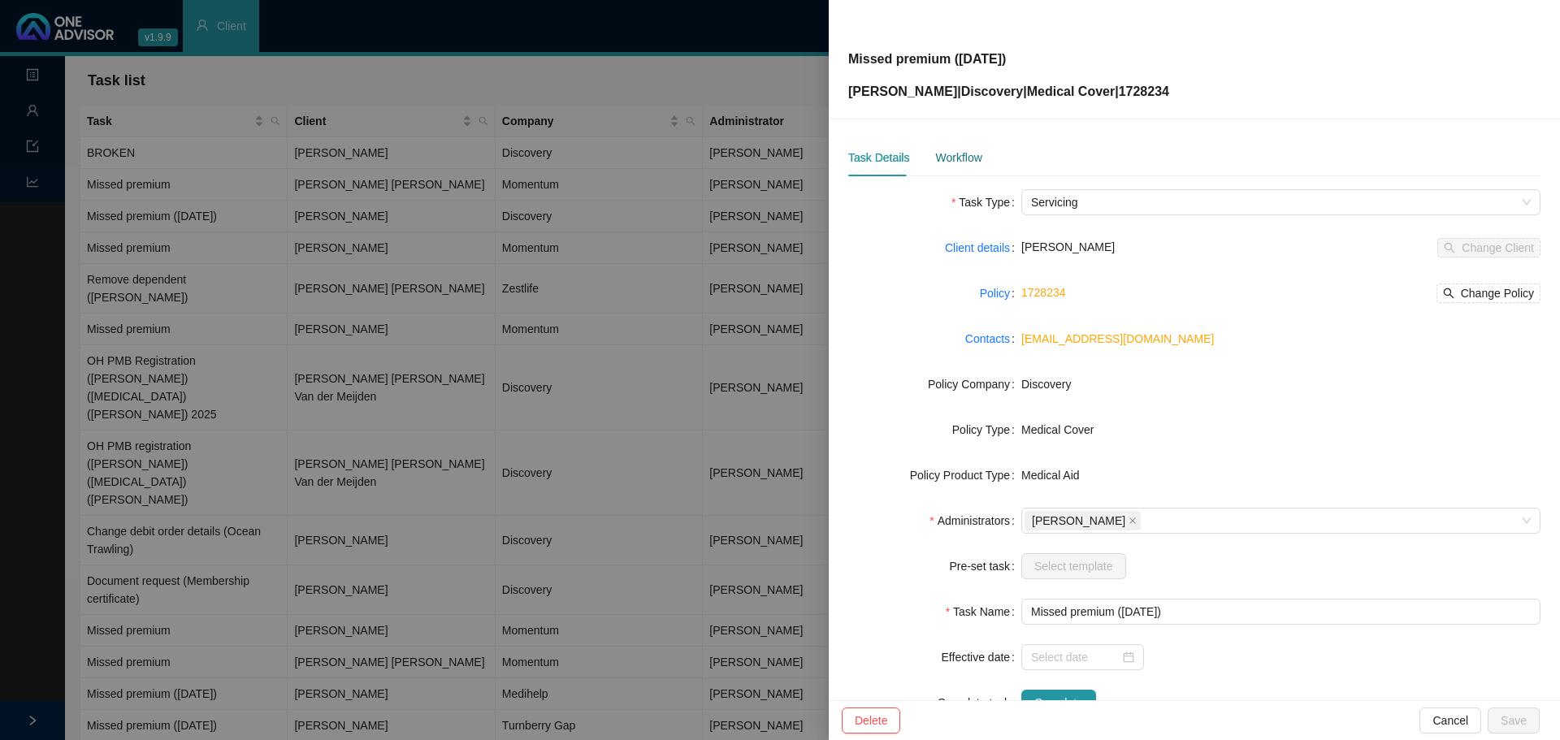
drag, startPoint x: 959, startPoint y: 165, endPoint x: 1071, endPoint y: 176, distance: 112.6
click at [959, 164] on div "Workflow" at bounding box center [958, 158] width 46 height 18
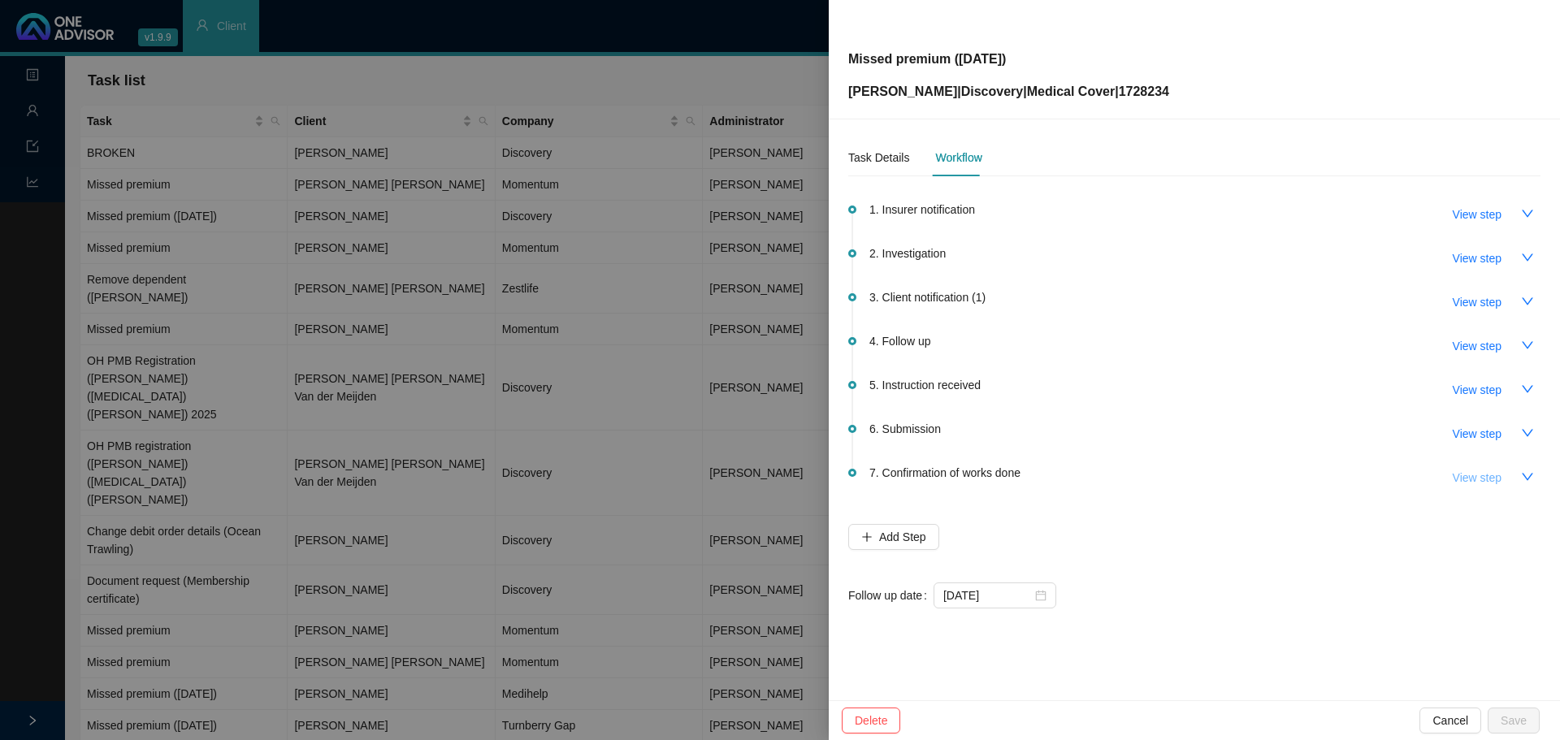
click at [1504, 480] on button "View step" at bounding box center [1477, 478] width 75 height 26
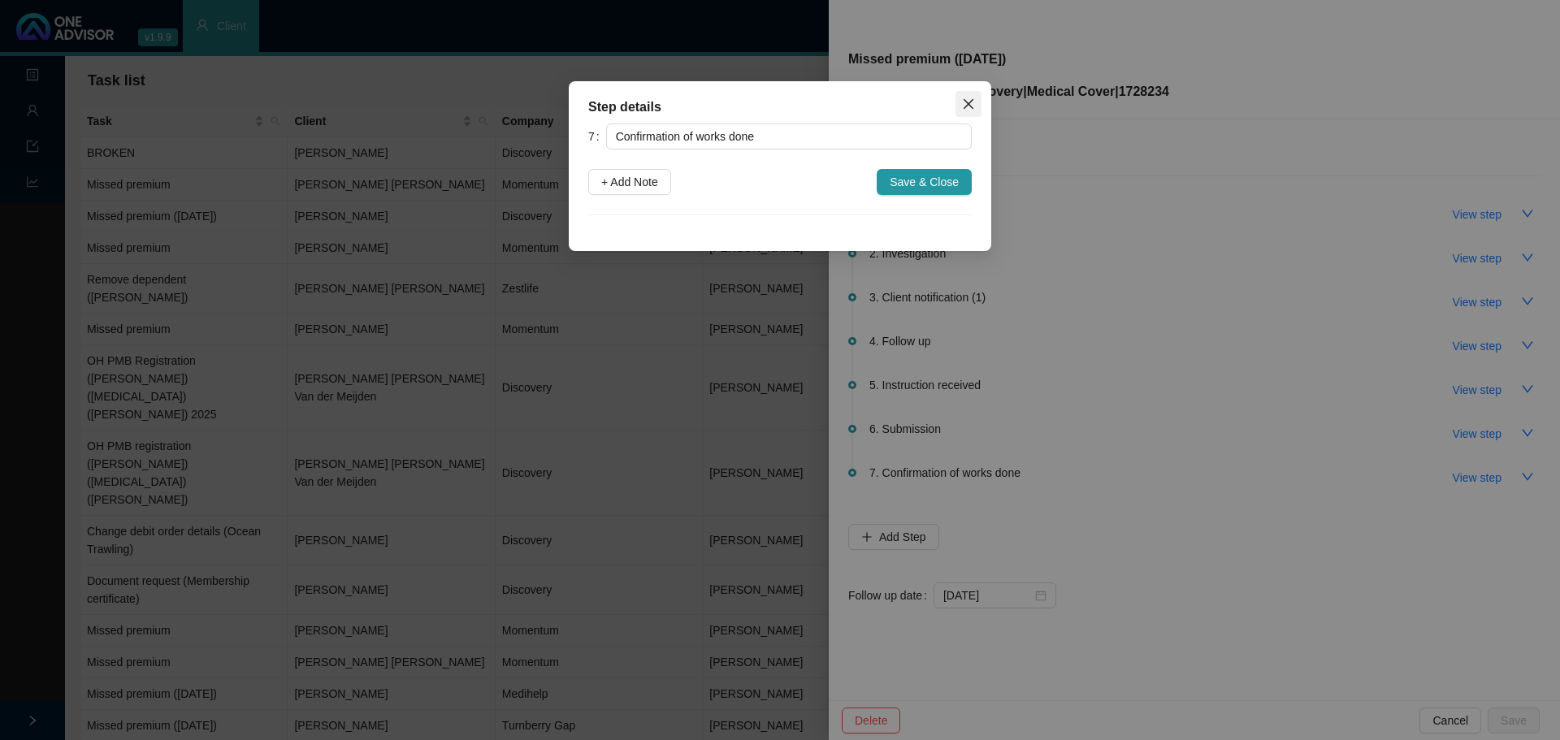
click at [970, 111] on button "Close" at bounding box center [969, 104] width 26 height 26
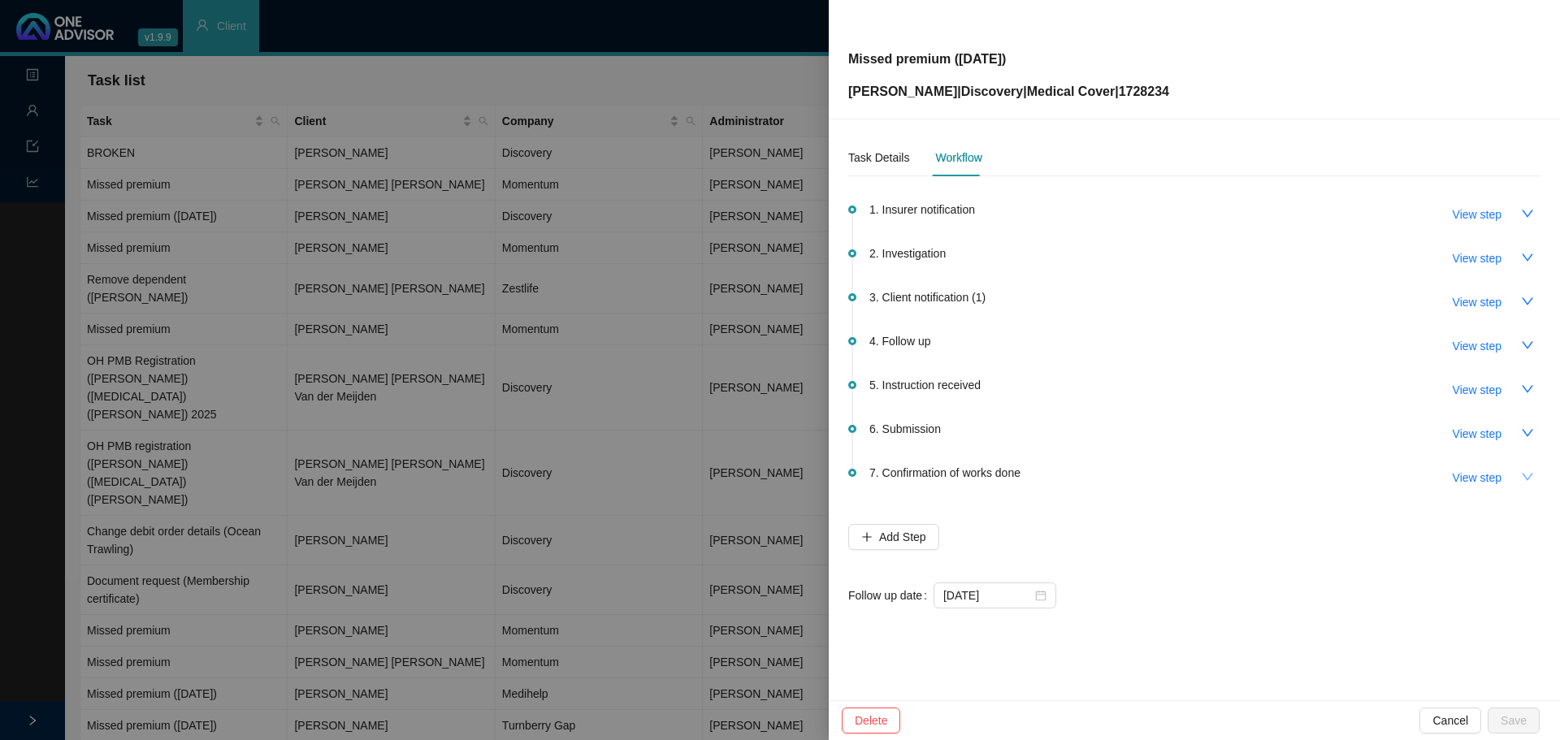
click at [1525, 478] on icon "down" at bounding box center [1527, 477] width 13 height 13
click at [1495, 479] on span "View step" at bounding box center [1477, 478] width 49 height 18
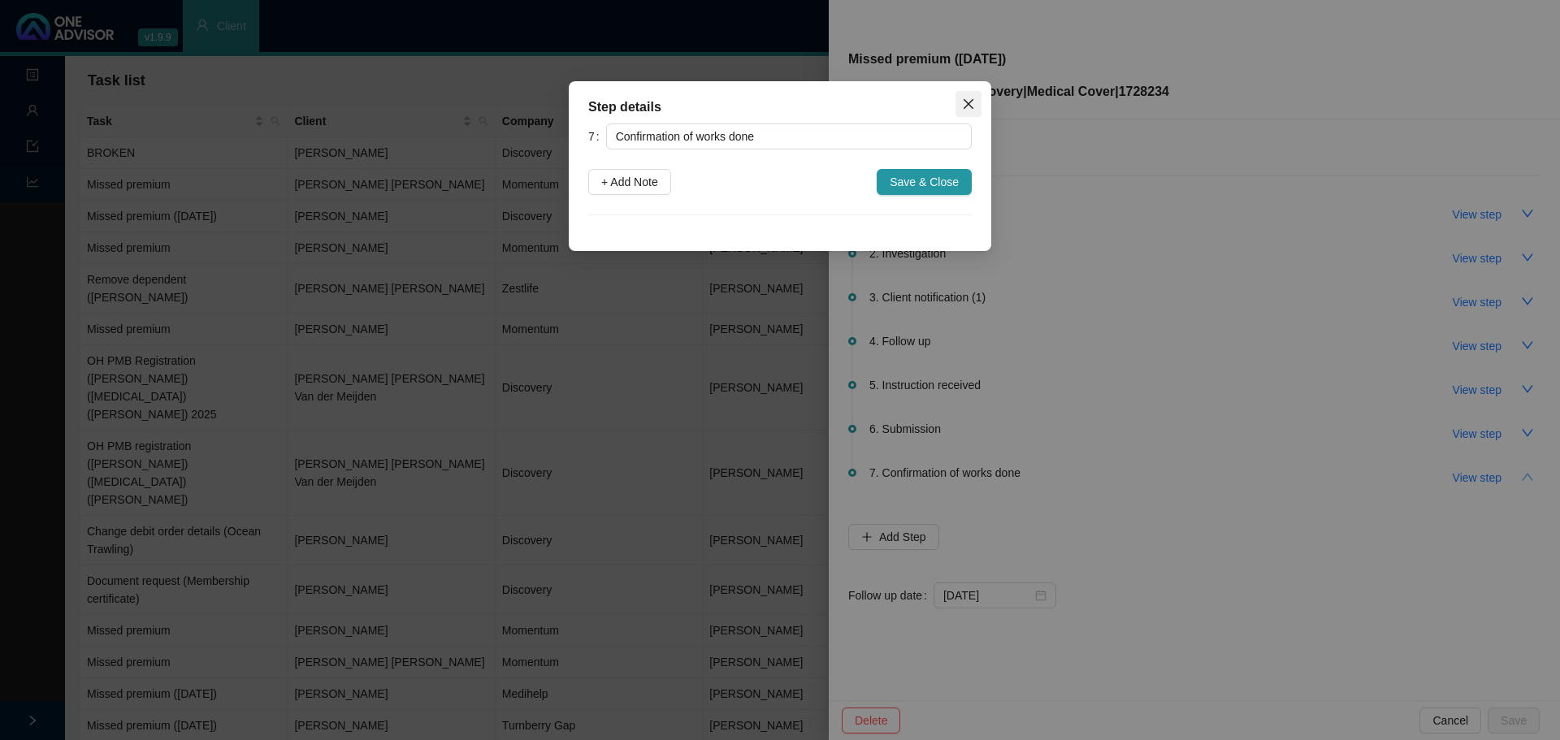
click at [966, 112] on button "Close" at bounding box center [969, 104] width 26 height 26
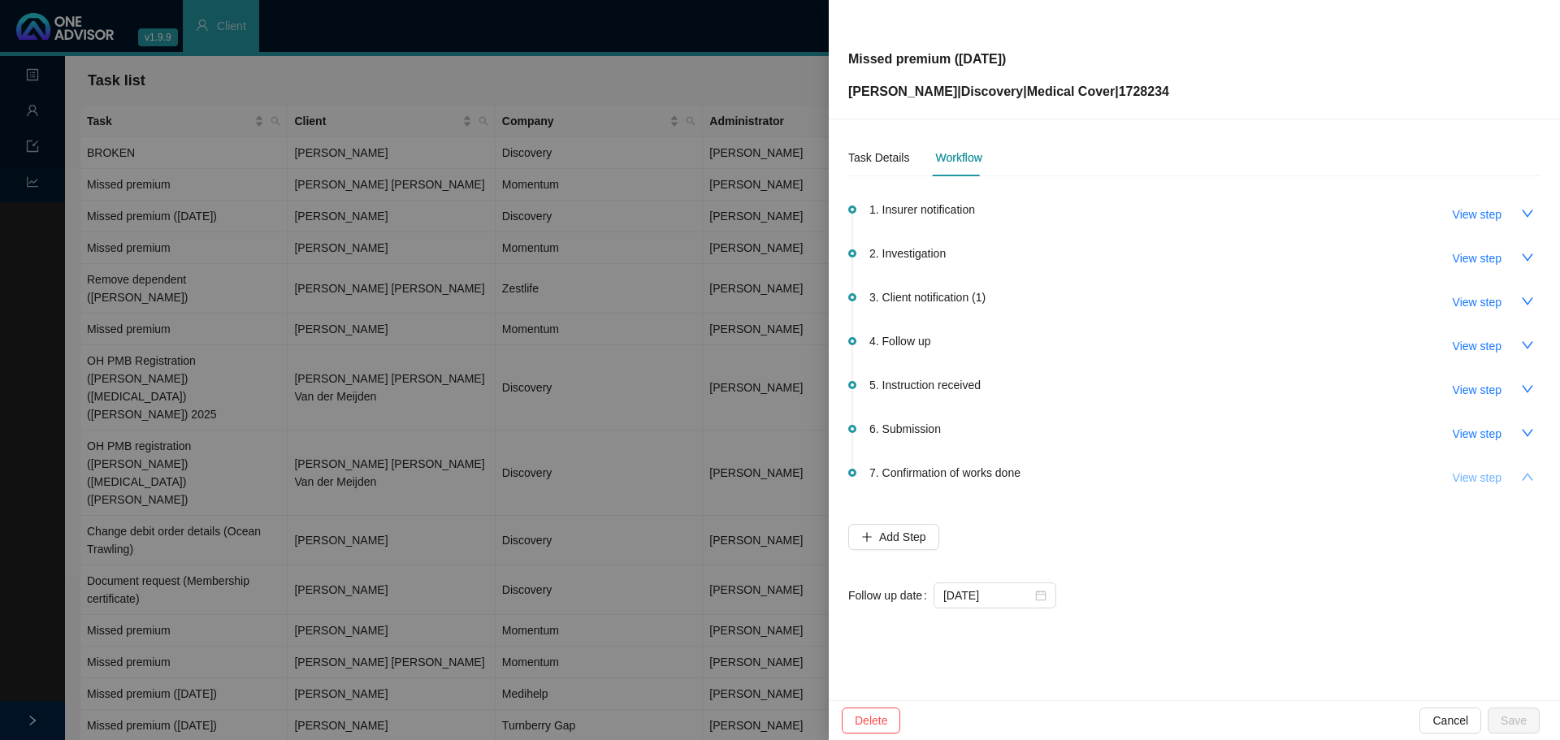
click at [1487, 479] on span "View step" at bounding box center [1477, 478] width 49 height 18
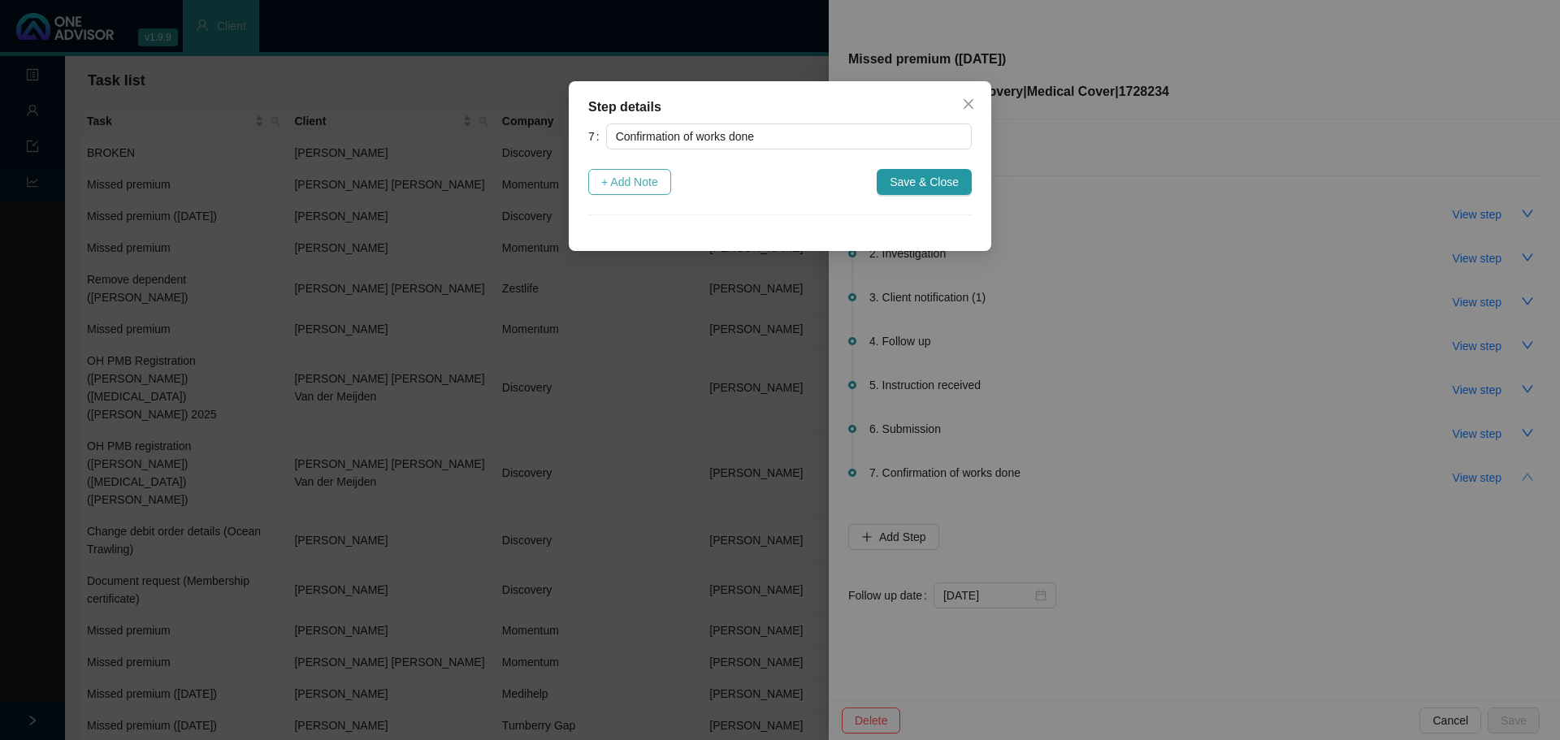
click at [627, 184] on span "+ Add Note" at bounding box center [629, 182] width 57 height 18
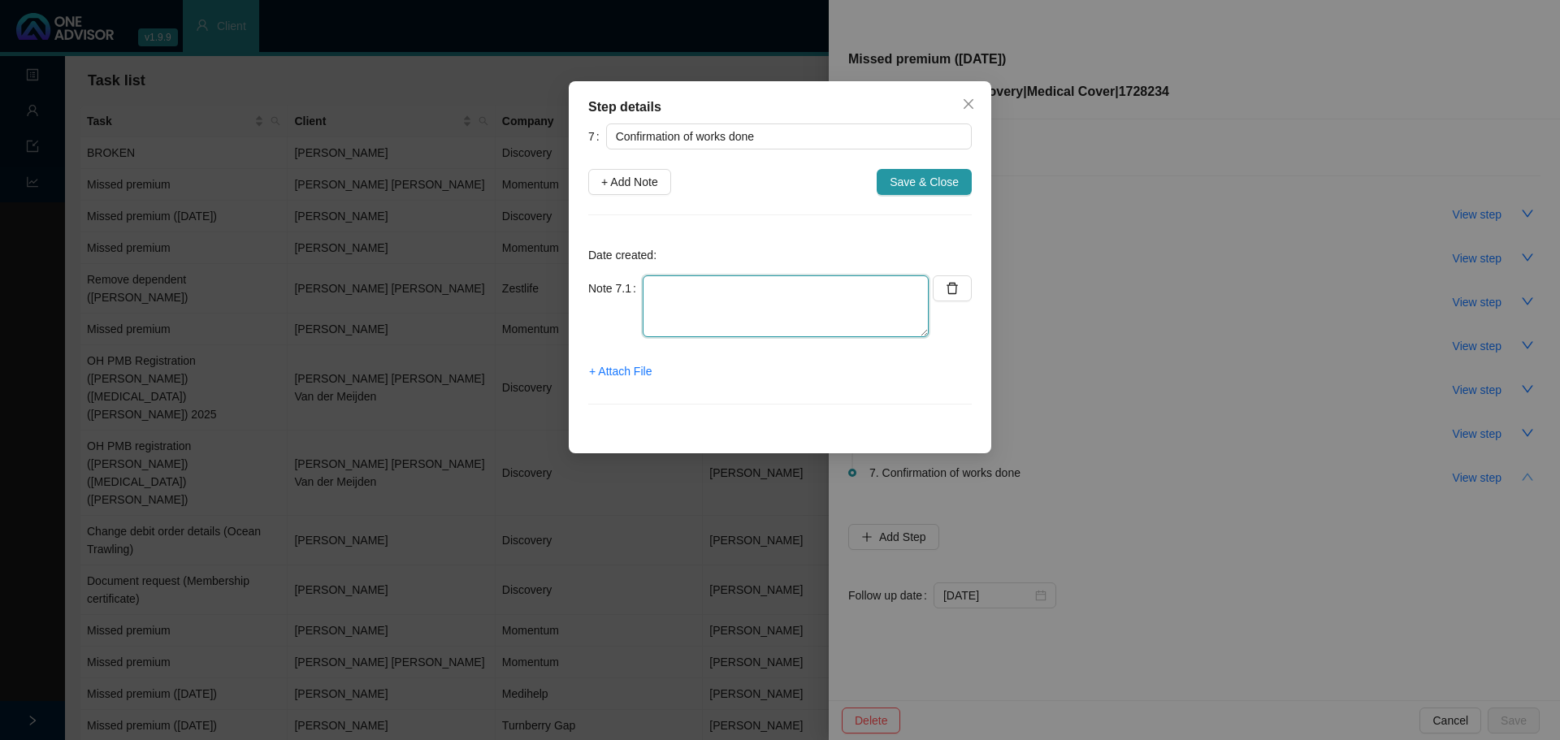
click at [692, 316] on textarea at bounding box center [786, 307] width 286 height 62
type textarea "Informed client: Medical aid is active"
click at [615, 375] on span "+ Attach File" at bounding box center [620, 371] width 63 height 18
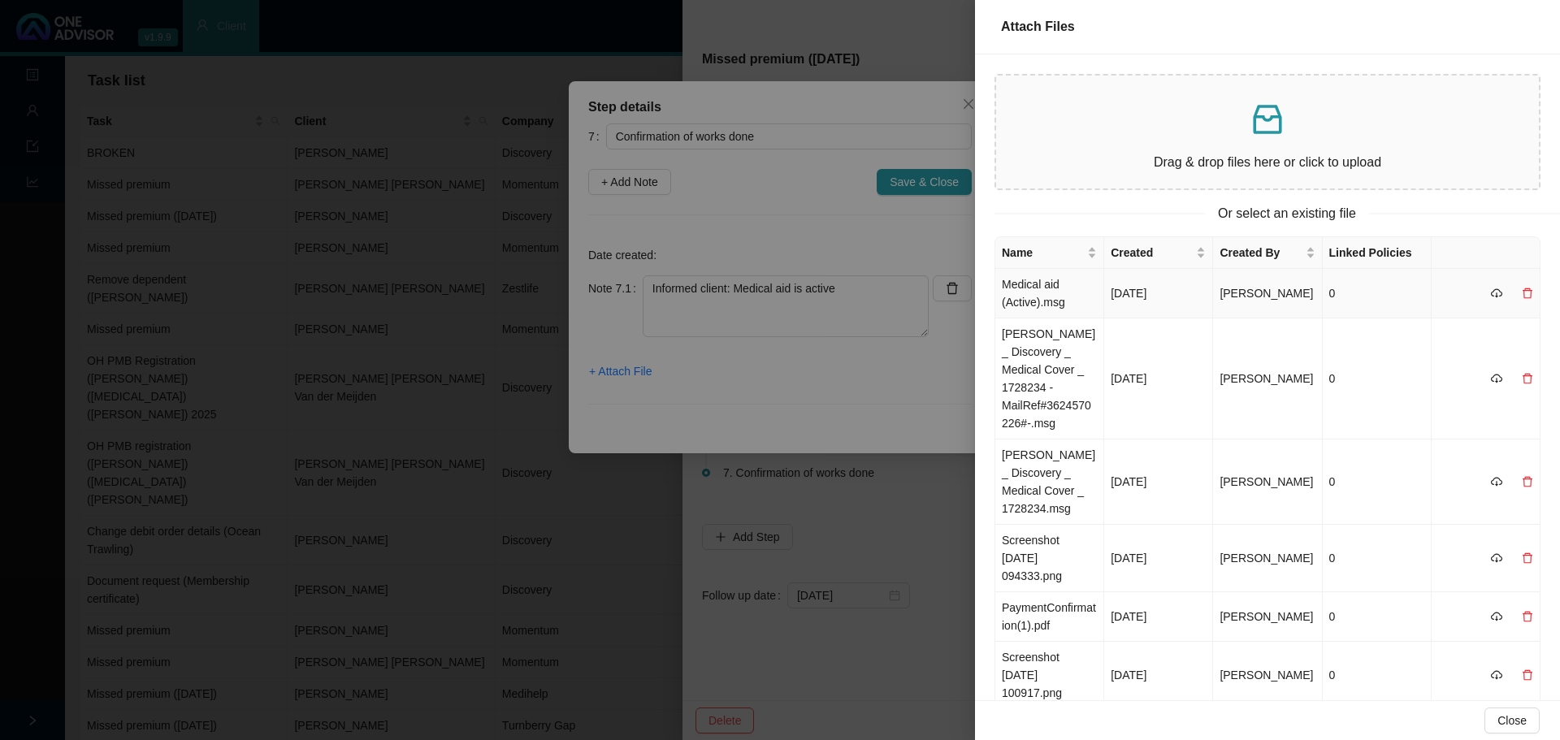
drag, startPoint x: 1035, startPoint y: 293, endPoint x: 1048, endPoint y: 293, distance: 13.0
click at [1035, 293] on td "Medical aid (Active).msg" at bounding box center [1050, 294] width 109 height 50
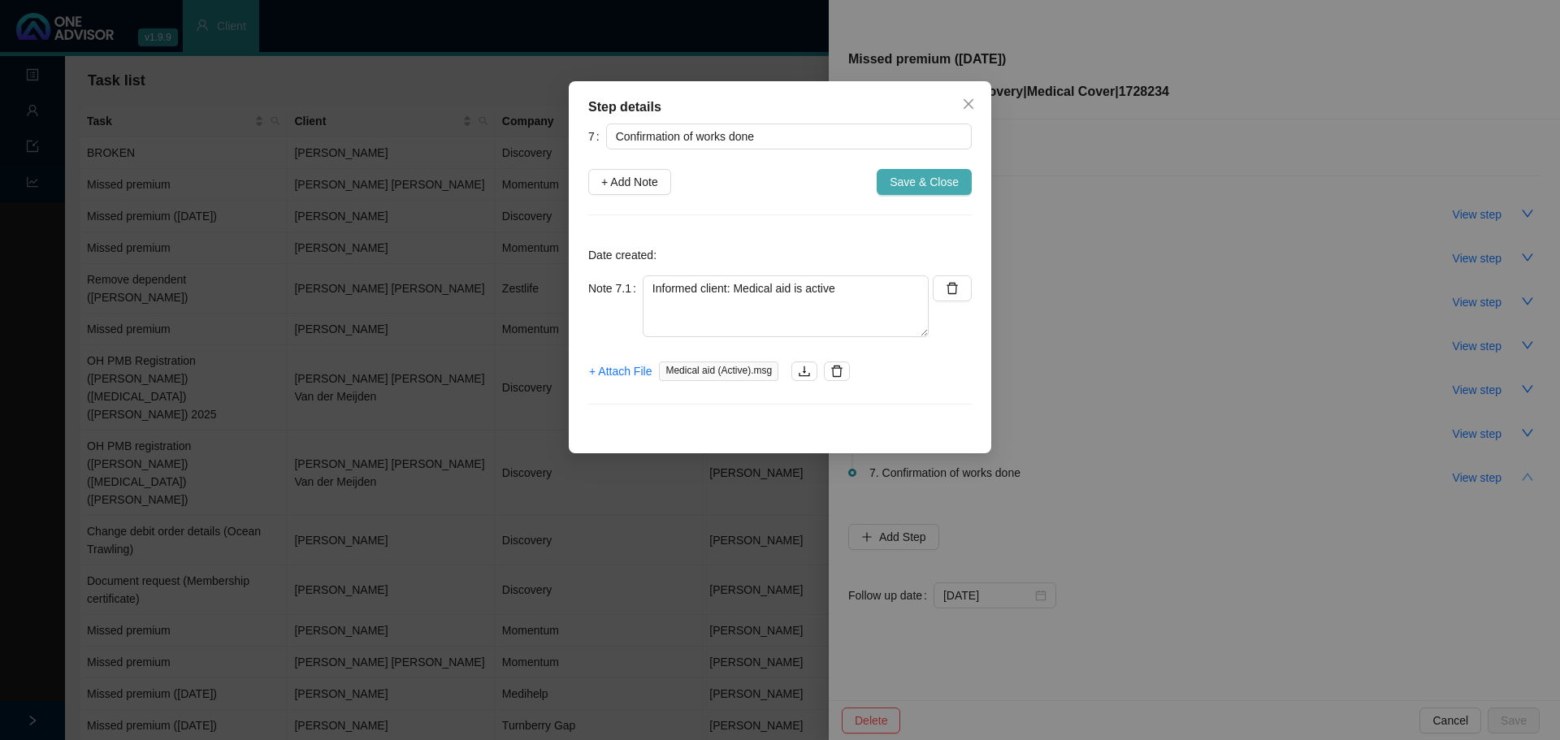
click at [933, 179] on span "Save & Close" at bounding box center [924, 182] width 69 height 18
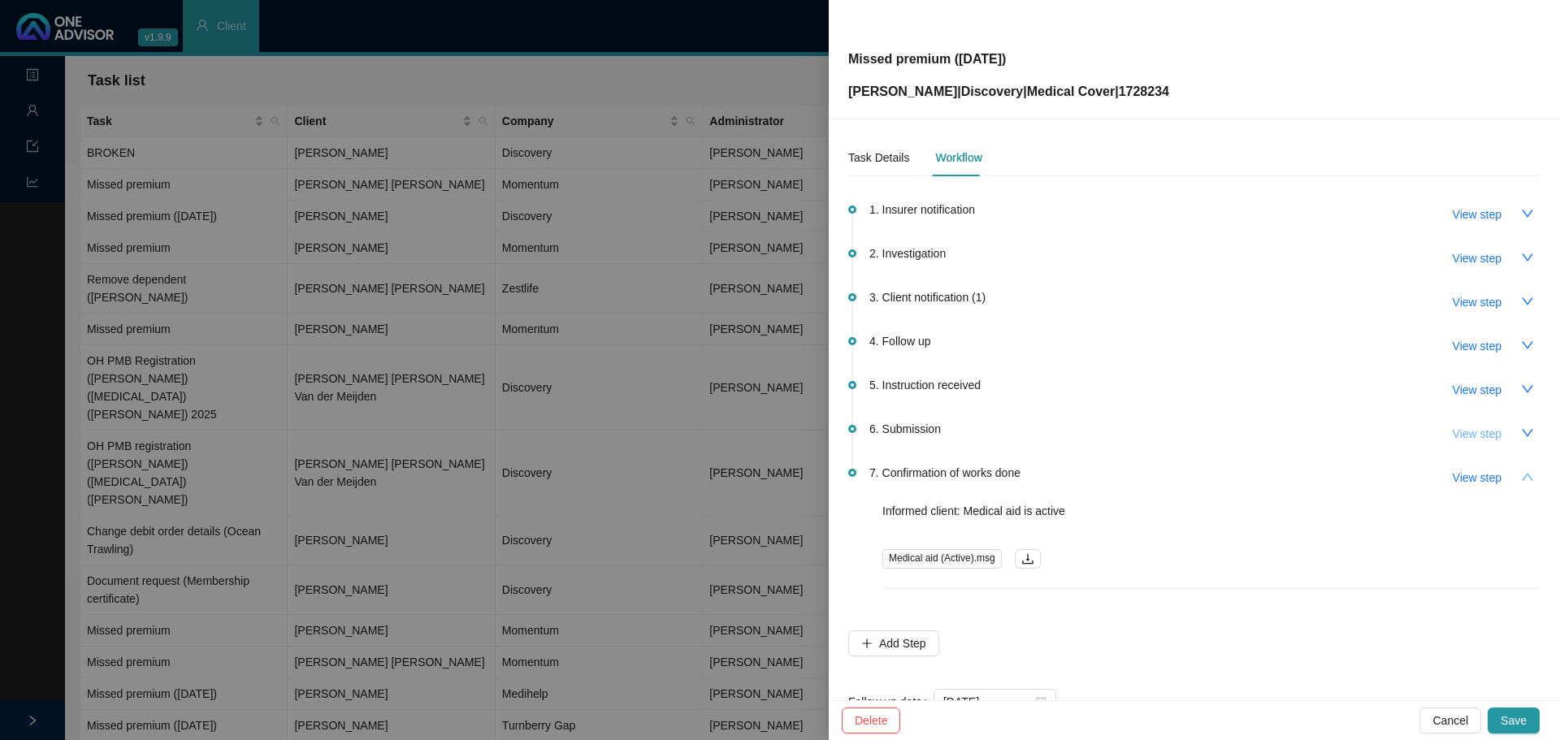
click at [1486, 437] on span "View step" at bounding box center [1477, 434] width 49 height 18
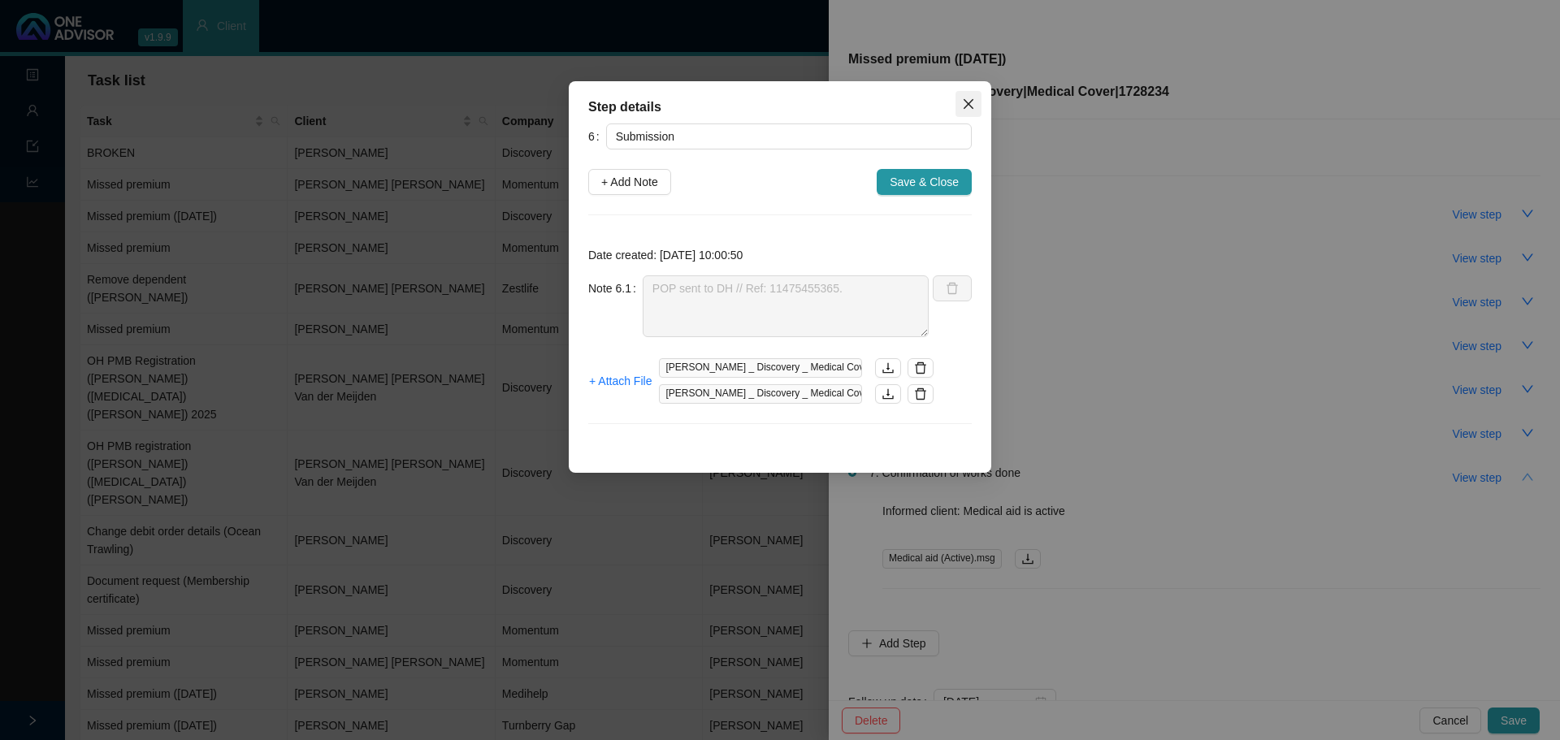
click at [966, 105] on icon "close" at bounding box center [968, 104] width 13 height 13
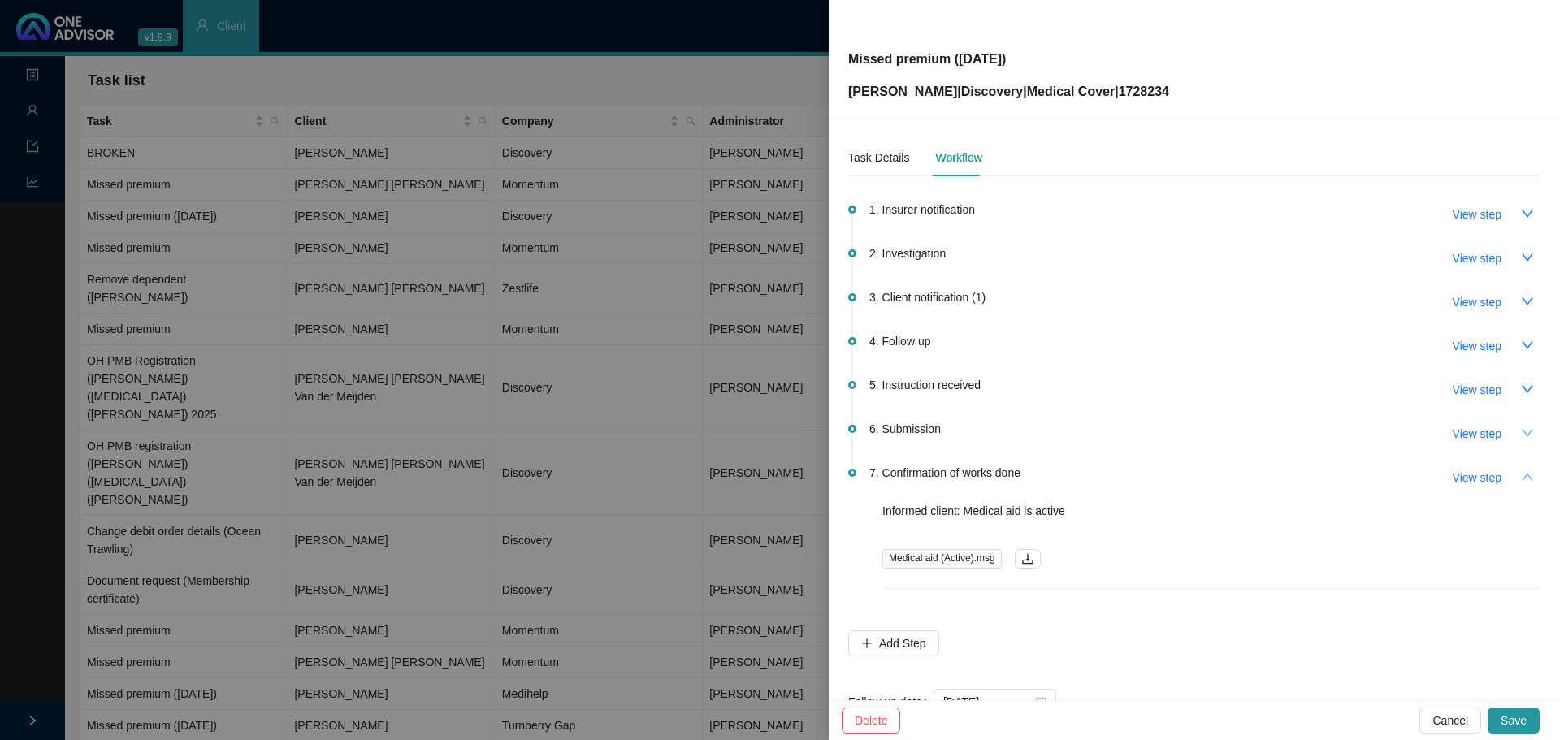
click at [1521, 433] on icon "down" at bounding box center [1527, 433] width 13 height 13
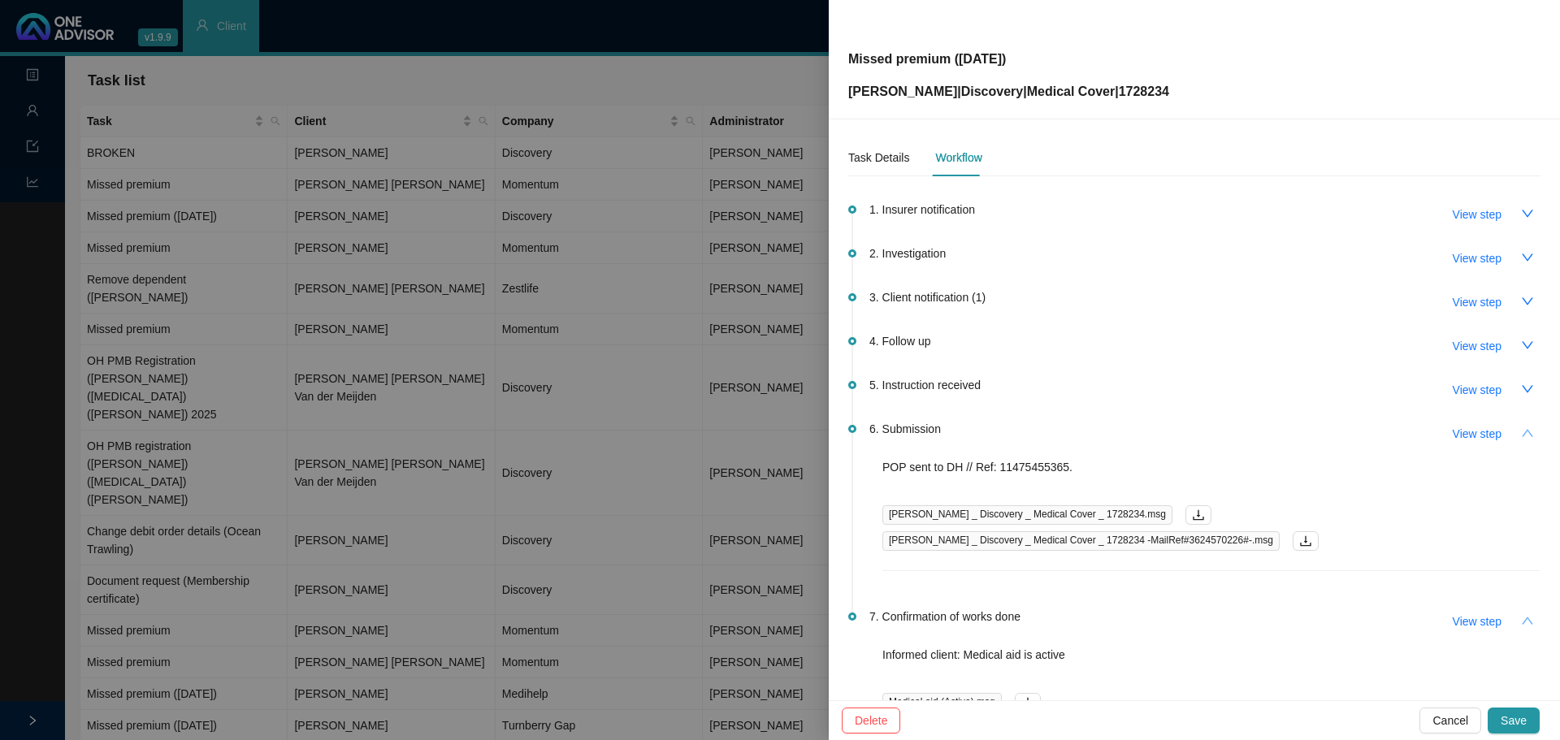
click at [1521, 433] on icon "up" at bounding box center [1527, 433] width 13 height 13
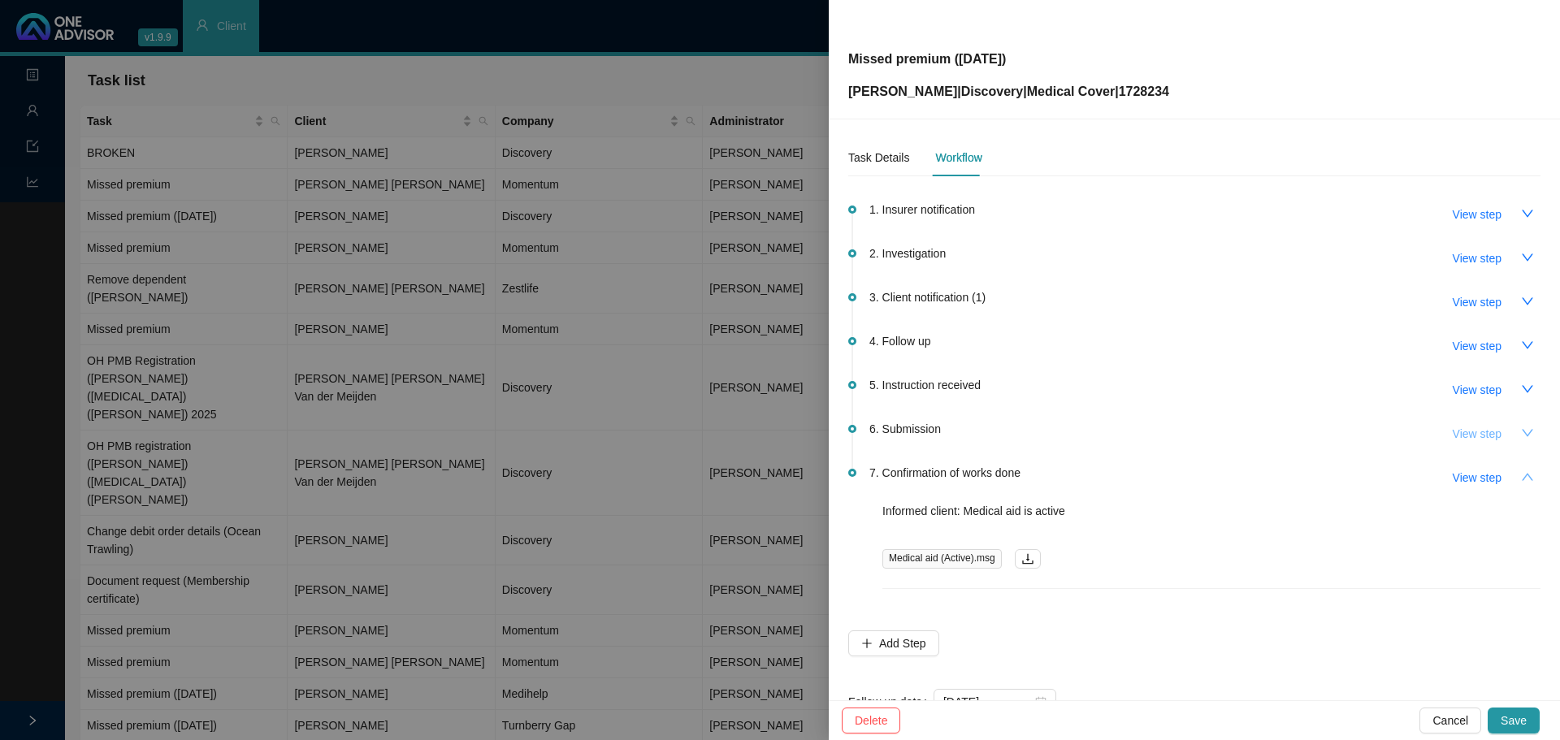
click at [1459, 431] on span "View step" at bounding box center [1477, 434] width 49 height 18
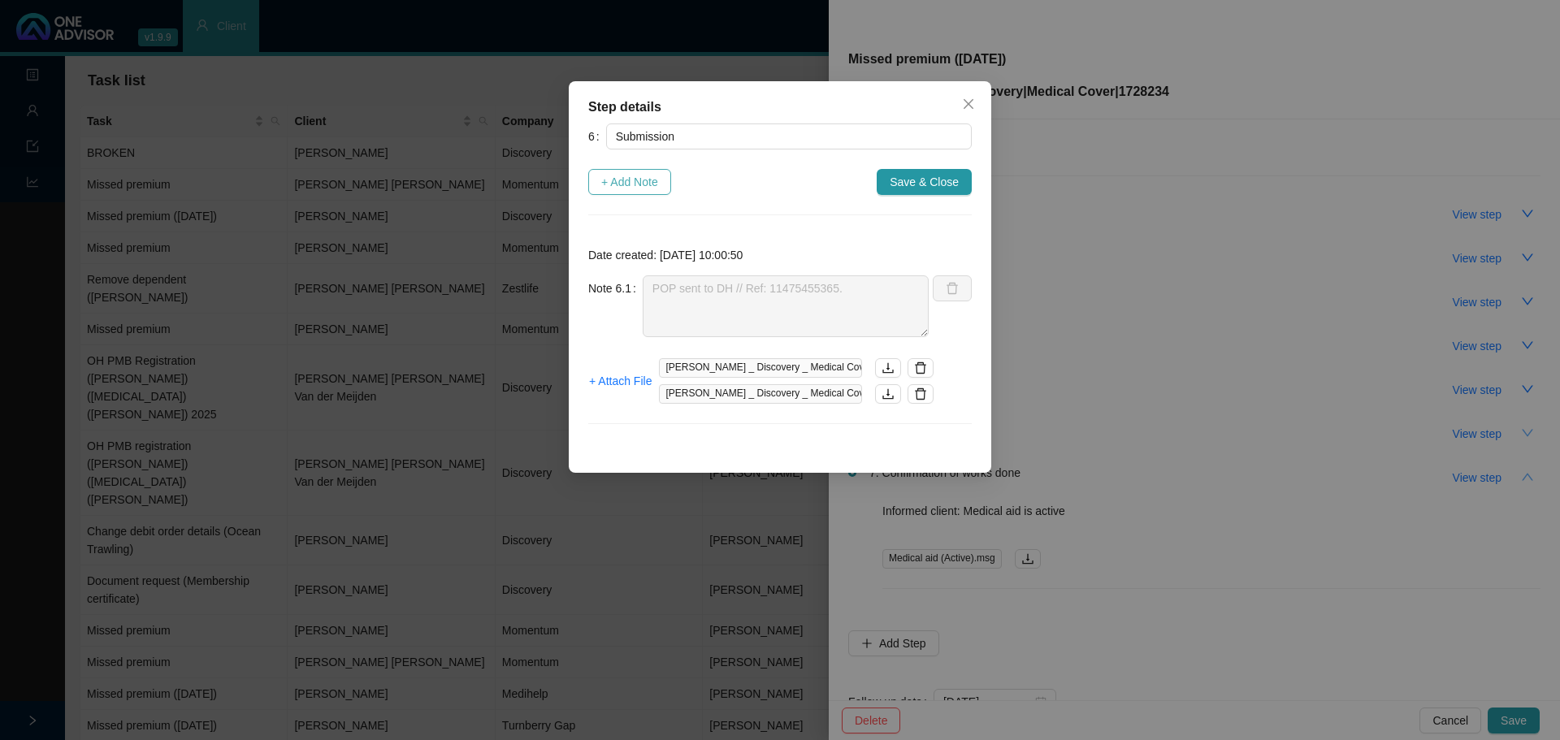
click at [624, 183] on span "+ Add Note" at bounding box center [629, 182] width 57 height 18
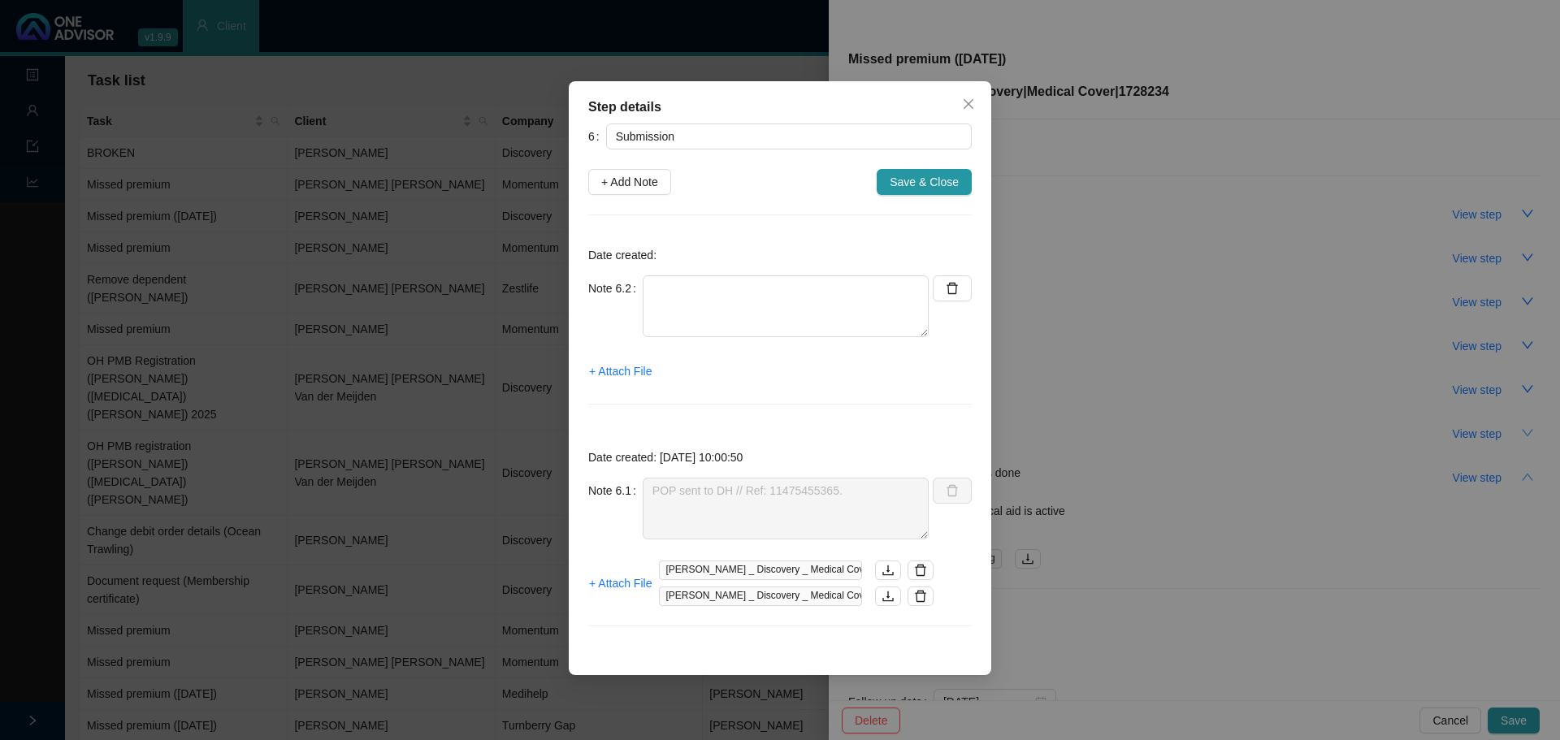
click at [689, 341] on div "Note 6.2" at bounding box center [758, 316] width 341 height 81
click at [679, 250] on p "Date created:" at bounding box center [780, 255] width 384 height 18
click at [683, 306] on textarea at bounding box center [786, 307] width 286 height 62
click at [779, 287] on textarea "Contacted DH // Medical aid is active & up to date" at bounding box center [786, 307] width 286 height 62
paste textarea "011478156077."
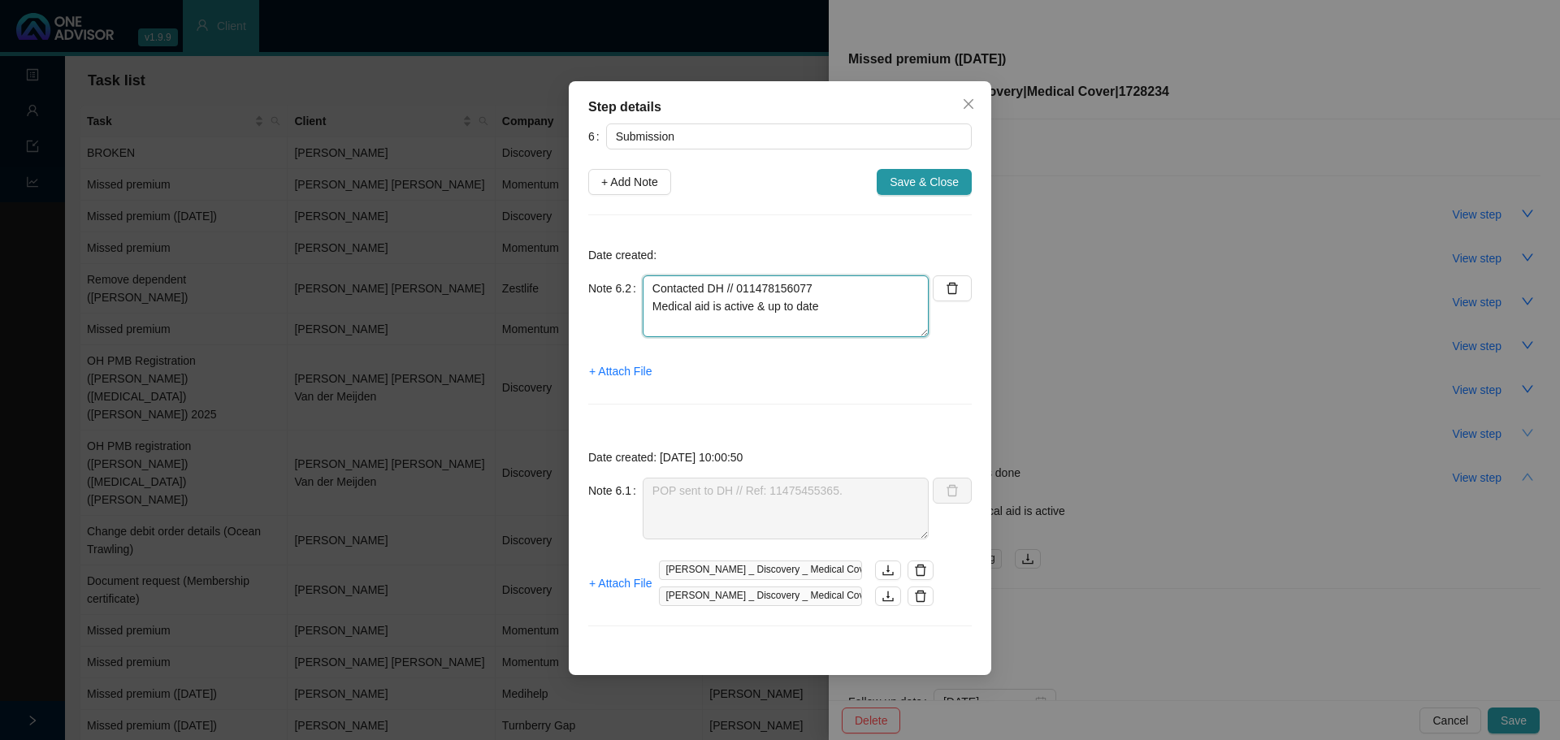
click at [738, 289] on textarea "Contacted DH // 011478156077 Medical aid is active & up to date" at bounding box center [786, 307] width 286 height 62
type textarea "Contacted DH // Ref: 011478156077 Medical aid is active & up to date"
click at [925, 183] on span "Save & Close" at bounding box center [924, 182] width 69 height 18
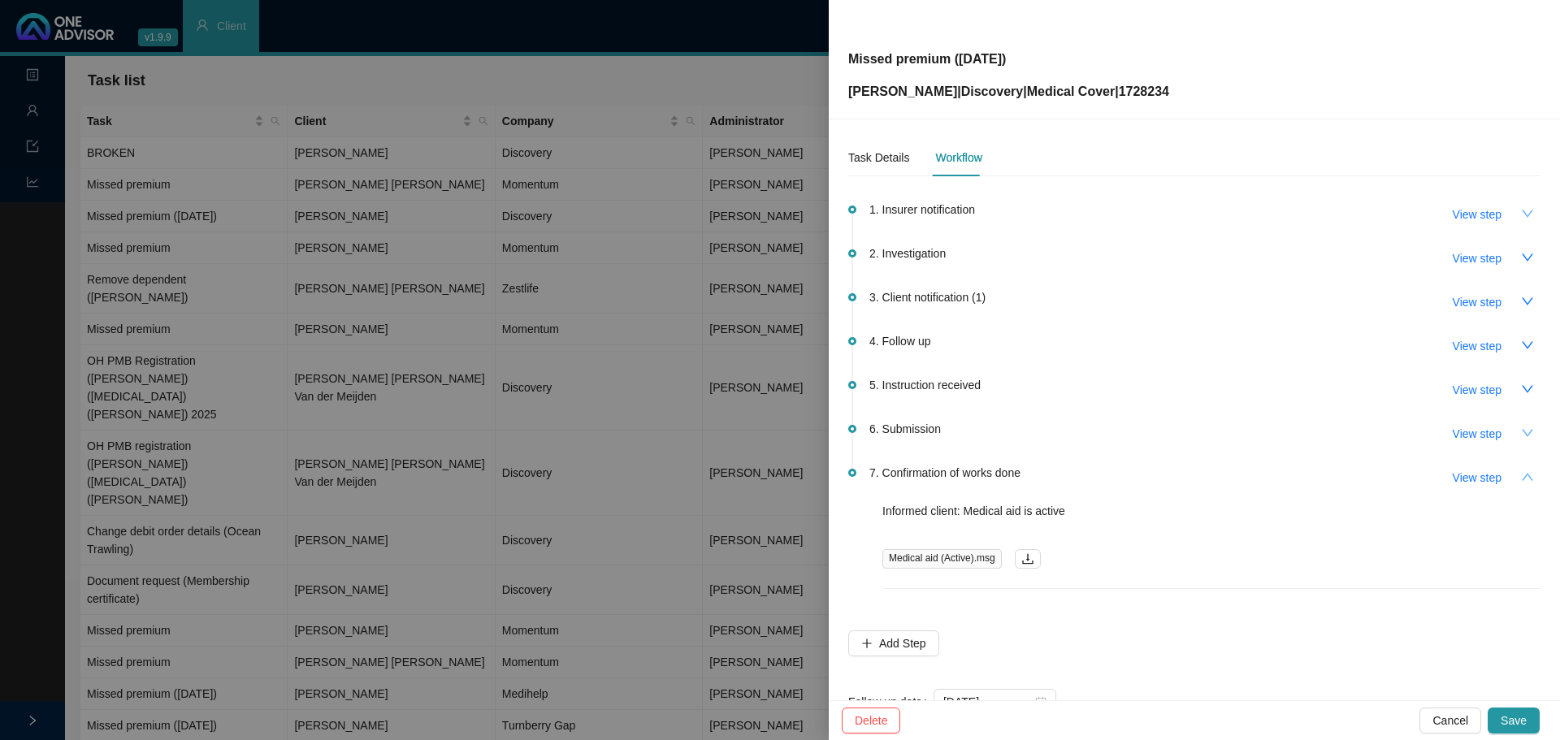
click at [1521, 210] on icon "down" at bounding box center [1527, 213] width 13 height 13
click at [1492, 210] on button "View step" at bounding box center [1477, 215] width 75 height 26
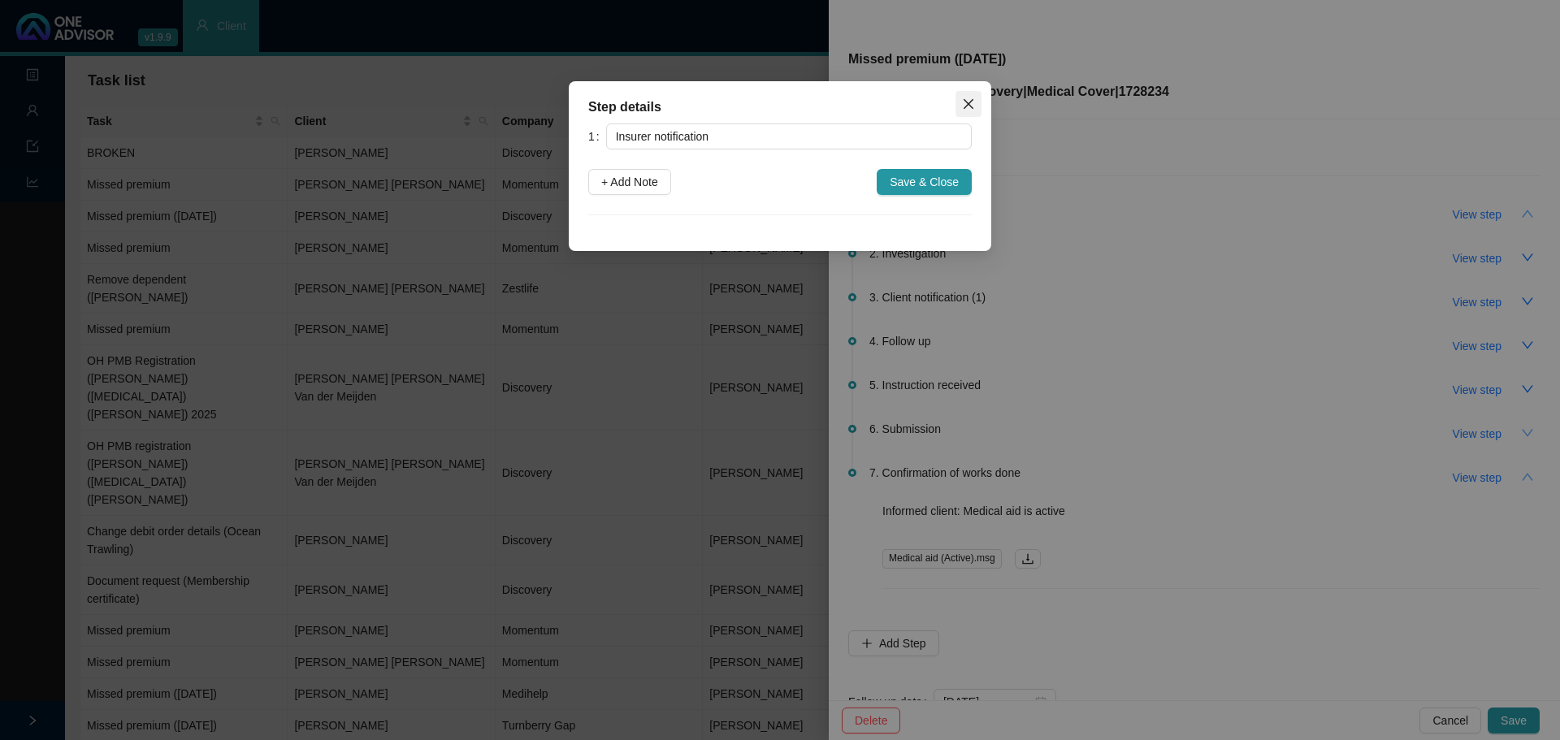
click at [972, 102] on icon "close" at bounding box center [969, 104] width 10 height 10
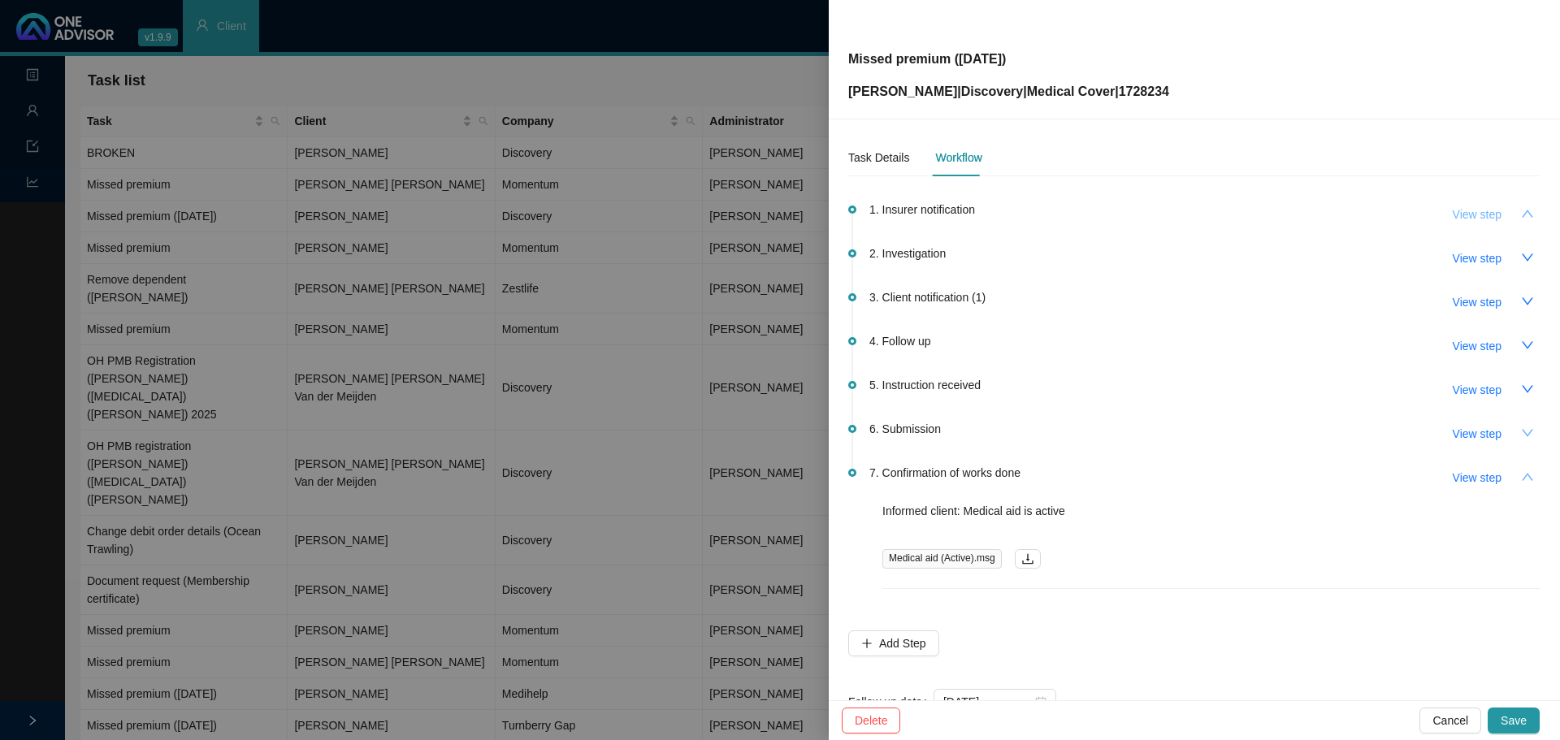
click at [1461, 217] on span "View step" at bounding box center [1477, 215] width 49 height 18
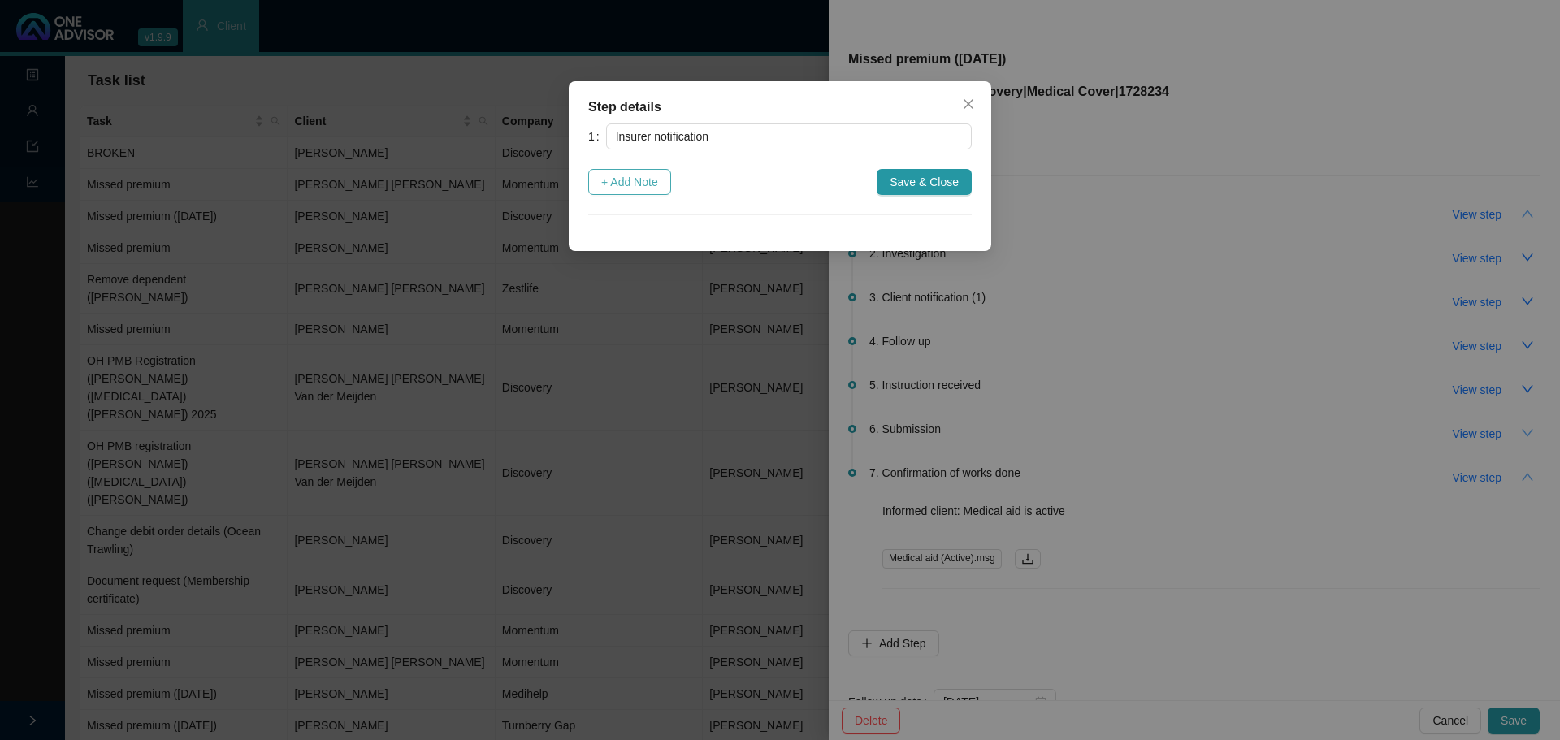
click at [628, 186] on span "+ Add Note" at bounding box center [629, 182] width 57 height 18
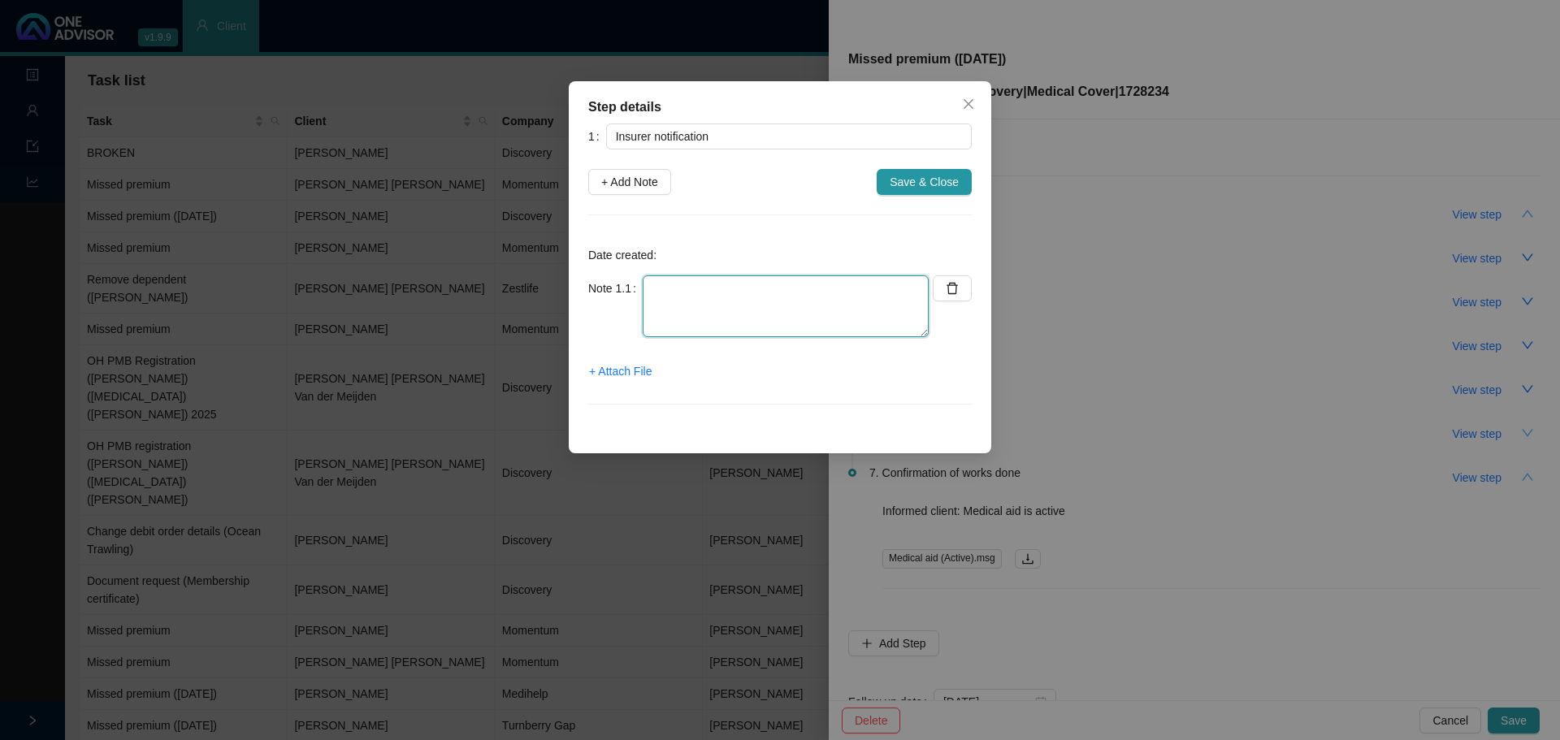
click at [670, 285] on textarea at bounding box center [786, 307] width 286 height 62
type textarea "On suspended list"
drag, startPoint x: 944, startPoint y: 182, endPoint x: 965, endPoint y: 179, distance: 20.6
click at [944, 183] on span "Save & Close" at bounding box center [924, 182] width 69 height 18
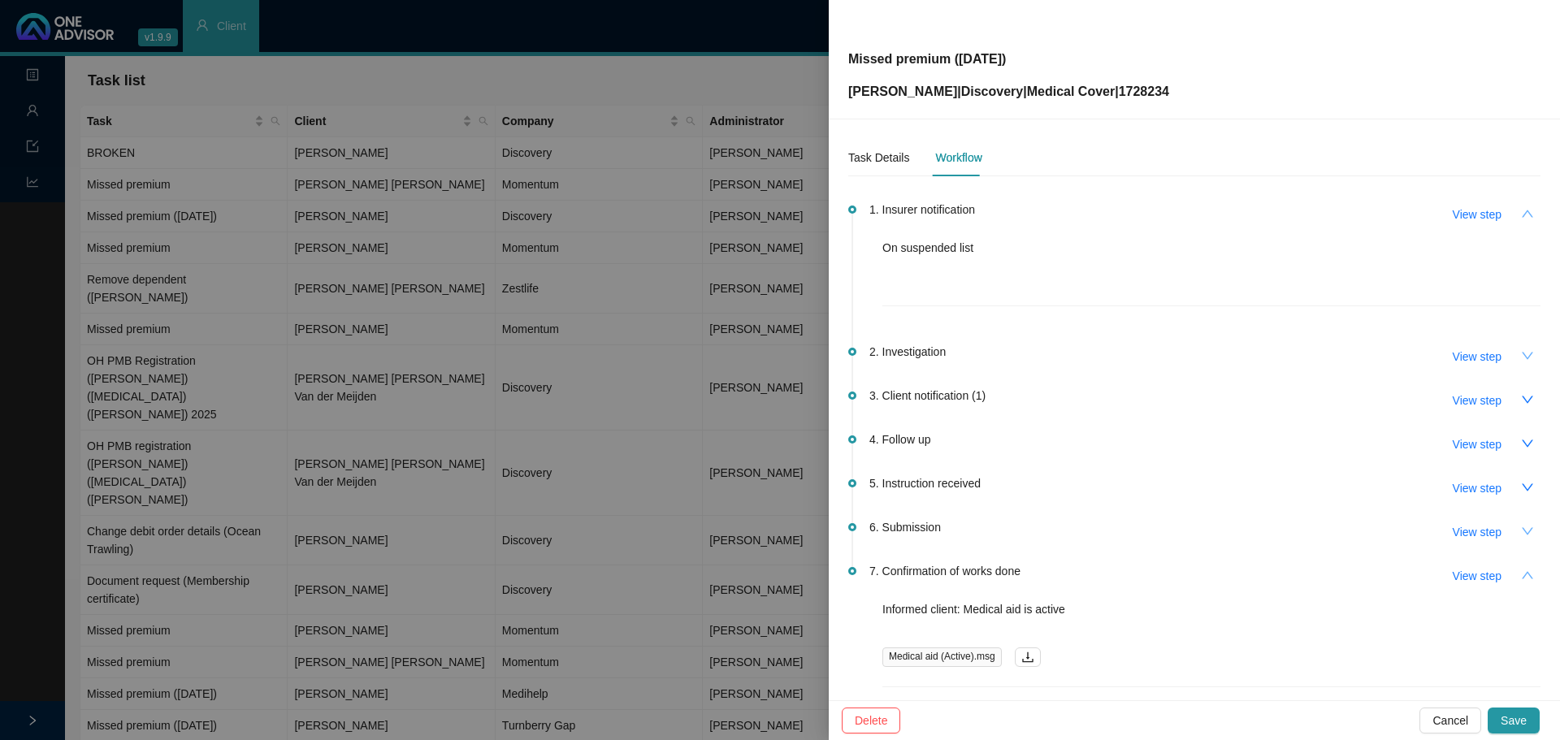
click at [1521, 354] on icon "down" at bounding box center [1527, 355] width 13 height 13
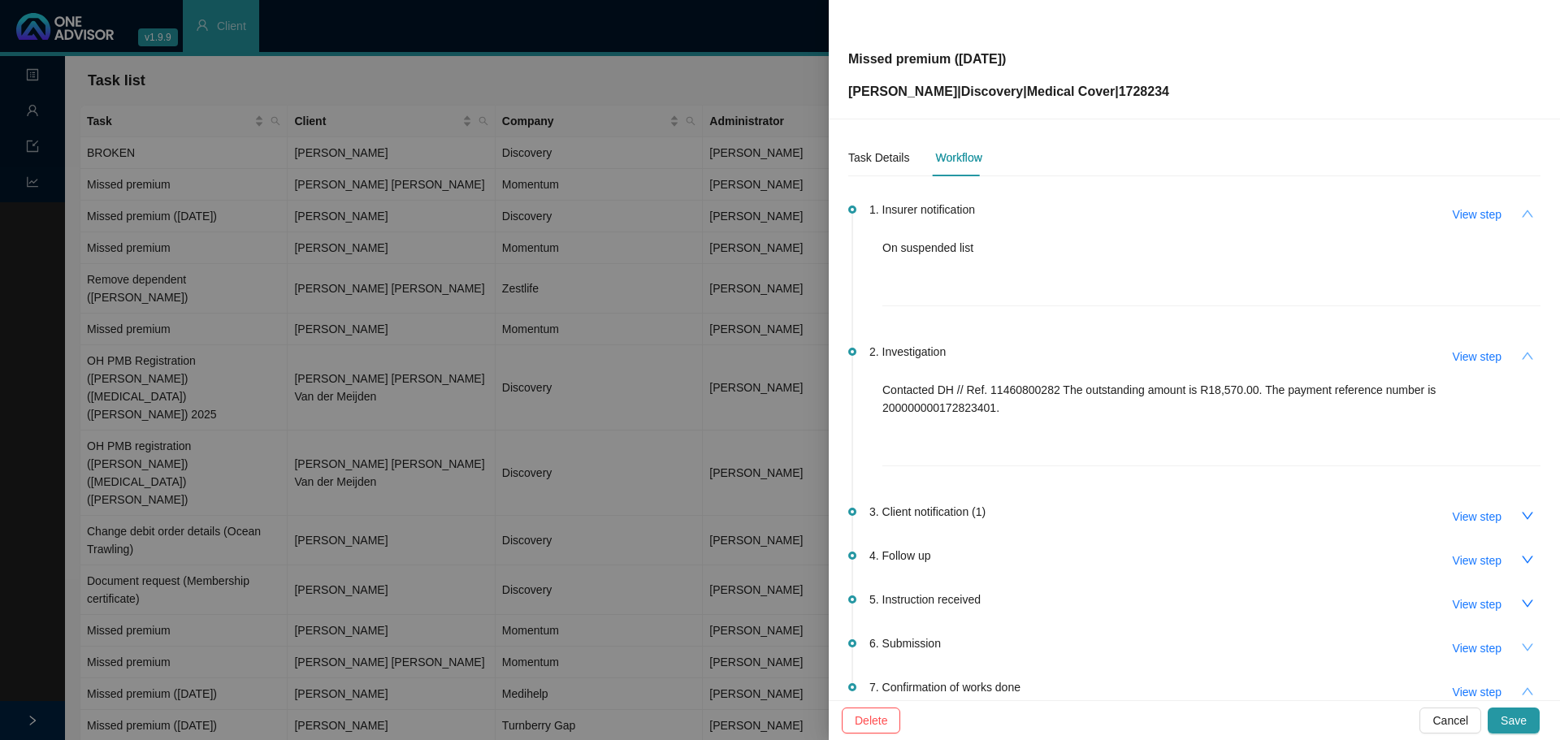
scroll to position [81, 0]
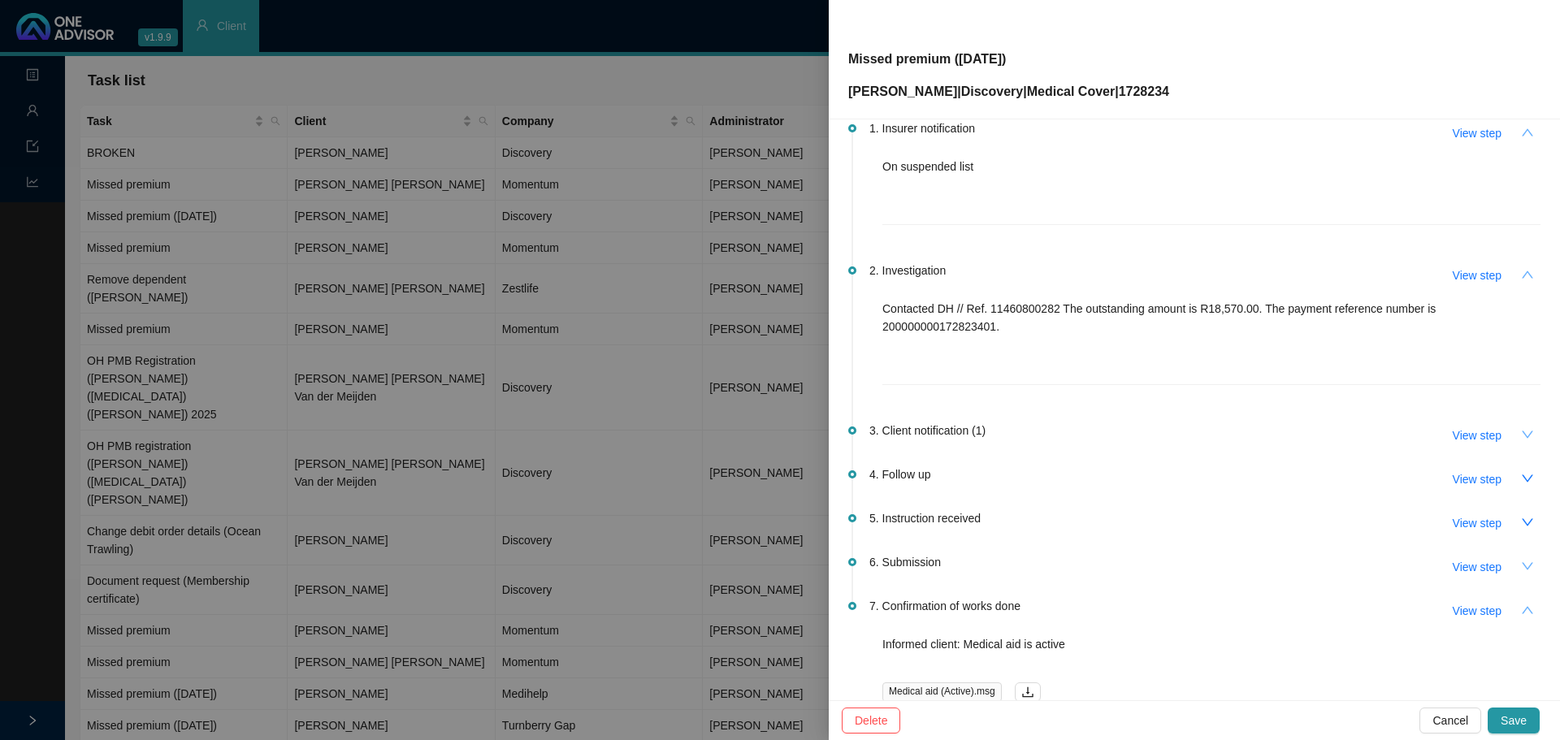
click at [1521, 436] on icon "down" at bounding box center [1527, 434] width 13 height 13
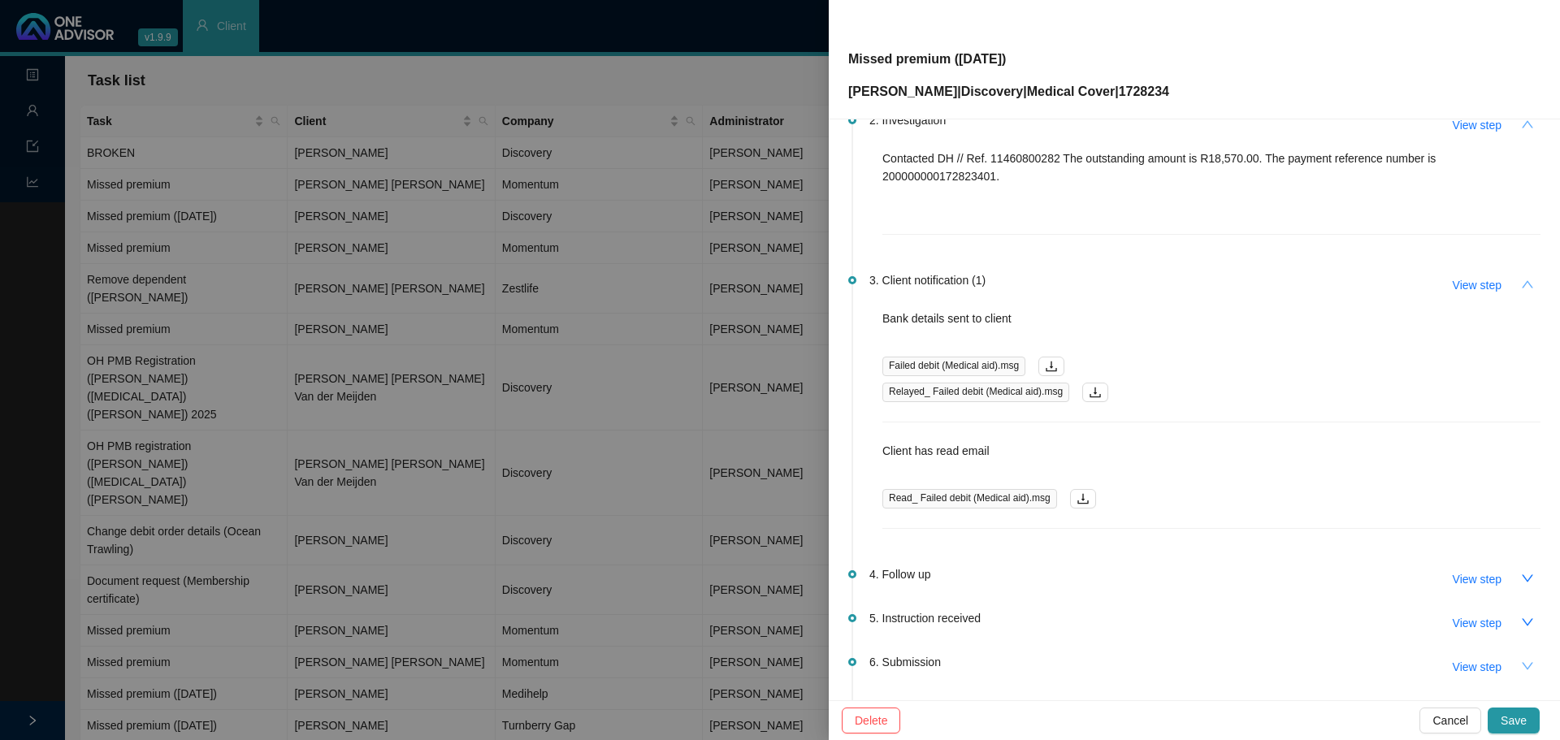
scroll to position [244, 0]
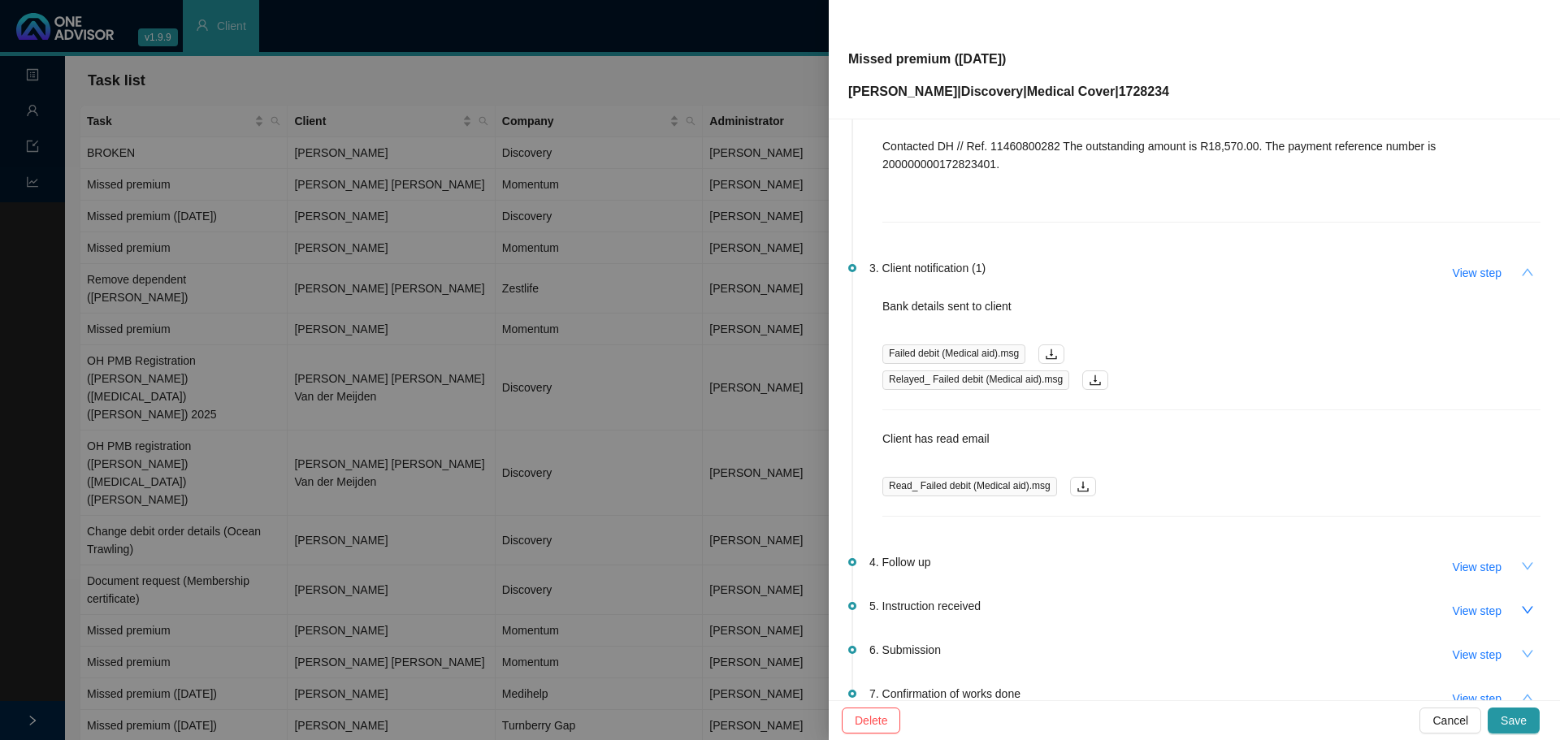
click at [1515, 564] on button "button" at bounding box center [1528, 566] width 26 height 26
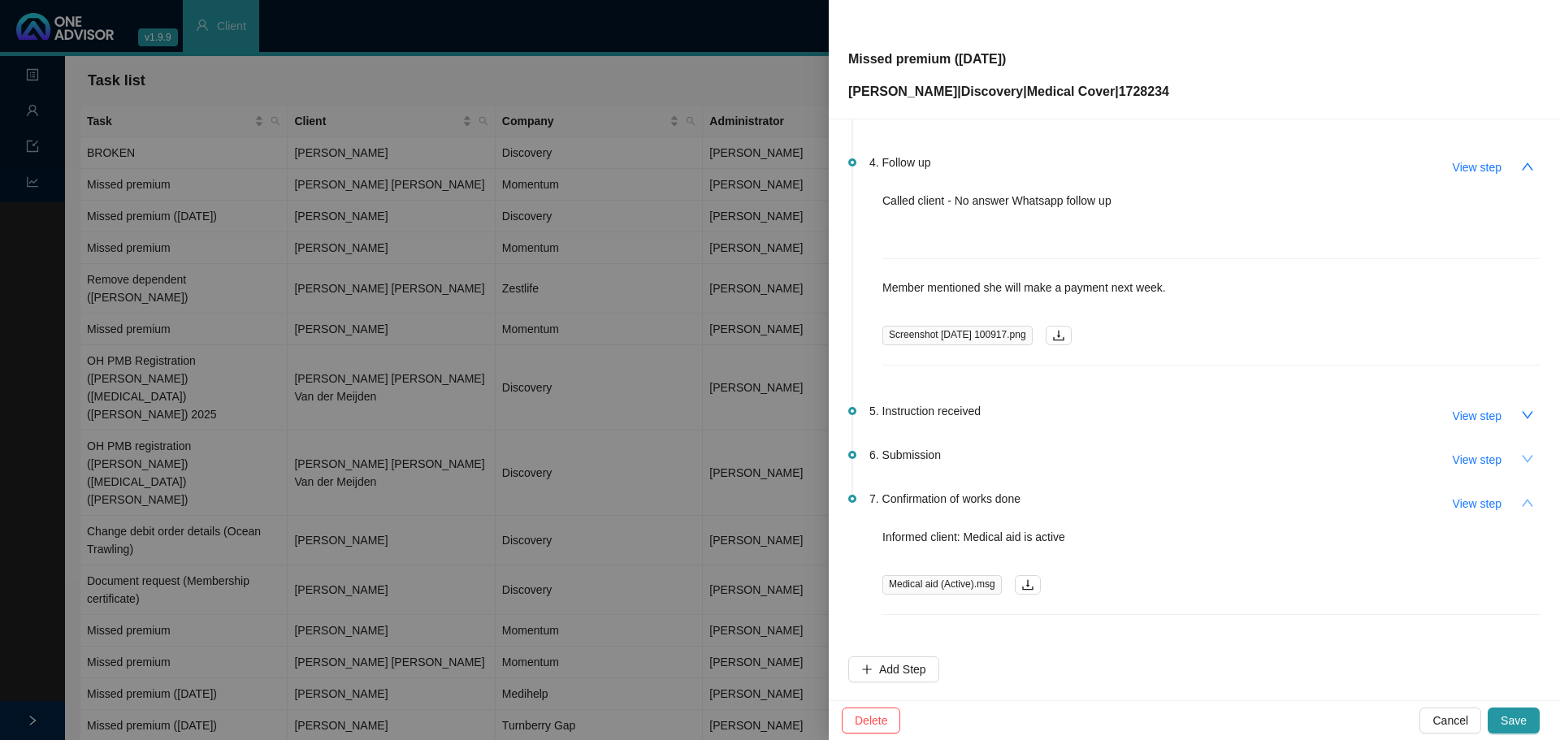
scroll to position [650, 0]
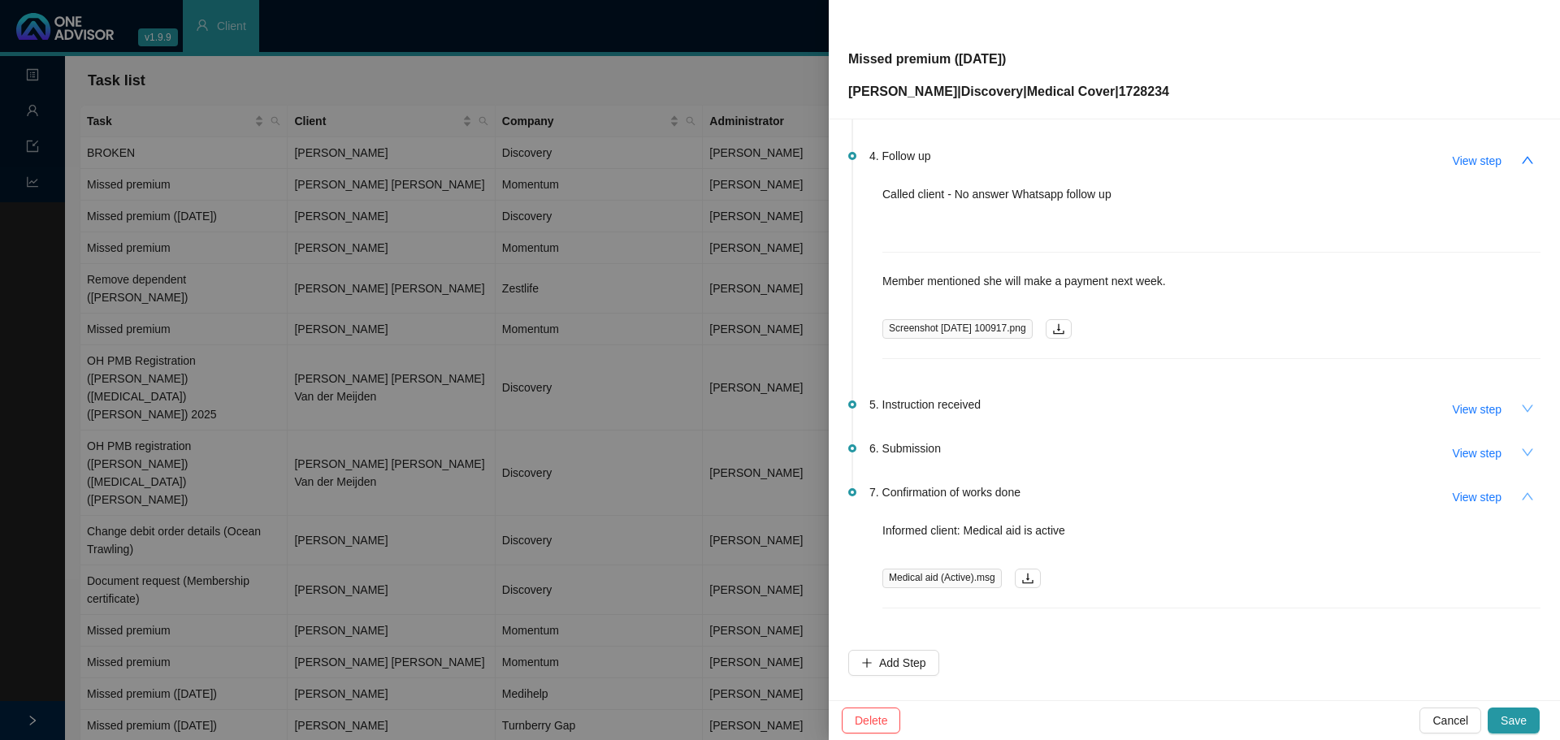
click at [1521, 414] on icon "down" at bounding box center [1527, 408] width 13 height 13
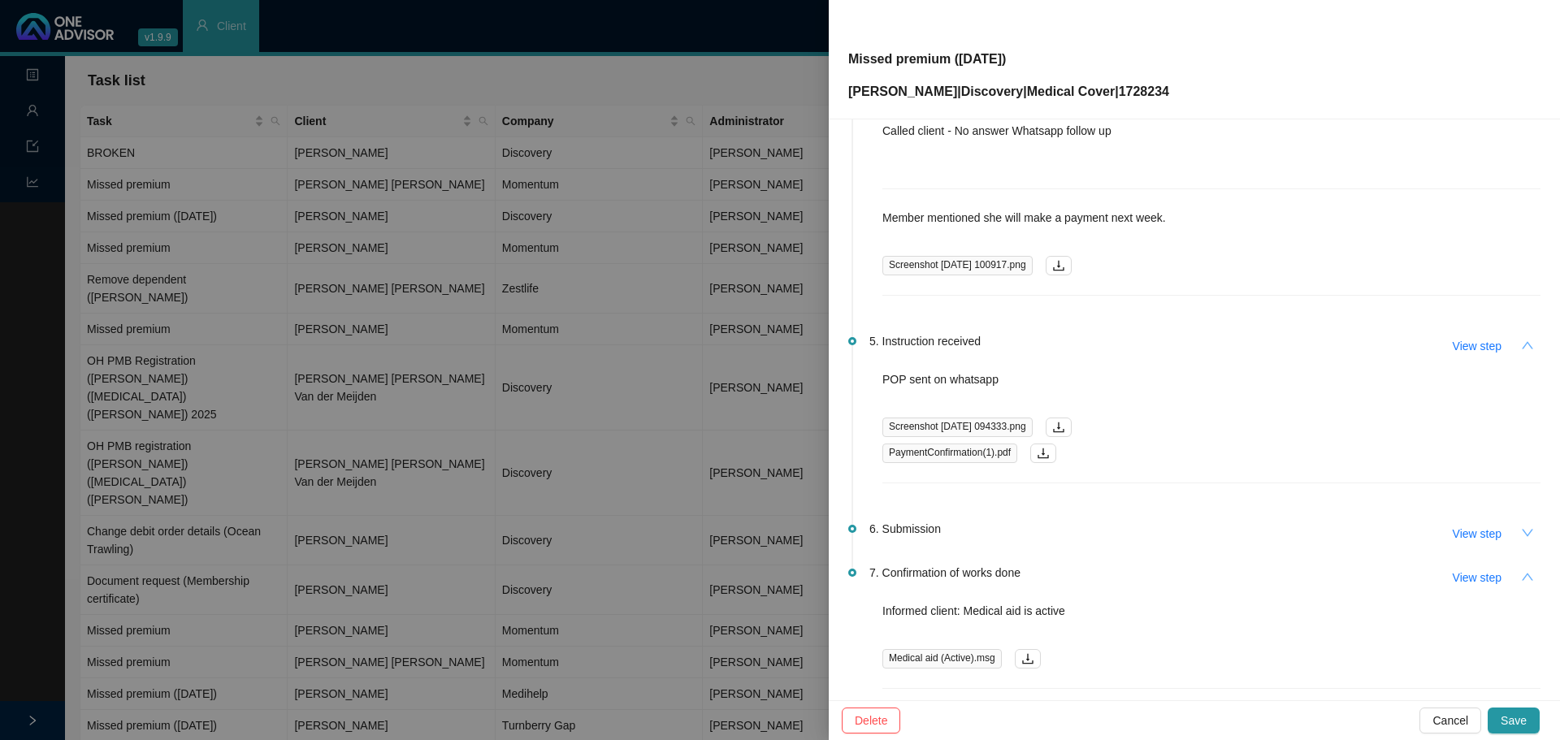
scroll to position [813, 0]
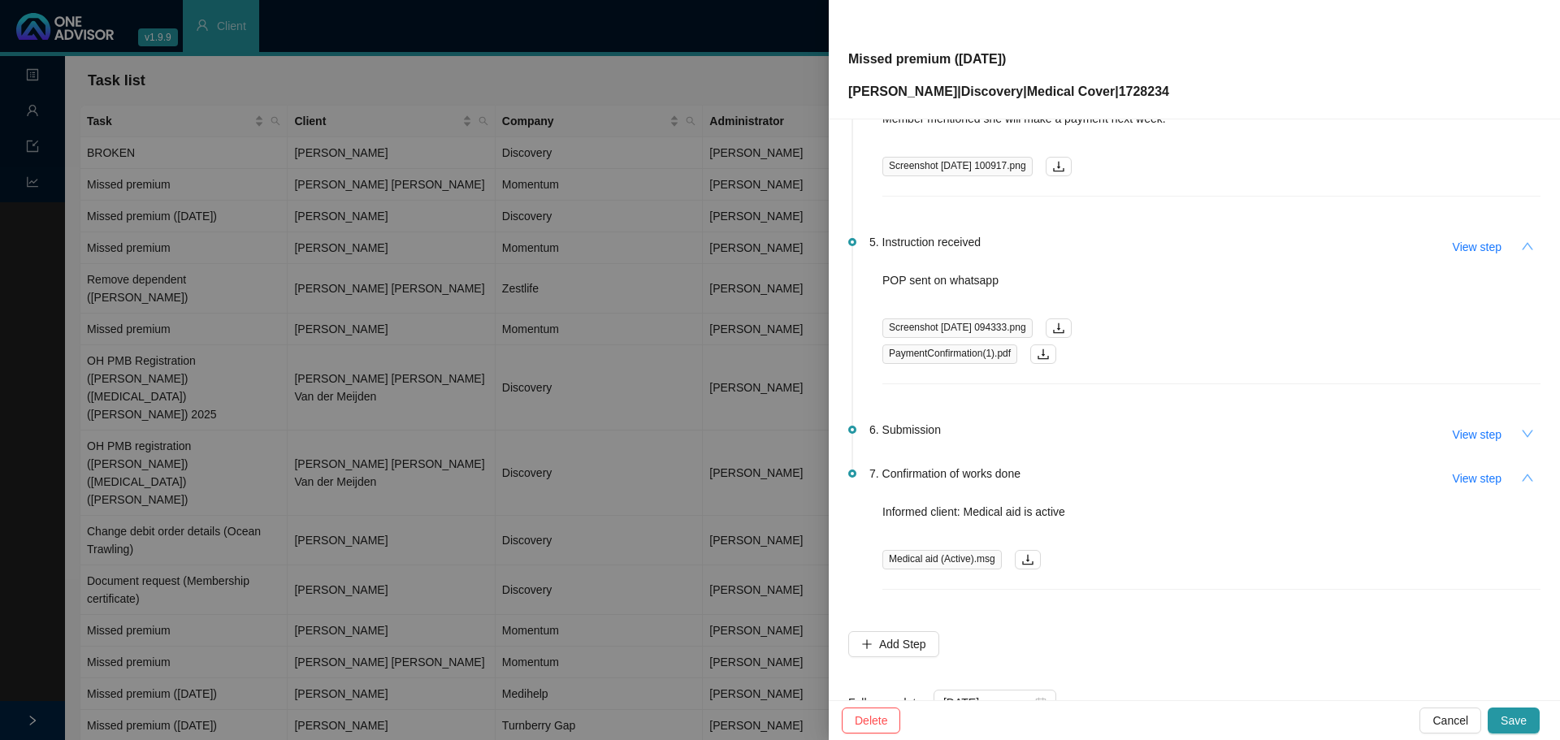
click at [1521, 431] on icon "down" at bounding box center [1527, 433] width 13 height 13
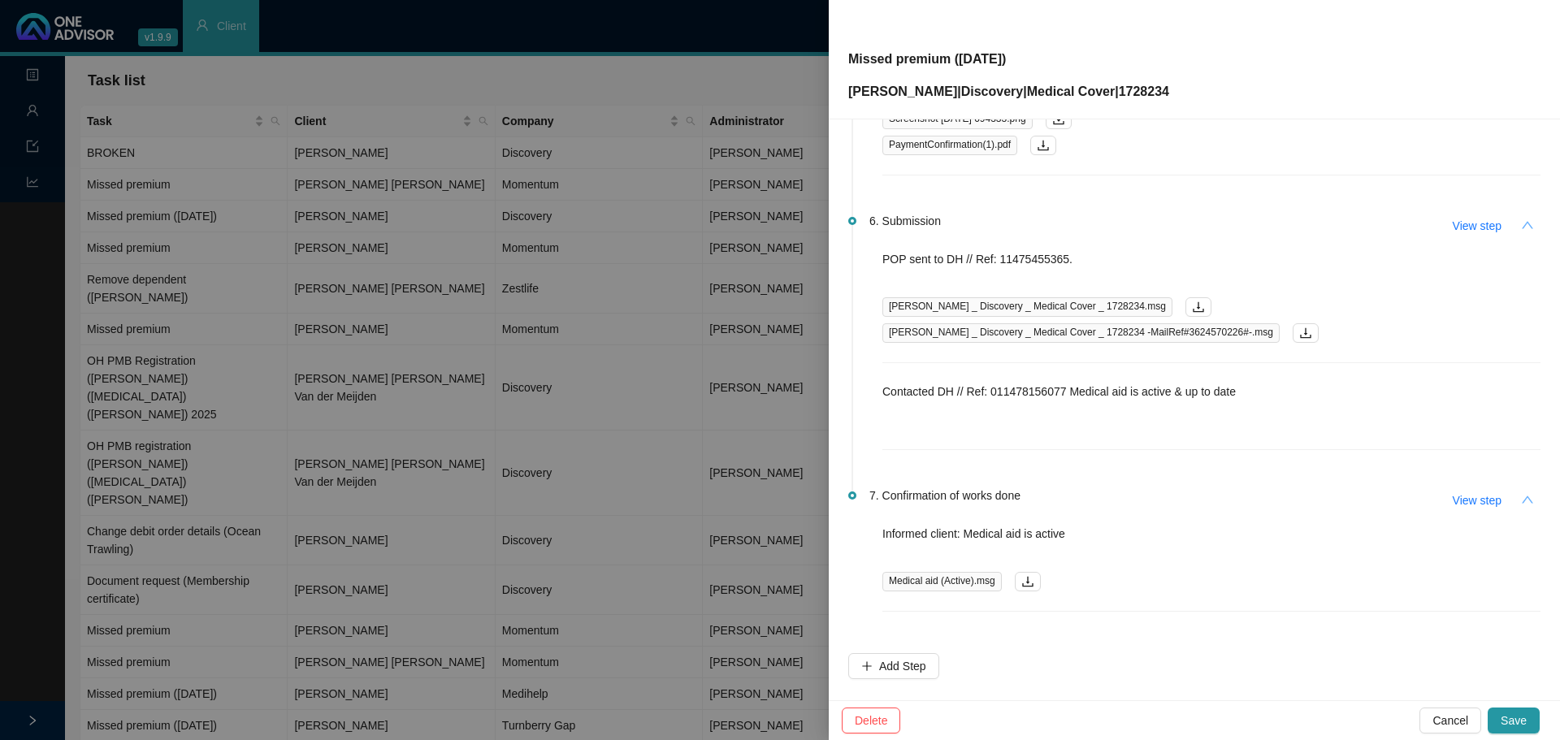
scroll to position [1057, 0]
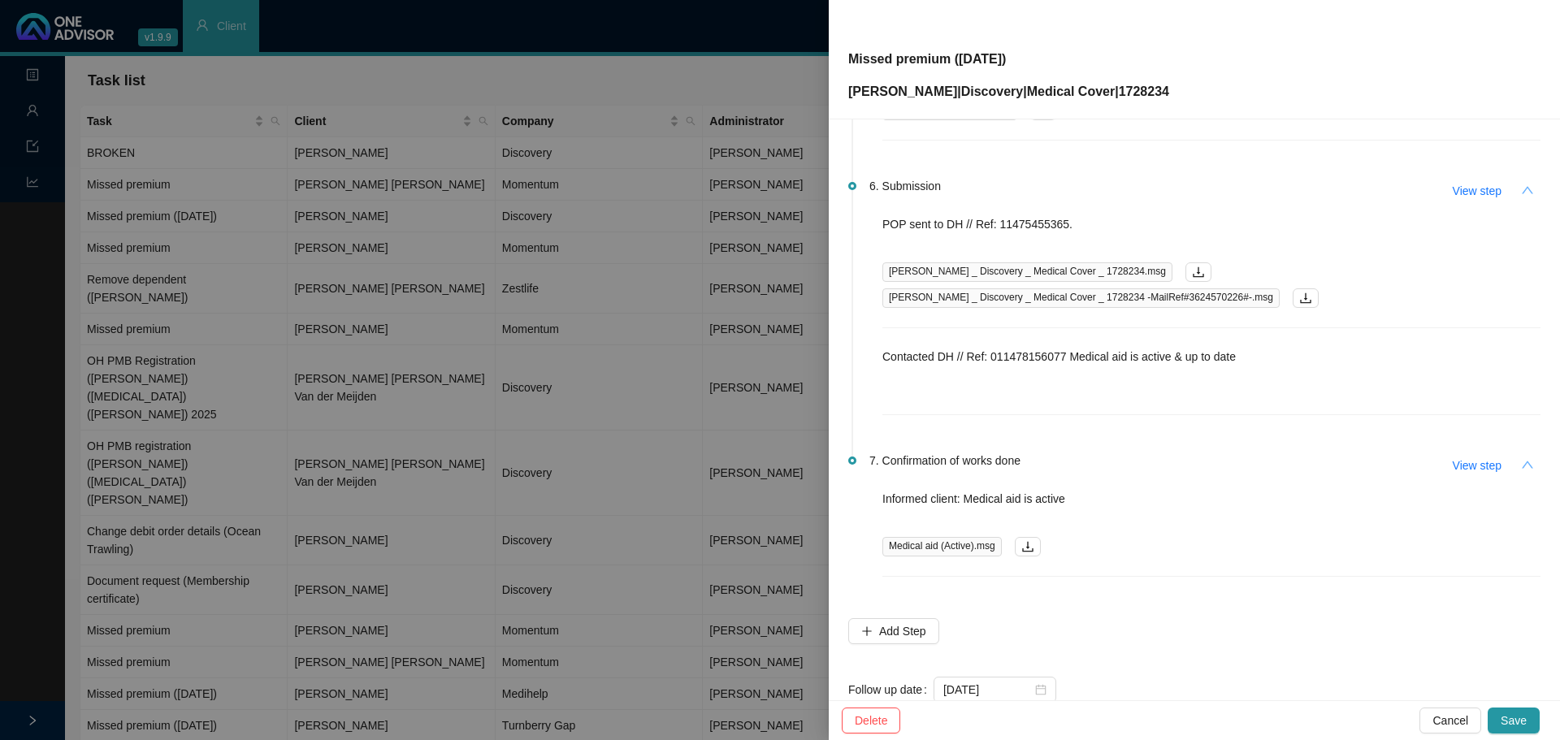
click at [1521, 462] on icon "up" at bounding box center [1527, 464] width 13 height 13
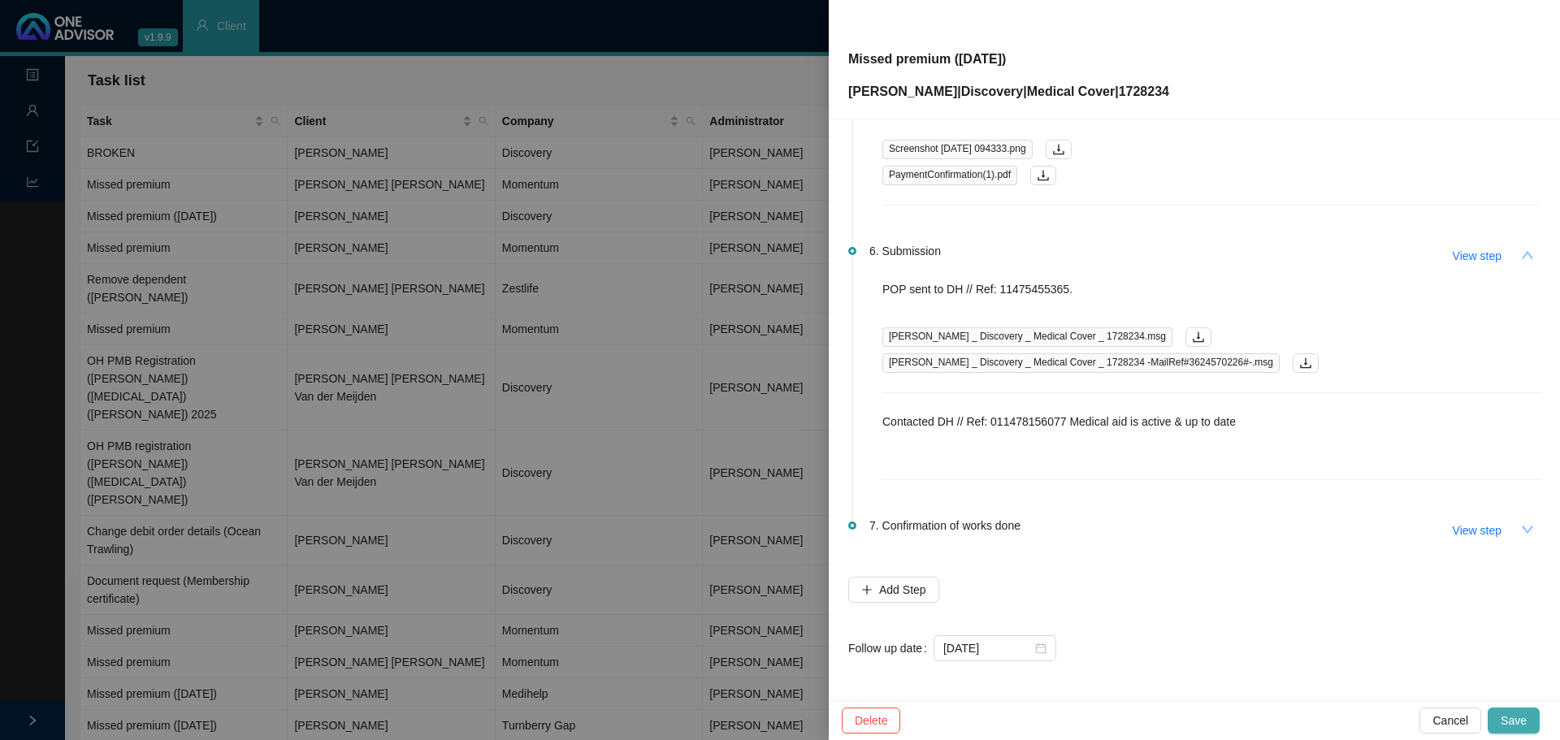
click at [1517, 716] on span "Save" at bounding box center [1514, 721] width 26 height 18
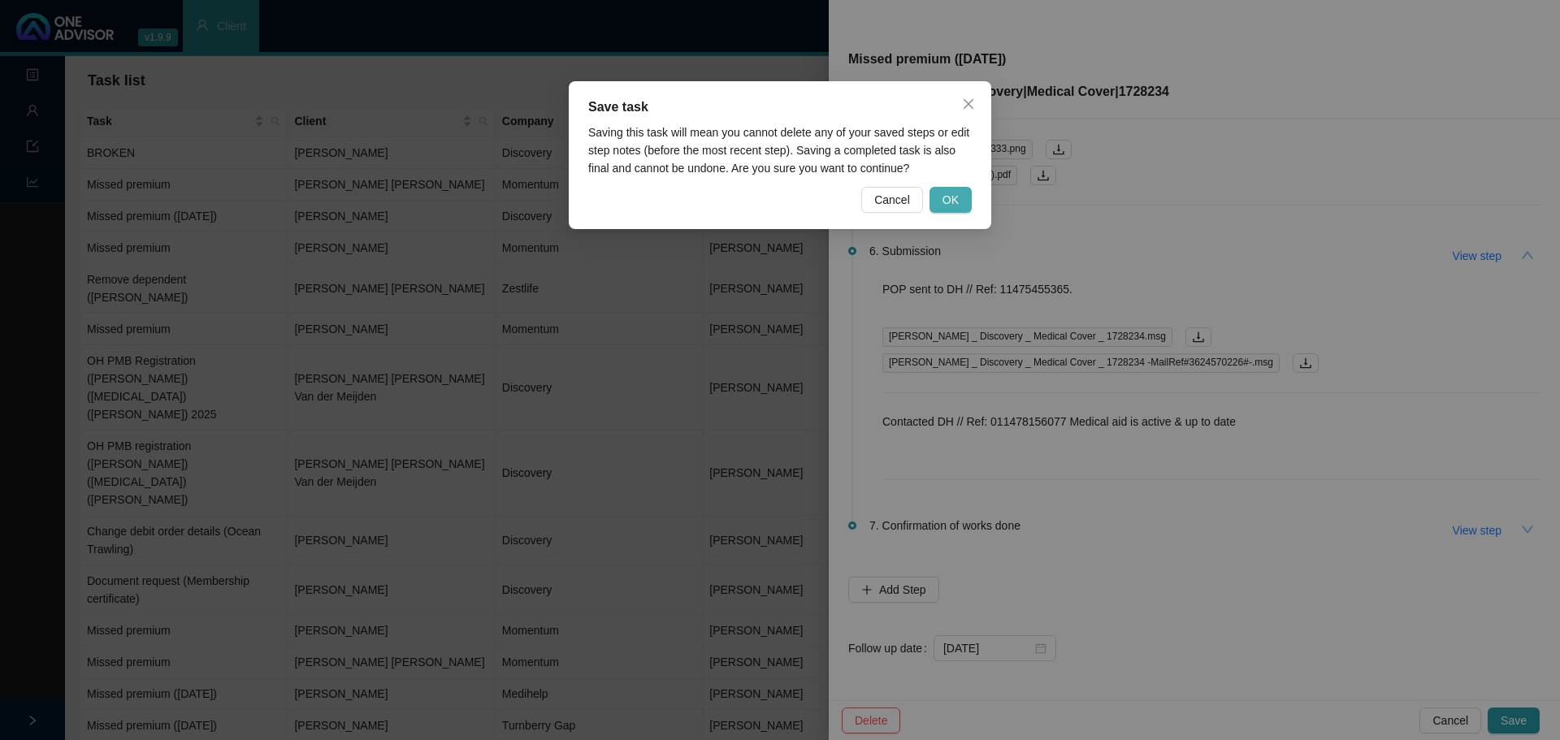
click at [957, 193] on span "OK" at bounding box center [951, 200] width 16 height 18
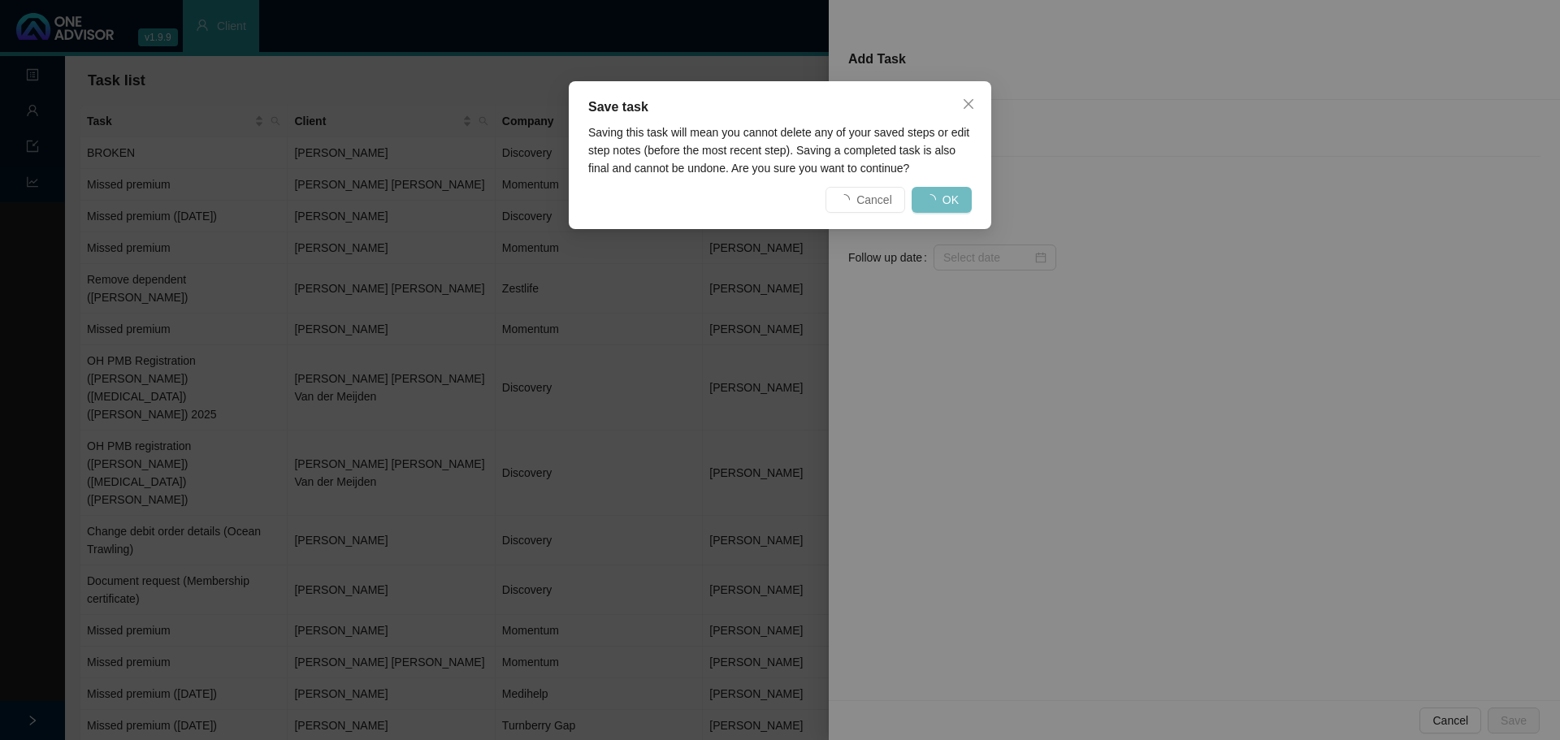
scroll to position [0, 0]
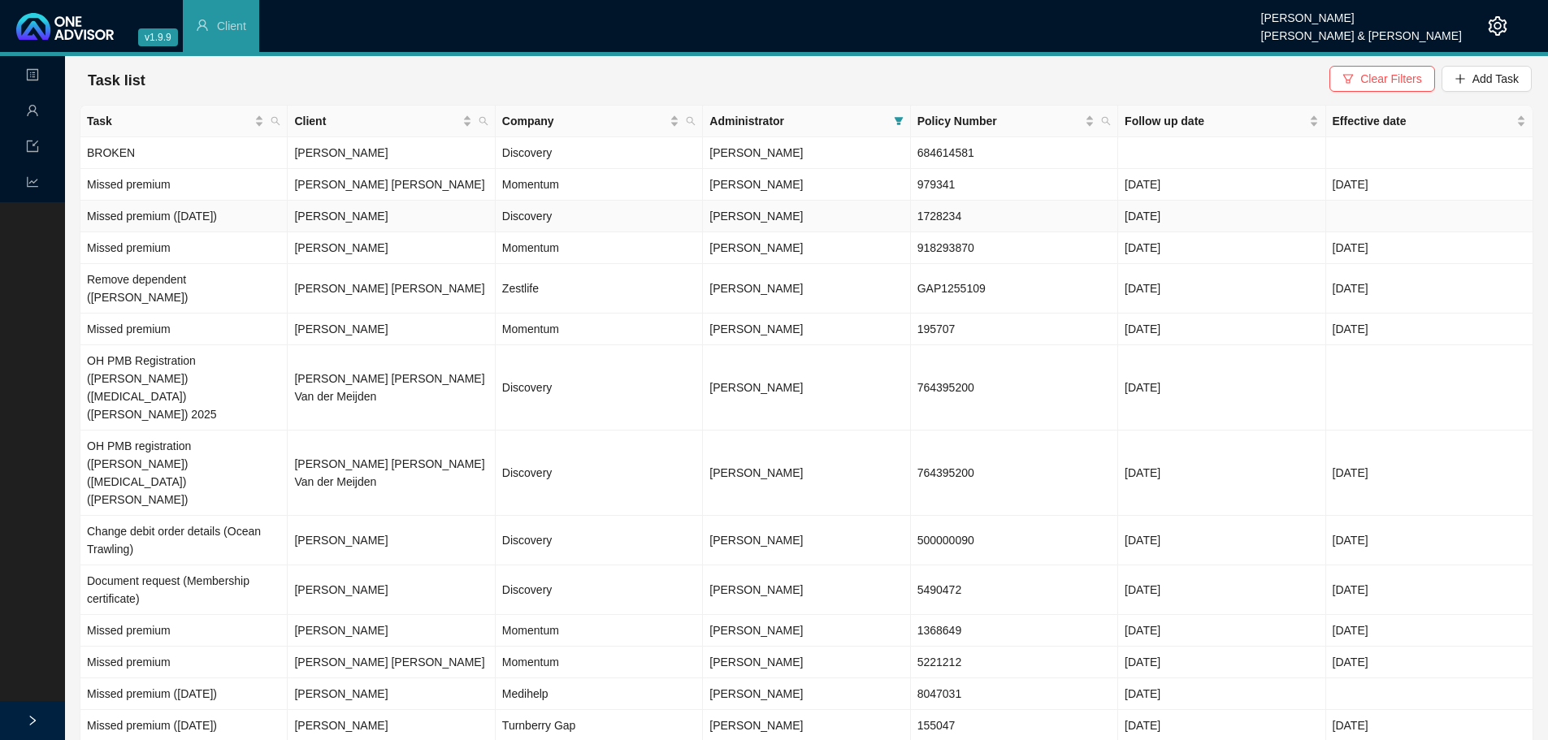
click at [384, 219] on td "[PERSON_NAME]" at bounding box center [391, 217] width 207 height 32
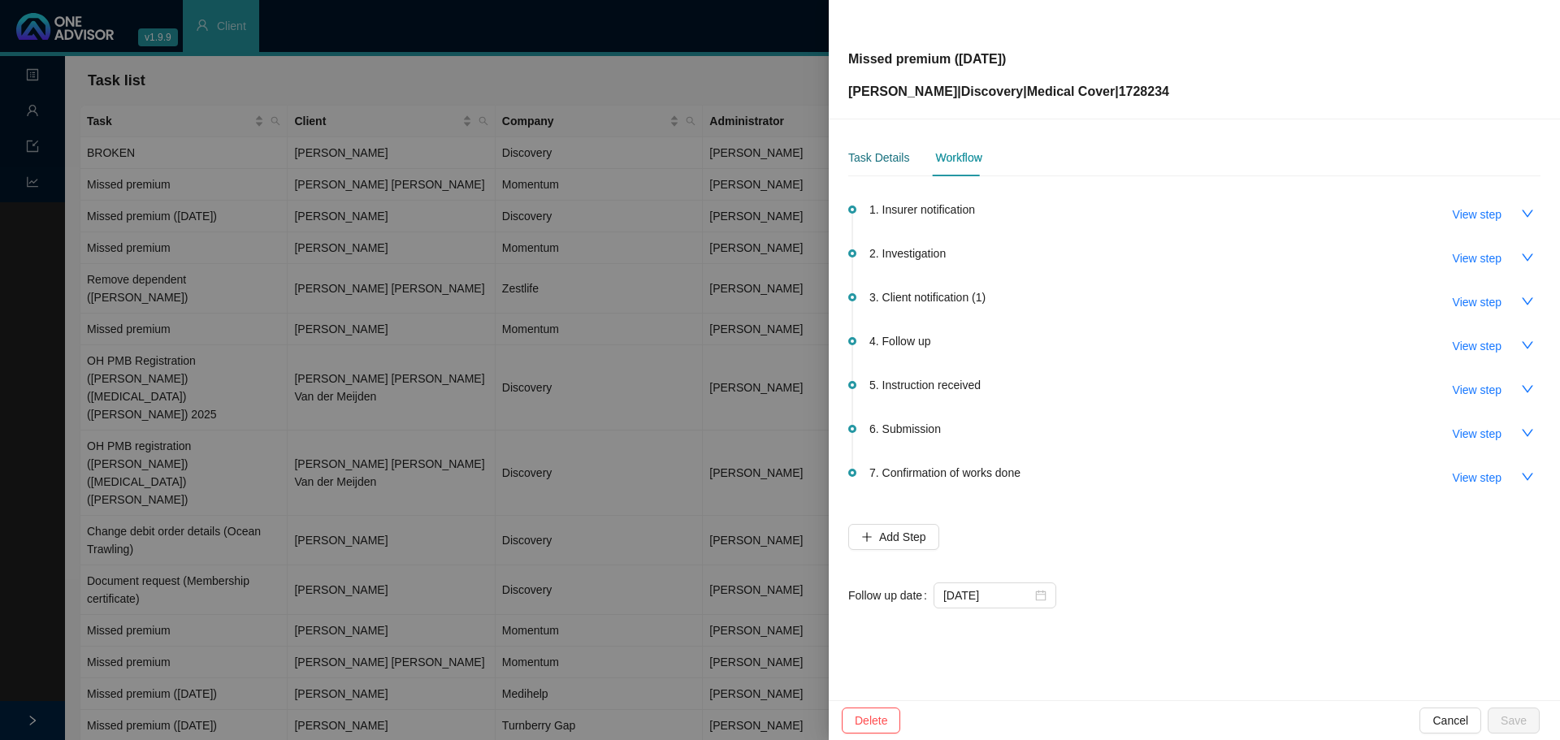
click at [873, 152] on div "Task Details" at bounding box center [878, 158] width 61 height 18
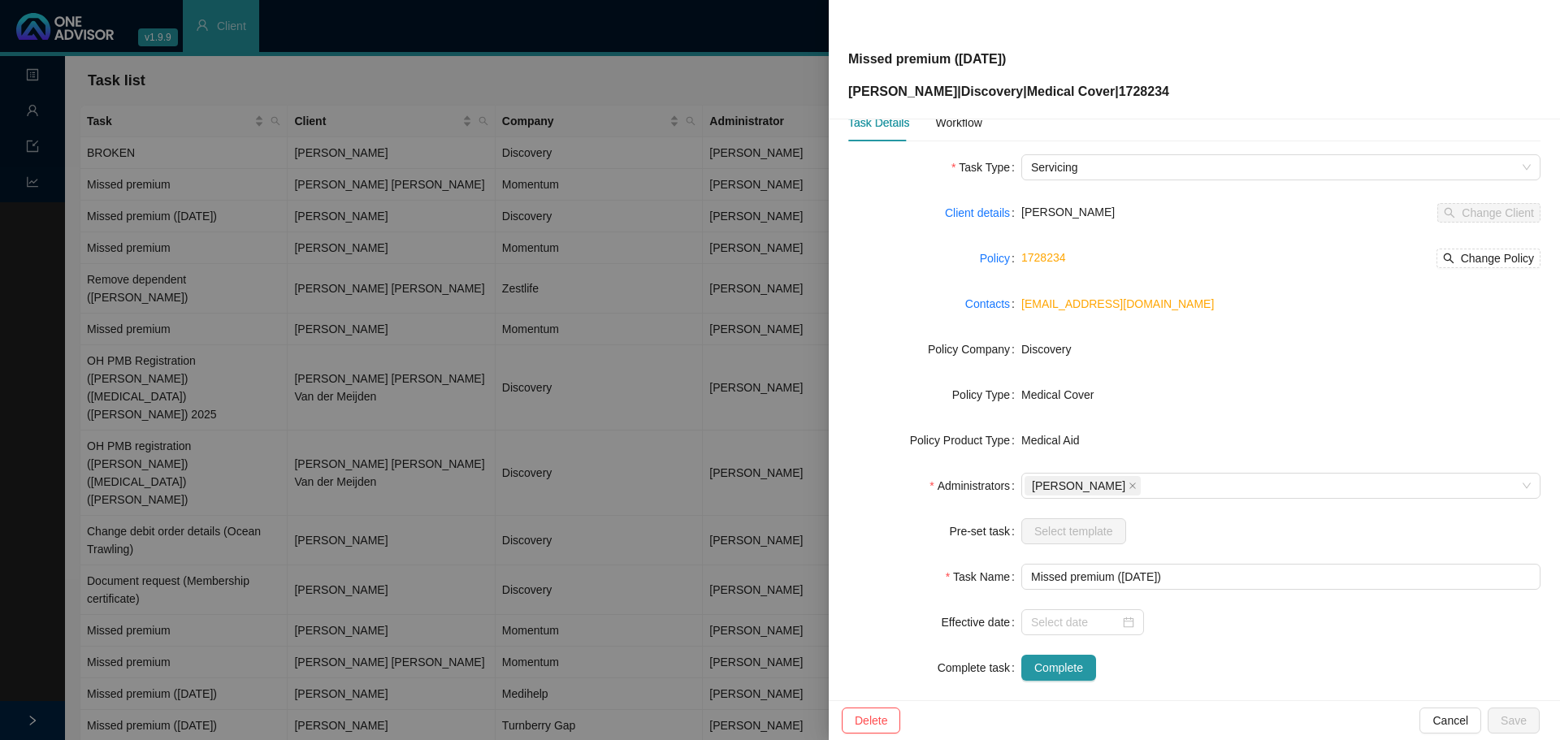
scroll to position [54, 0]
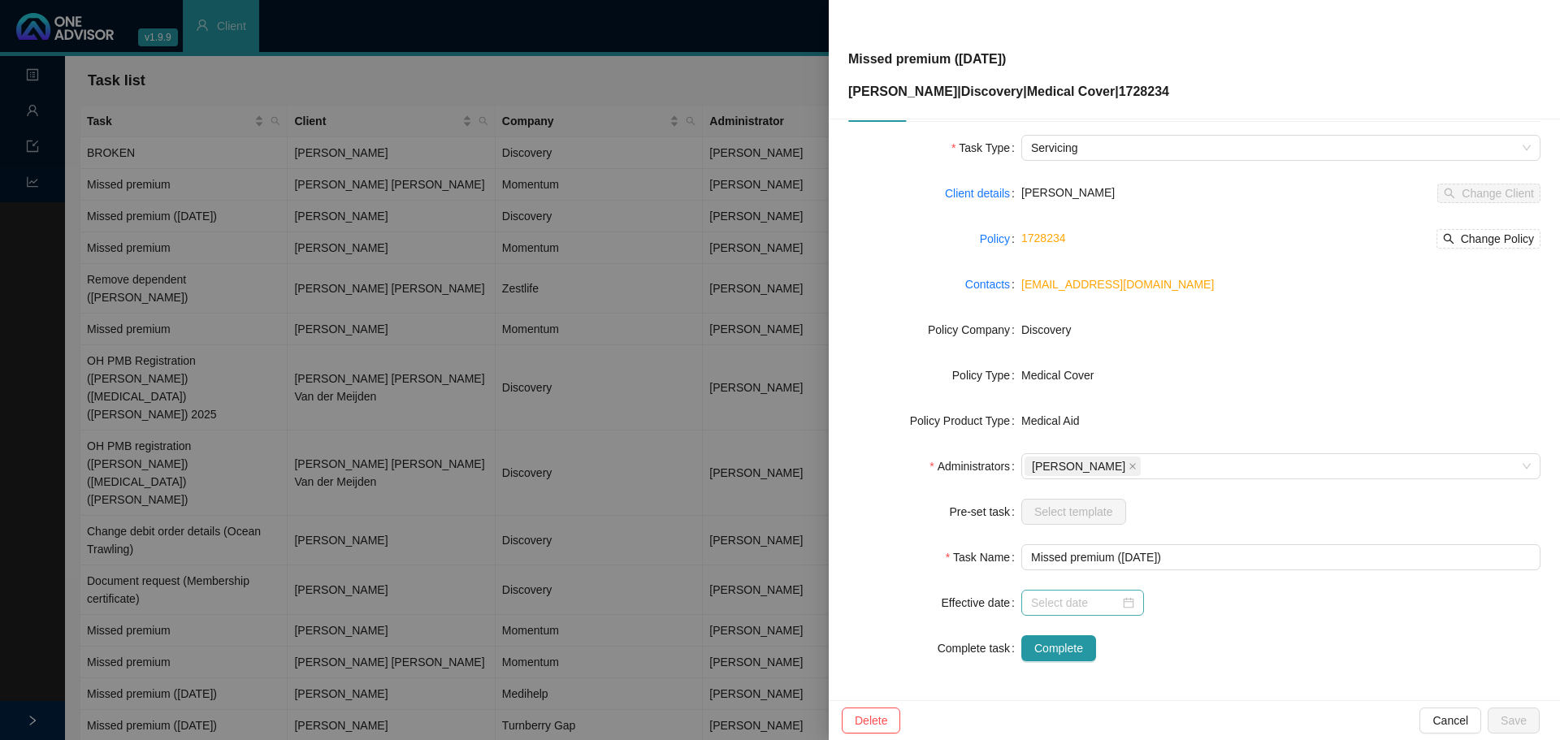
click at [1125, 606] on div at bounding box center [1082, 603] width 103 height 18
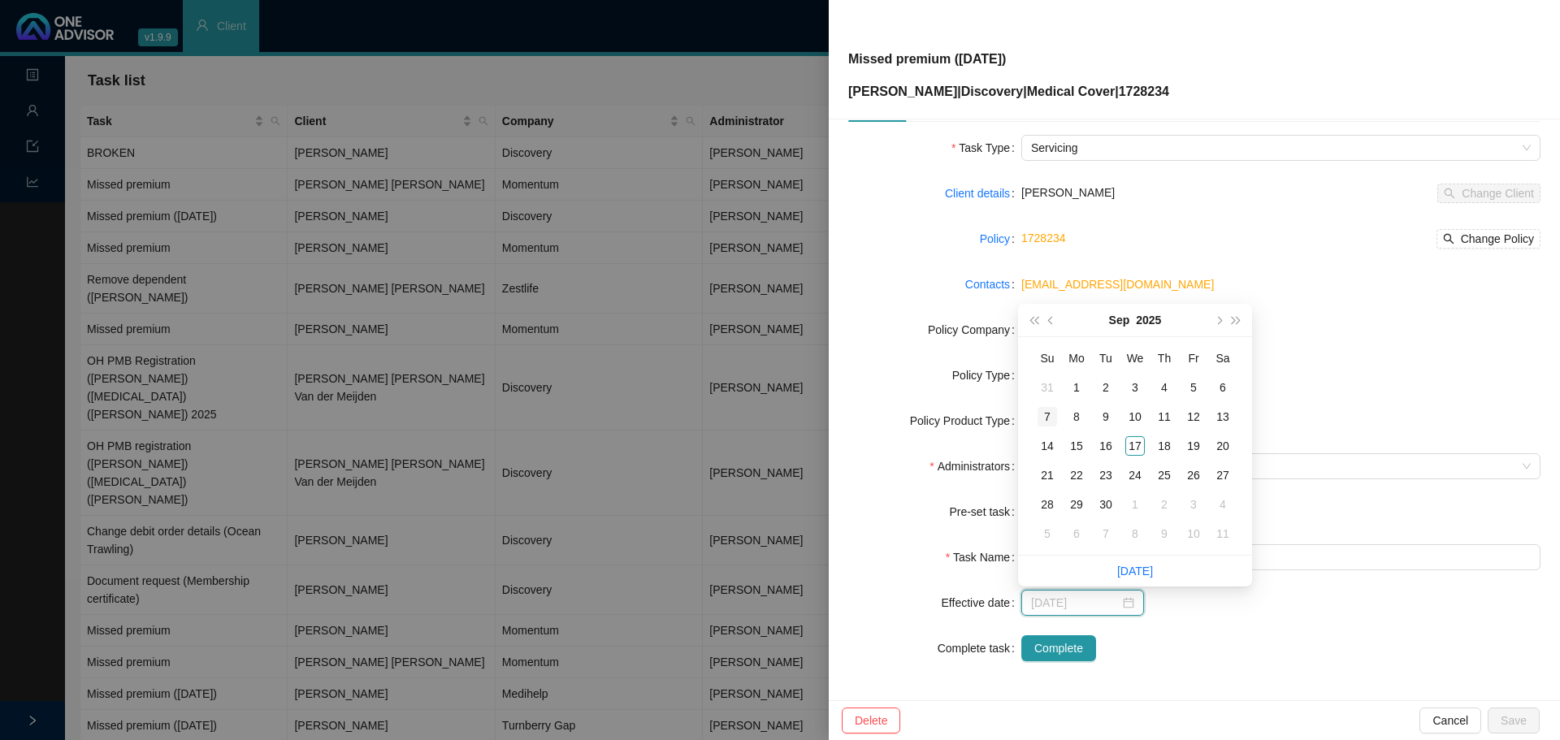
type input "2025-09-07"
type input "[DATE]"
click at [1074, 380] on div "1" at bounding box center [1077, 388] width 20 height 20
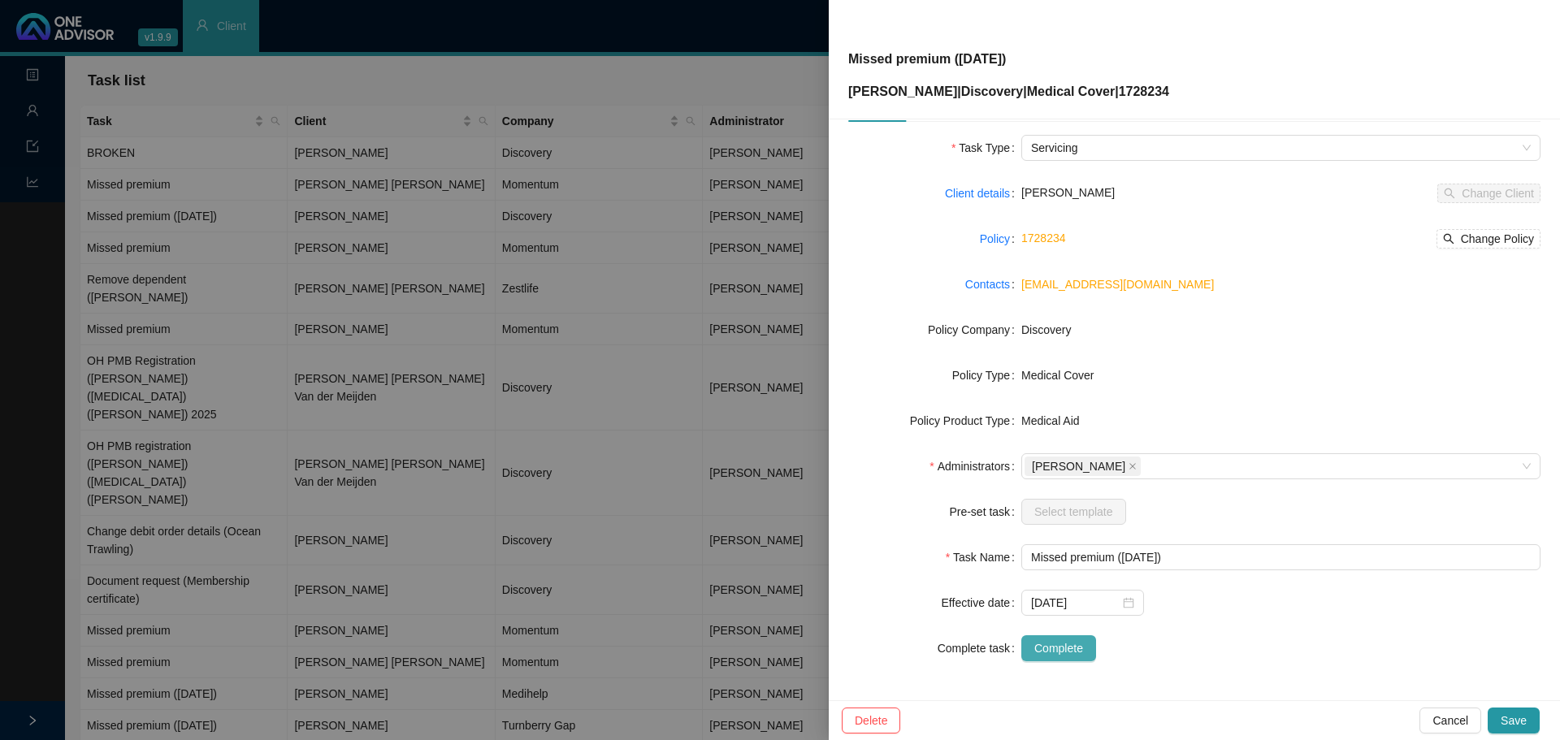
click at [1044, 653] on span "Complete" at bounding box center [1059, 649] width 49 height 18
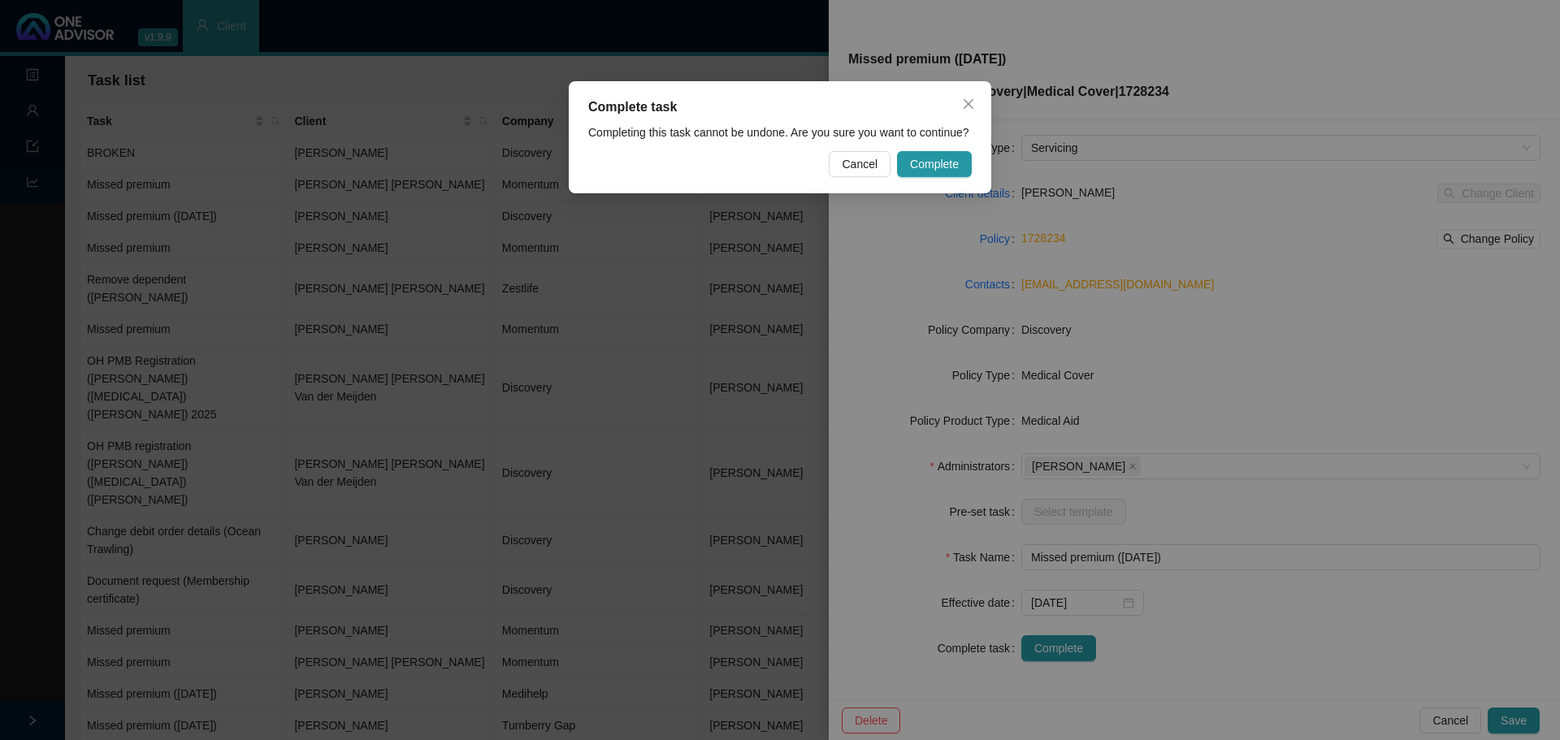
click at [935, 163] on span "Complete" at bounding box center [934, 164] width 49 height 18
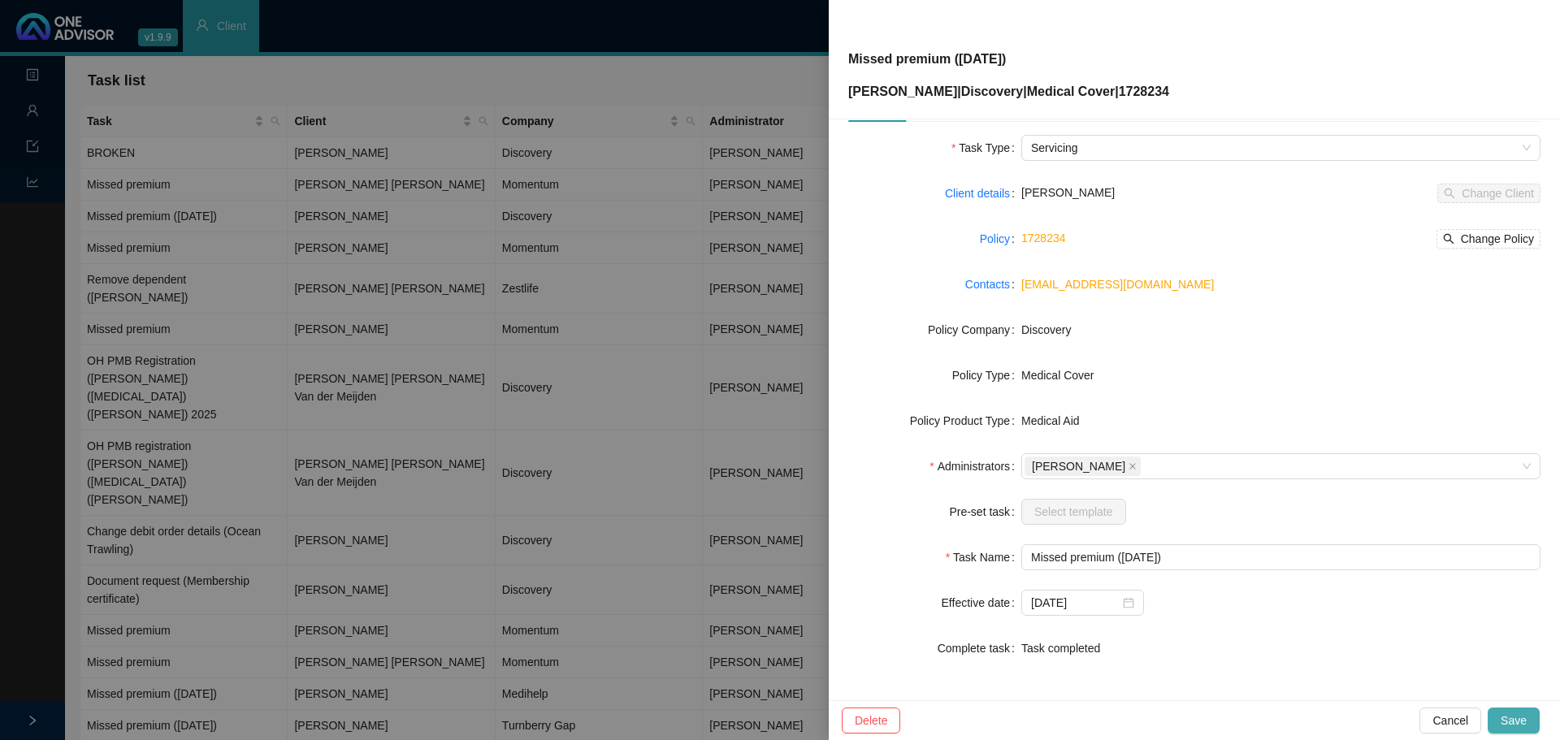
click at [1507, 718] on span "Save" at bounding box center [1514, 721] width 26 height 18
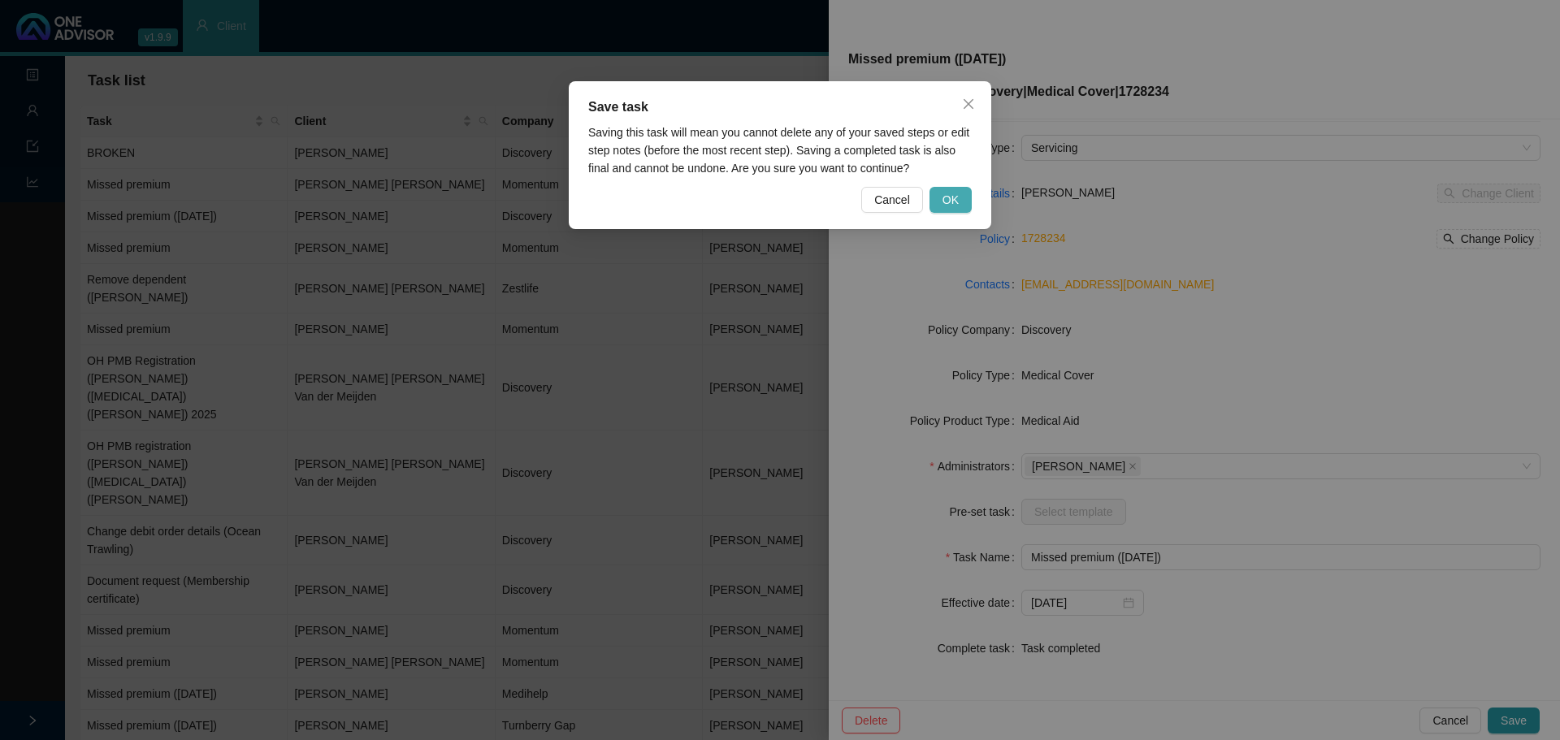
click at [956, 199] on span "OK" at bounding box center [951, 200] width 16 height 18
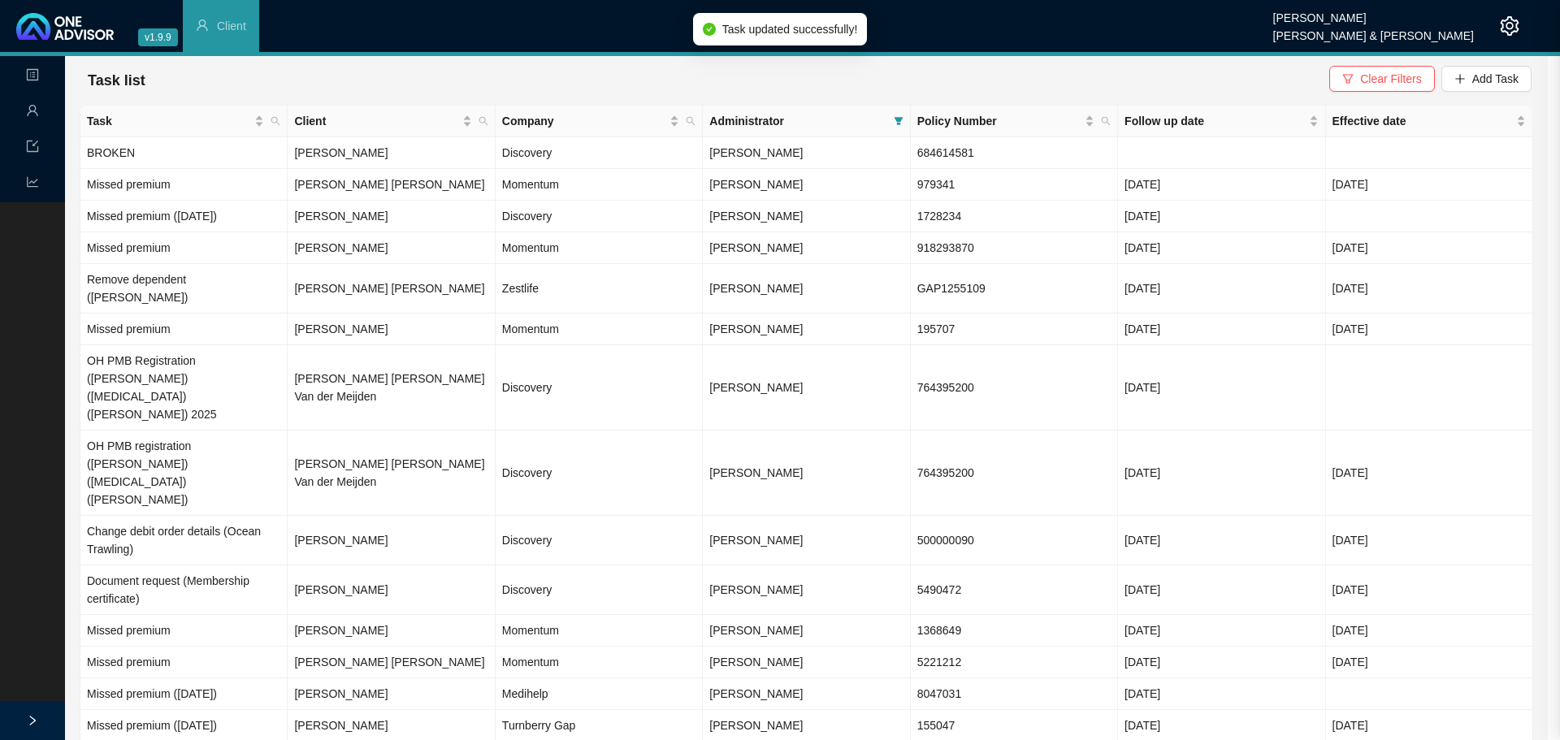
scroll to position [35, 0]
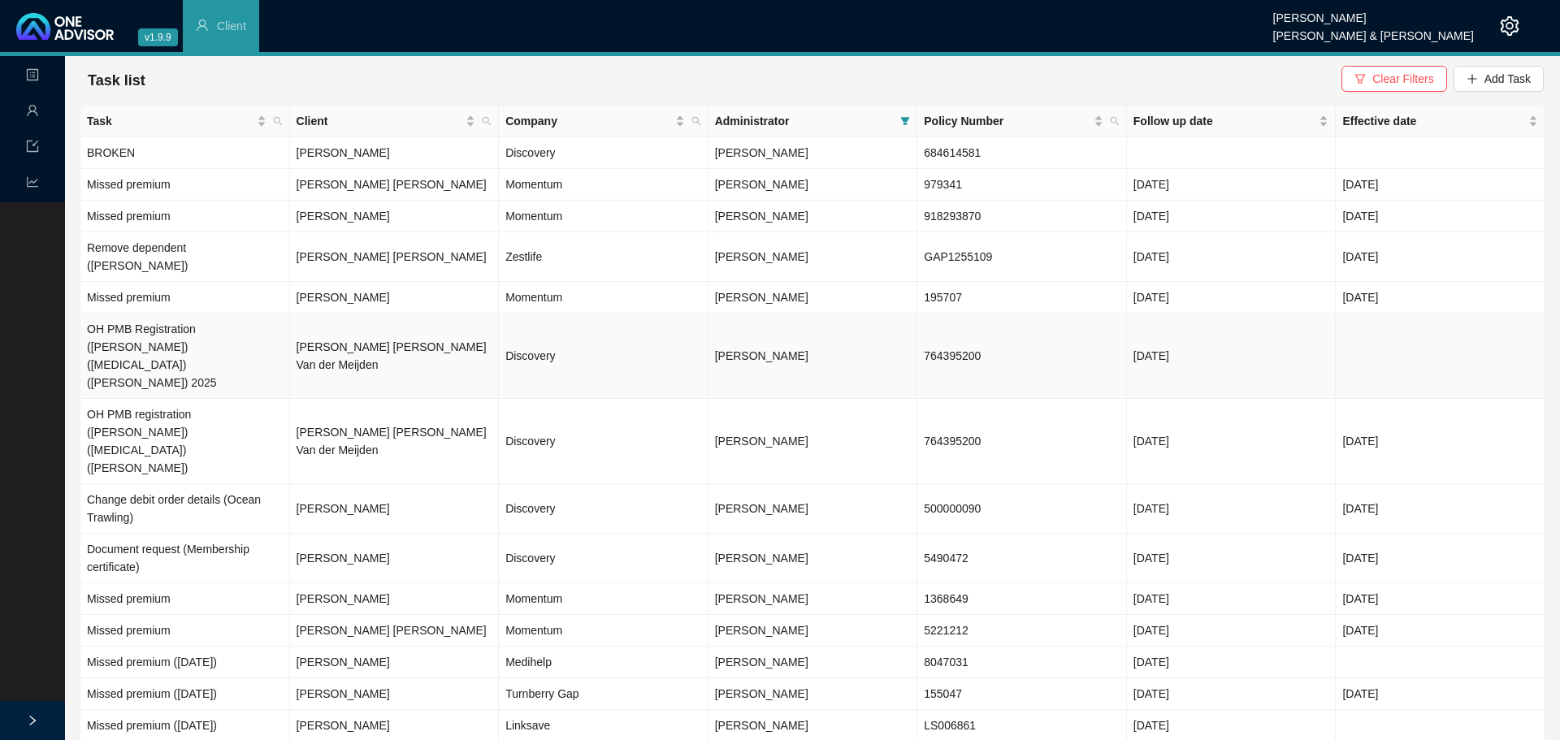
click at [366, 316] on td "[PERSON_NAME] [PERSON_NAME] Van der Meijden" at bounding box center [395, 356] width 210 height 85
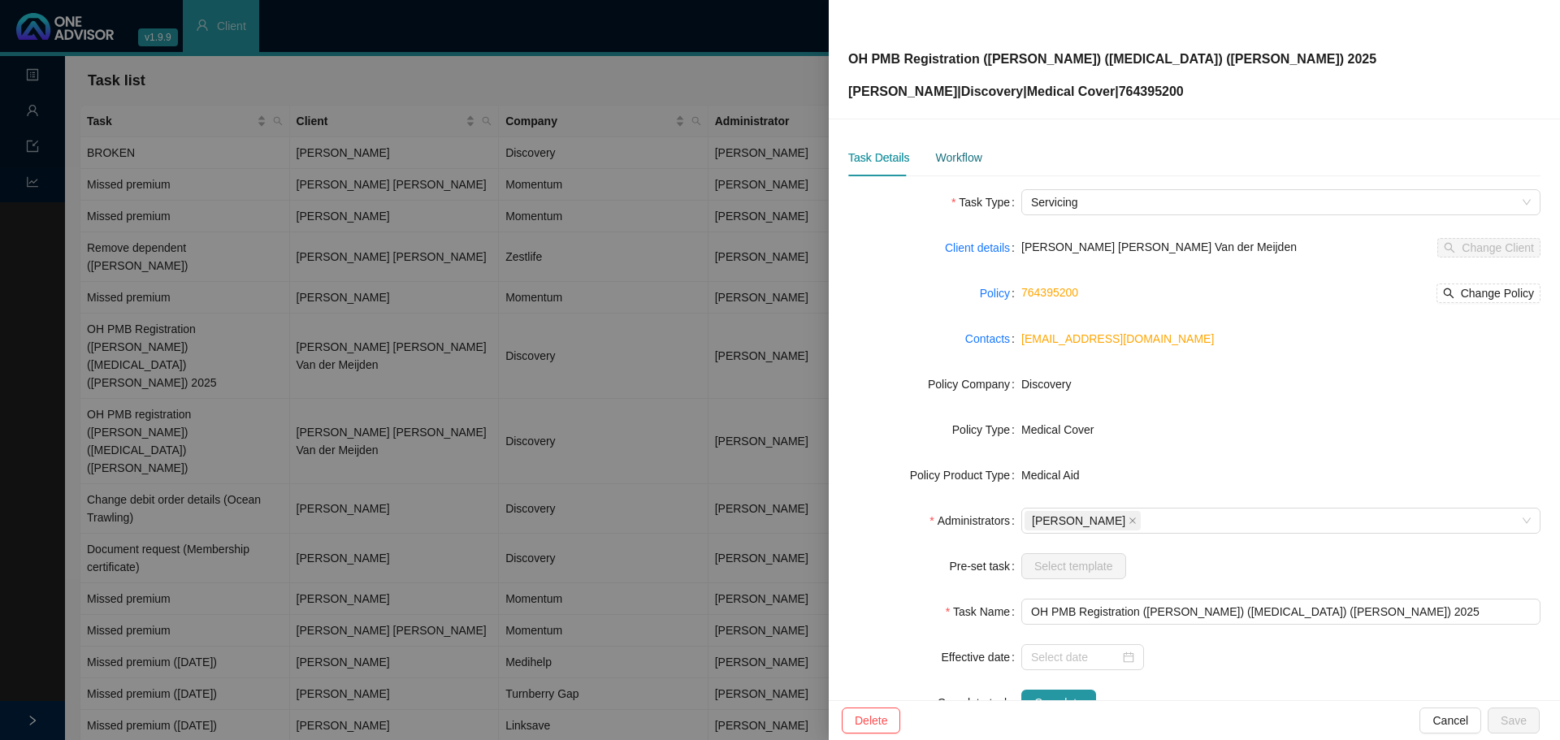
click at [954, 160] on div "Workflow" at bounding box center [958, 158] width 46 height 18
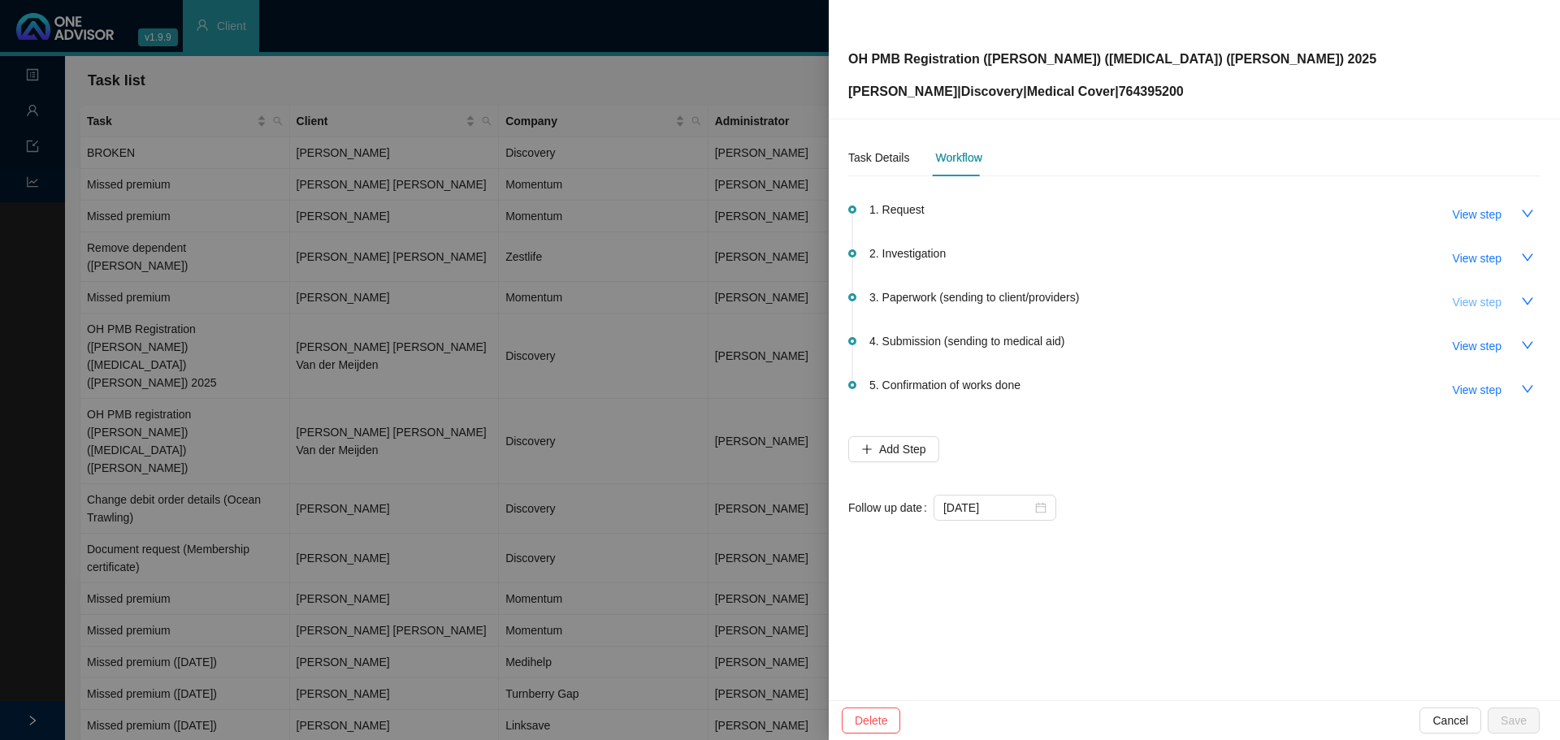
click at [1486, 305] on span "View step" at bounding box center [1477, 302] width 49 height 18
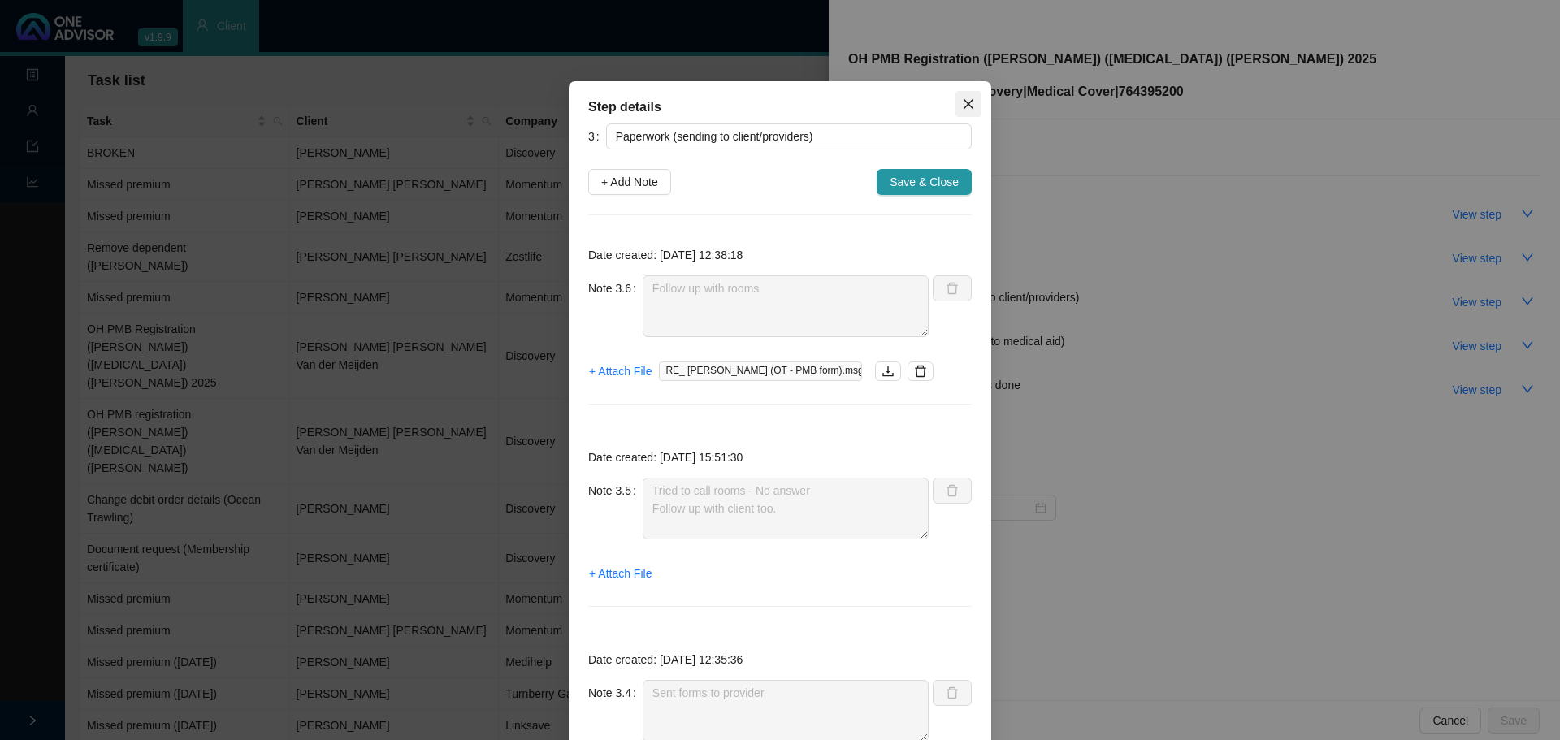
click at [965, 105] on icon "close" at bounding box center [968, 104] width 13 height 13
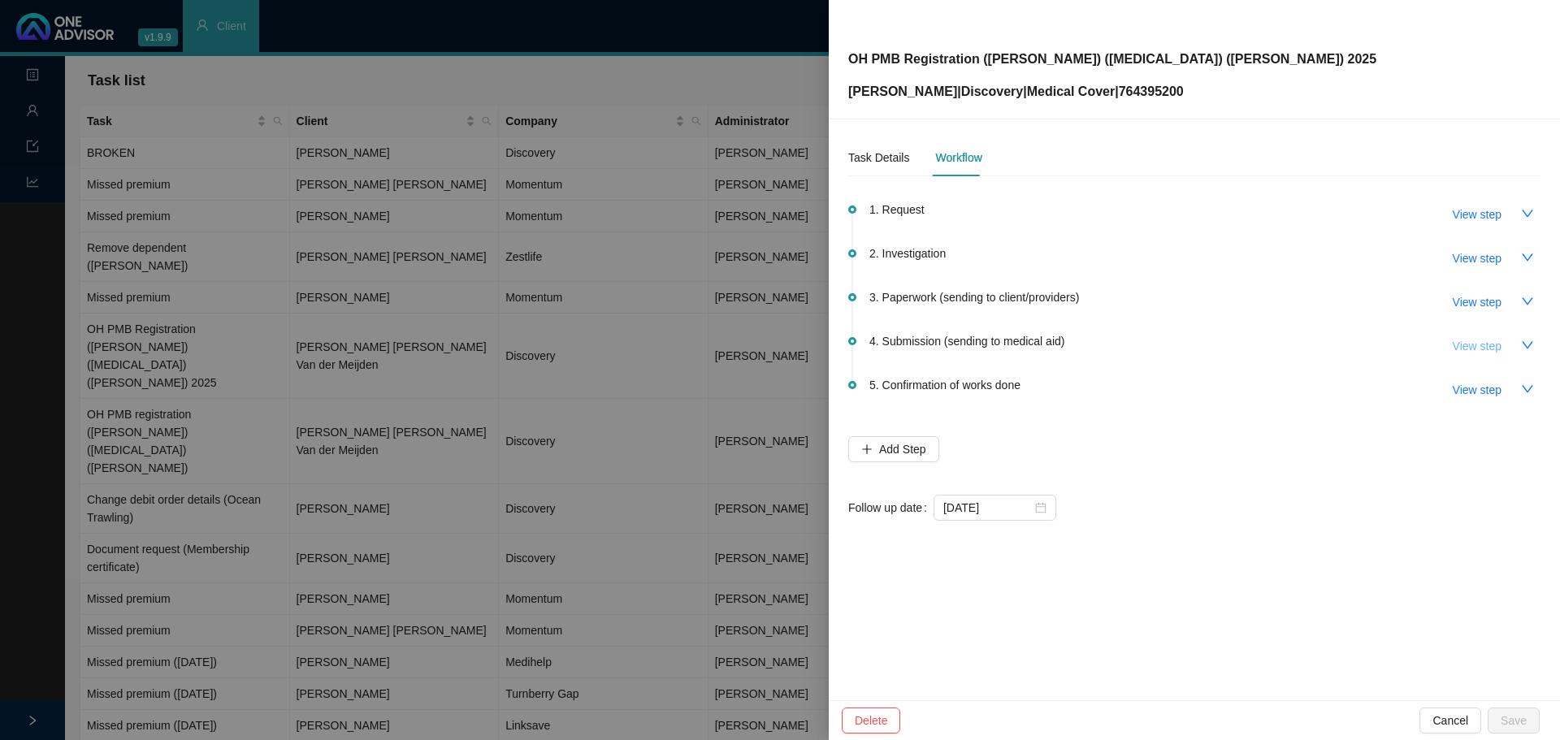
click at [1500, 342] on span "View step" at bounding box center [1477, 346] width 49 height 18
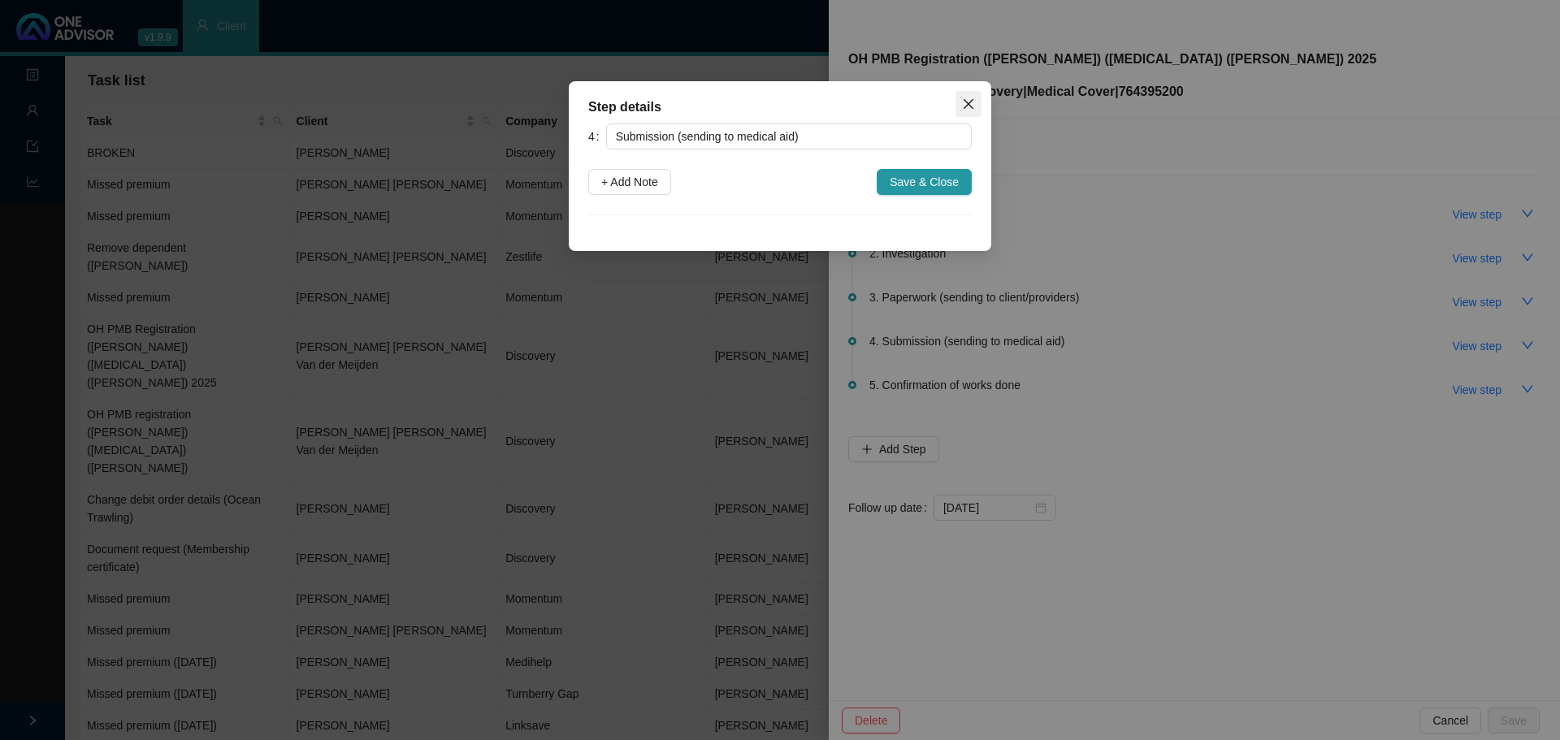
click at [970, 103] on icon "close" at bounding box center [969, 104] width 10 height 10
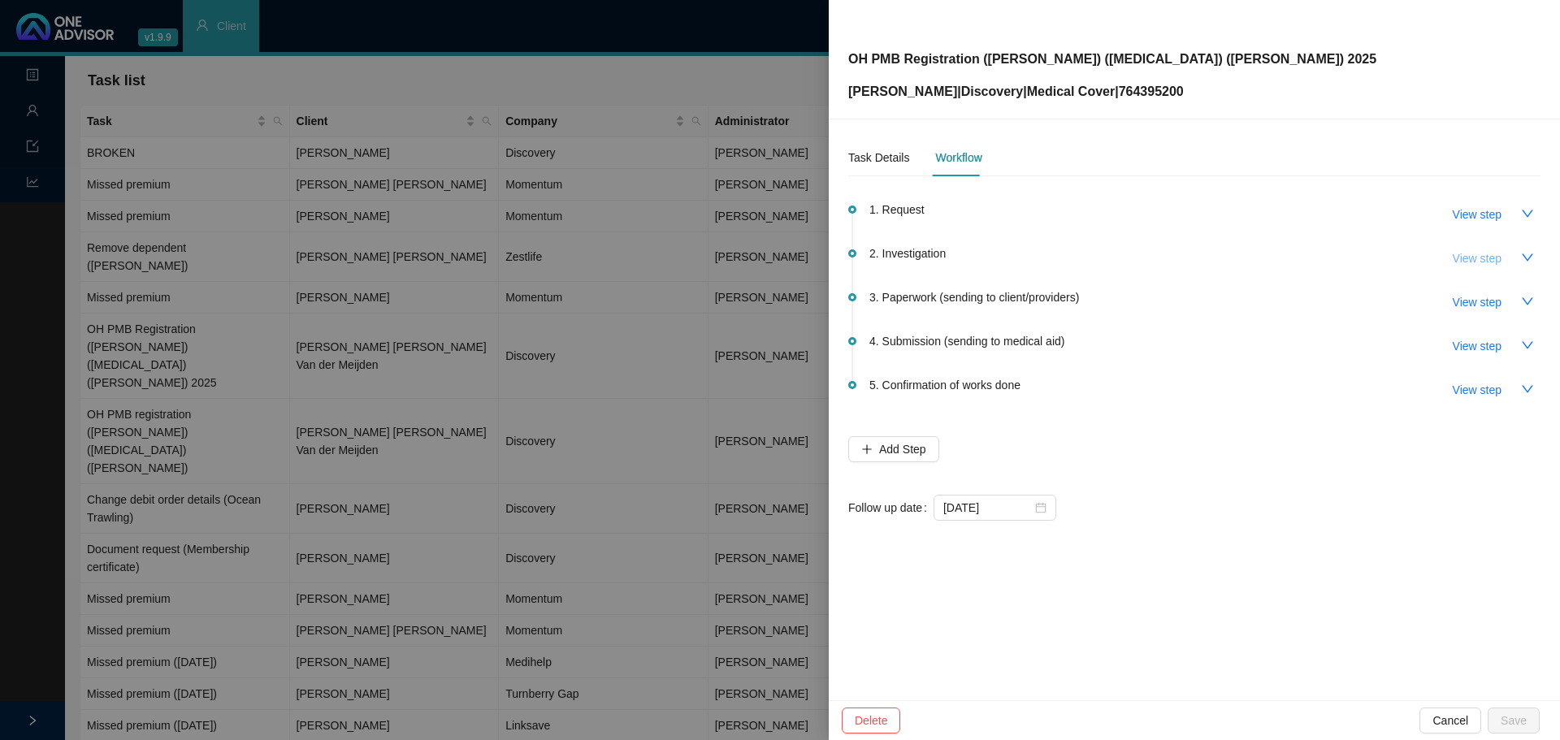
click at [1465, 254] on span "View step" at bounding box center [1477, 258] width 49 height 18
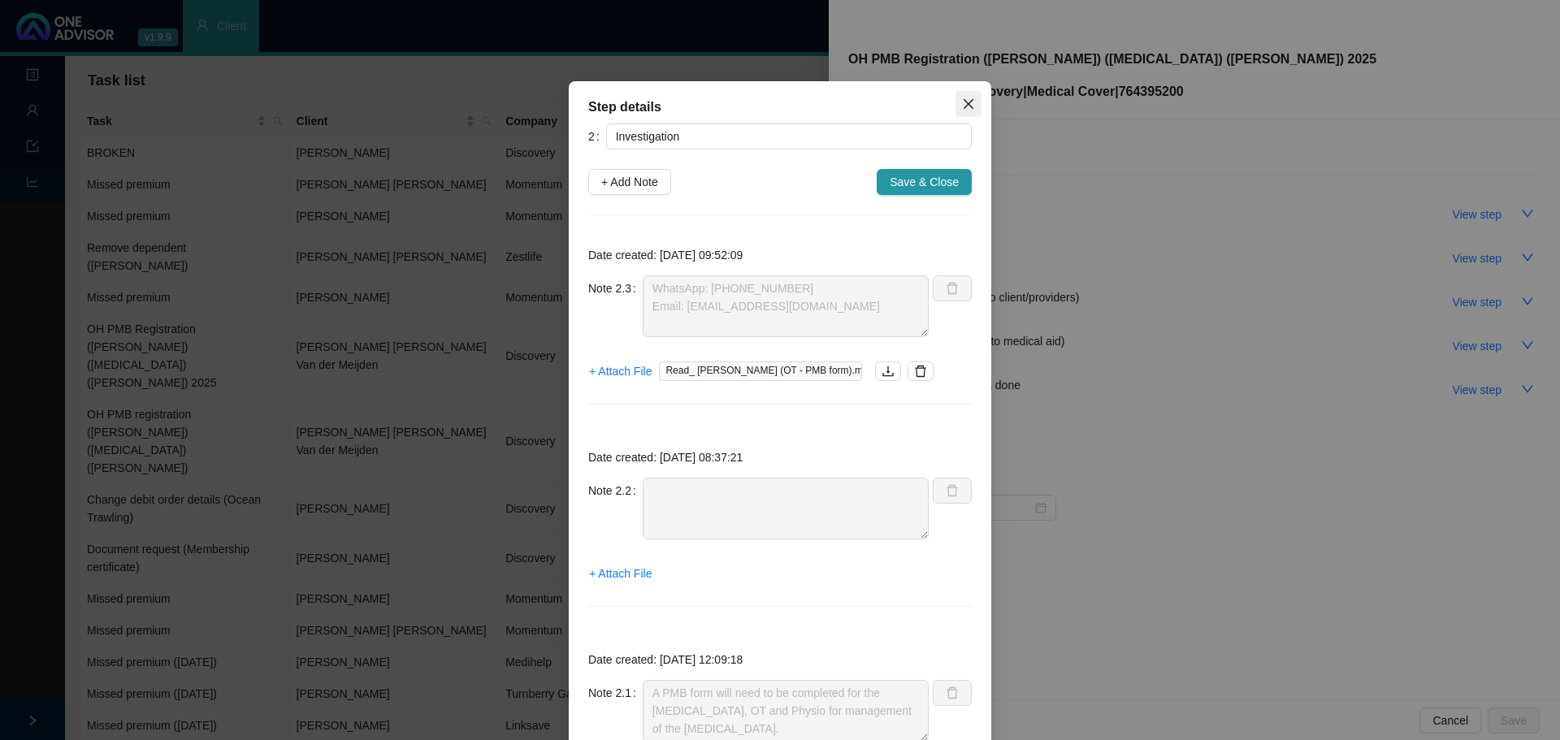
click at [962, 109] on icon "close" at bounding box center [968, 104] width 13 height 13
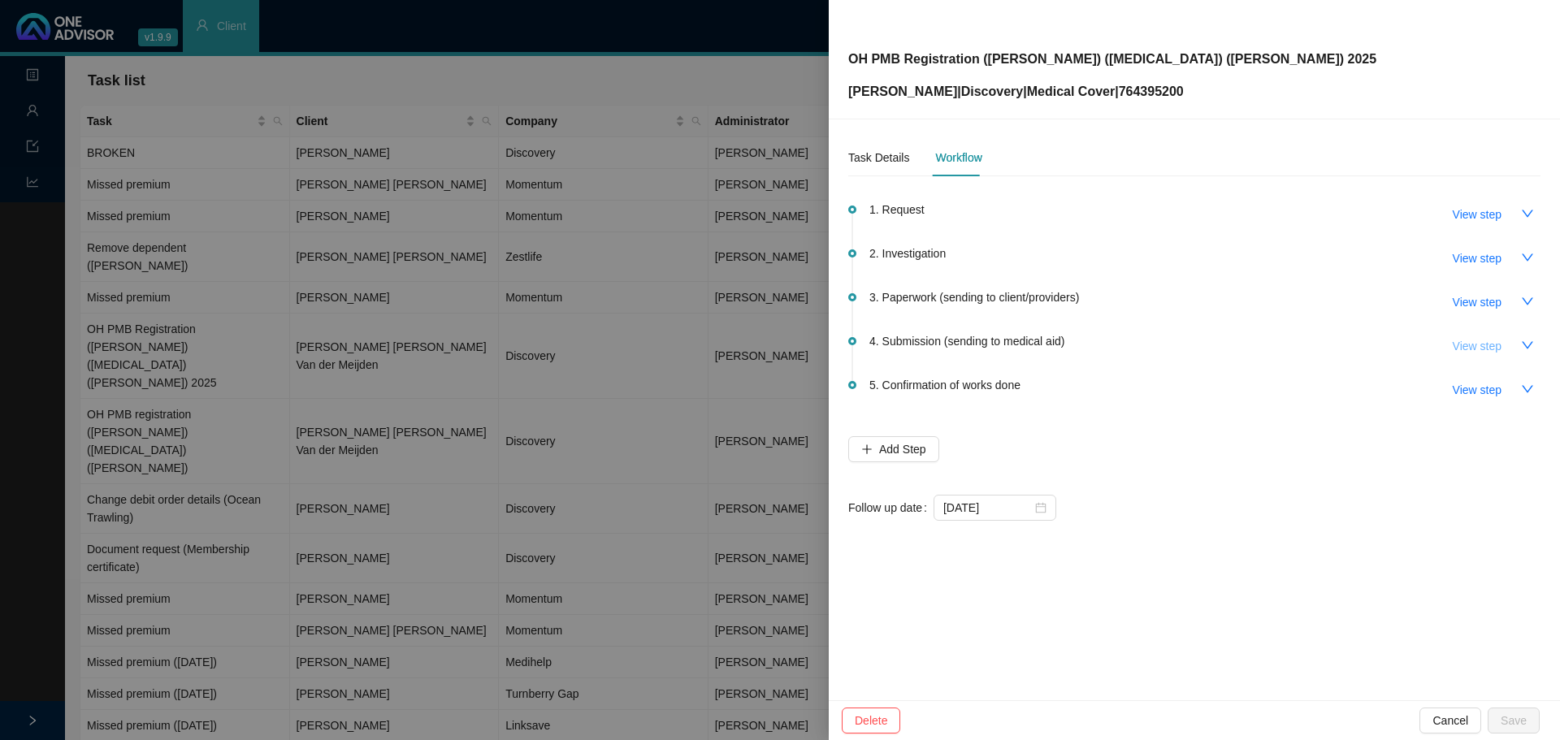
click at [1503, 345] on button "View step" at bounding box center [1477, 346] width 75 height 26
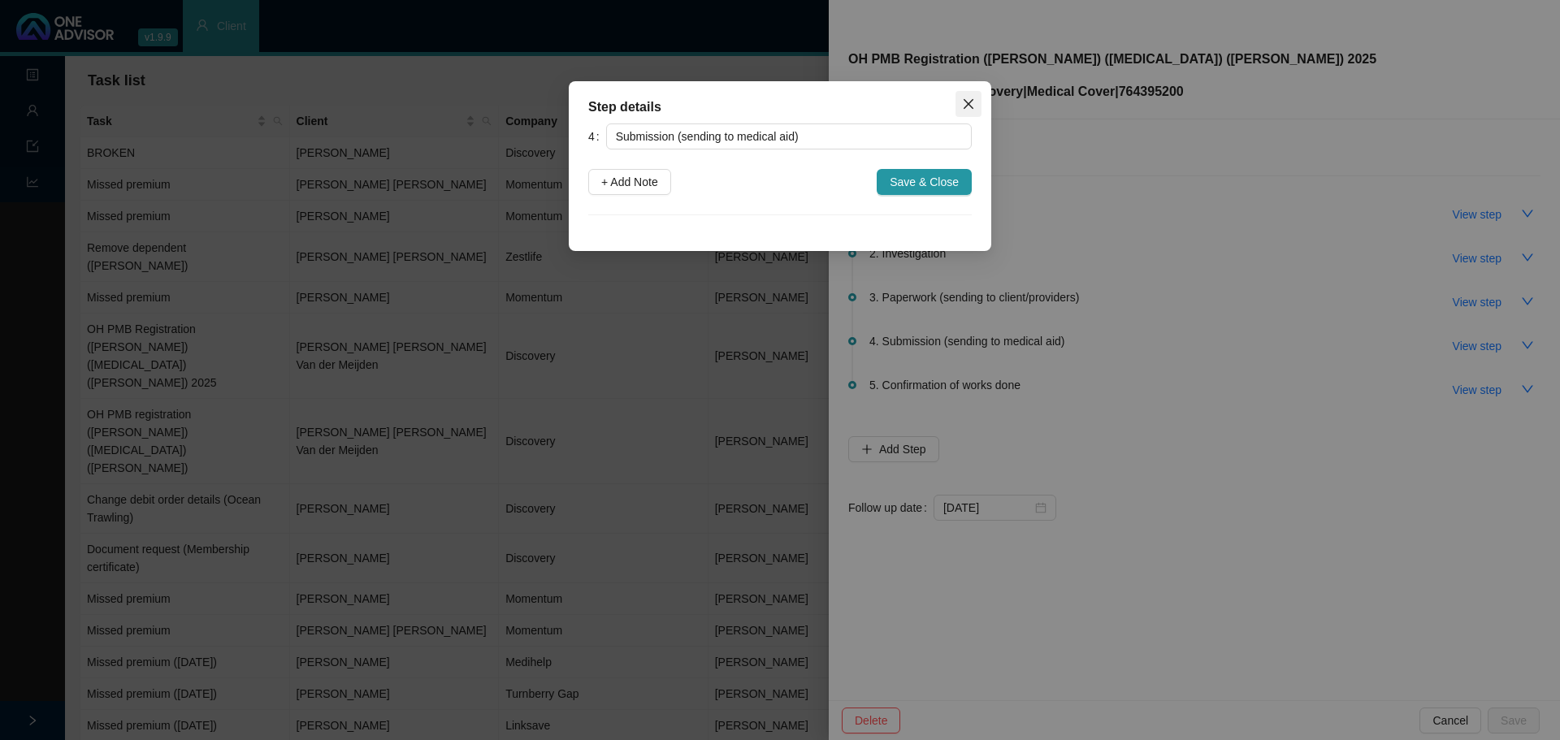
click at [967, 106] on icon "close" at bounding box center [969, 104] width 10 height 10
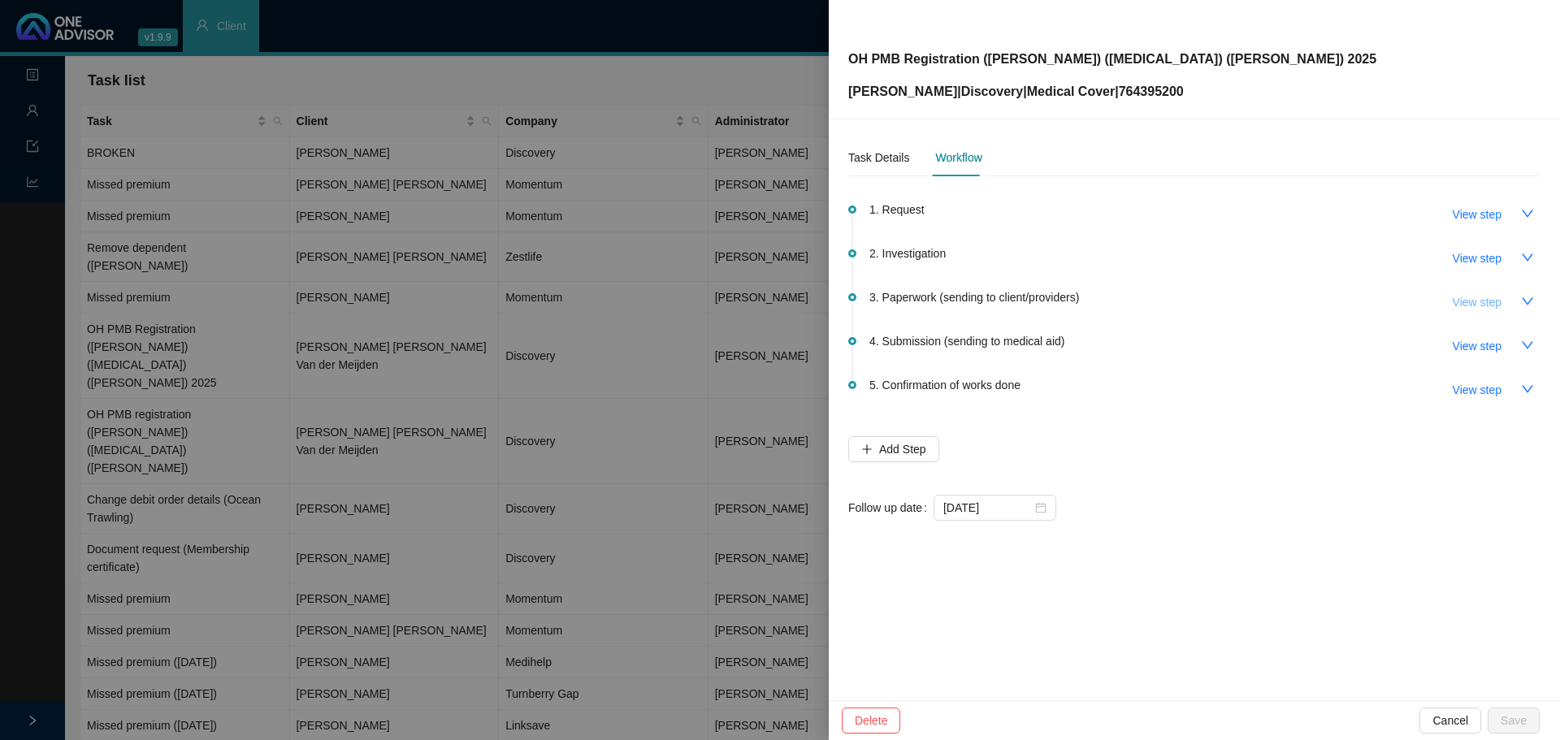
click at [1482, 303] on span "View step" at bounding box center [1477, 302] width 49 height 18
type input "Paperwork (sending to client/providers)"
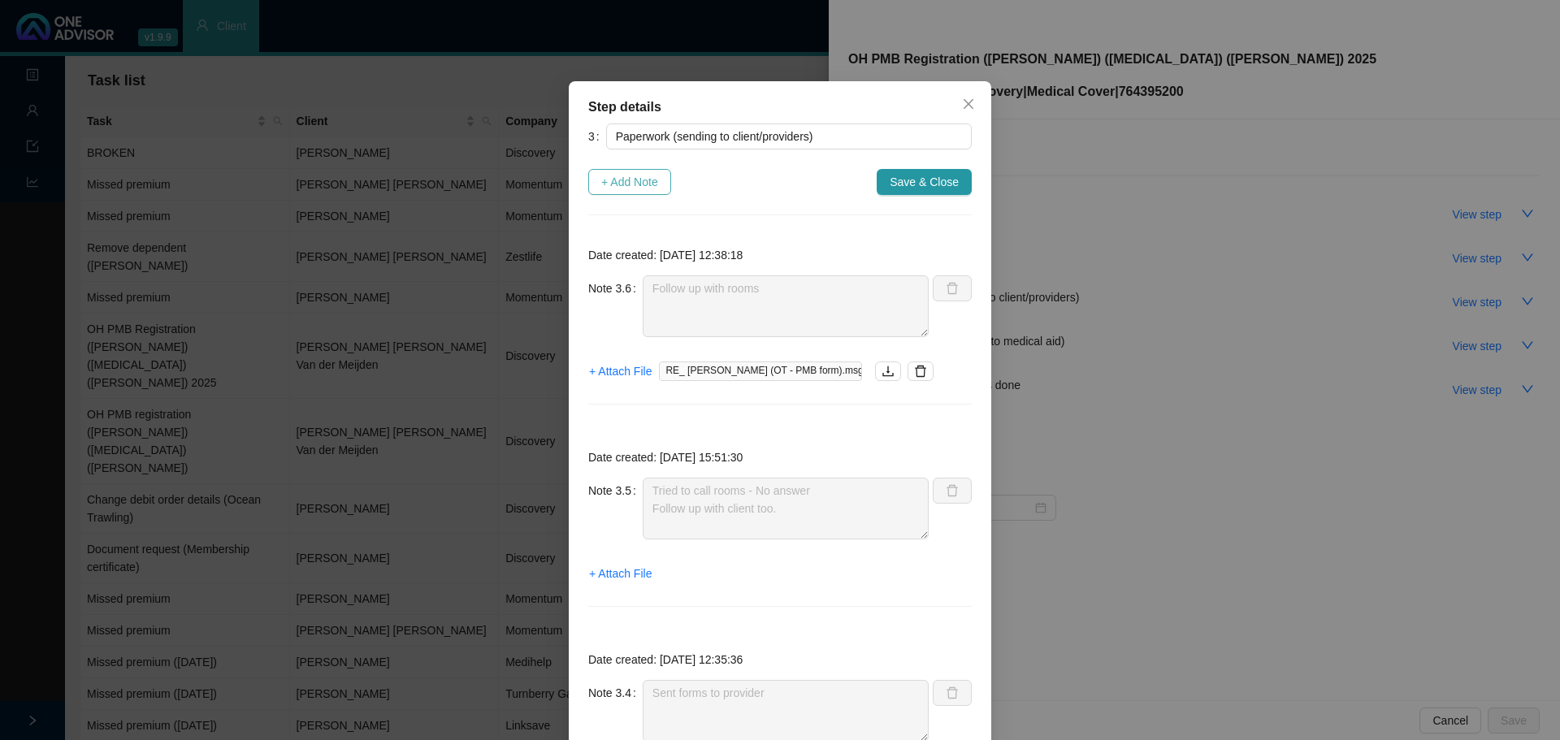
click at [630, 180] on span "+ Add Note" at bounding box center [629, 182] width 57 height 18
type textarea "Follow up with rooms"
type textarea "Tried to call rooms - No answer Follow up with client too."
type textarea "Sent forms to provider"
type textarea "Called client 26.08.2025. Reminder to send through forms. Client mentioned she …"
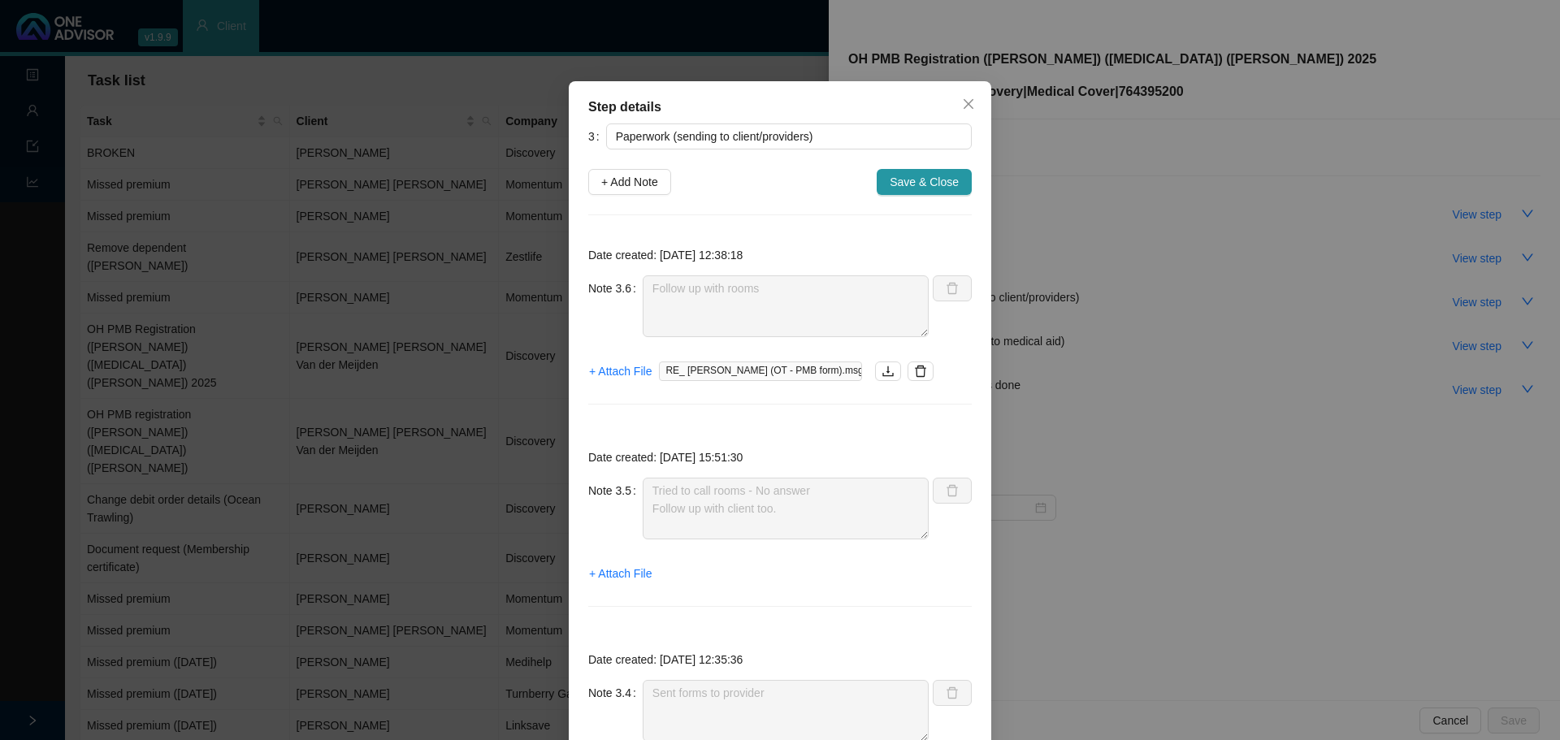
type textarea "Follow up with client (whatsapp & phone call): - Client will send us form with …"
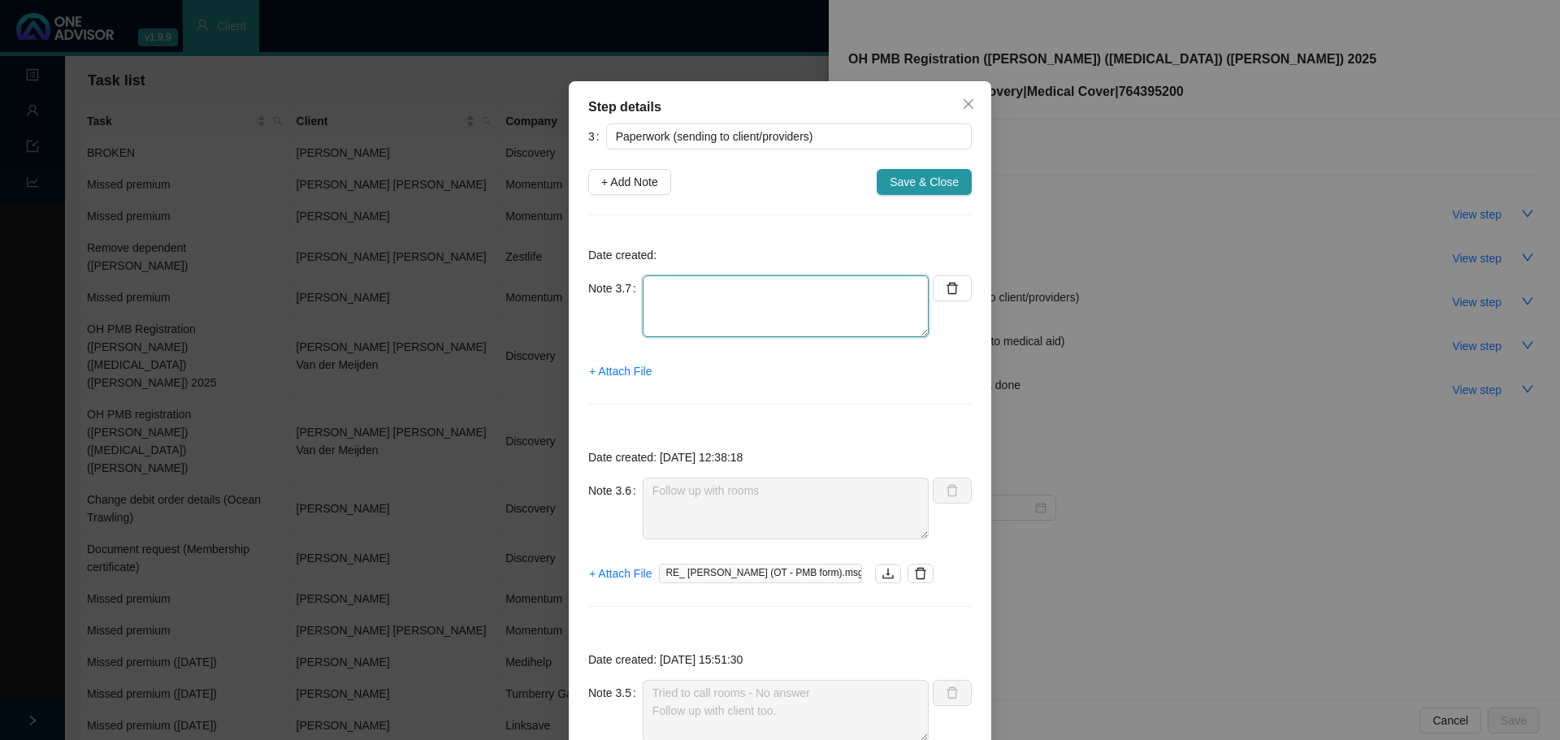
click at [694, 308] on textarea at bounding box center [786, 307] width 286 height 62
type textarea "Received correct form -"
click at [964, 102] on icon "close" at bounding box center [969, 104] width 10 height 10
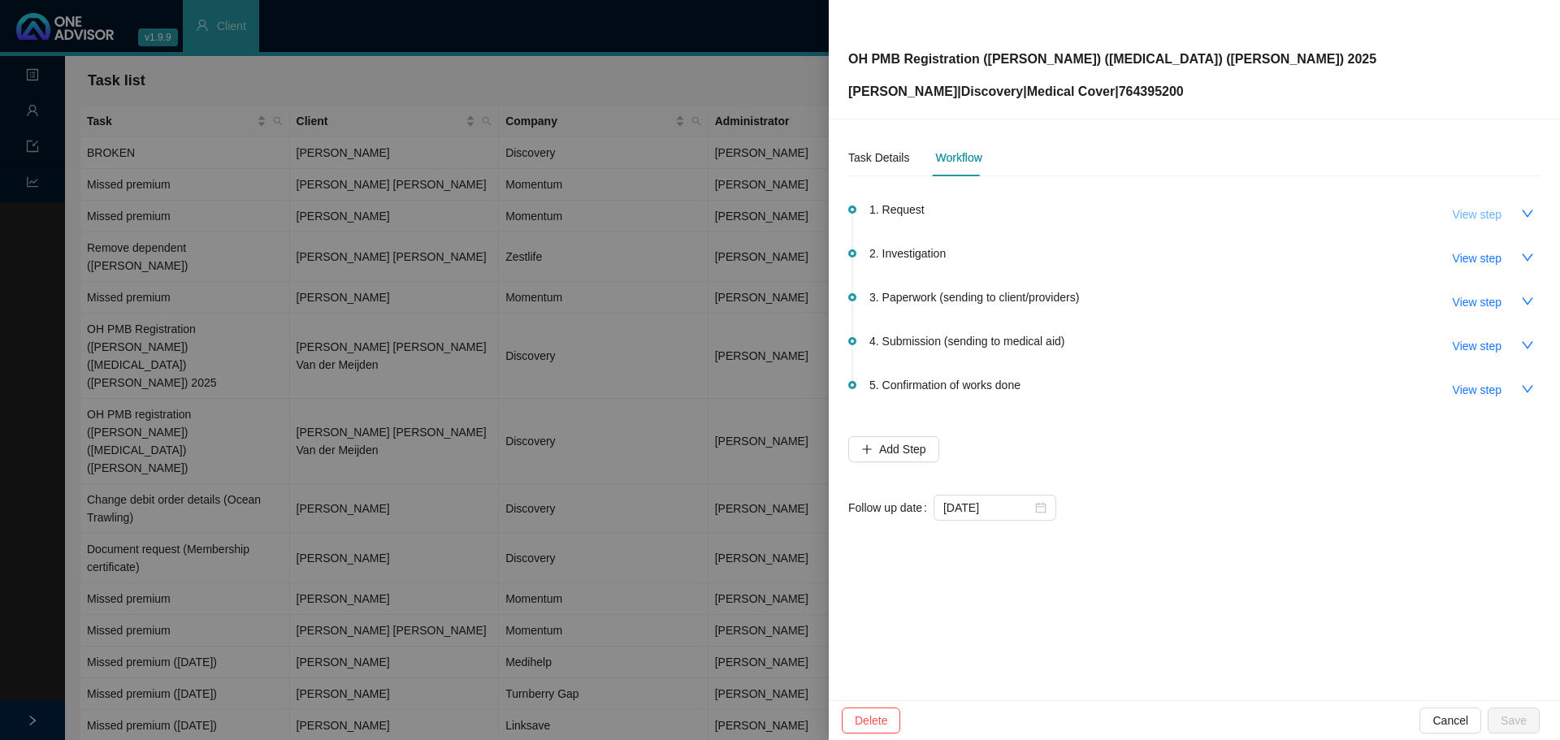
click at [1514, 210] on button "View step" at bounding box center [1477, 215] width 75 height 26
type input "Request"
type textarea "Jo spoke with client over the phone. Her daughter has consulted with a Neurolog…"
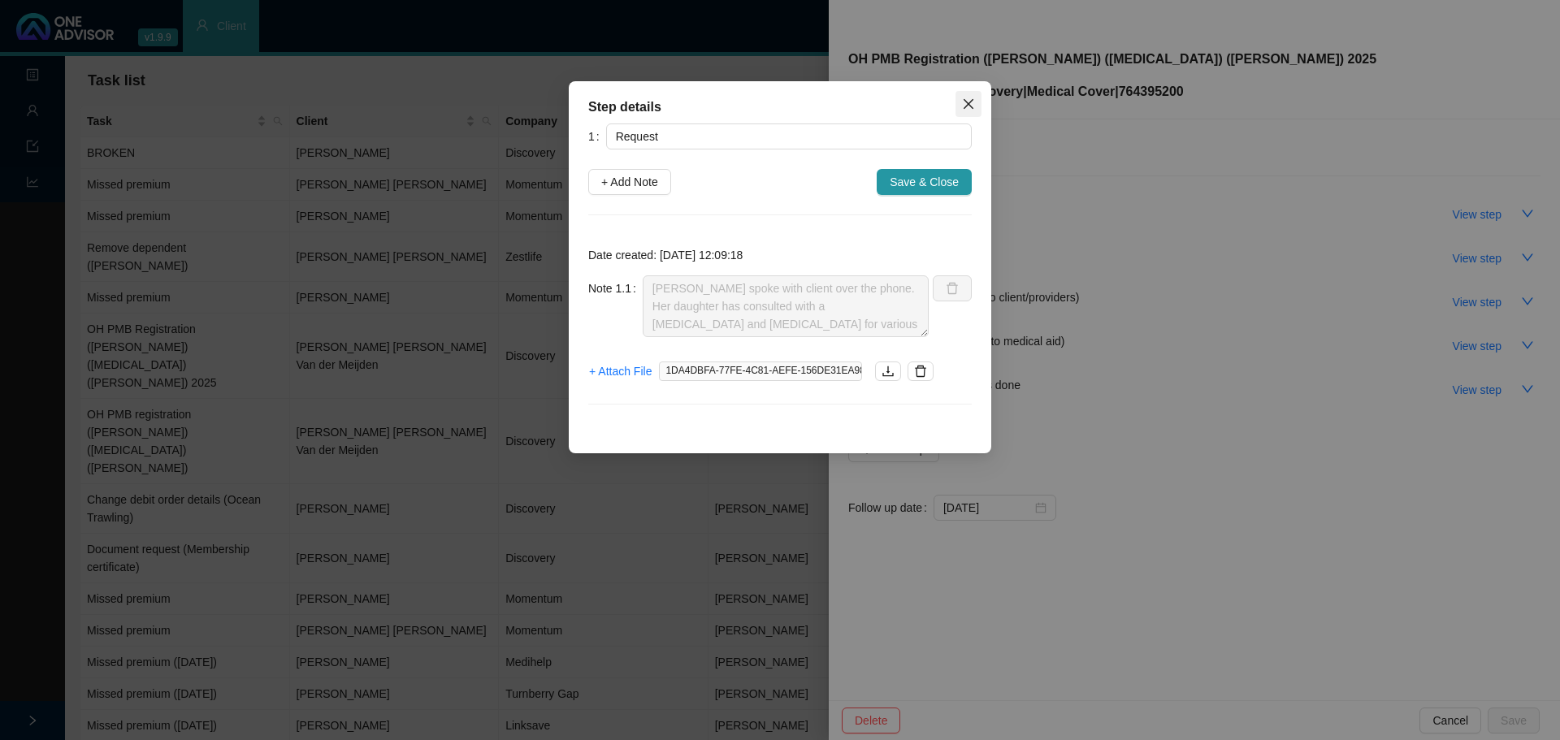
click at [966, 101] on icon "close" at bounding box center [969, 104] width 10 height 10
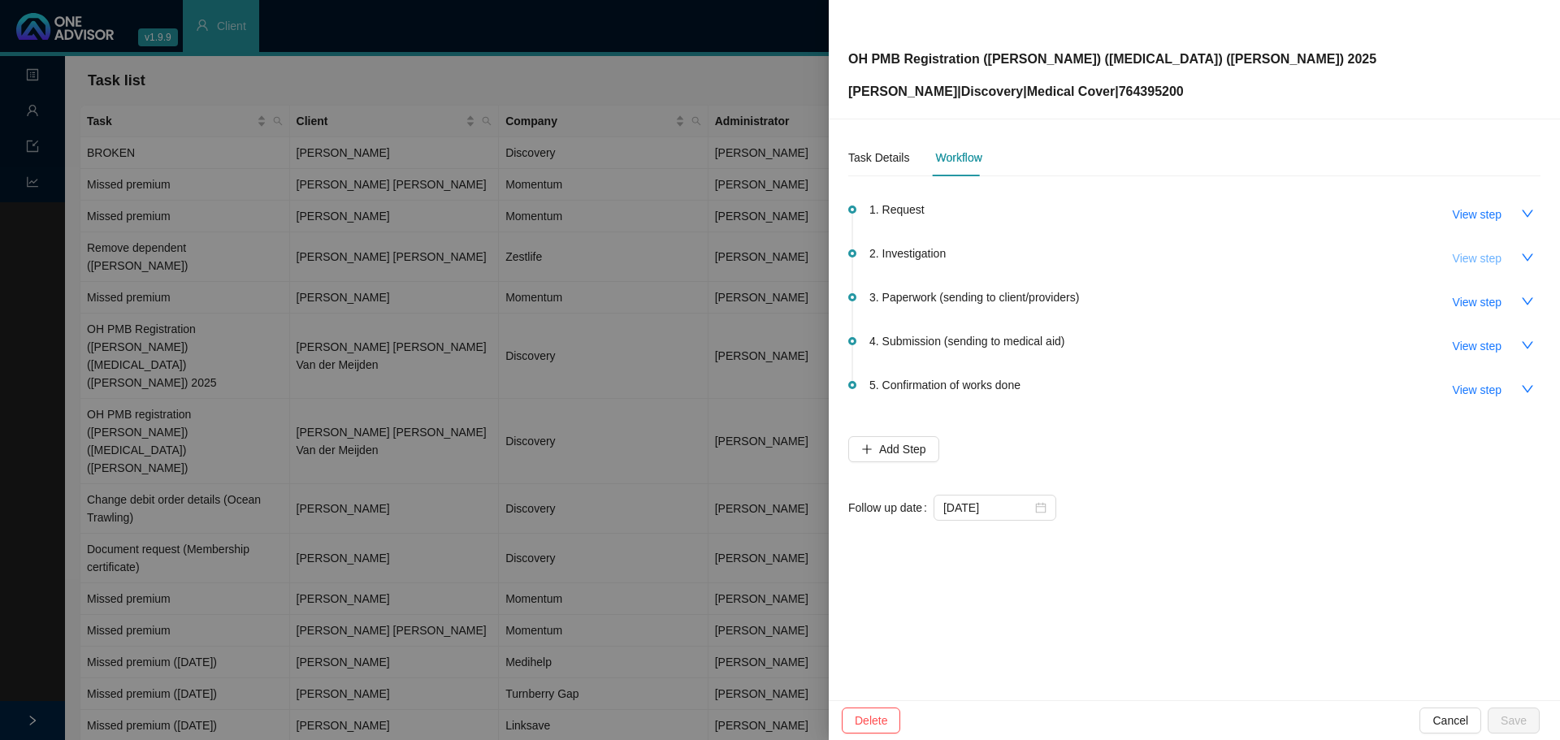
click at [1485, 261] on span "View step" at bounding box center [1477, 258] width 49 height 18
type input "Investigation"
type textarea "WhatsApp: 0730092836 Email: nomsa.radebe@mediclinic.co.za"
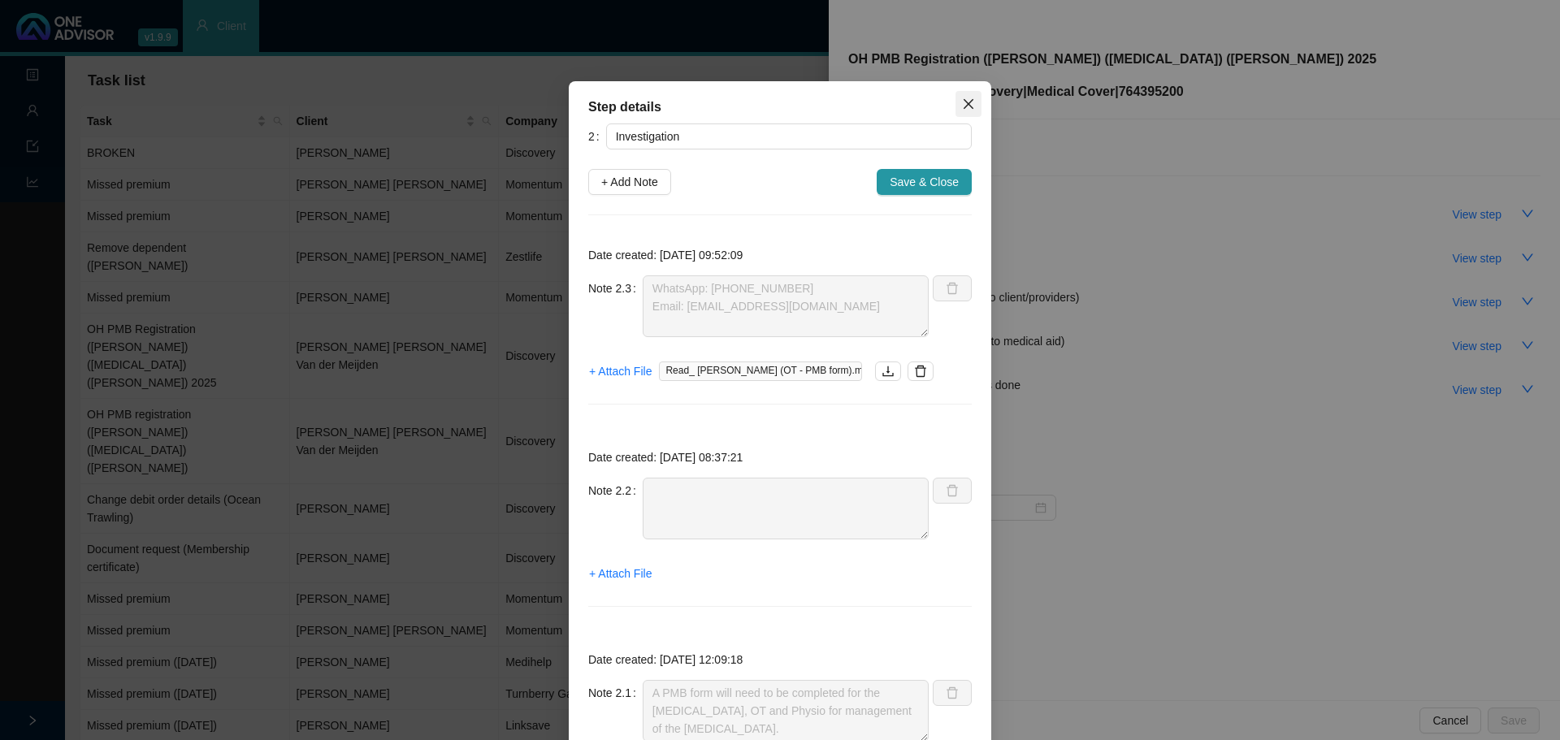
click at [962, 98] on icon "close" at bounding box center [968, 104] width 13 height 13
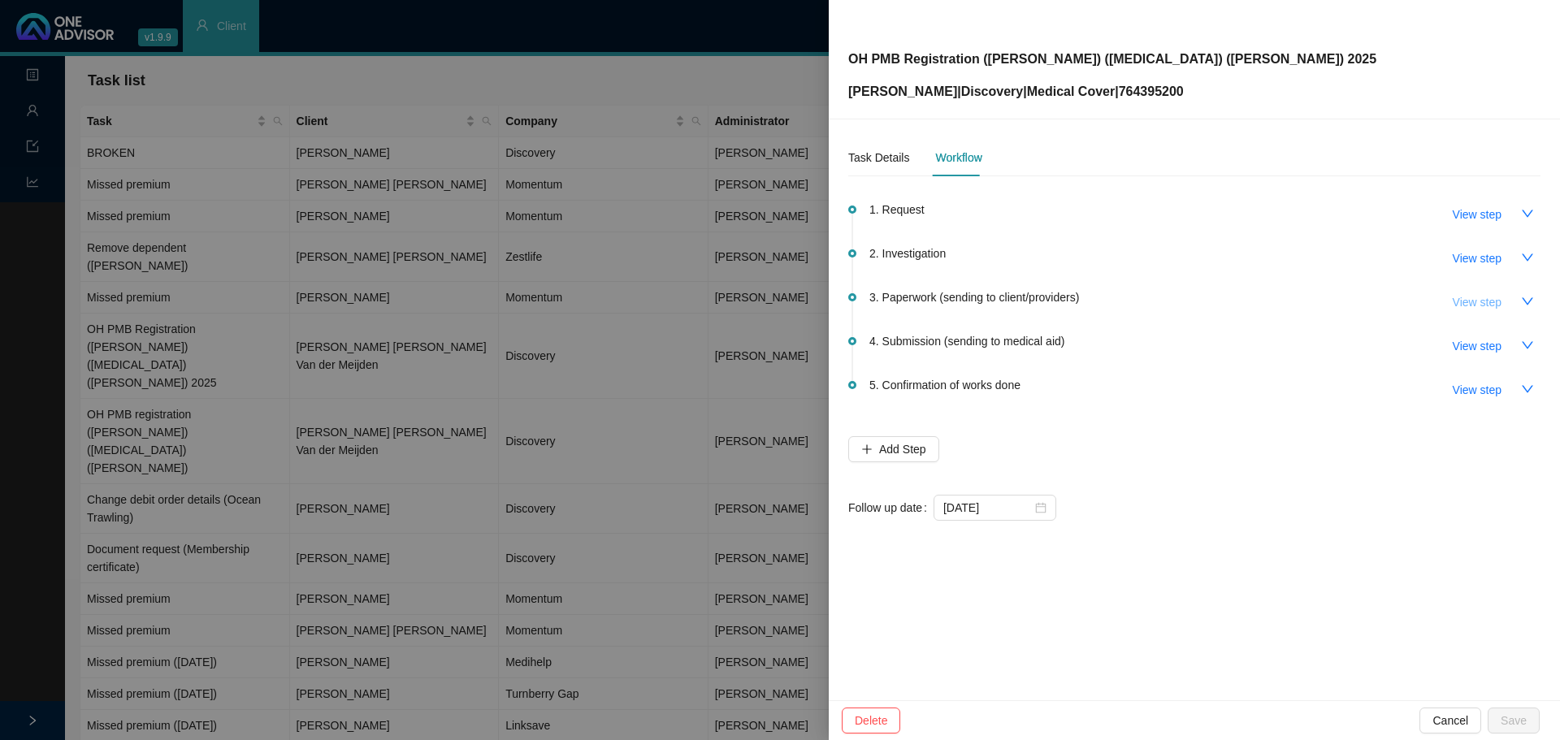
click at [1500, 295] on span "View step" at bounding box center [1477, 302] width 49 height 18
type input "Paperwork (sending to client/providers)"
type textarea "Follow up with rooms"
type textarea "Tried to call rooms - No answer Follow up with client too."
type textarea "Sent forms to provider"
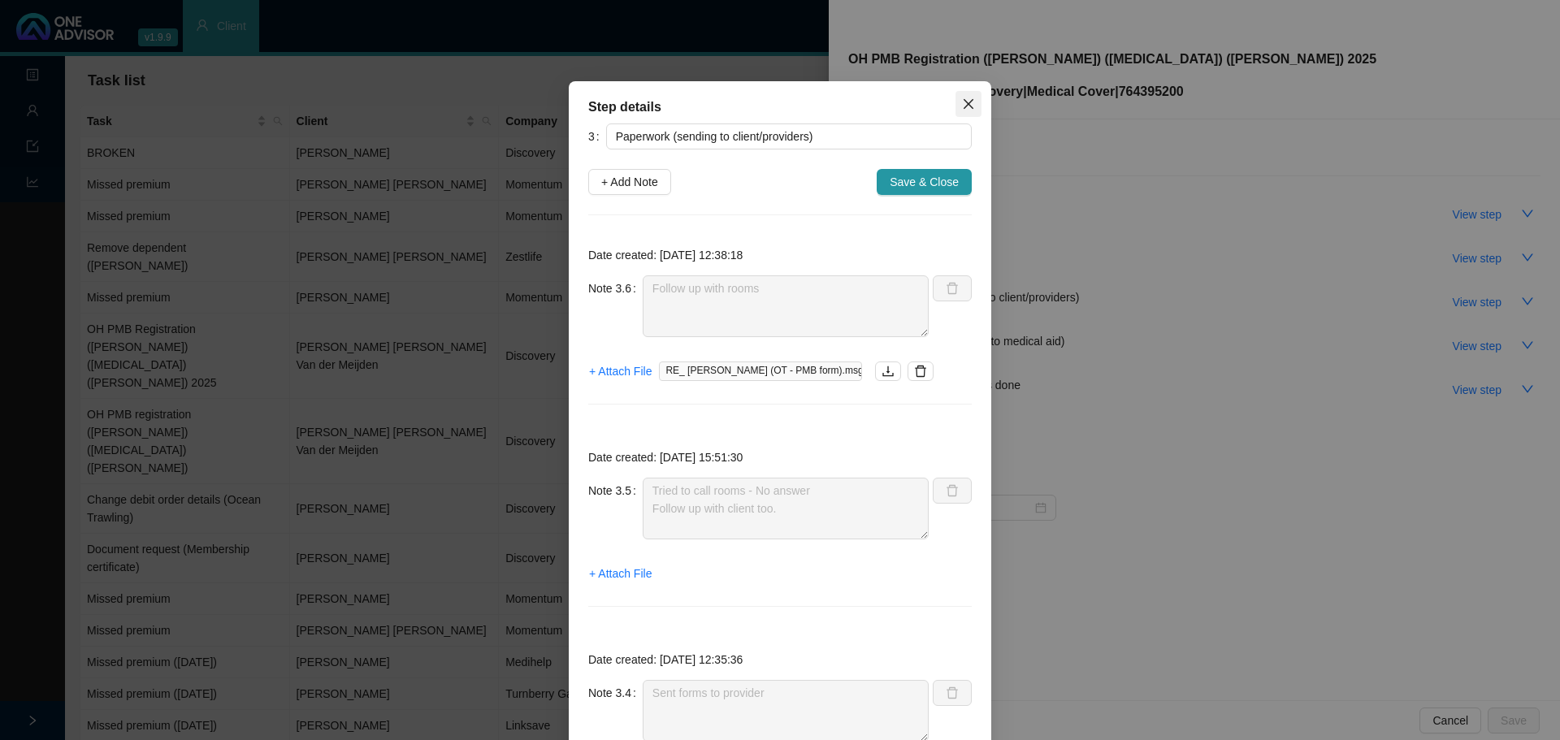
click at [962, 110] on icon "close" at bounding box center [968, 104] width 13 height 13
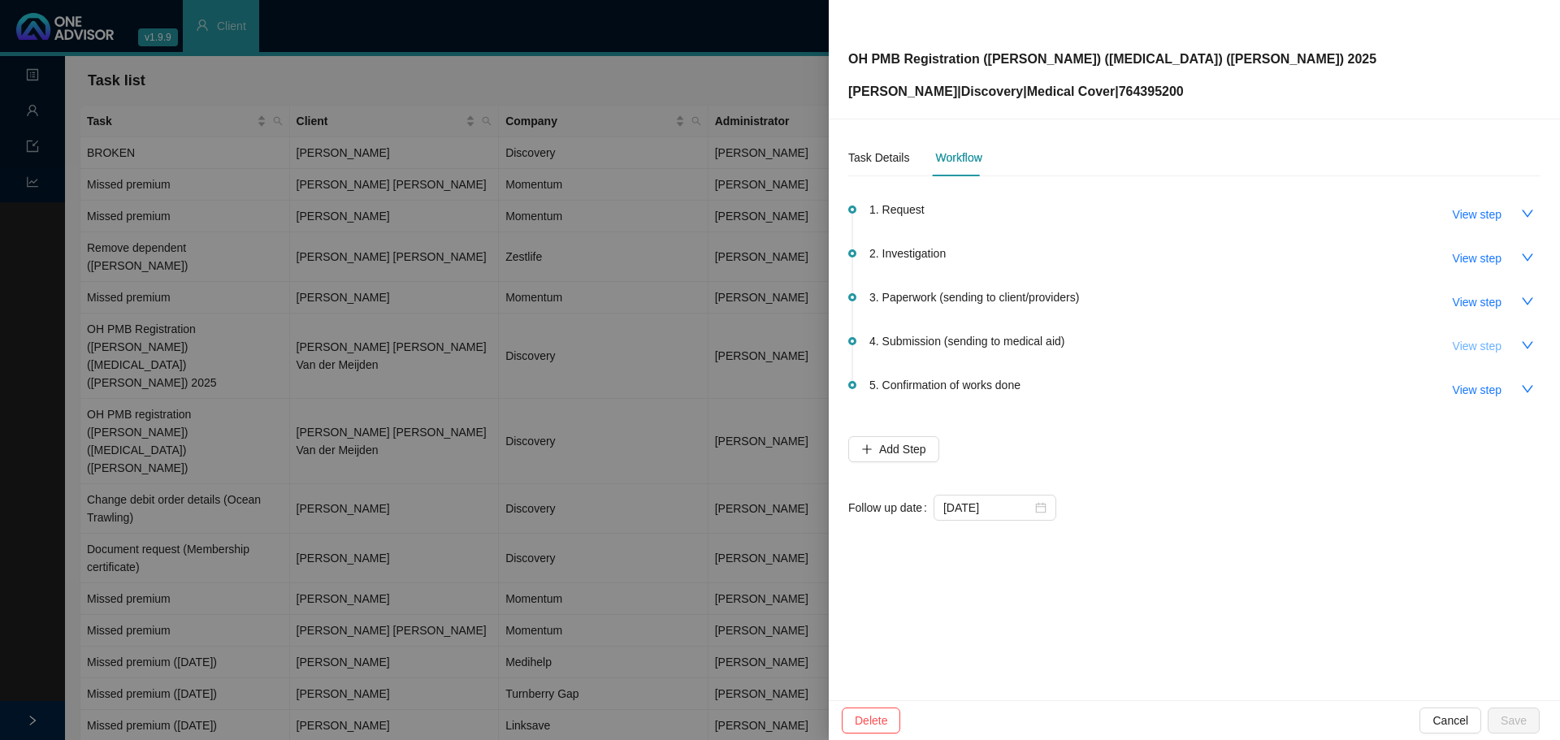
click at [1478, 349] on span "View step" at bounding box center [1477, 346] width 49 height 18
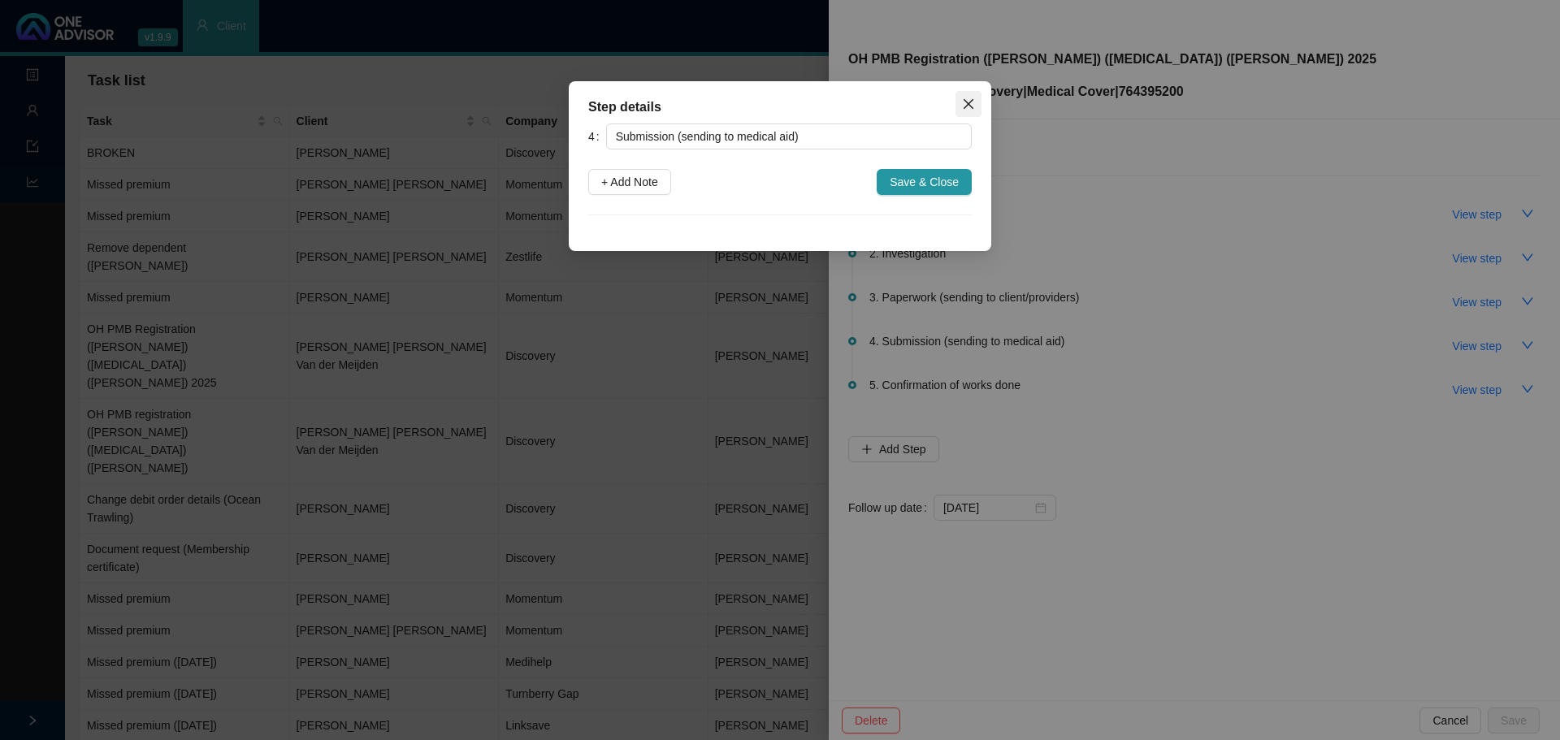
click at [966, 107] on icon "close" at bounding box center [969, 104] width 10 height 10
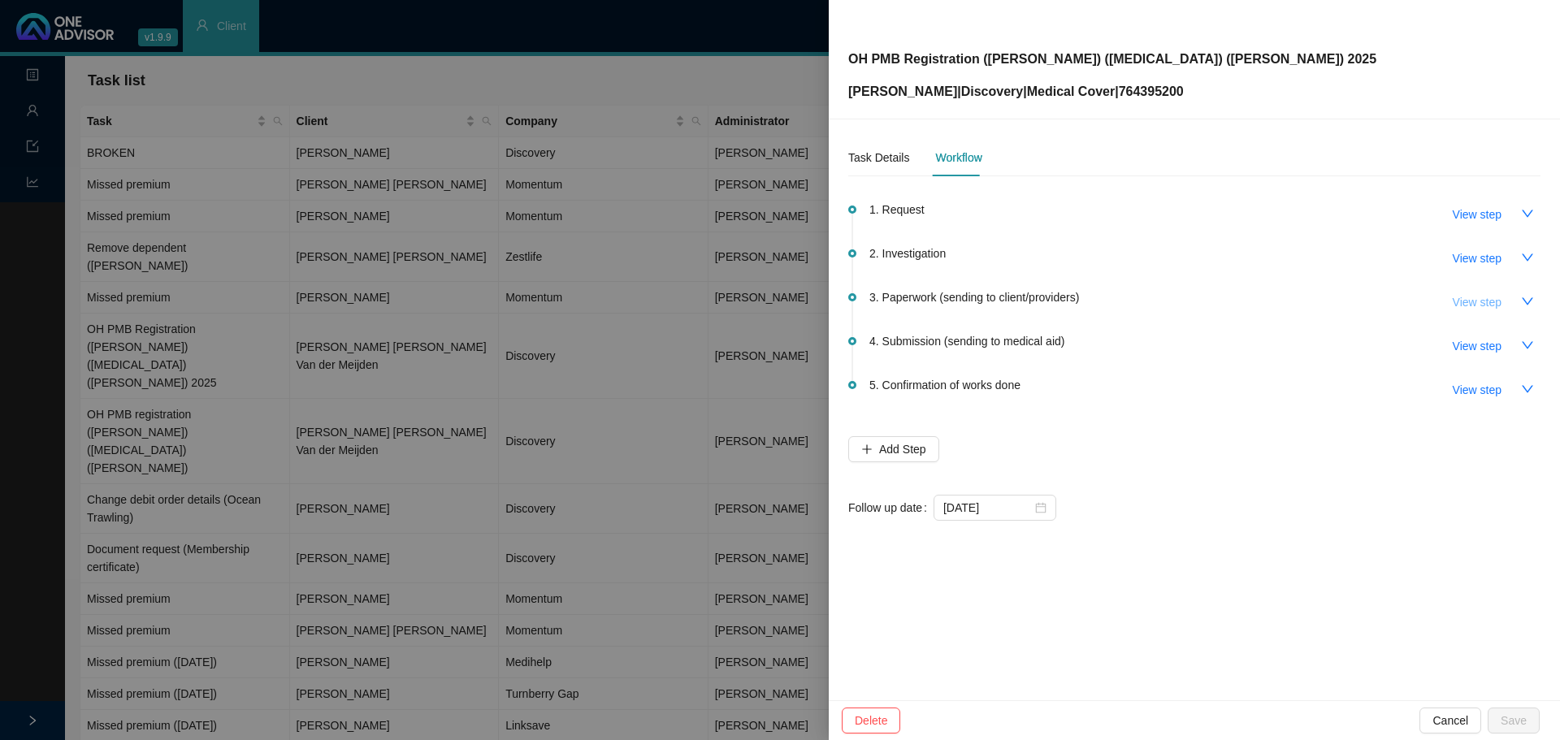
click at [1469, 298] on span "View step" at bounding box center [1477, 302] width 49 height 18
type input "Paperwork (sending to client/providers)"
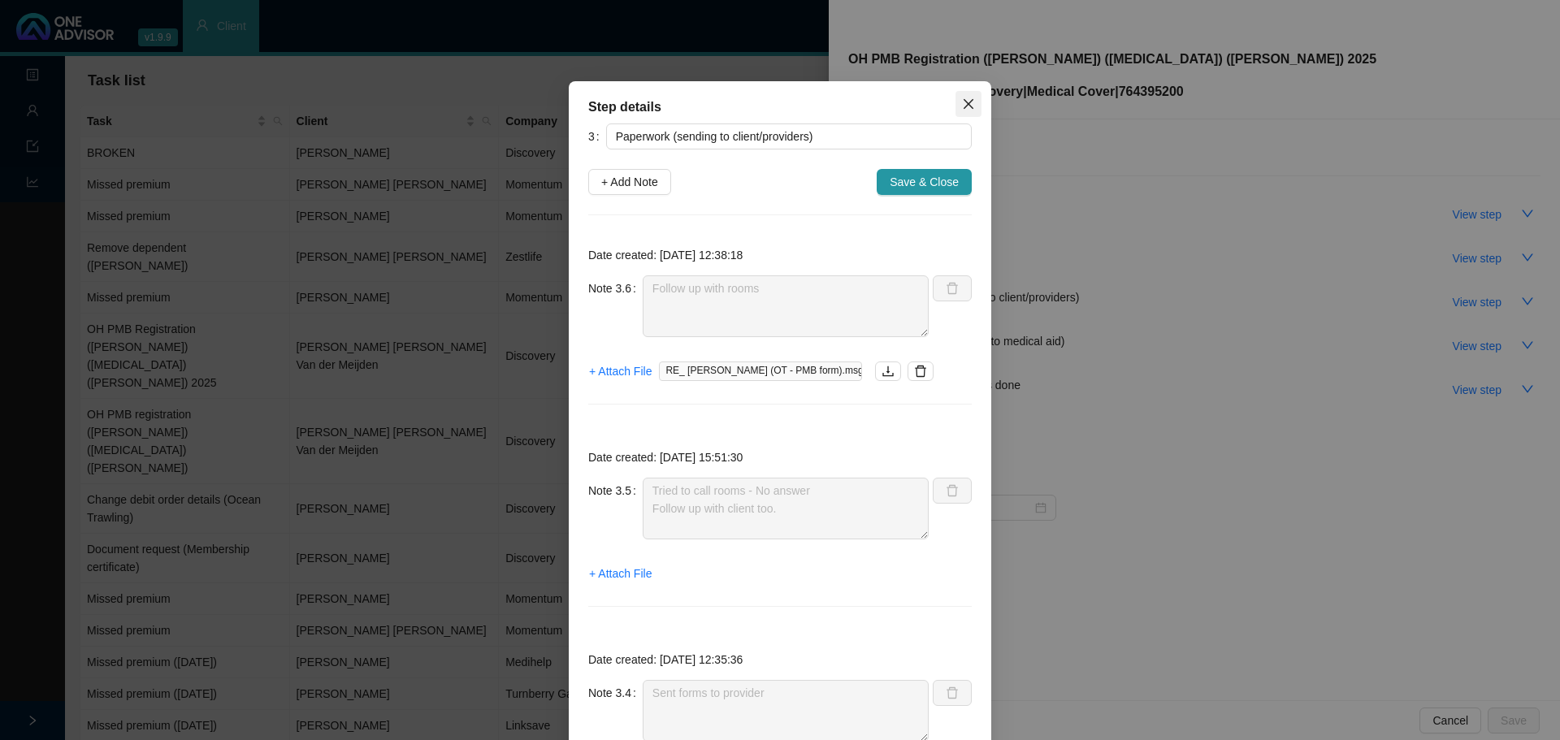
click at [966, 103] on icon "close" at bounding box center [968, 104] width 13 height 13
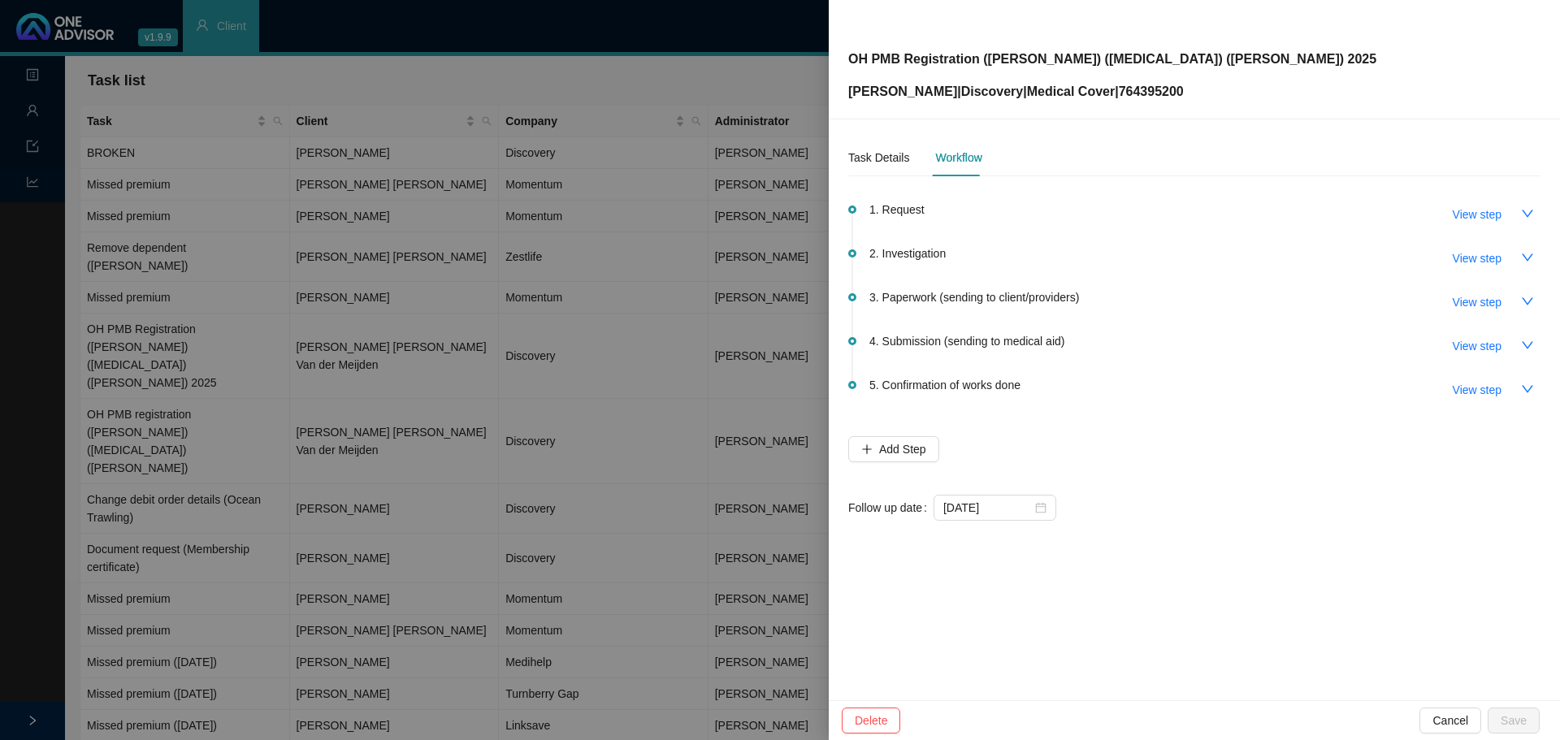
click at [222, 370] on div at bounding box center [780, 370] width 1560 height 740
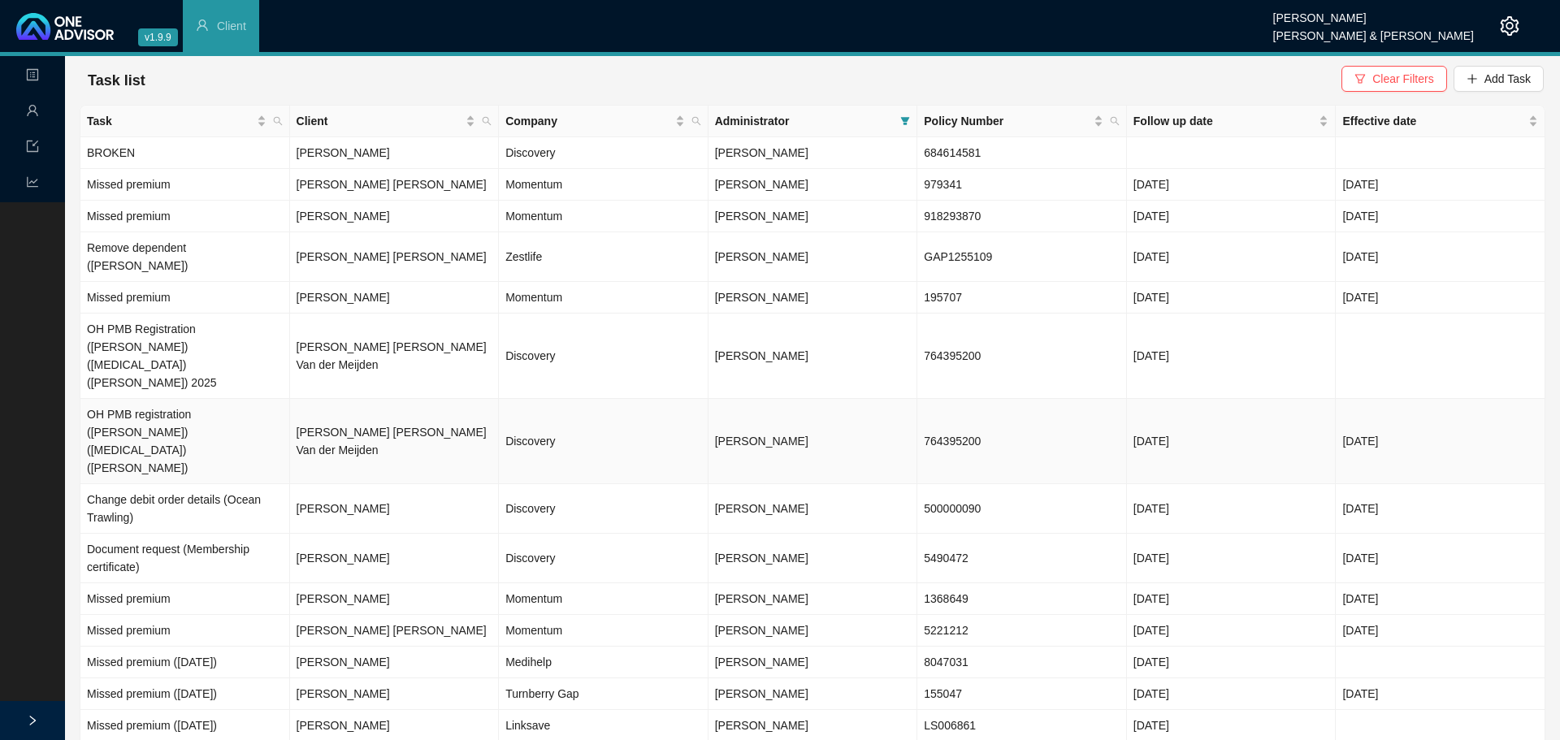
click at [210, 399] on td "OH PMB registration ([PERSON_NAME]) (Cerebral palsy) ([PERSON_NAME])" at bounding box center [185, 441] width 210 height 85
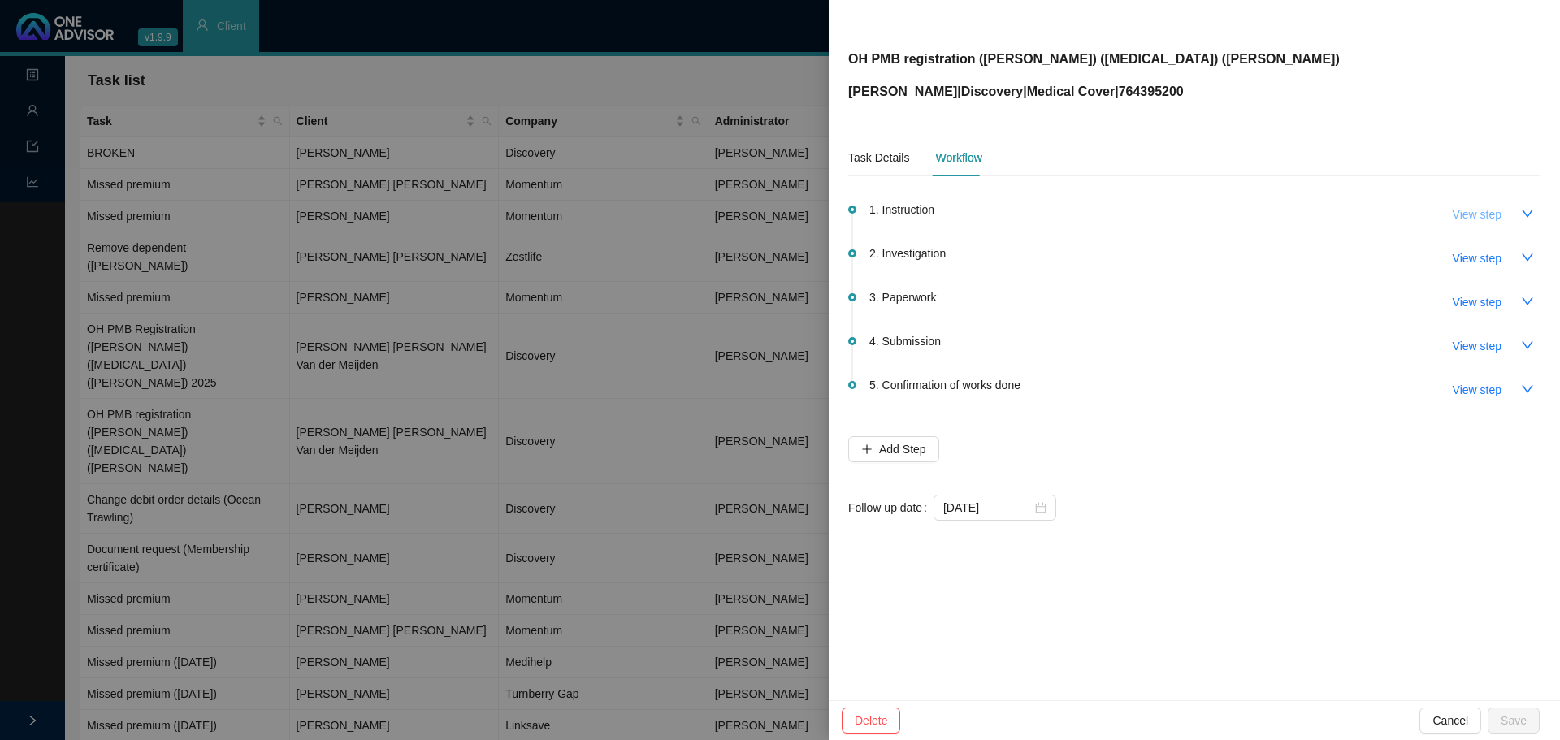
click at [1491, 220] on span "View step" at bounding box center [1477, 215] width 49 height 18
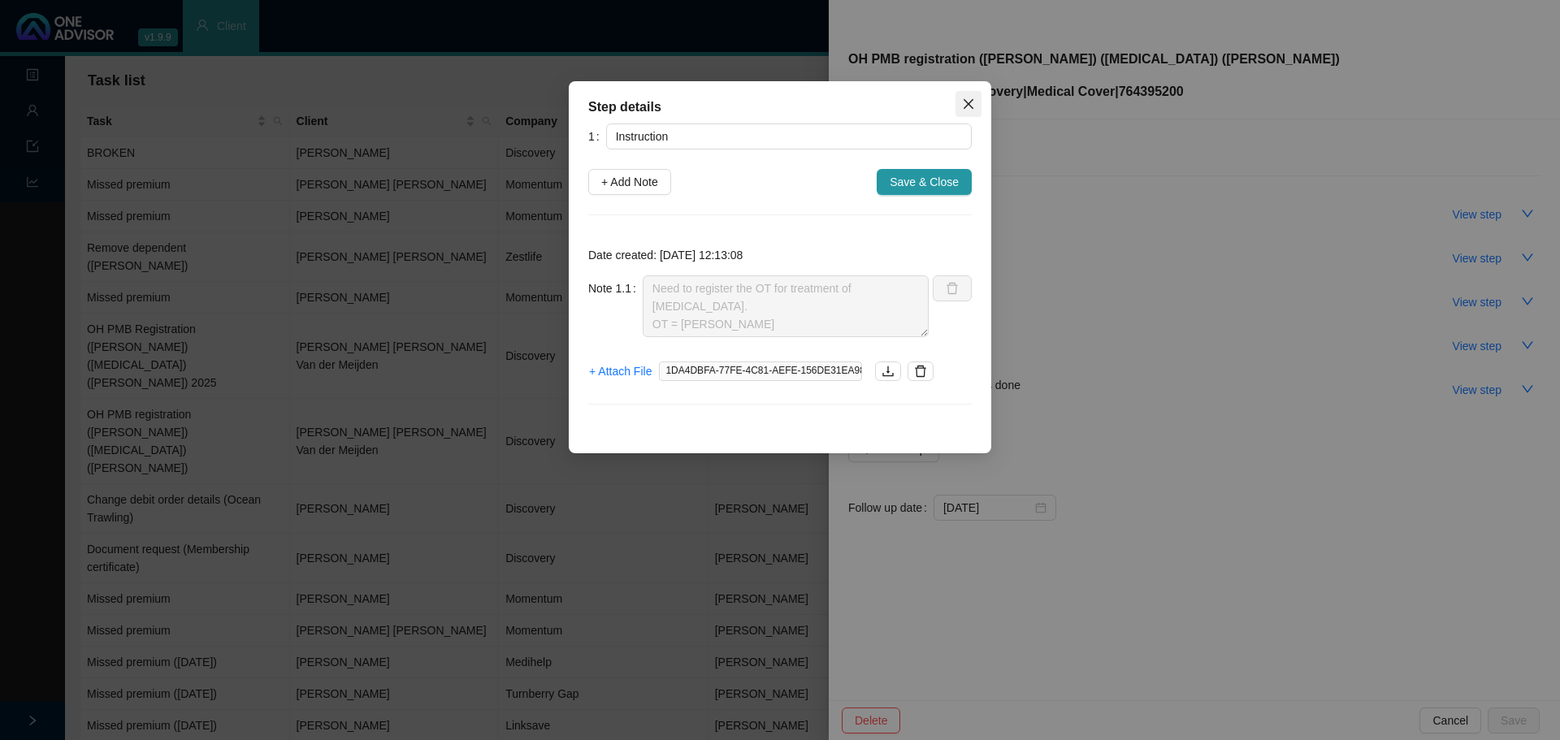
click at [970, 116] on button "Close" at bounding box center [969, 104] width 26 height 26
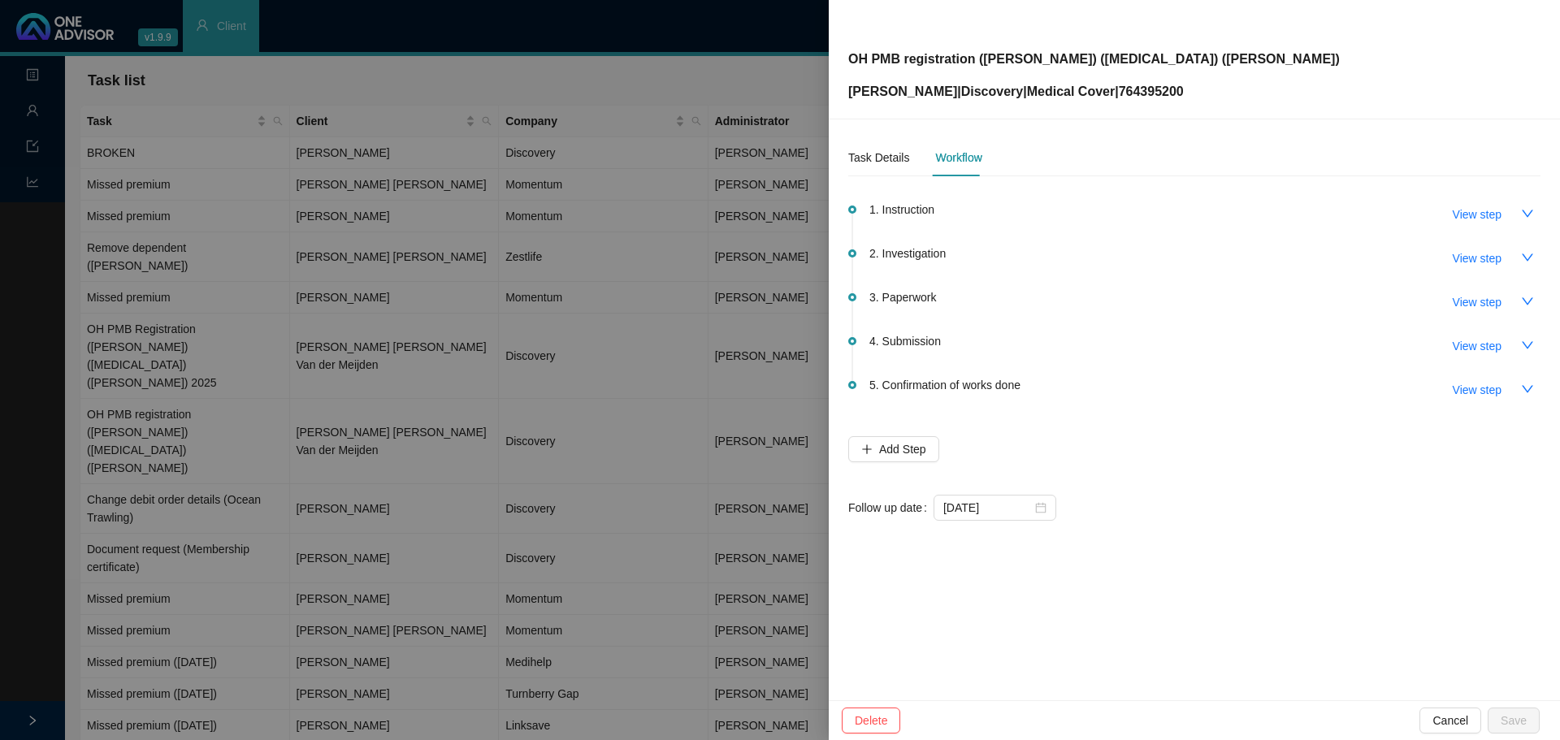
click at [1459, 297] on span "View step" at bounding box center [1477, 302] width 49 height 18
type input "Paperwork"
type textarea "Form received // Different ICD-10 code // Doctor did not sign H47.5: Disorders …"
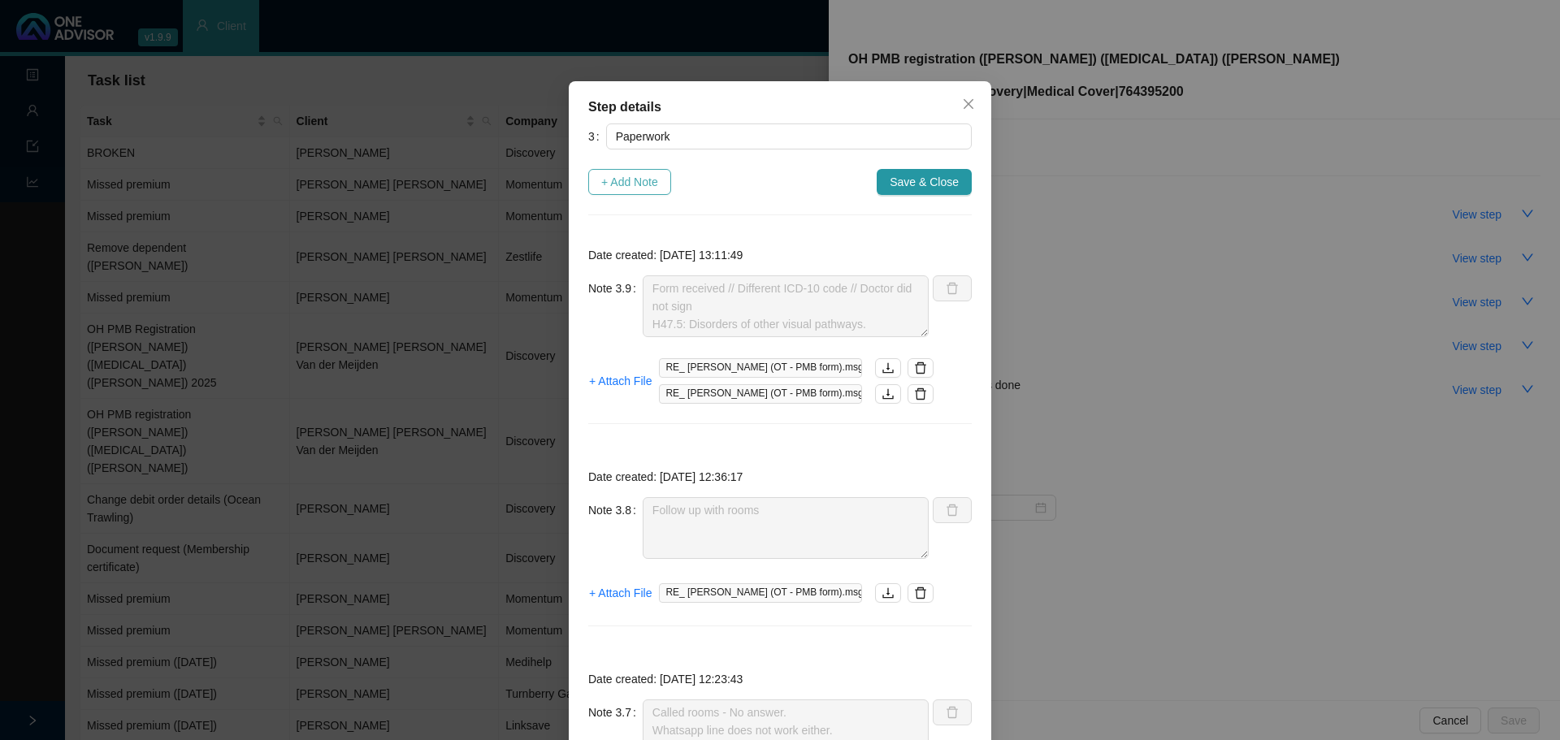
click at [639, 182] on span "+ Add Note" at bounding box center [629, 182] width 57 height 18
type textarea "Form received // Different ICD-10 code // Doctor did not sign H47.5: Disorders …"
type textarea "Follow up with rooms"
type textarea "Called rooms - No answer. Whatsapp line does not work either."
type textarea "Sent to provider / copied client into email reception@broughtonjonck.co.za"
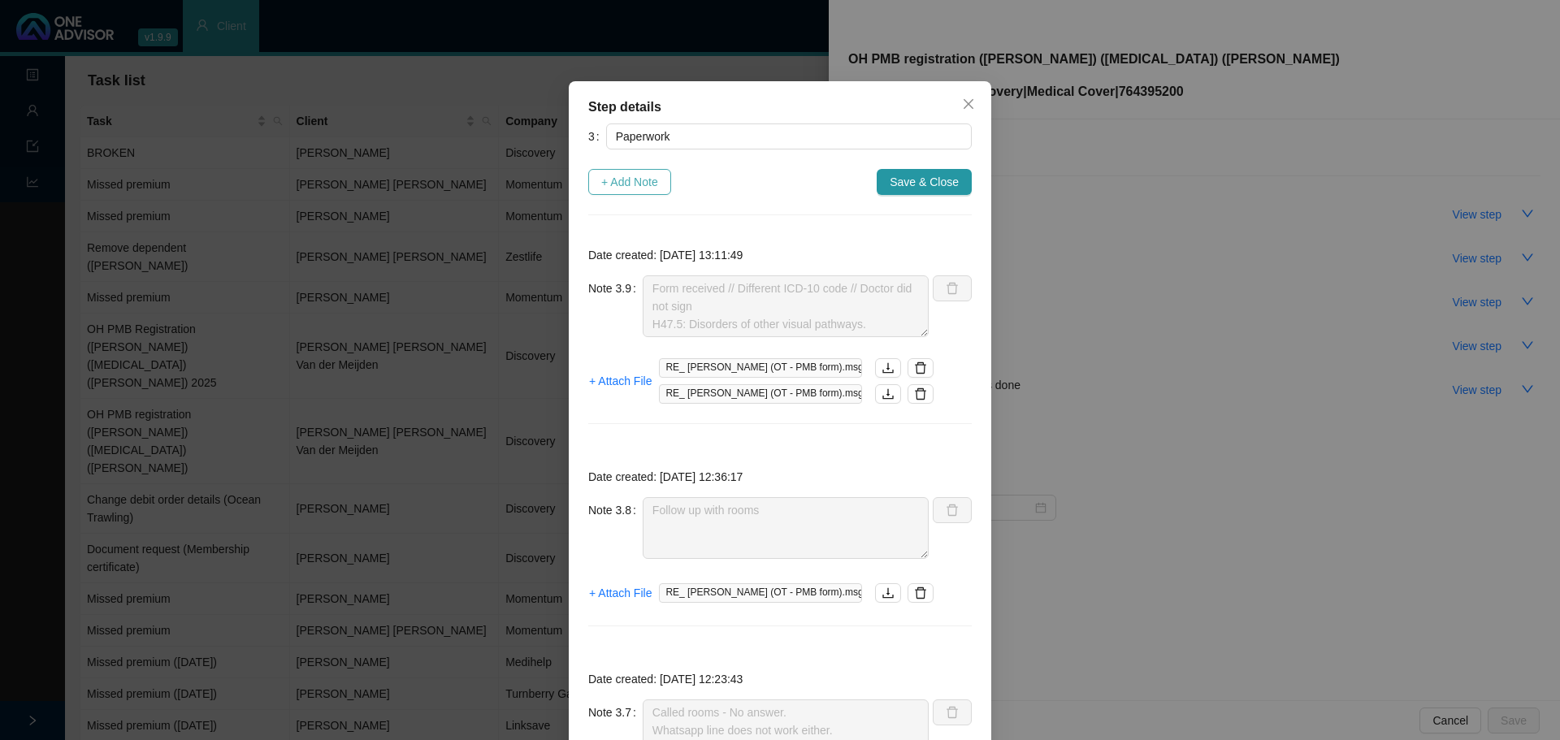
type textarea "Form returned. Client signed. Rest of form is blank. Send to providers."
type textarea "- Called client 26.08.2025. Reminder to send through forms. - Client mentioned …"
type textarea "Follow up with client (whatsapp & phone call): - Client will send us form with …"
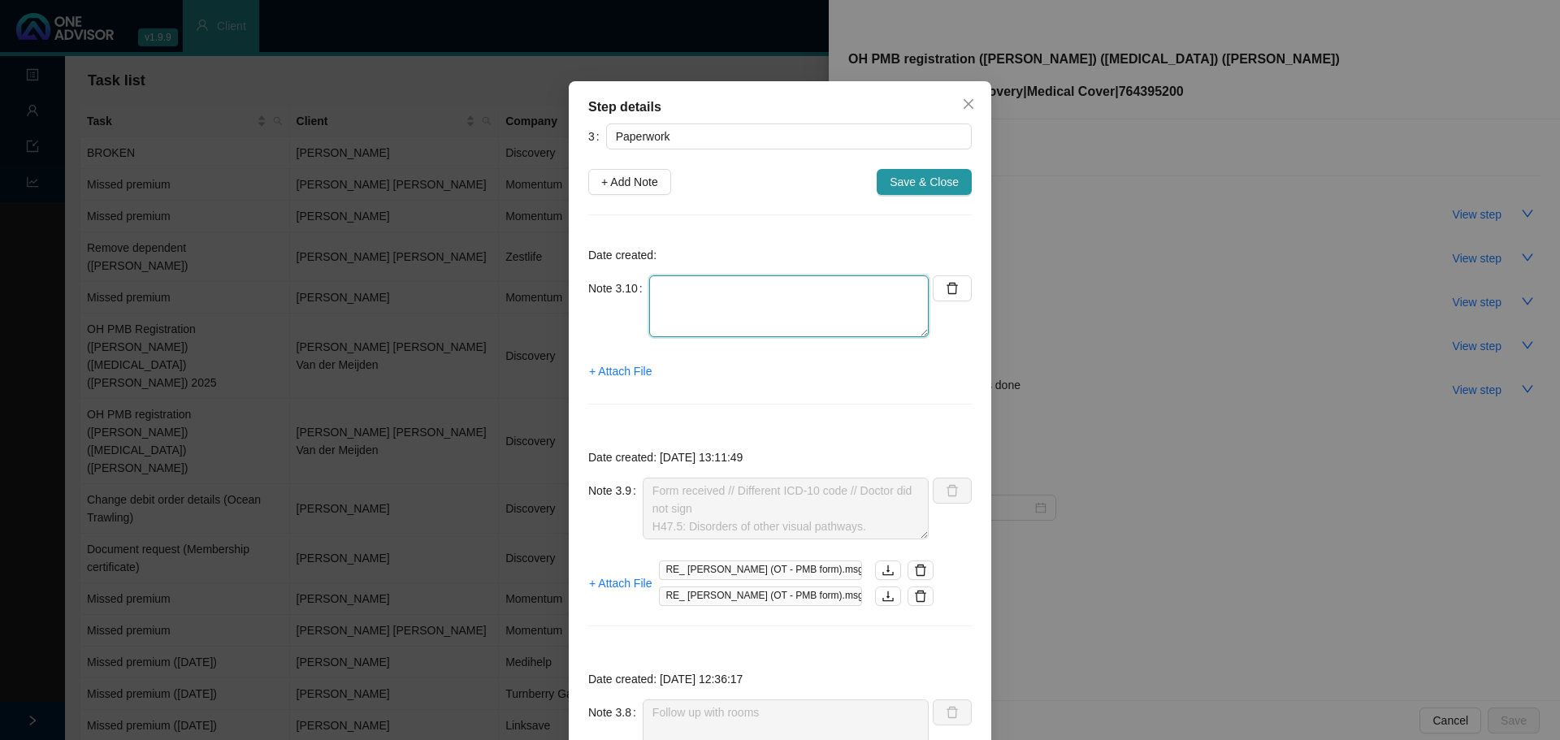
click at [690, 310] on textarea at bounding box center [789, 307] width 280 height 62
type textarea "Received signed form // ICD 10 code corrected too Thank you sent to rooms"
click at [615, 371] on span "+ Attach File" at bounding box center [620, 371] width 63 height 18
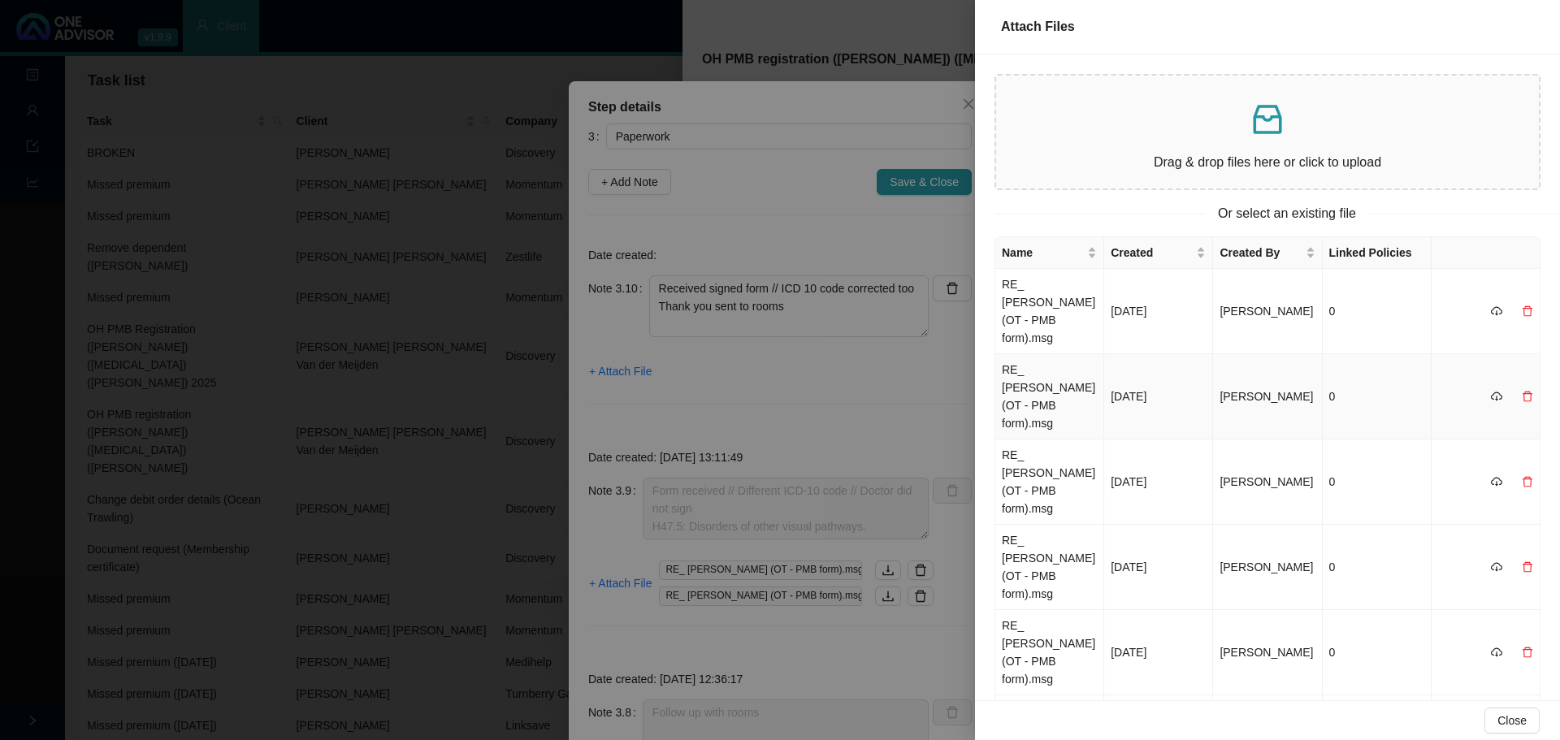
click at [1047, 379] on td "RE_ Everly-Grace (OT - PMB form).msg" at bounding box center [1050, 396] width 109 height 85
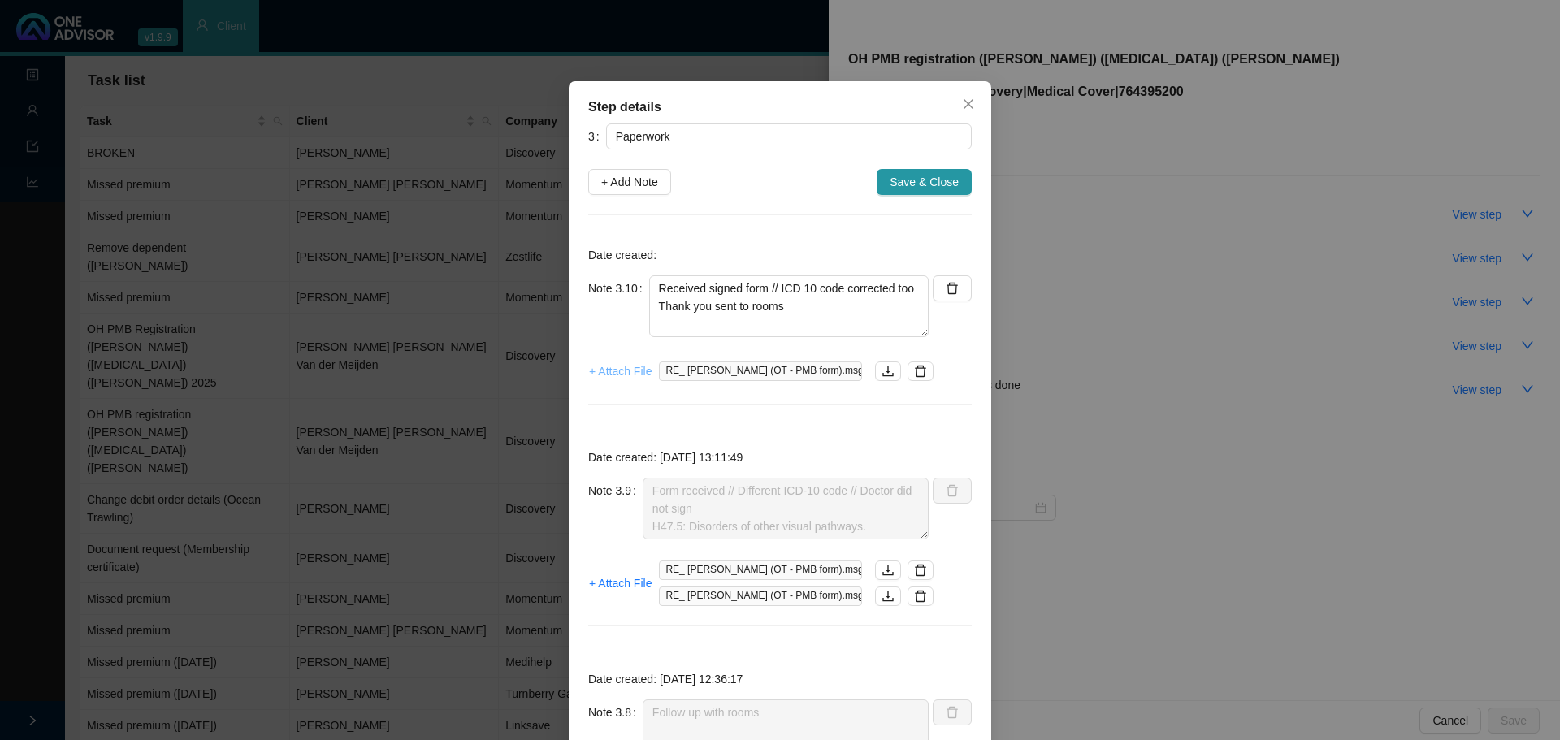
click at [620, 377] on span "+ Attach File" at bounding box center [620, 371] width 63 height 18
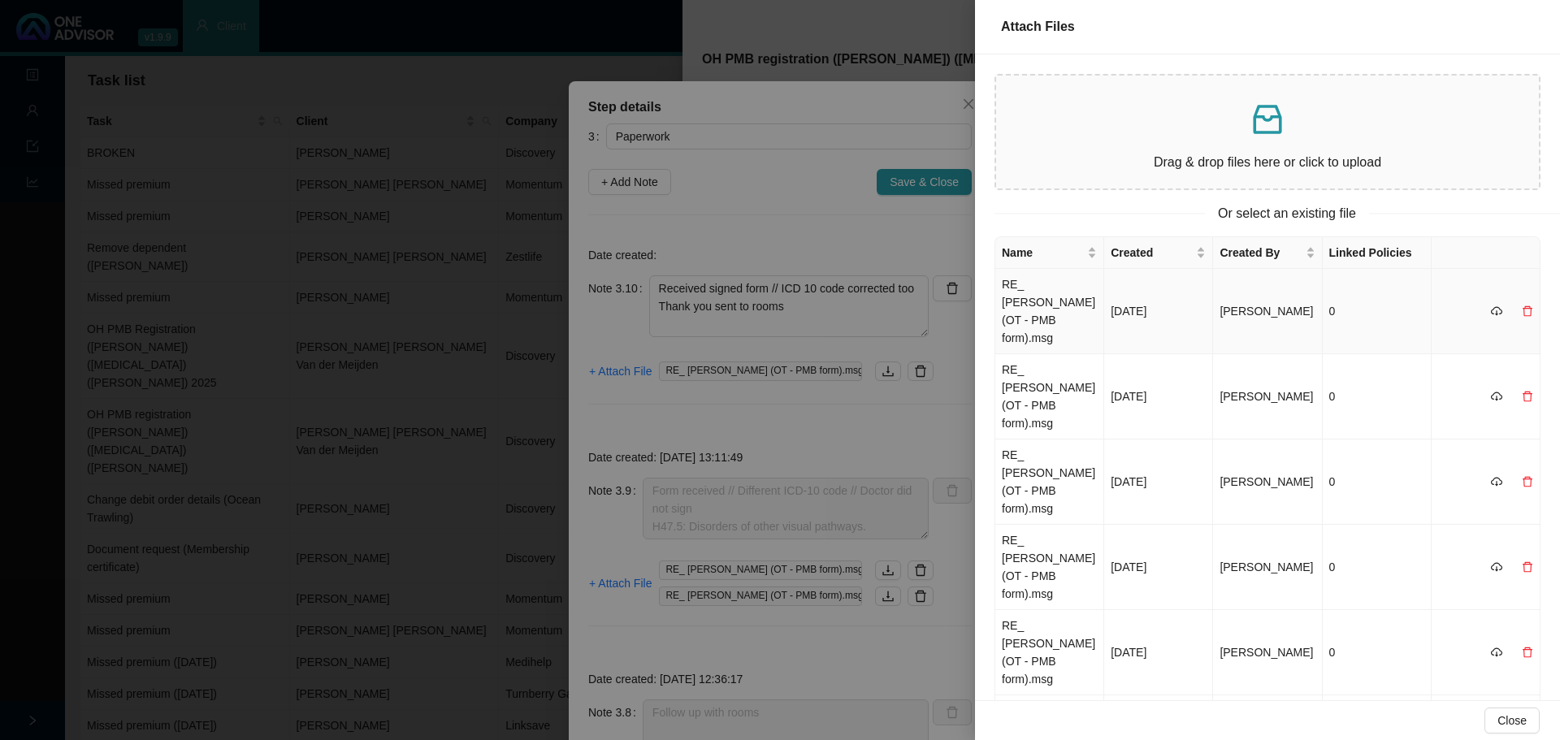
click at [1041, 300] on td "RE_ Everly-Grace (OT - PMB form).msg" at bounding box center [1050, 311] width 109 height 85
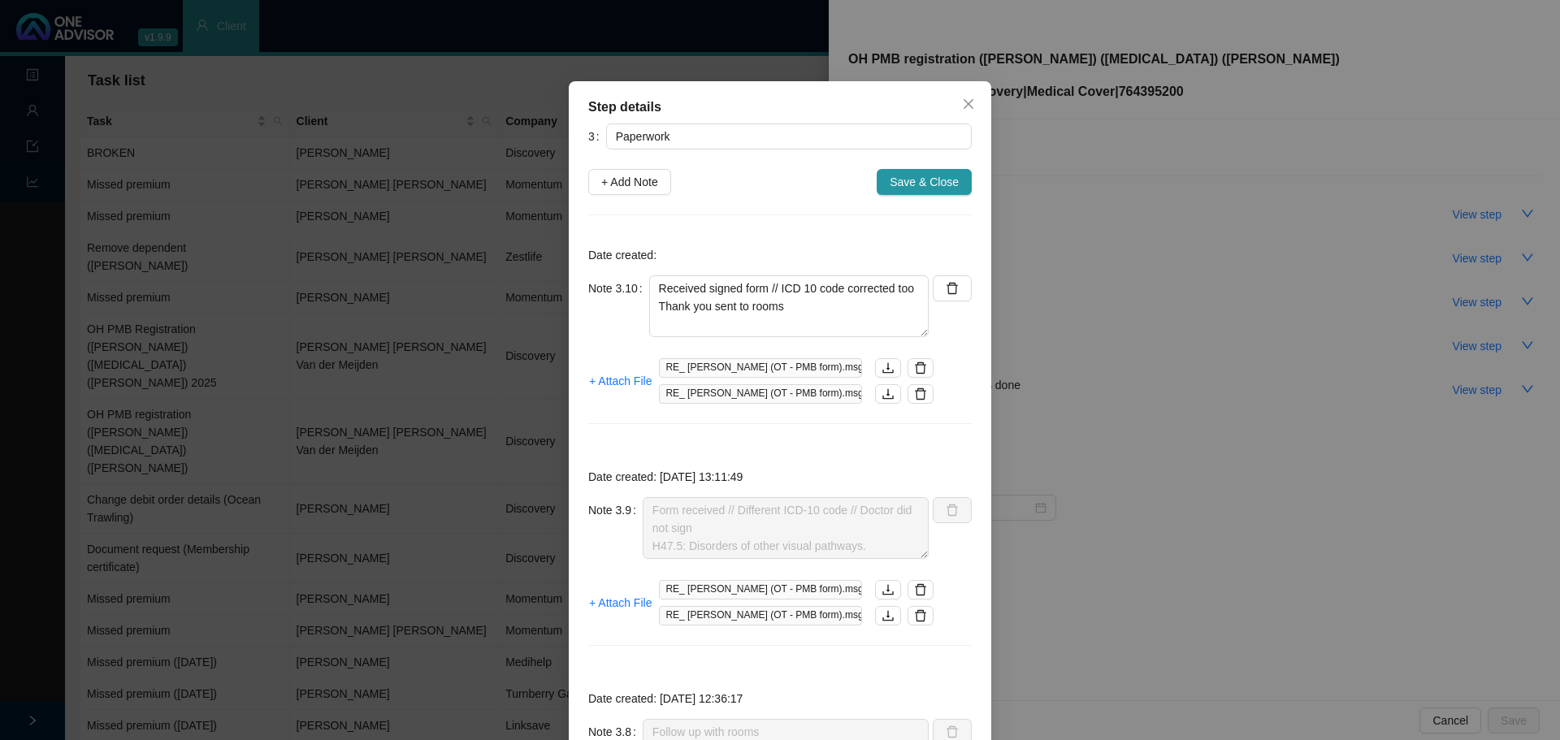
click at [908, 184] on span "Save & Close" at bounding box center [924, 182] width 69 height 18
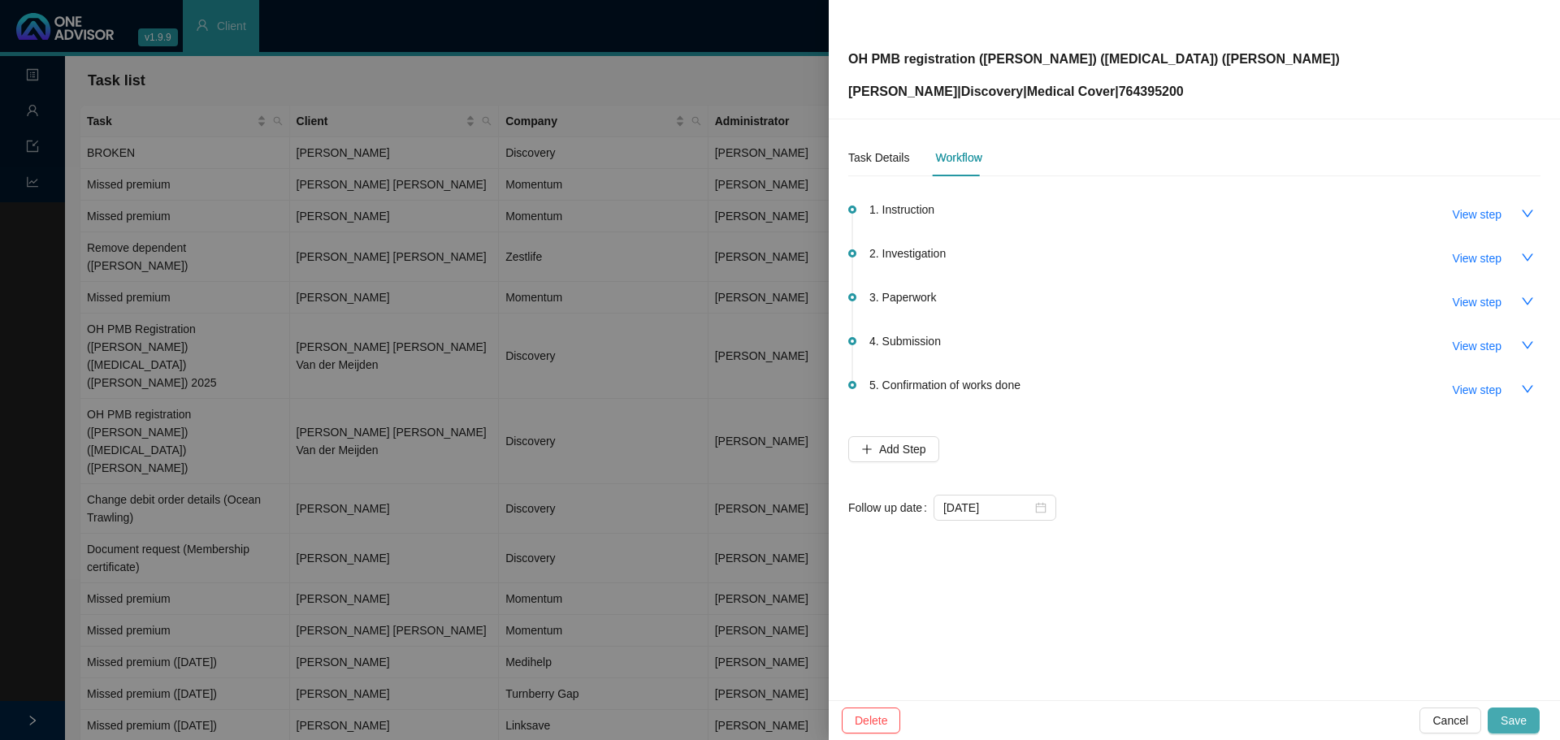
click at [1517, 716] on span "Save" at bounding box center [1514, 721] width 26 height 18
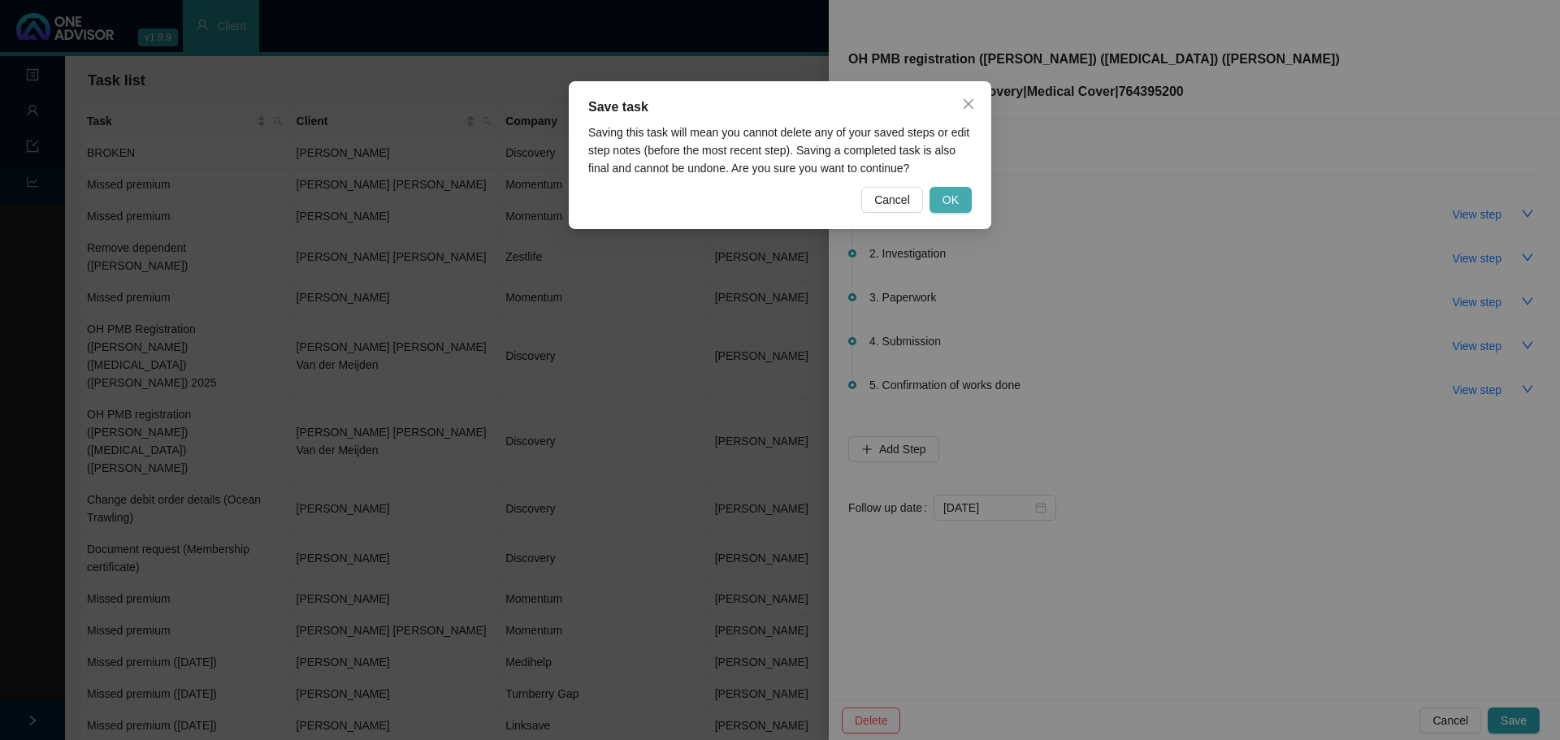
click at [960, 202] on button "OK" at bounding box center [951, 200] width 42 height 26
